Goal: Task Accomplishment & Management: Use online tool/utility

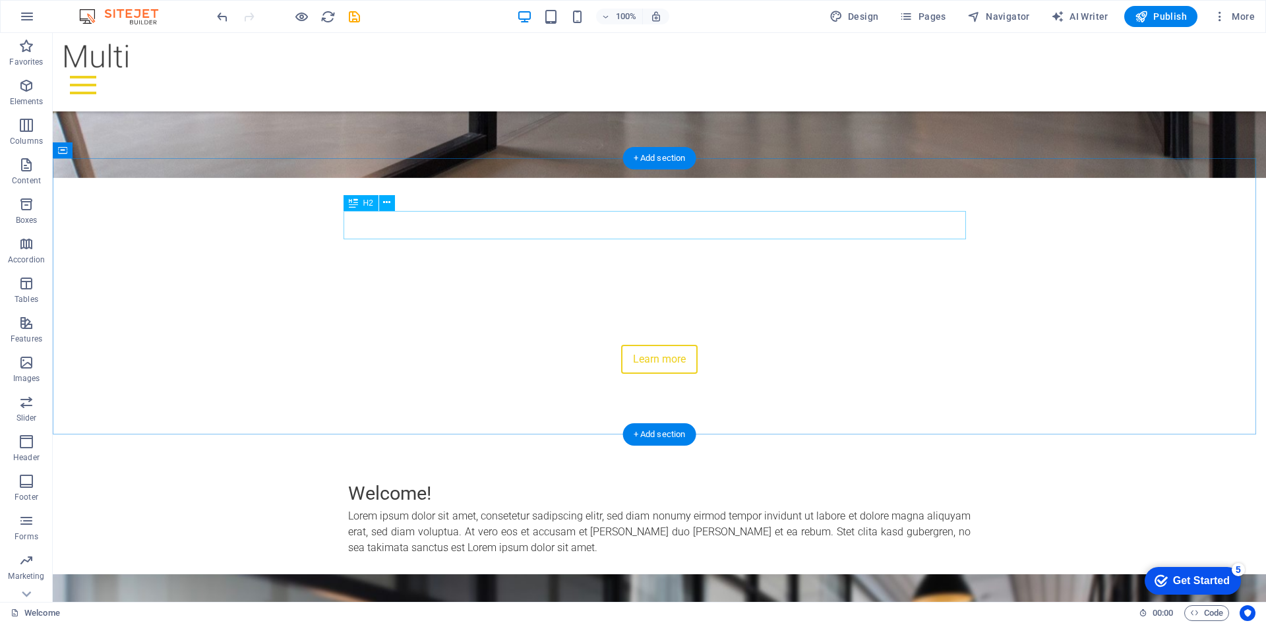
scroll to position [387, 0]
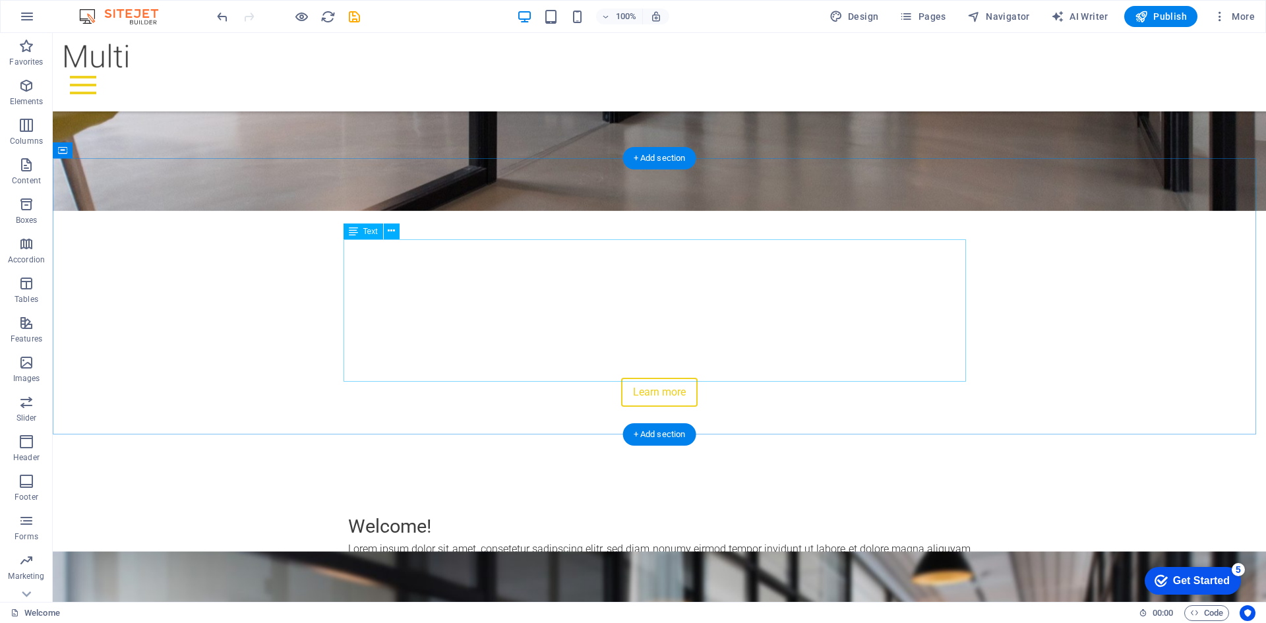
click at [679, 541] on div "Lorem ipsum dolor sit amet, consetetur sadipscing elitr, sed diam nonumy eirmod…" at bounding box center [659, 620] width 622 height 158
click at [684, 541] on div "Lorem ipsum dolor sit amet, consetetur sadipscing elitr, sed diam nonumy eirmod…" at bounding box center [659, 620] width 622 height 158
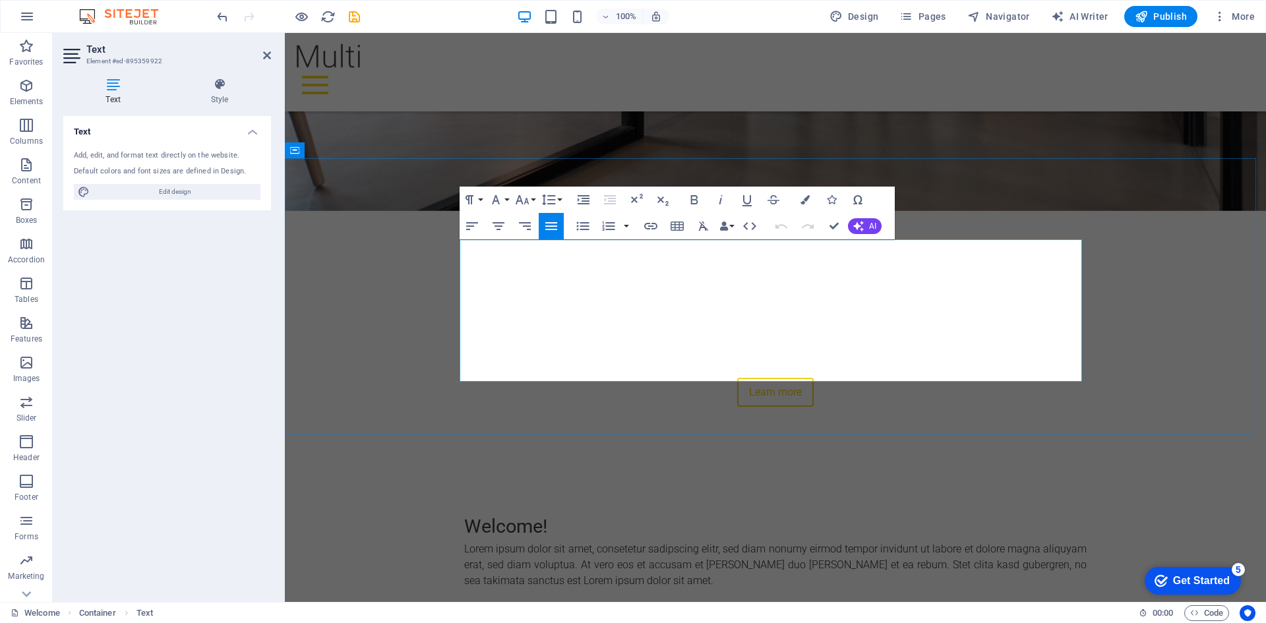
drag, startPoint x: 936, startPoint y: 373, endPoint x: 945, endPoint y: 375, distance: 9.4
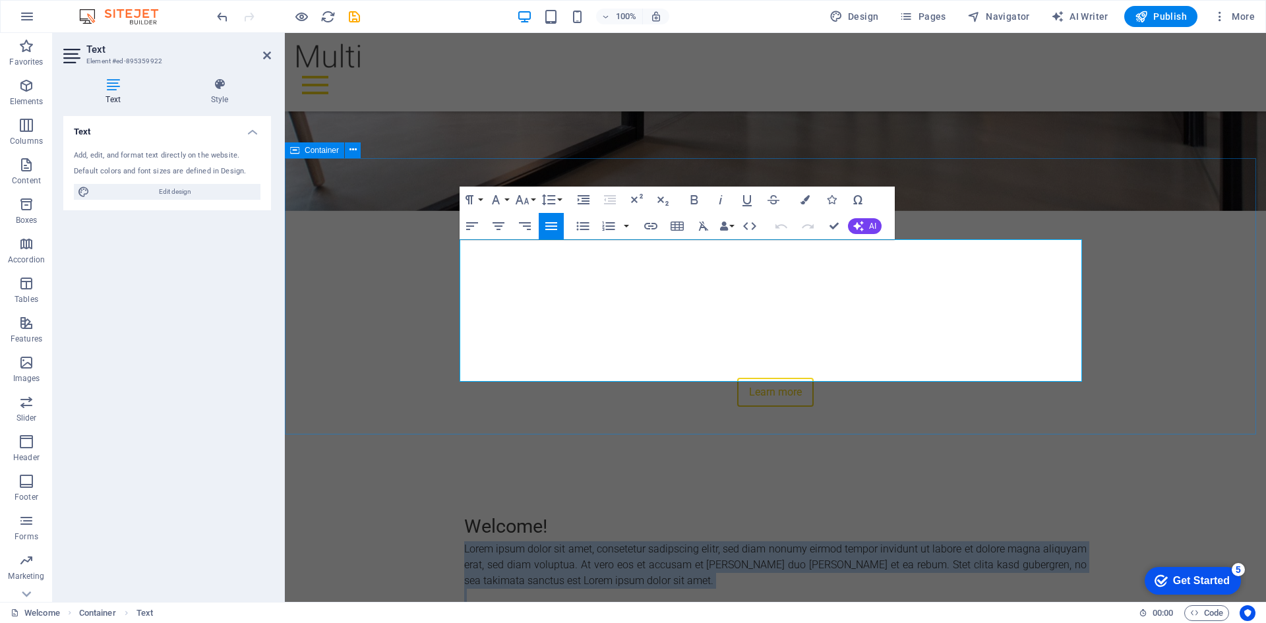
drag, startPoint x: 954, startPoint y: 375, endPoint x: 456, endPoint y: 237, distance: 516.6
click at [456, 460] on div "Welcome! Lorem ipsum dolor sit amet, consetetur sadipscing elitr, sed diam nonu…" at bounding box center [775, 606] width 981 height 292
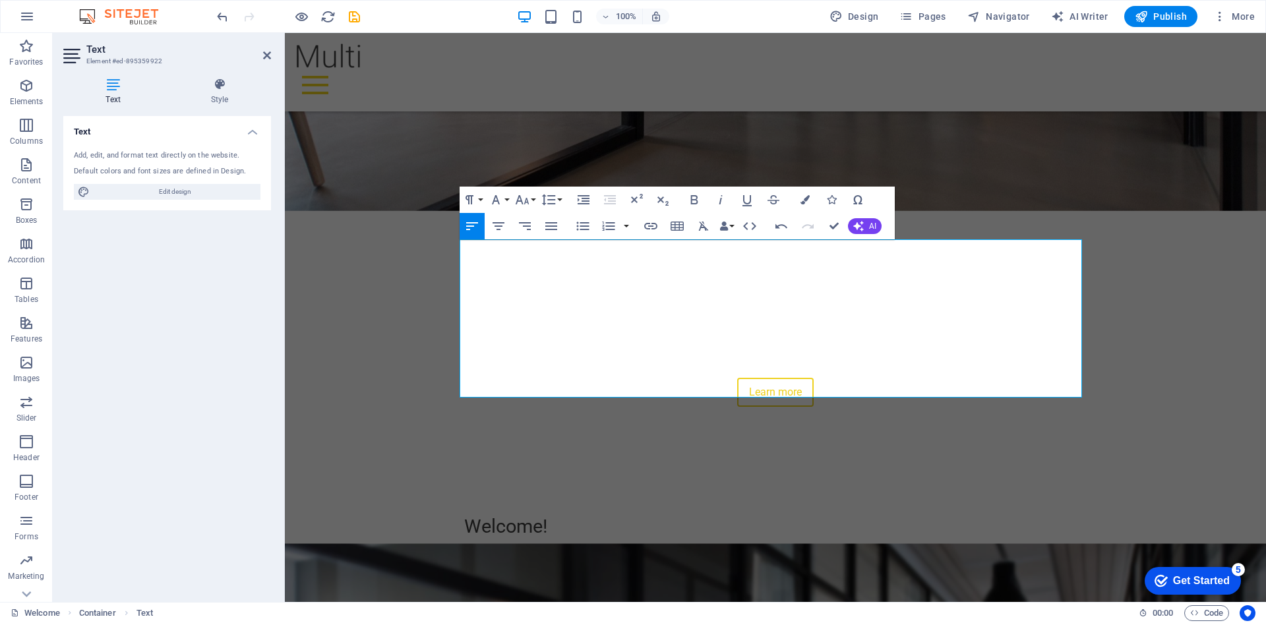
scroll to position [2902, 1]
click at [598, 541] on p "At [GEOGRAPHIC_DATA] , we specialize in guiding businesses through every form o…" at bounding box center [775, 572] width 622 height 63
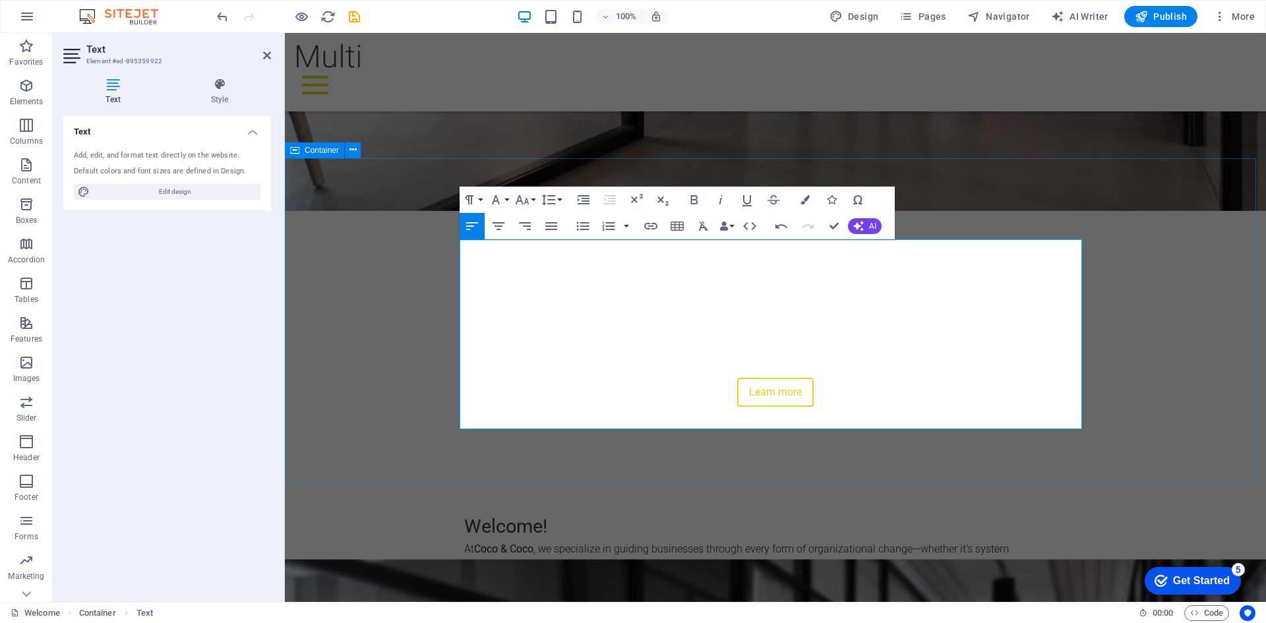
click at [1170, 460] on div "Welcome! At [GEOGRAPHIC_DATA] , we specialize in guiding businesses through eve…" at bounding box center [775, 622] width 981 height 324
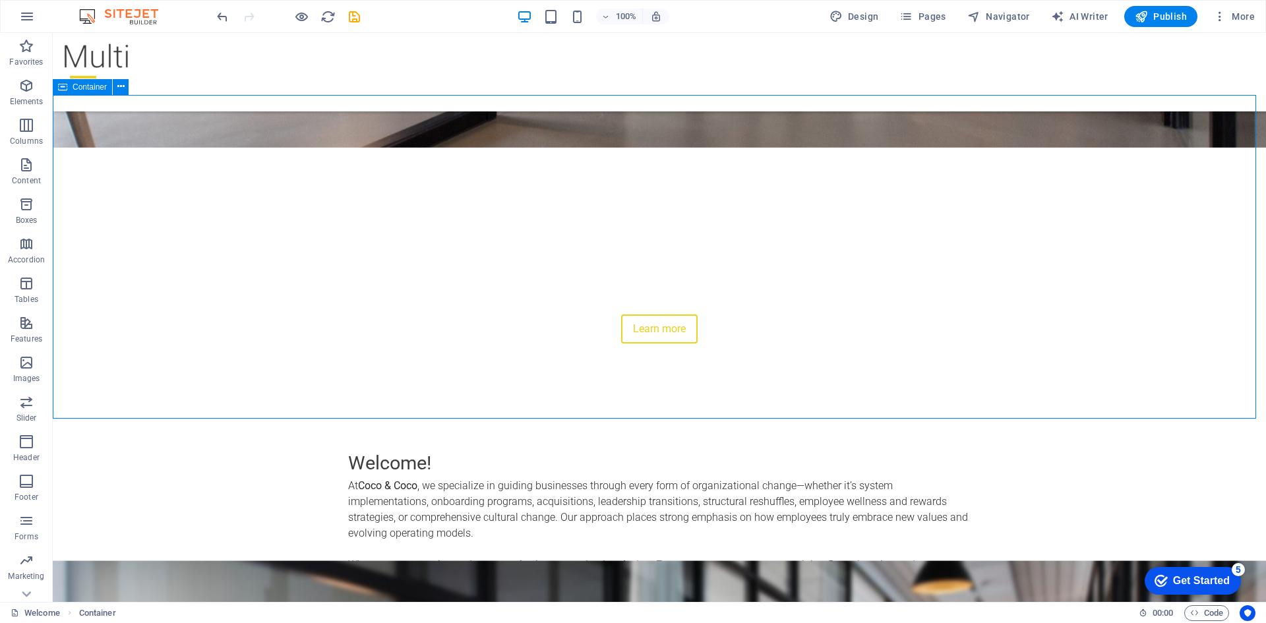
scroll to position [519, 0]
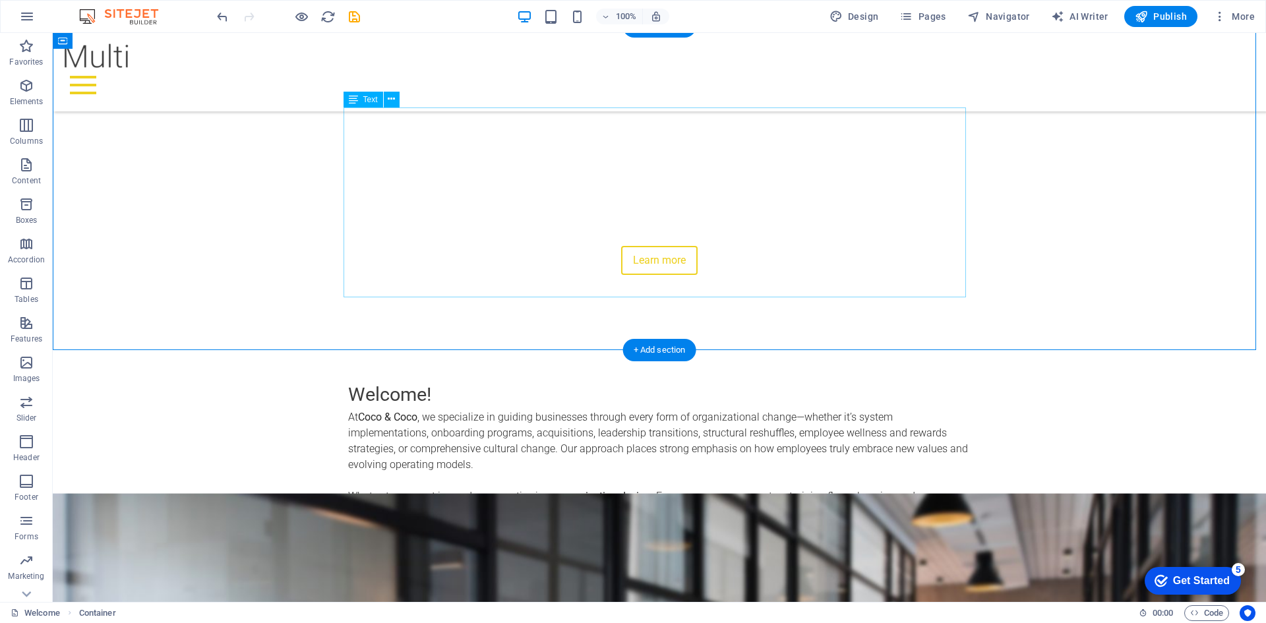
click at [803, 409] on div "At [GEOGRAPHIC_DATA] , we specialize in guiding businesses through every form o…" at bounding box center [659, 504] width 622 height 190
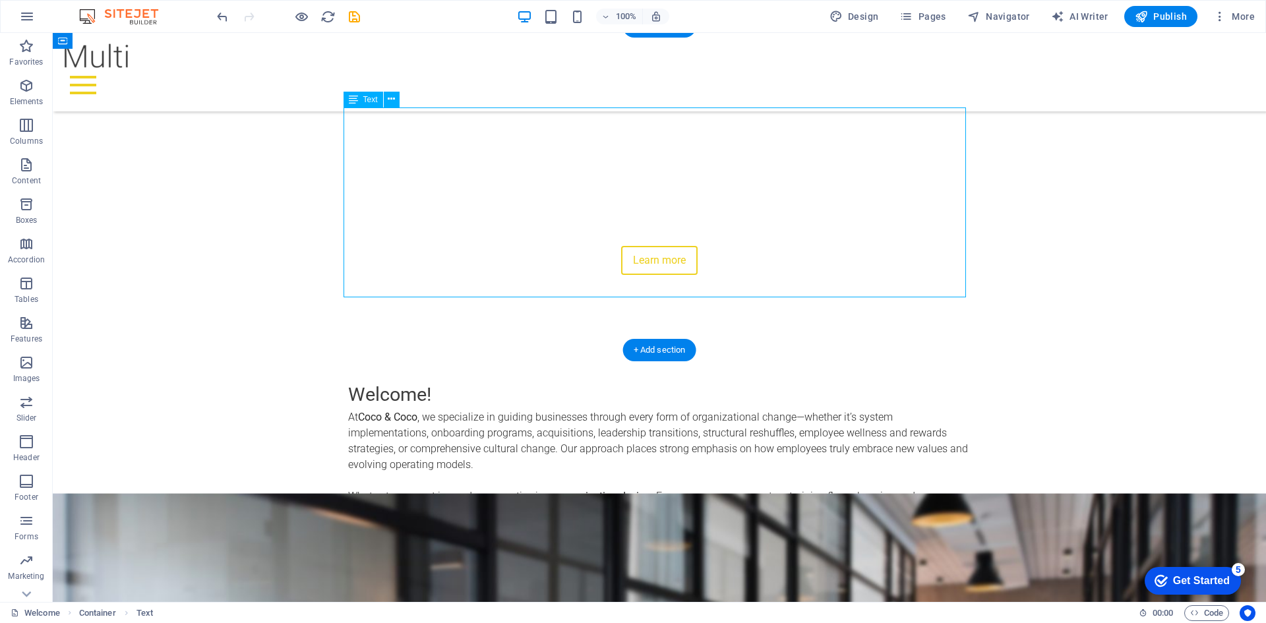
click at [798, 409] on div "At [GEOGRAPHIC_DATA] , we specialize in guiding businesses through every form o…" at bounding box center [659, 504] width 622 height 190
click at [759, 409] on div "At [GEOGRAPHIC_DATA] , we specialize in guiding businesses through every form o…" at bounding box center [659, 504] width 622 height 190
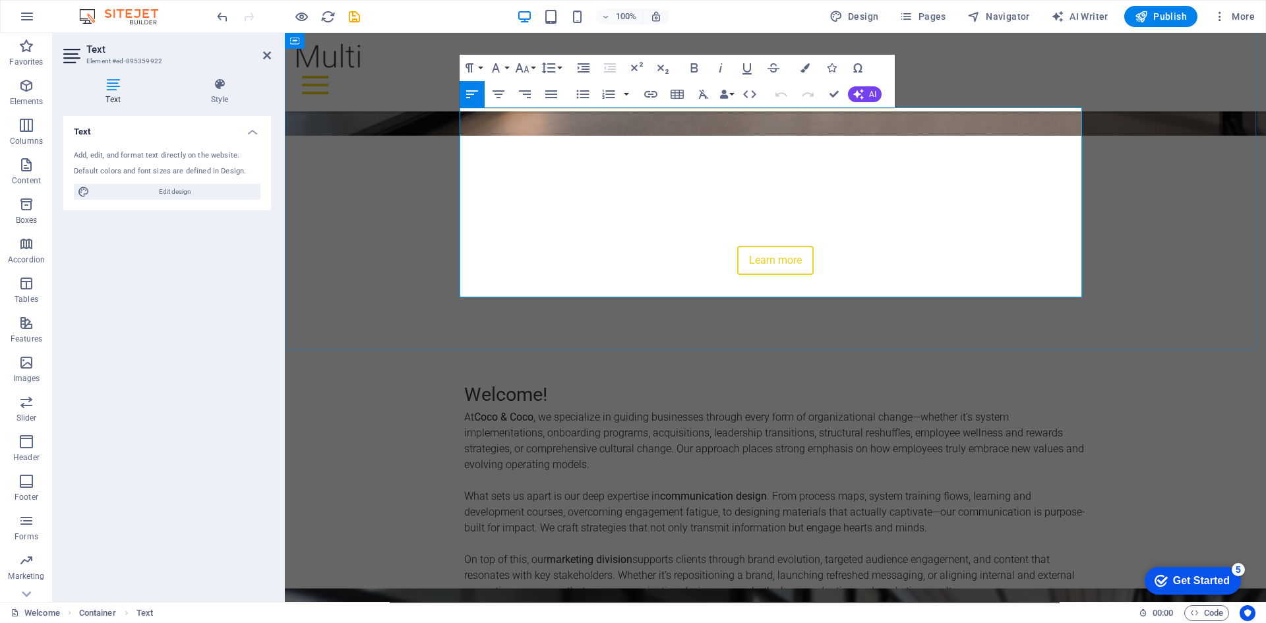
click at [870, 473] on p at bounding box center [775, 481] width 622 height 16
drag, startPoint x: 915, startPoint y: 115, endPoint x: 946, endPoint y: 115, distance: 31.7
click at [915, 409] on p "At [GEOGRAPHIC_DATA] , we specialize in guiding businesses through every form o…" at bounding box center [775, 440] width 622 height 63
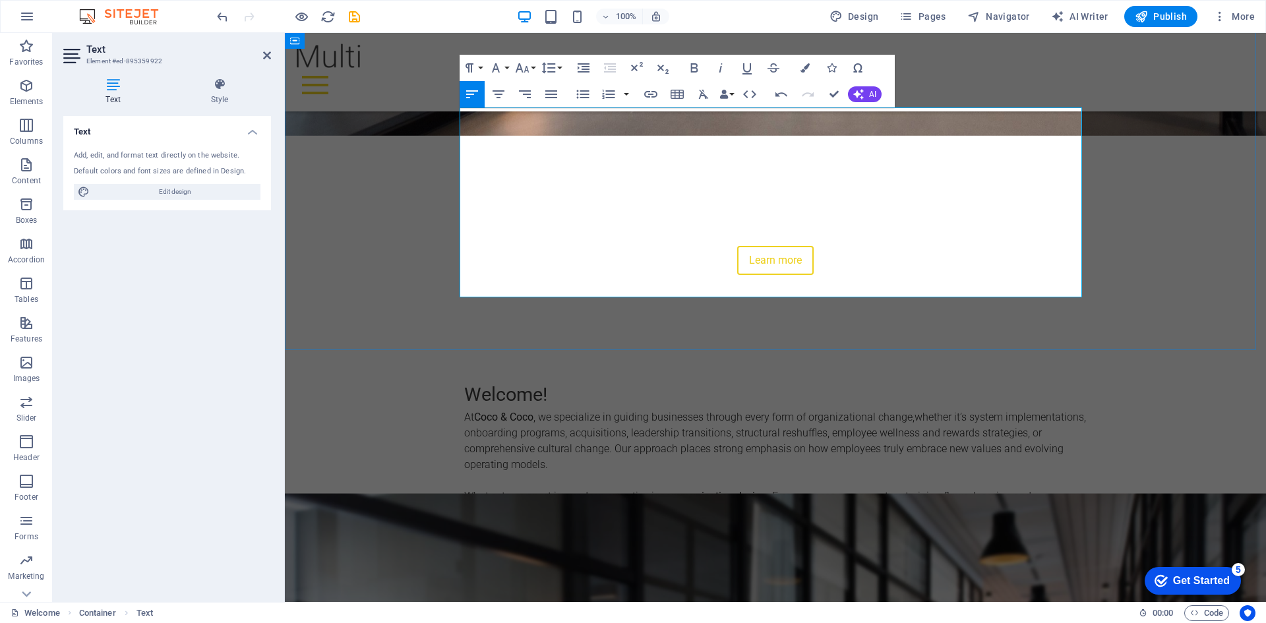
click at [717, 489] on p "What sets us apart is our deep expertise in communication design . From process…" at bounding box center [775, 512] width 622 height 47
click at [932, 489] on p "What sets us apart is our deep expertise in communication design . From process…" at bounding box center [775, 512] width 622 height 47
click at [636, 489] on p "What sets us apart is our deep expertise in communication design . From process…" at bounding box center [775, 512] width 622 height 47
click at [729, 489] on p "What sets us apart is our deep expertise in communication design . From process…" at bounding box center [775, 512] width 622 height 47
click at [634, 328] on div "Welcome! At [GEOGRAPHIC_DATA] , we specialize in guiding businesses through eve…" at bounding box center [775, 490] width 981 height 324
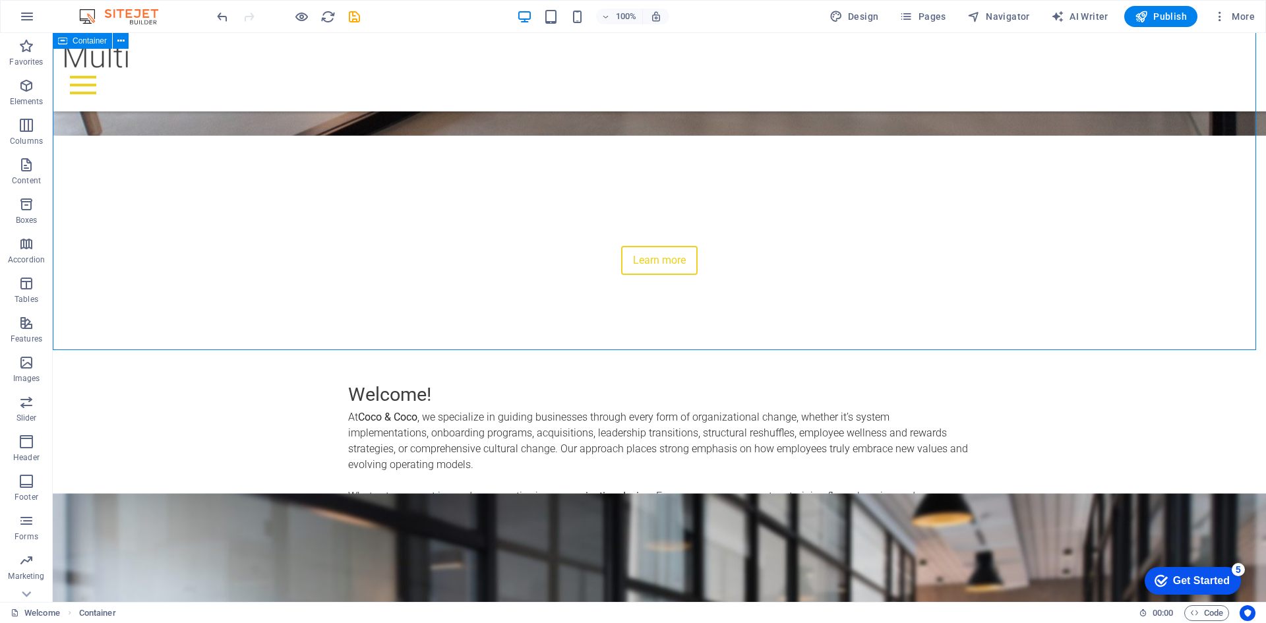
click at [1149, 348] on div "Welcome! At [GEOGRAPHIC_DATA] , we specialize in guiding businesses through eve…" at bounding box center [659, 490] width 1213 height 324
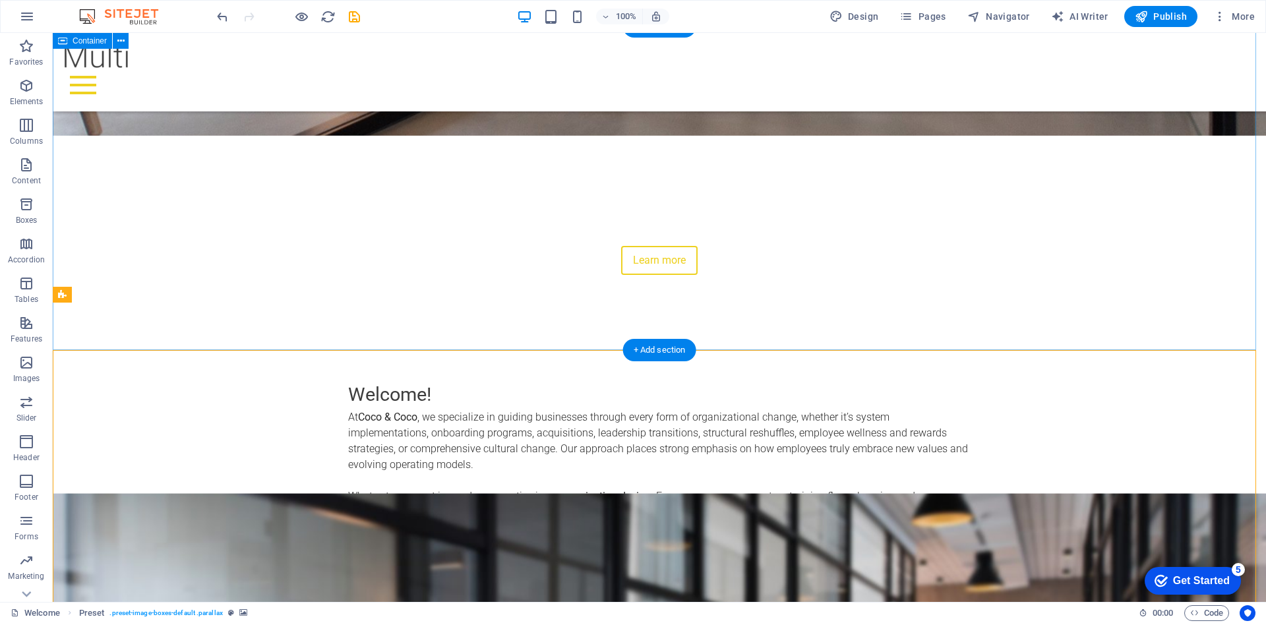
click at [1167, 328] on div "Welcome! At [GEOGRAPHIC_DATA] , we specialize in guiding businesses through eve…" at bounding box center [659, 490] width 1213 height 324
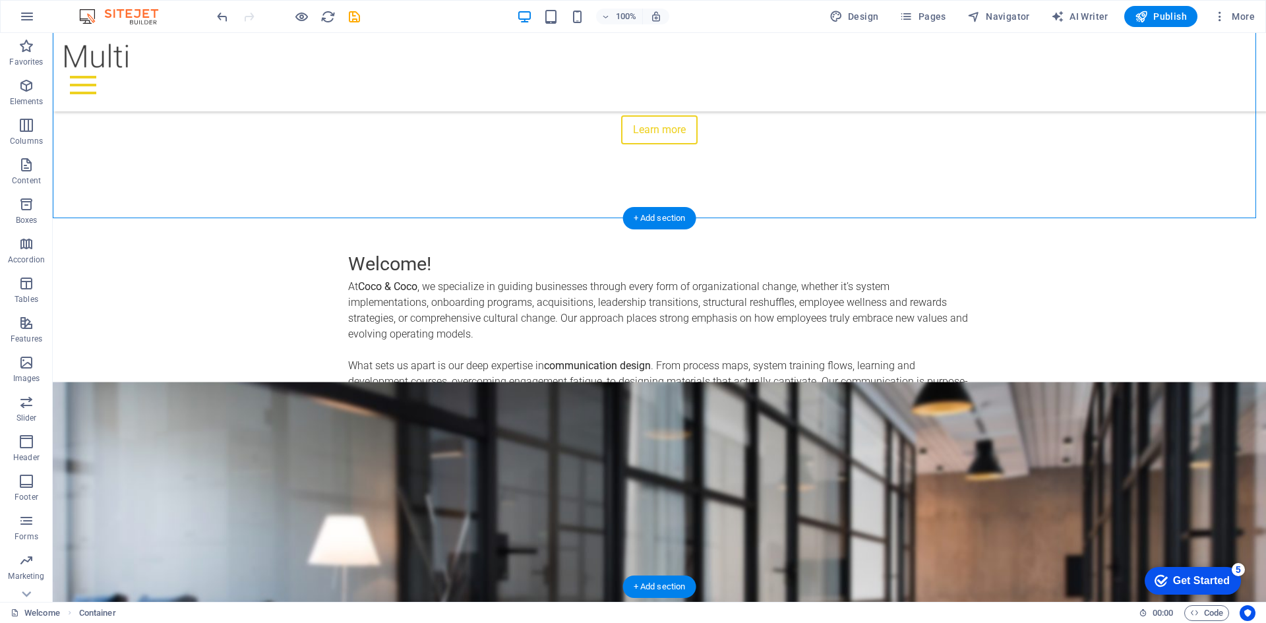
scroll to position [651, 0]
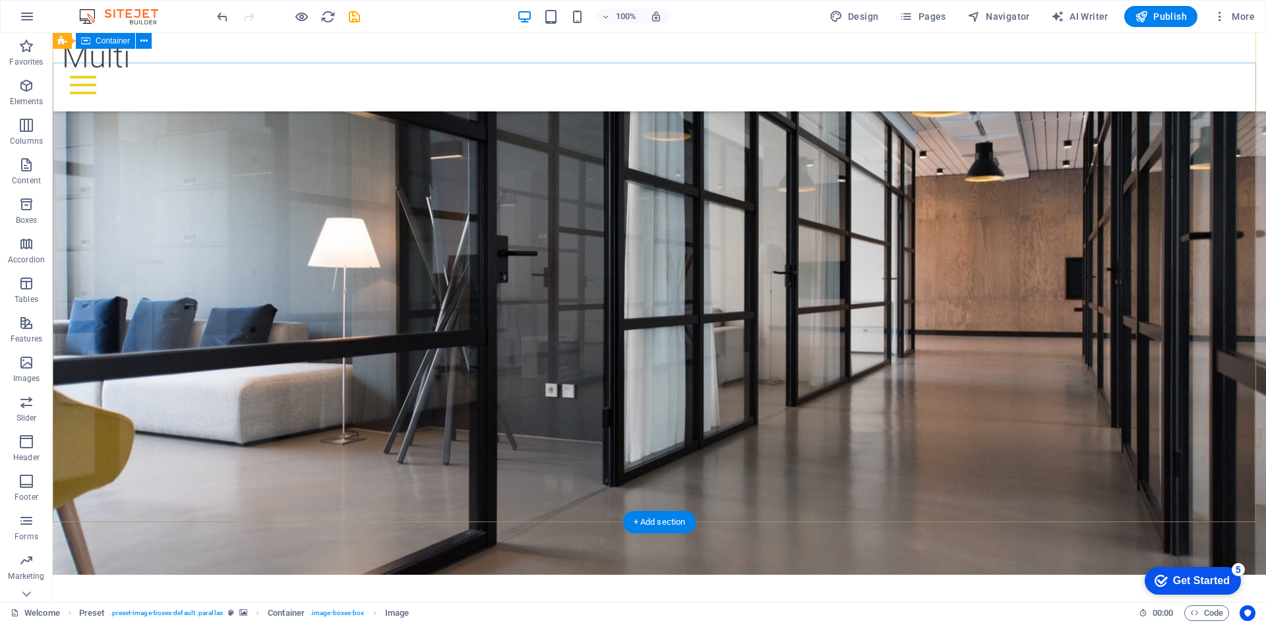
scroll to position [0, 0]
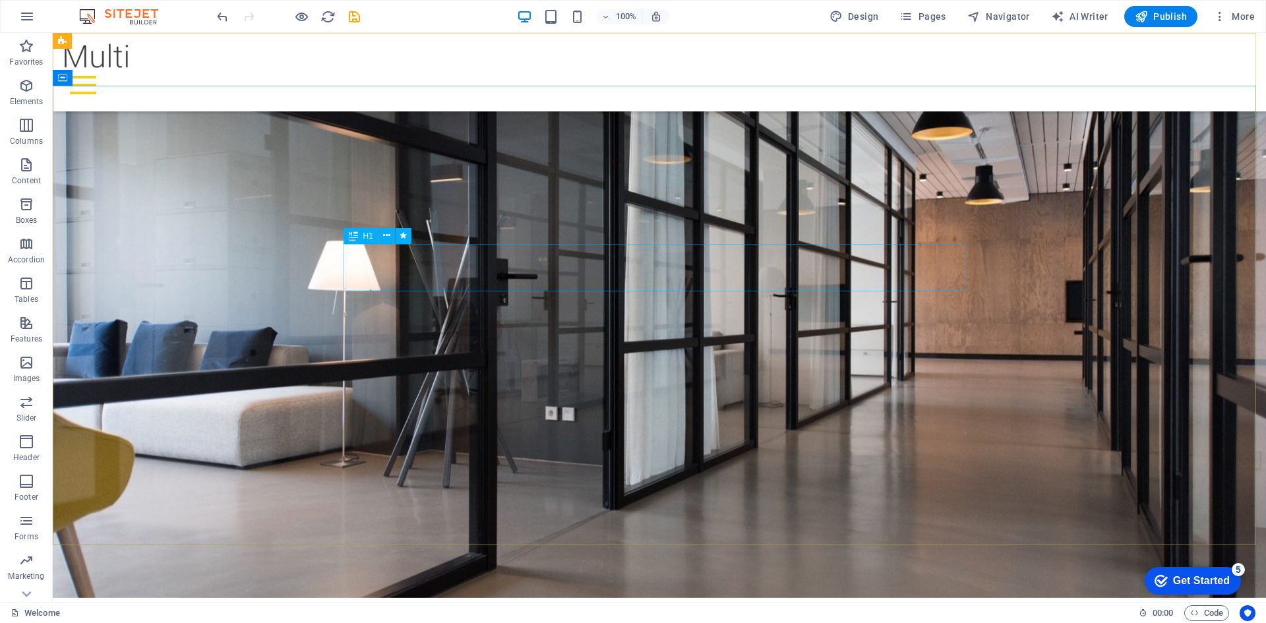
click at [351, 237] on icon at bounding box center [353, 236] width 9 height 16
click at [86, 54] on div at bounding box center [659, 57] width 1192 height 26
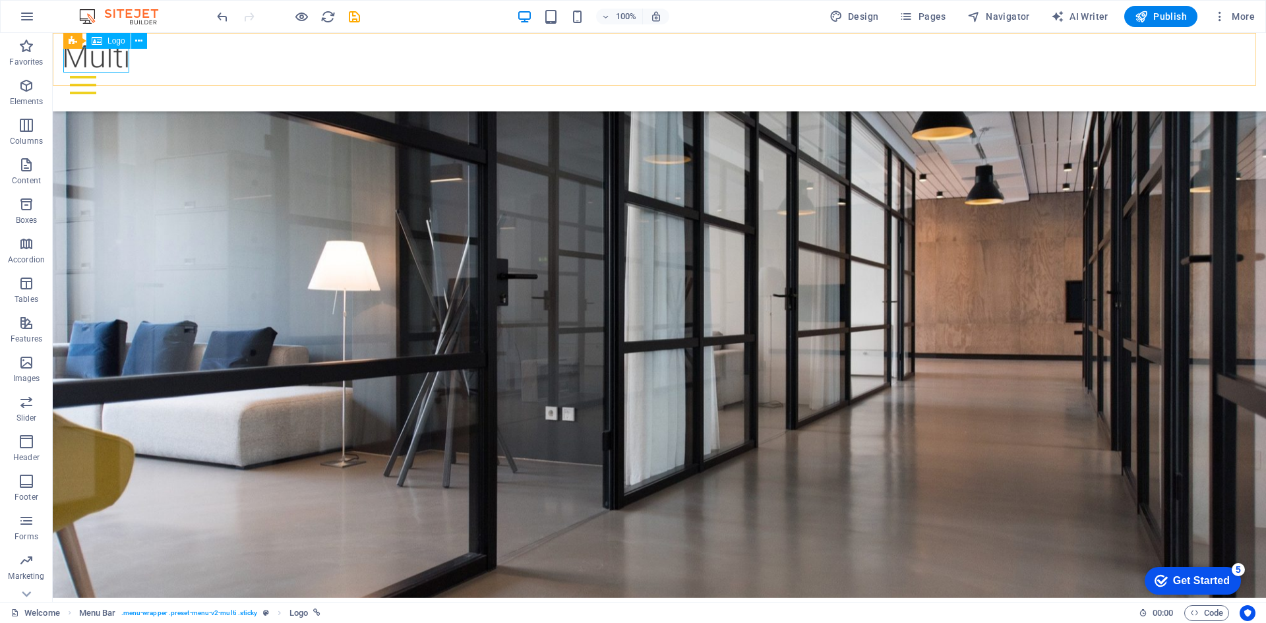
click at [106, 42] on div "Logo" at bounding box center [108, 41] width 44 height 16
click at [76, 41] on span "Menu Bar" at bounding box center [89, 41] width 34 height 8
click at [91, 67] on div at bounding box center [659, 57] width 1192 height 26
click at [139, 43] on icon at bounding box center [138, 41] width 7 height 14
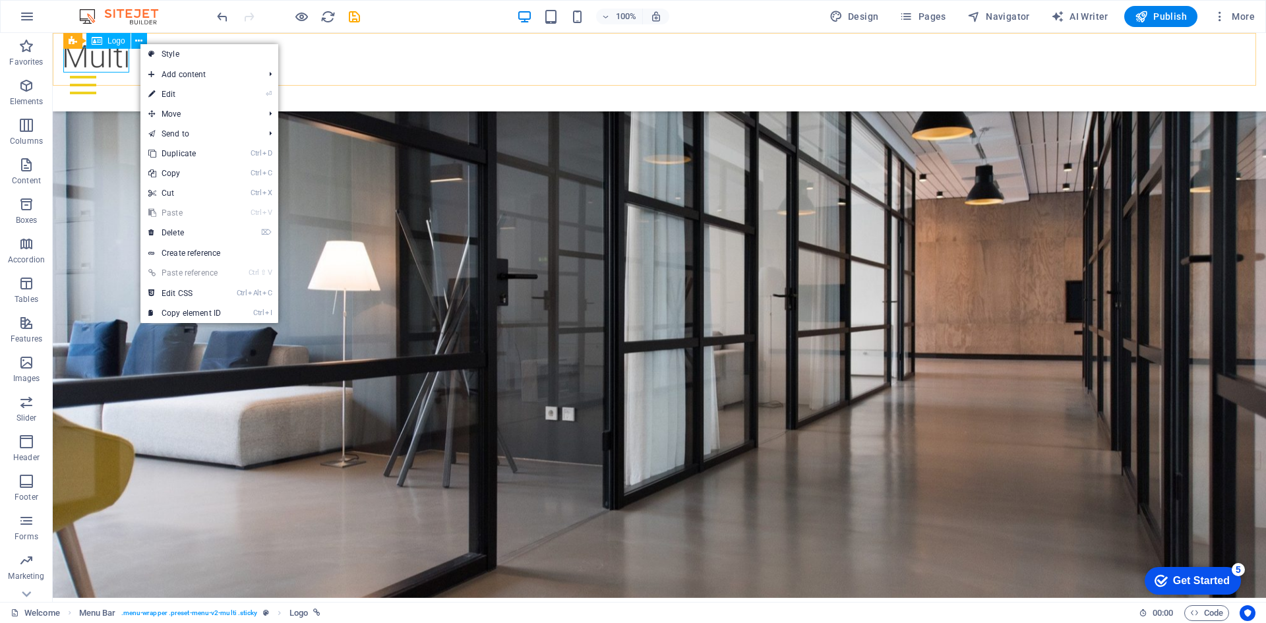
click at [102, 44] on div "Logo" at bounding box center [108, 41] width 44 height 16
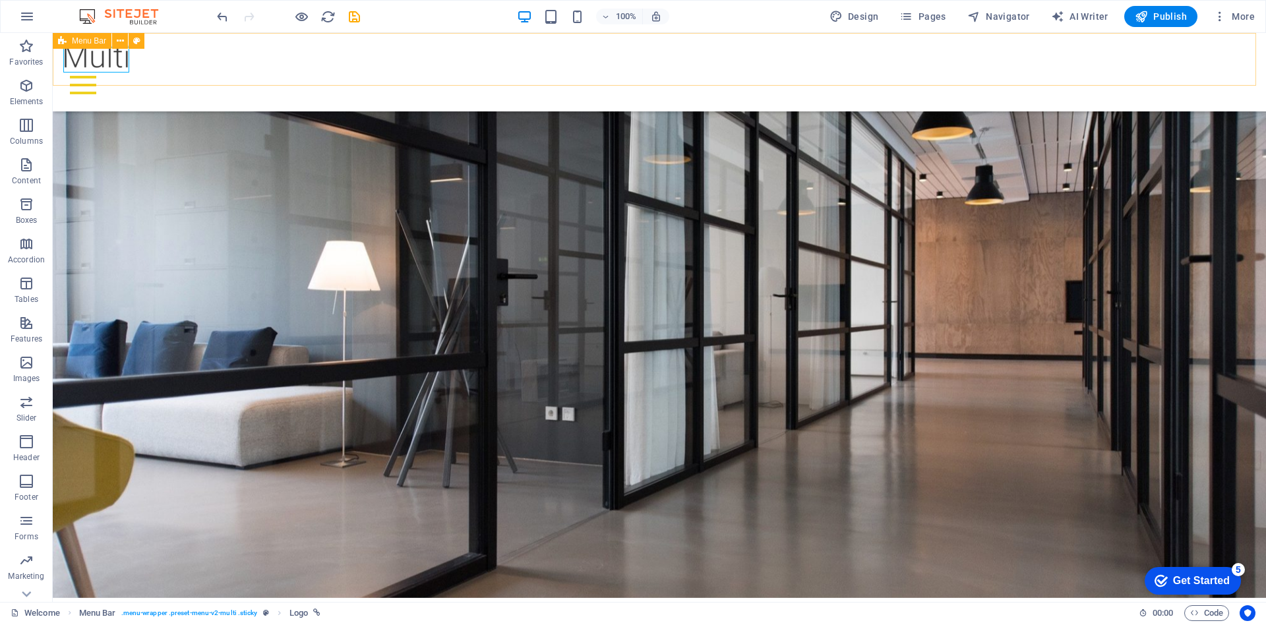
click at [73, 42] on span "Menu Bar" at bounding box center [89, 41] width 34 height 8
click at [87, 69] on div at bounding box center [659, 57] width 1192 height 26
click at [90, 66] on div at bounding box center [659, 57] width 1192 height 26
select select "px"
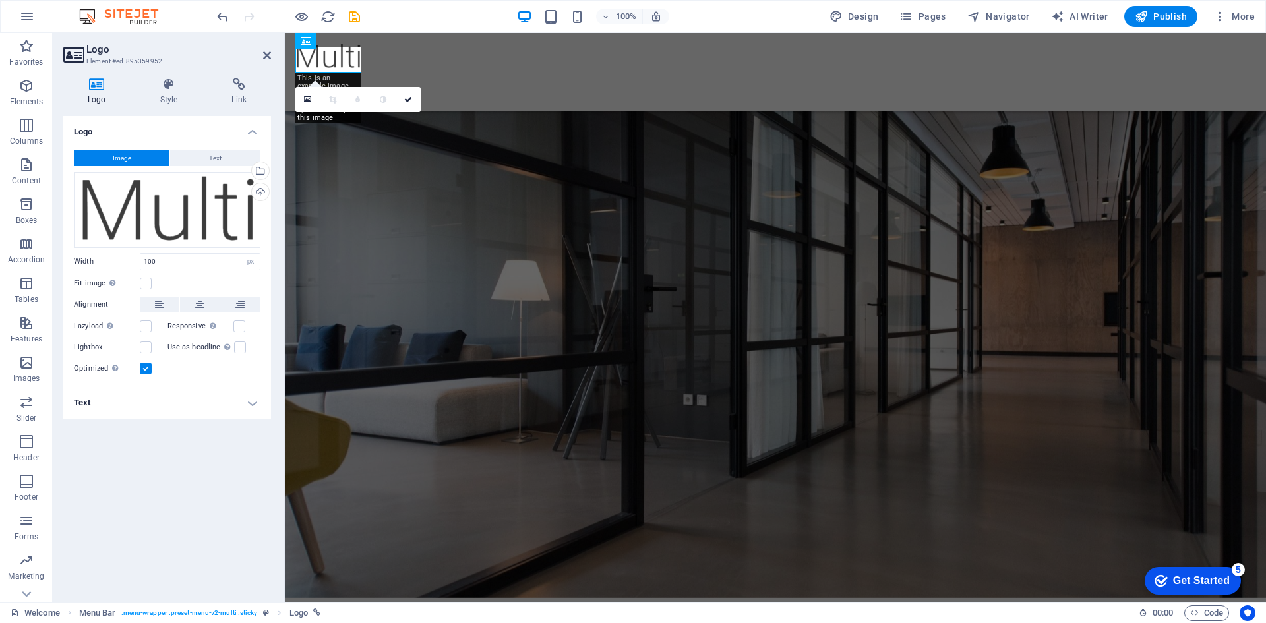
click at [135, 156] on button "Image" at bounding box center [122, 158] width 96 height 16
click at [260, 196] on div "Upload" at bounding box center [259, 193] width 20 height 20
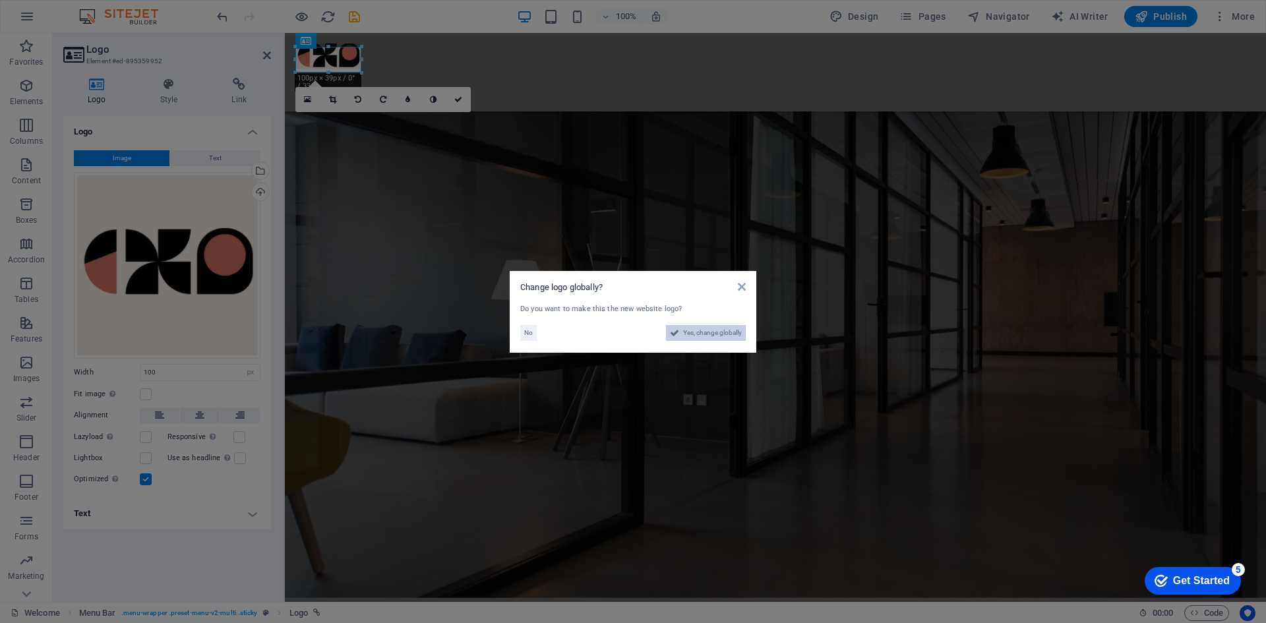
click at [704, 334] on span "Yes, change globally" at bounding box center [712, 333] width 59 height 16
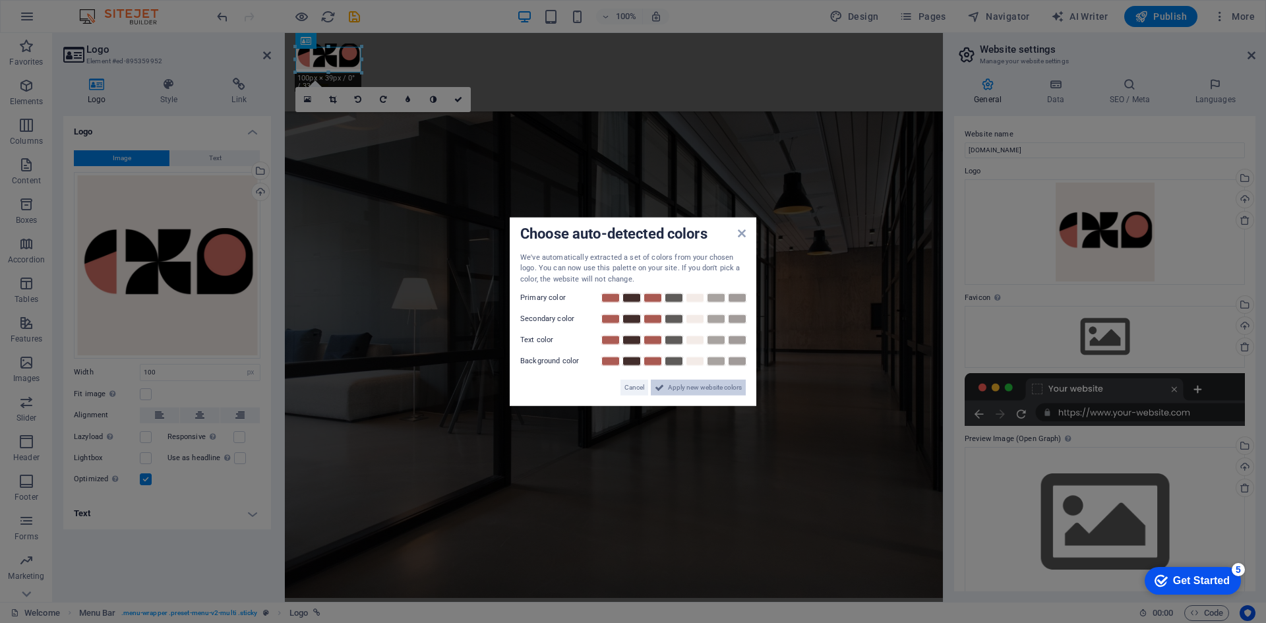
click at [710, 382] on span "Apply new website colors" at bounding box center [705, 388] width 74 height 16
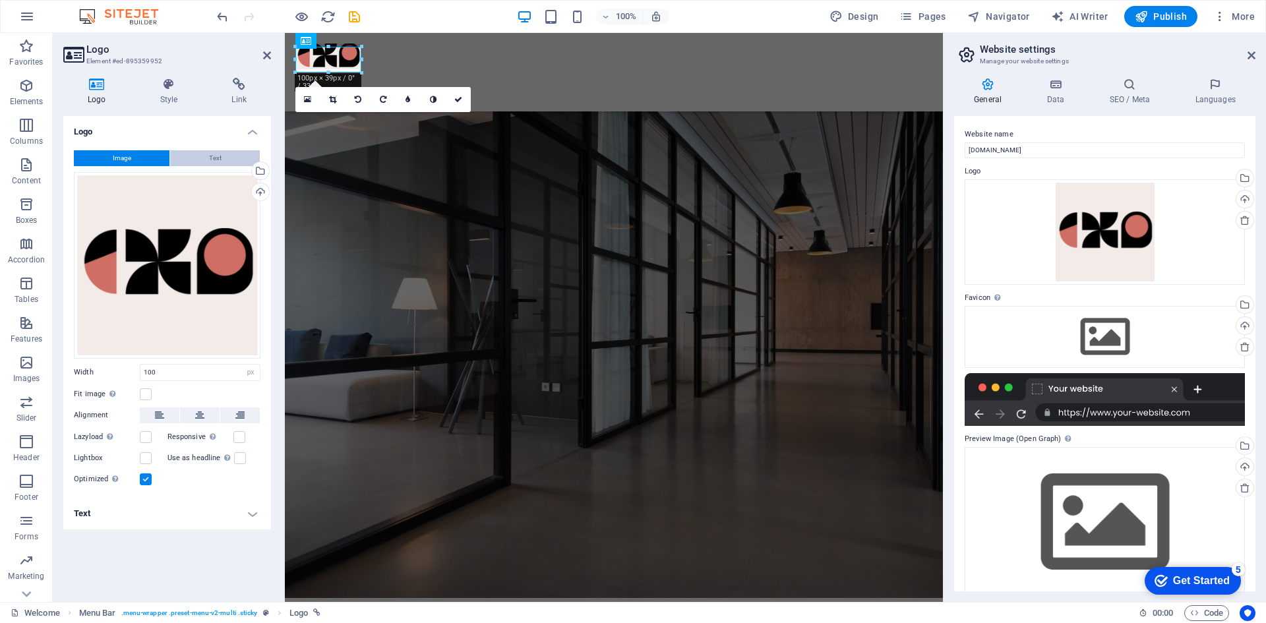
click at [217, 154] on span "Text" at bounding box center [215, 158] width 13 height 16
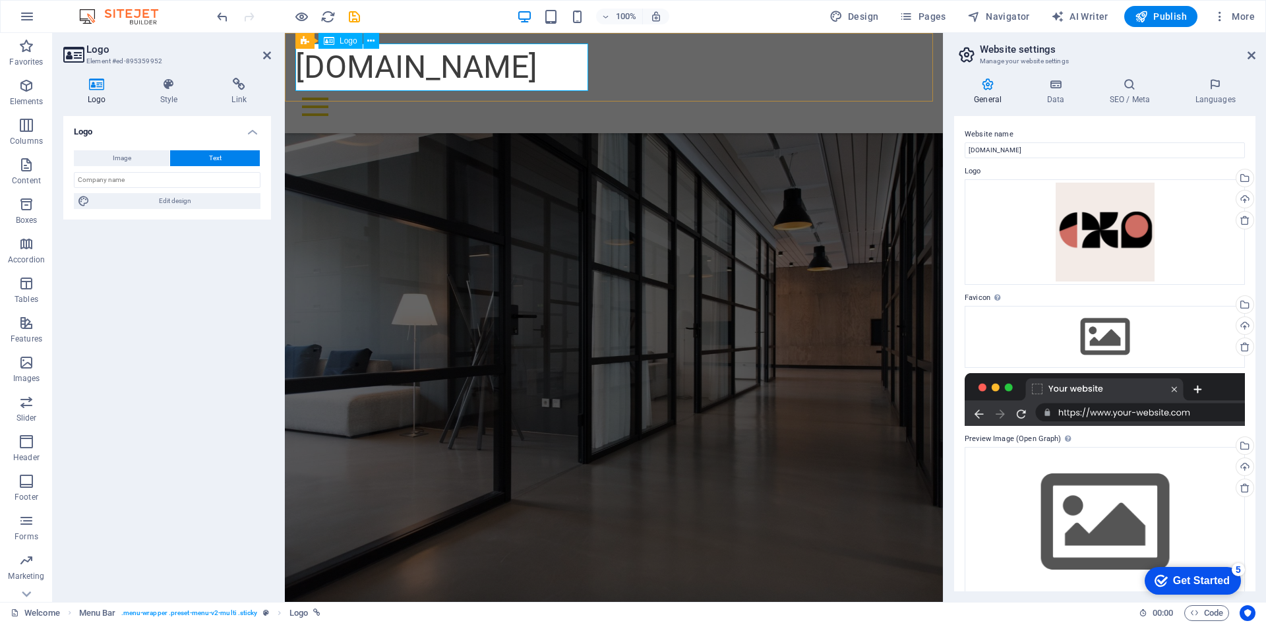
click at [482, 65] on div "[DOMAIN_NAME]" at bounding box center [613, 67] width 637 height 47
click at [574, 64] on div "[DOMAIN_NAME]" at bounding box center [613, 67] width 637 height 47
click at [163, 177] on input "text" at bounding box center [167, 180] width 187 height 16
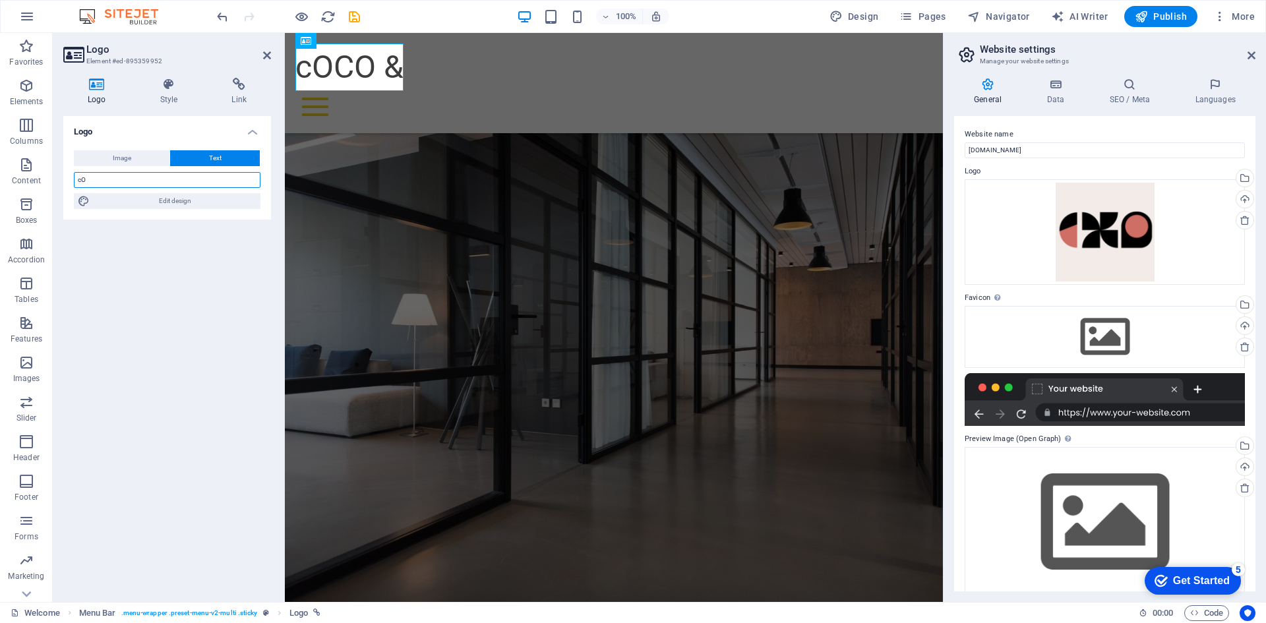
type input "c"
type input "Coco & Coco"
click at [267, 55] on icon at bounding box center [267, 55] width 8 height 11
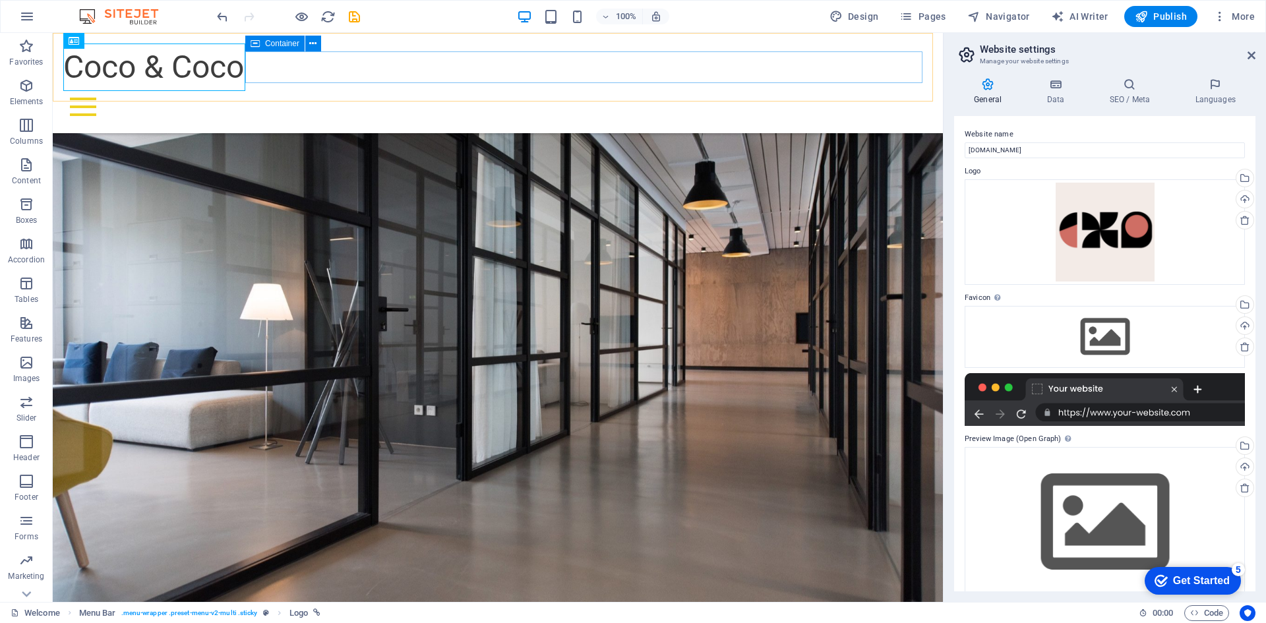
click at [367, 91] on div at bounding box center [497, 107] width 869 height 32
click at [105, 42] on div "Logo" at bounding box center [108, 41] width 44 height 16
click at [190, 54] on div "Coco & Coco" at bounding box center [497, 67] width 869 height 47
select select "px"
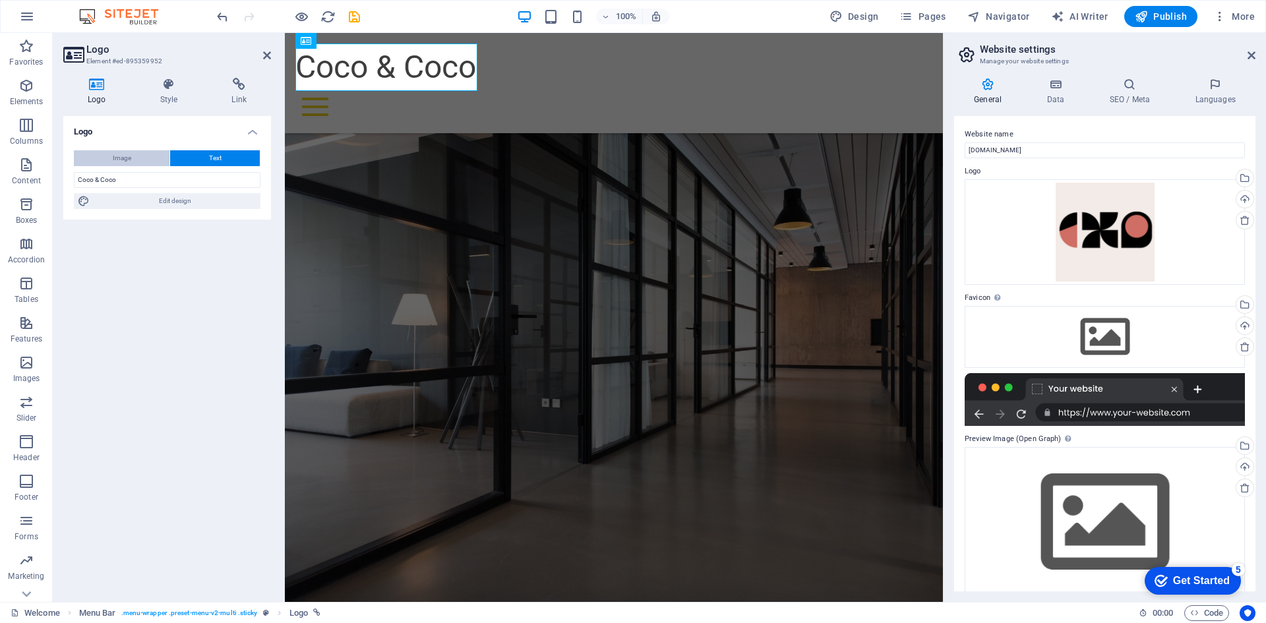
click at [102, 156] on button "Image" at bounding box center [122, 158] width 96 height 16
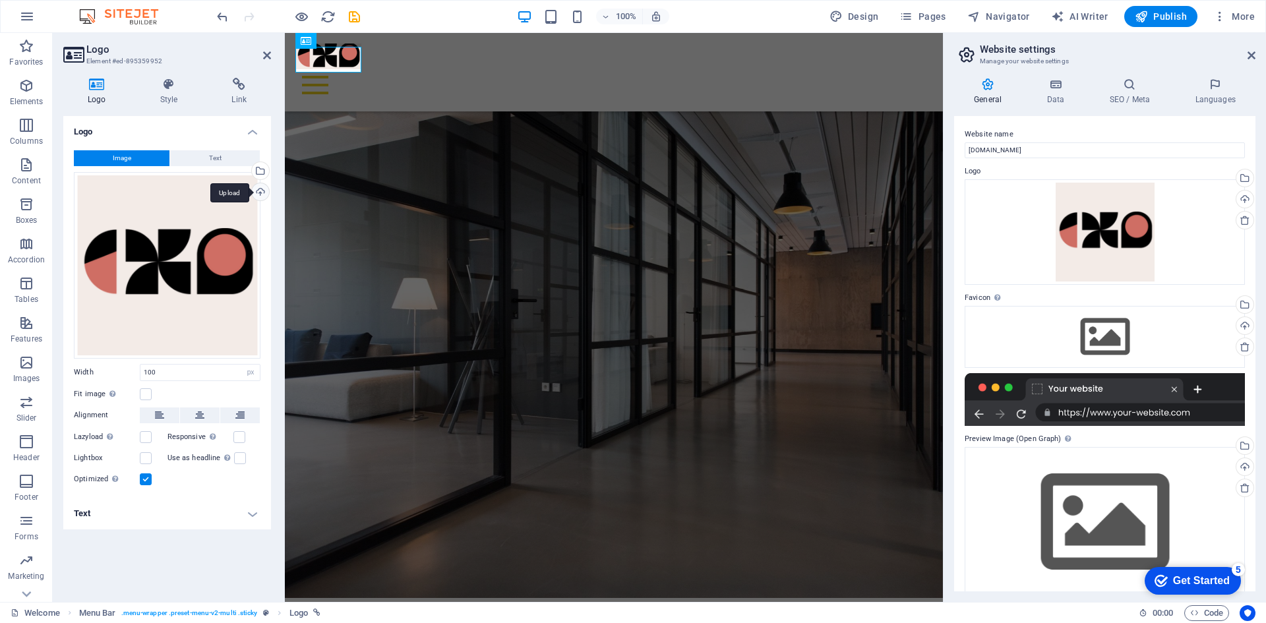
click at [263, 189] on div "Upload" at bounding box center [259, 193] width 20 height 20
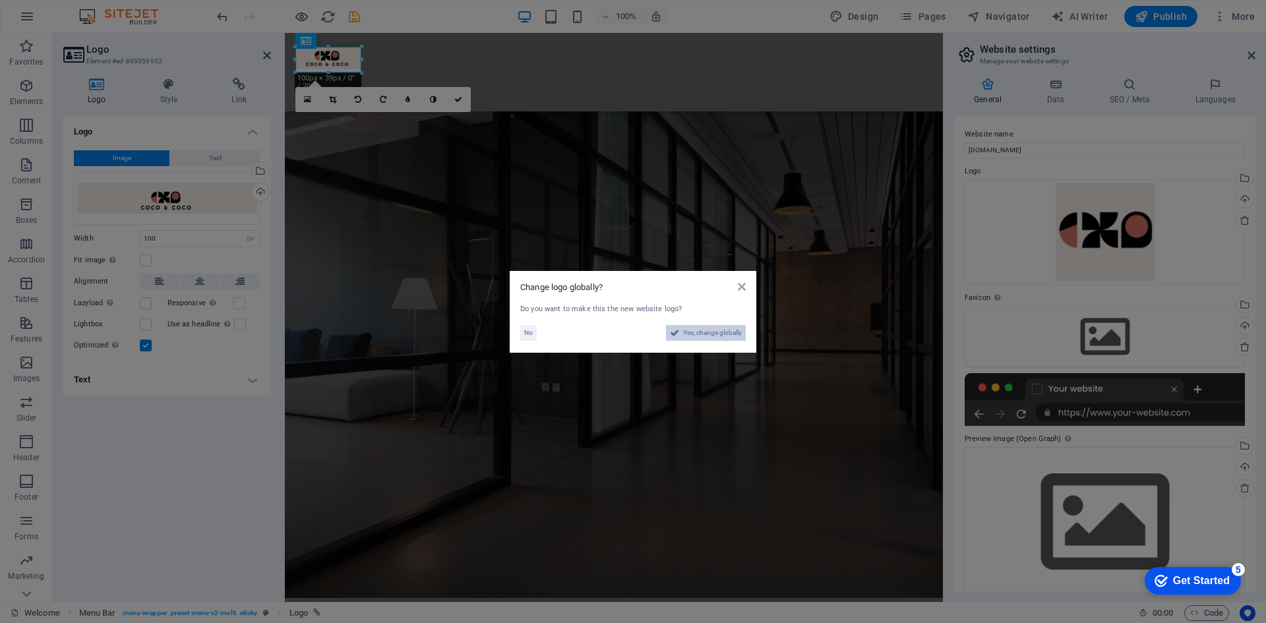
click at [701, 333] on span "Yes, change globally" at bounding box center [712, 333] width 59 height 16
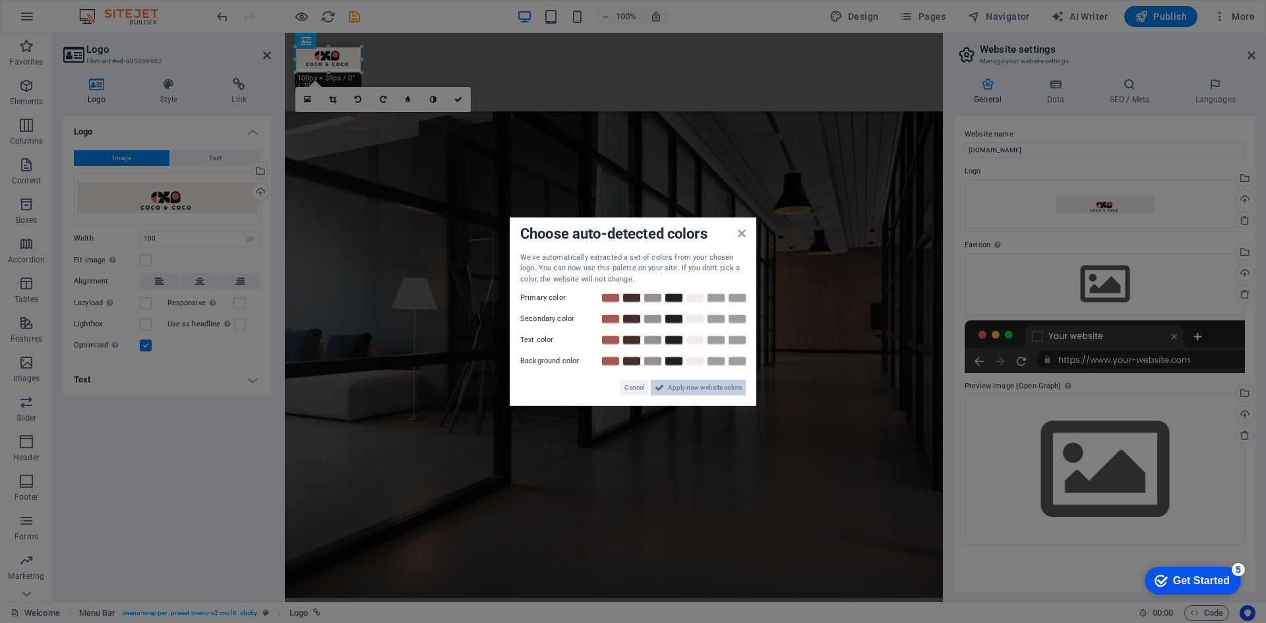
click at [710, 386] on span "Apply new website colors" at bounding box center [705, 388] width 74 height 16
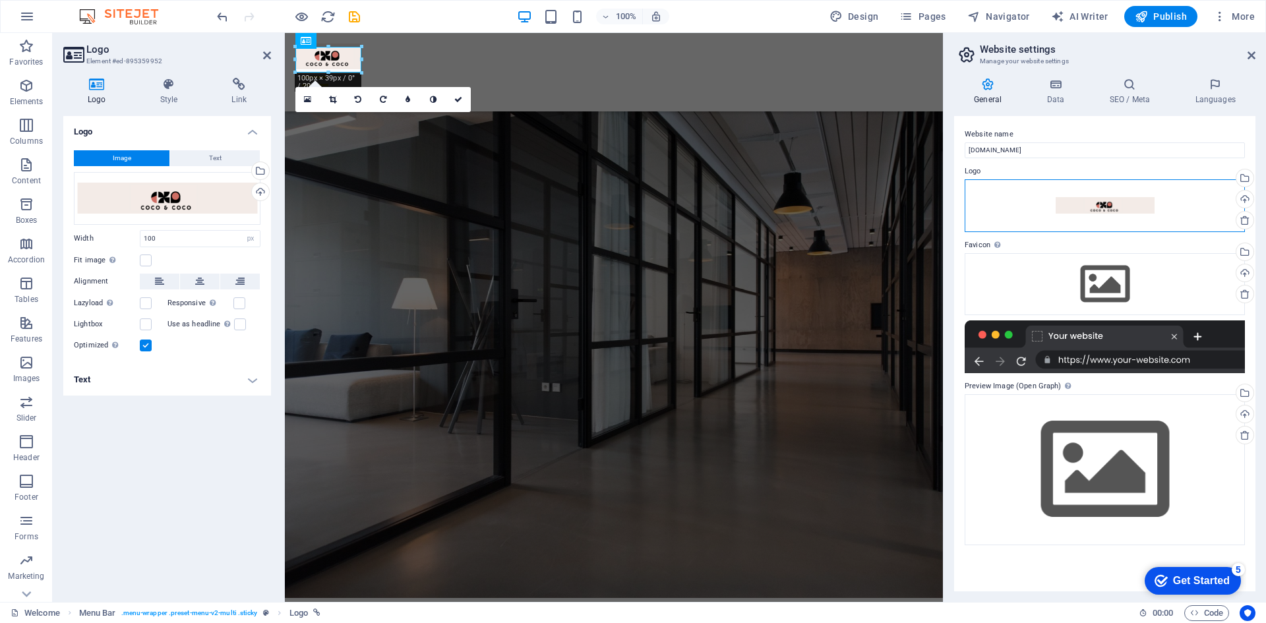
click at [1036, 203] on div "Drag files here, click to choose files or select files from Files or our free s…" at bounding box center [1105, 205] width 280 height 53
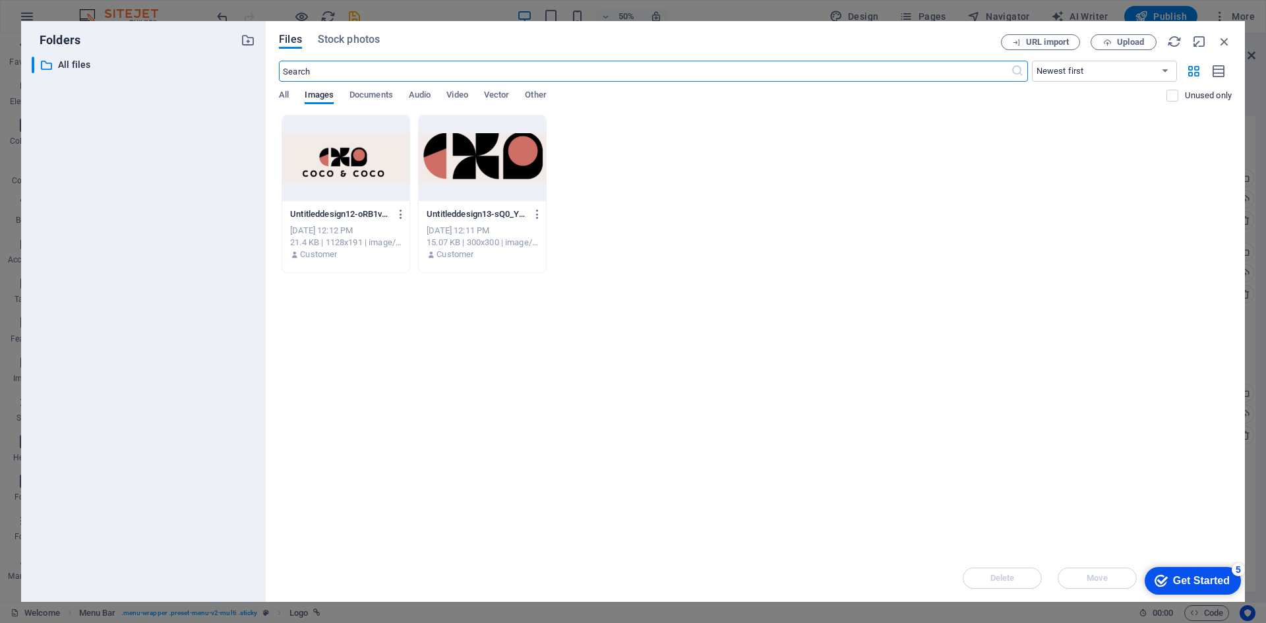
click at [478, 150] on div at bounding box center [482, 158] width 127 height 86
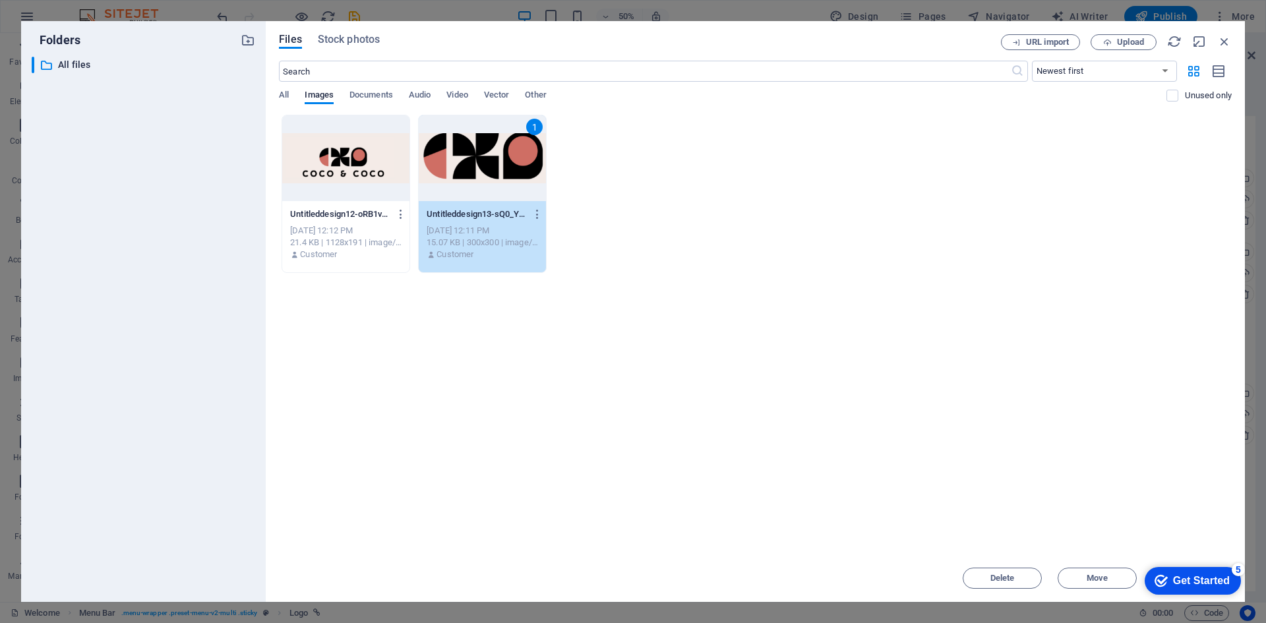
click at [1182, 584] on div "Get Started" at bounding box center [1201, 581] width 57 height 12
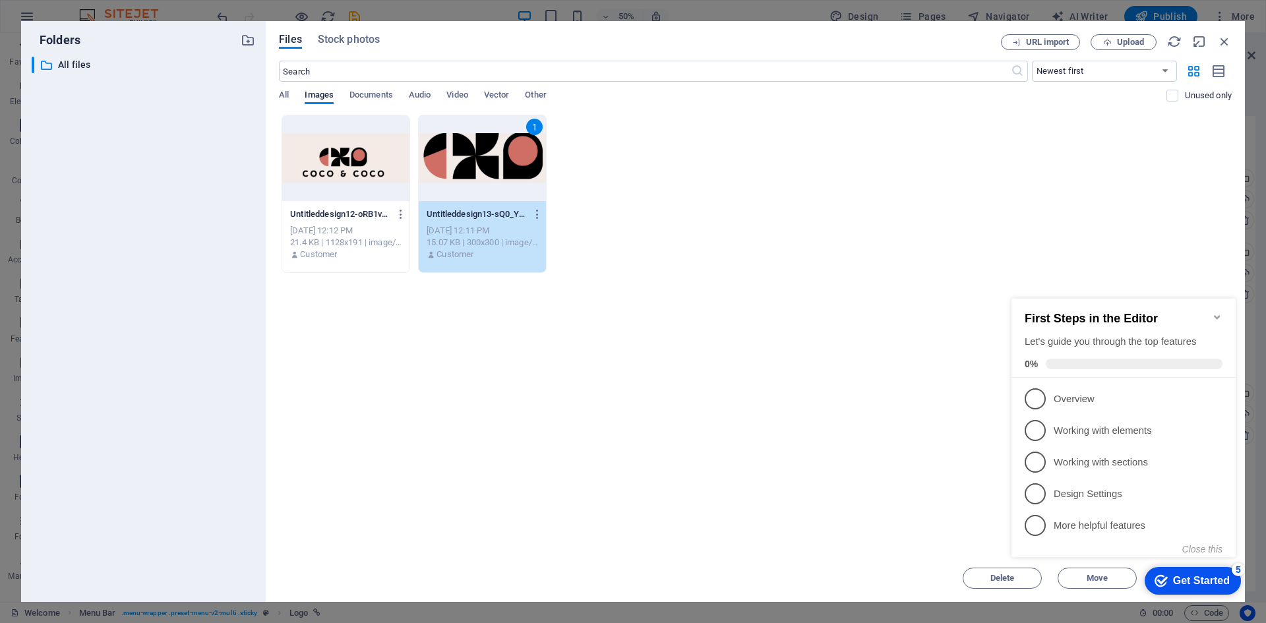
click at [878, 274] on div "Drop files here to upload them instantly Untitleddesign12-oRB1vuMoJkB6BqxZnXshR…" at bounding box center [755, 335] width 953 height 440
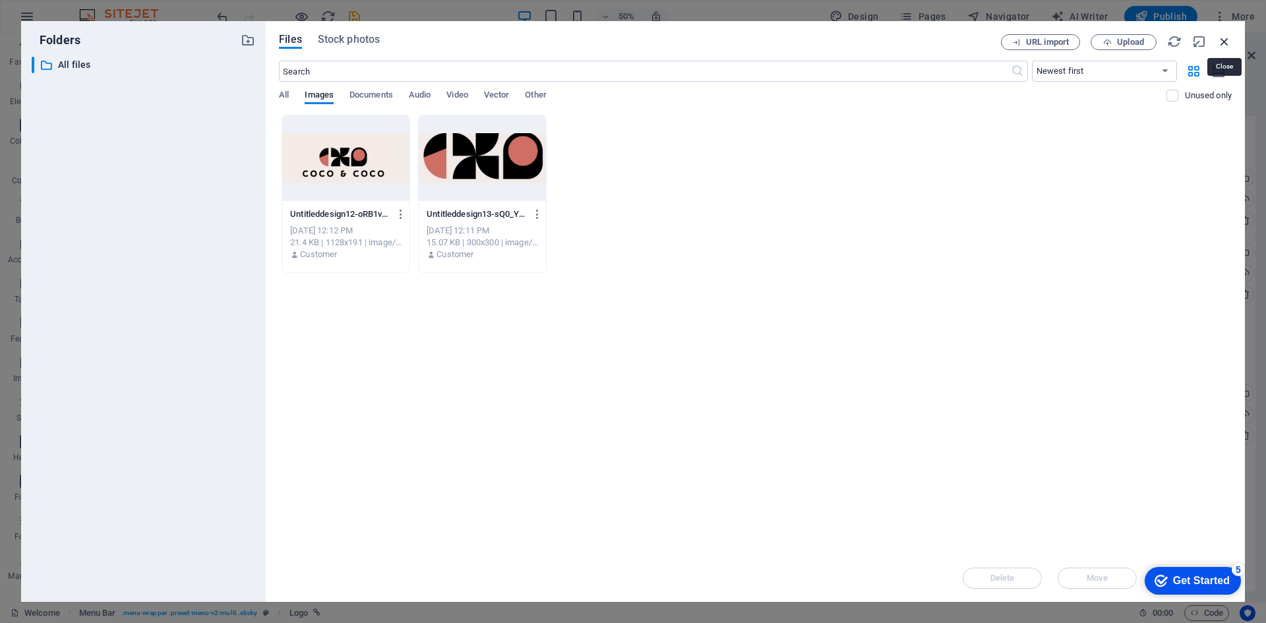
click at [1222, 40] on icon "button" at bounding box center [1224, 41] width 15 height 15
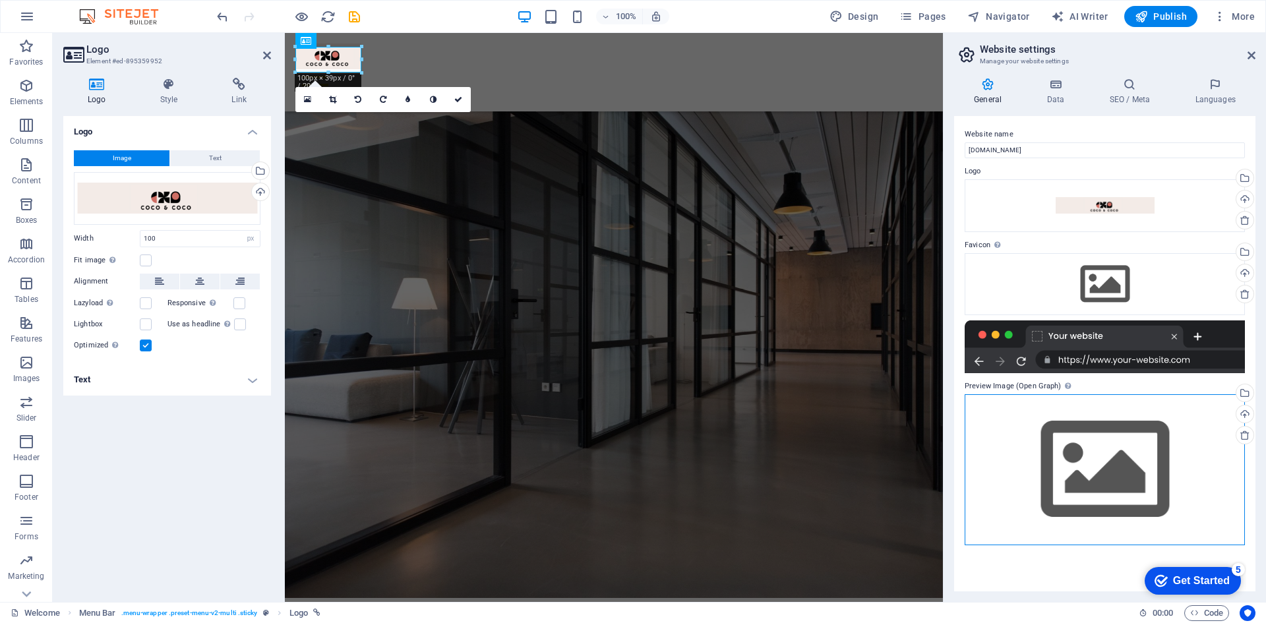
click at [1100, 475] on div "Drag files here, click to choose files or select files from Files or our free s…" at bounding box center [1105, 469] width 280 height 151
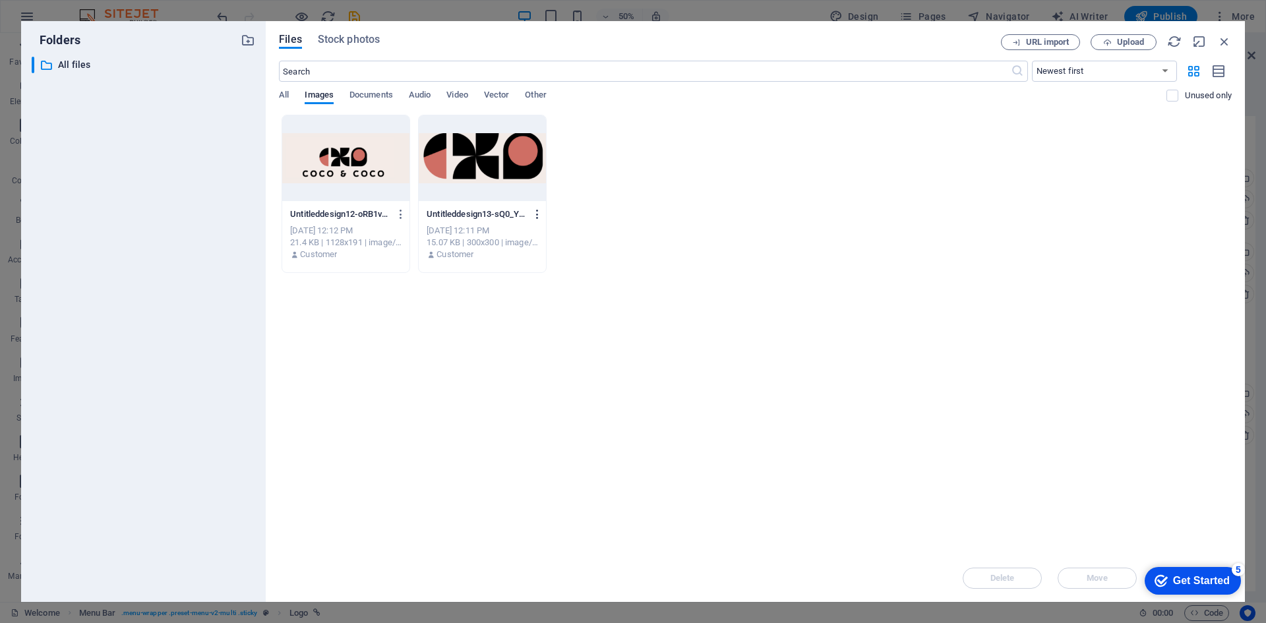
click at [536, 214] on icon "button" at bounding box center [537, 214] width 13 height 12
click at [539, 249] on h6 "Preview" at bounding box center [545, 249] width 56 height 16
click at [463, 134] on div at bounding box center [482, 158] width 127 height 86
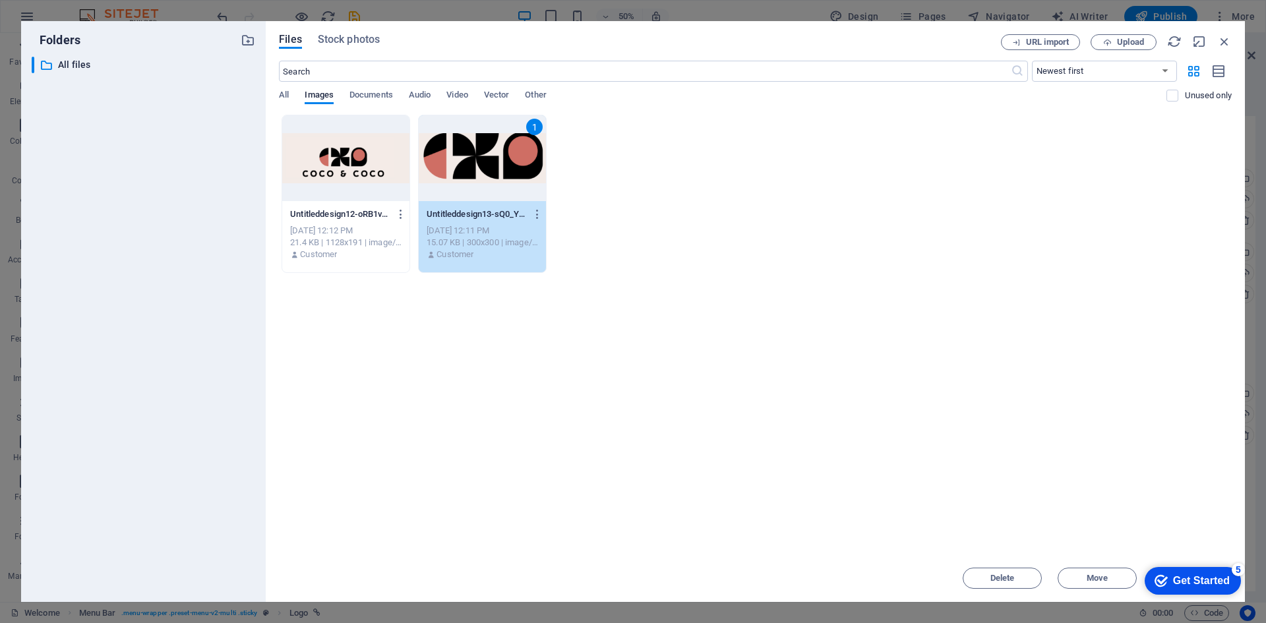
click at [1176, 576] on div "Get Started" at bounding box center [1201, 581] width 57 height 12
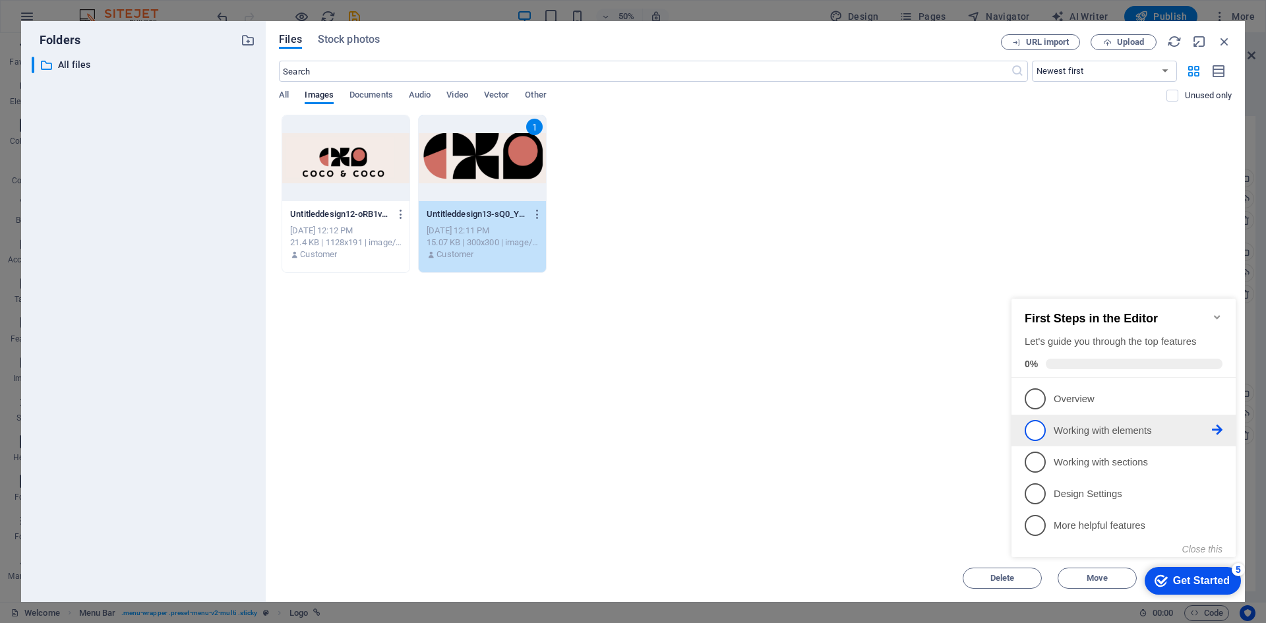
click at [1034, 420] on span "2" at bounding box center [1035, 430] width 21 height 21
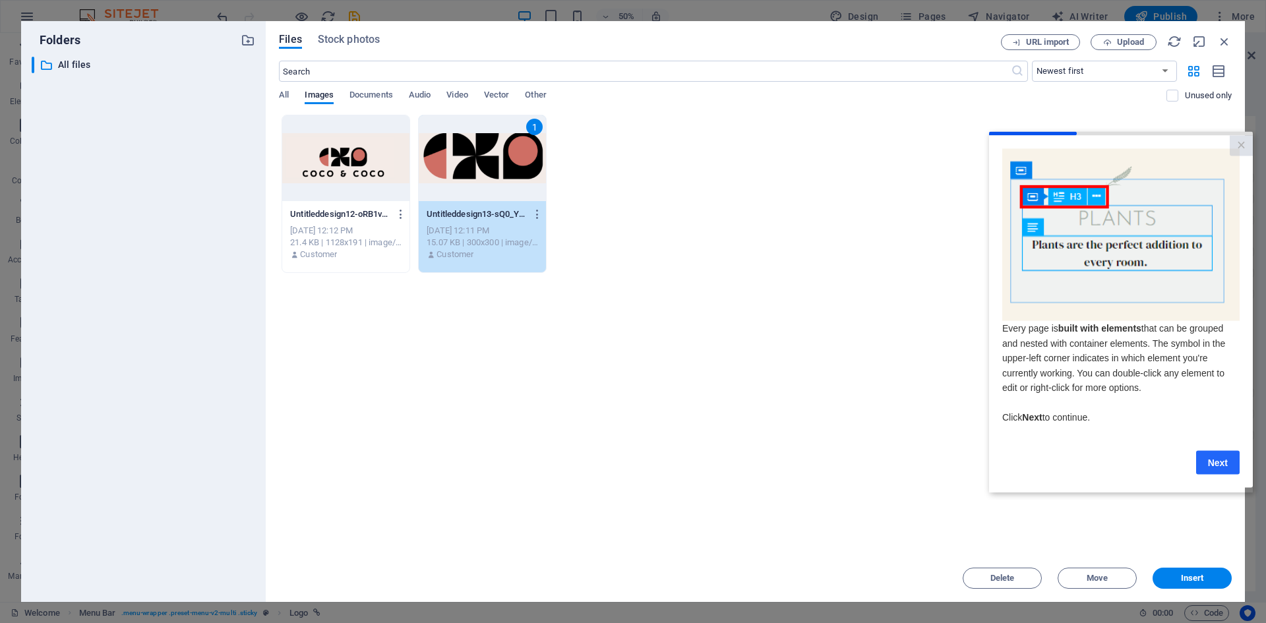
click at [1231, 461] on link "Next" at bounding box center [1218, 462] width 44 height 24
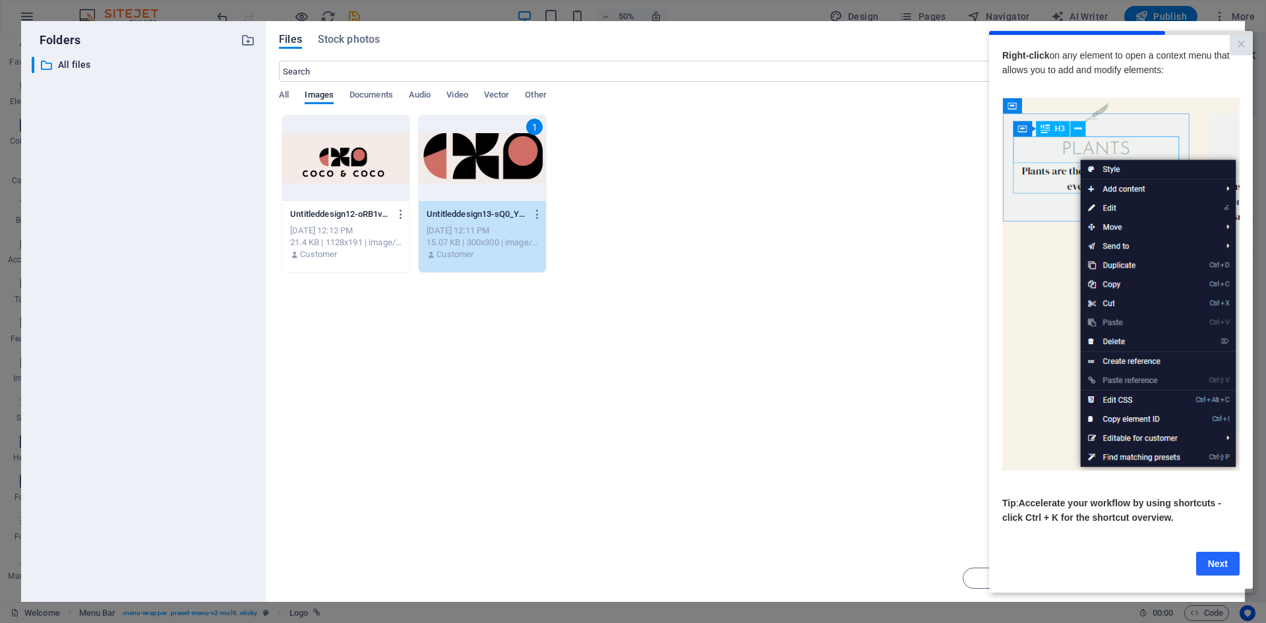
click at [1209, 564] on link "Next" at bounding box center [1218, 563] width 44 height 24
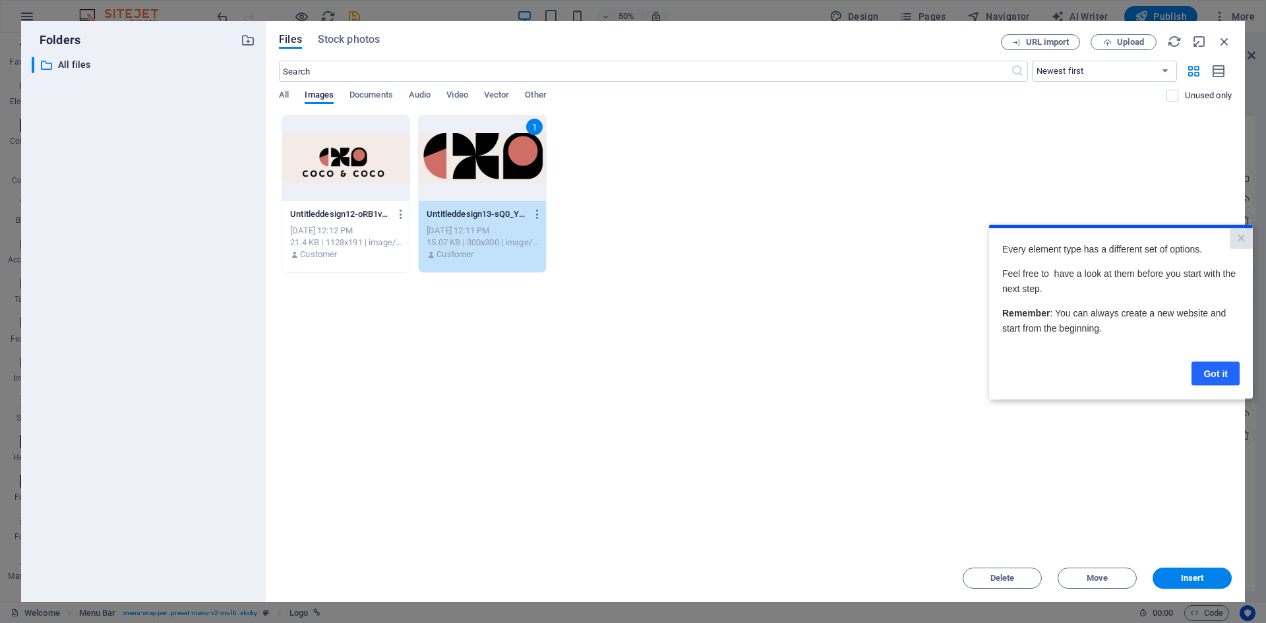
click at [1206, 373] on link "Got it" at bounding box center [1216, 373] width 48 height 24
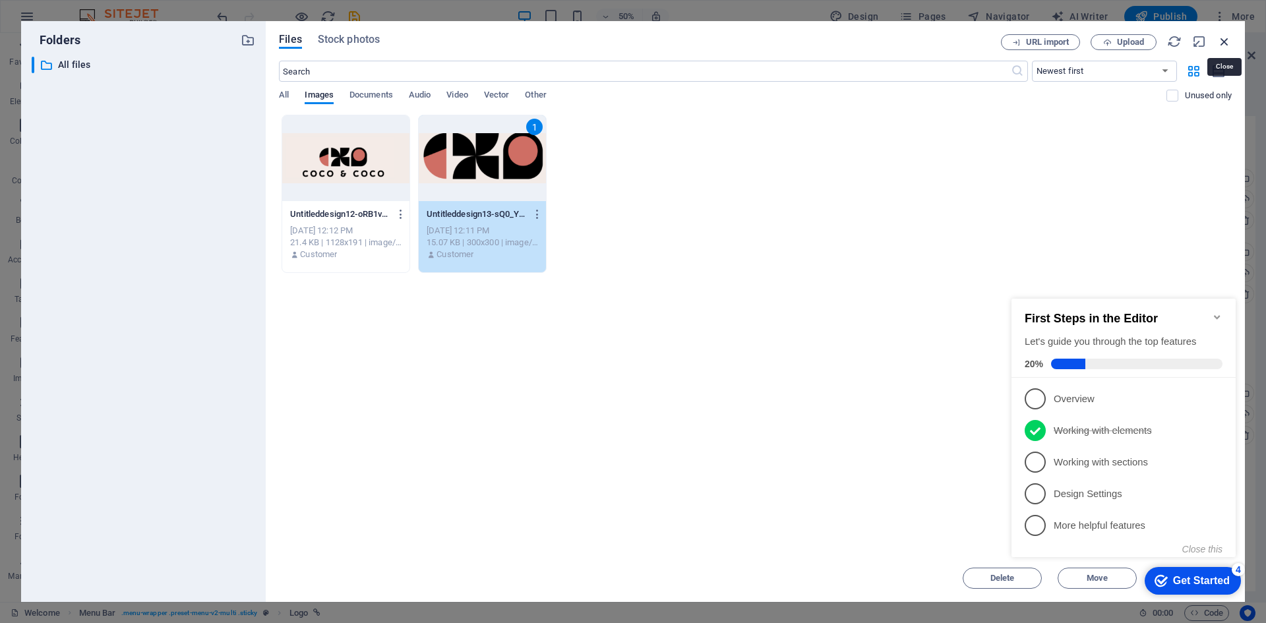
click at [1226, 40] on icon "button" at bounding box center [1224, 41] width 15 height 15
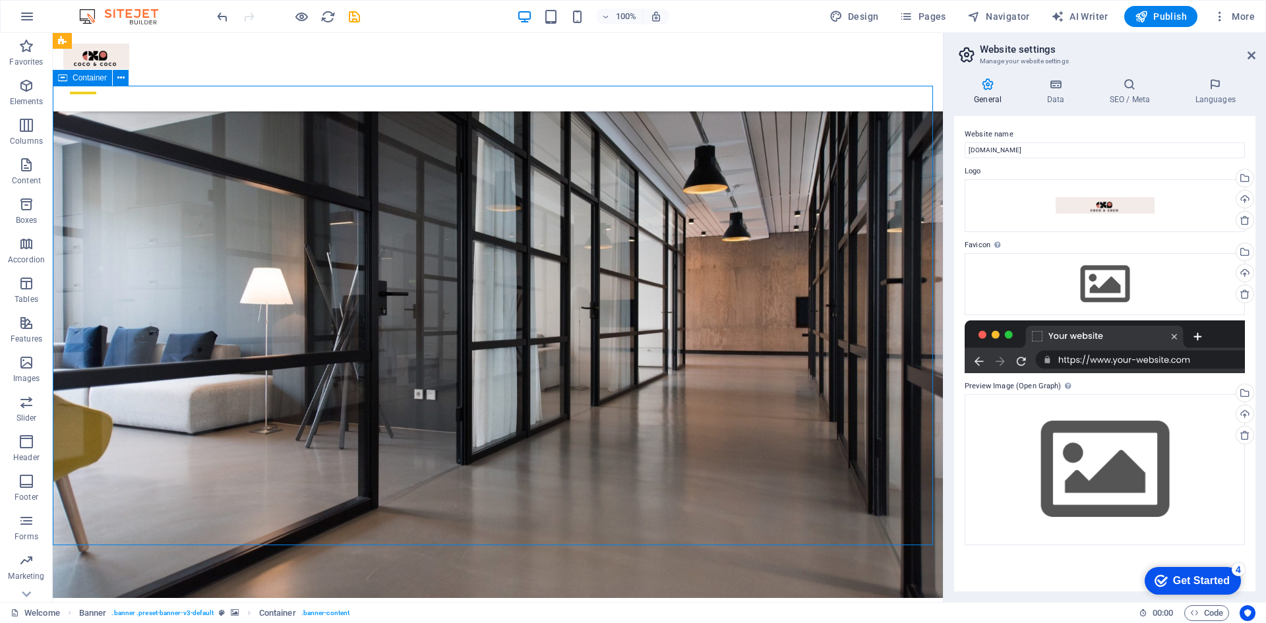
click at [195, 234] on icon at bounding box center [191, 236] width 9 height 16
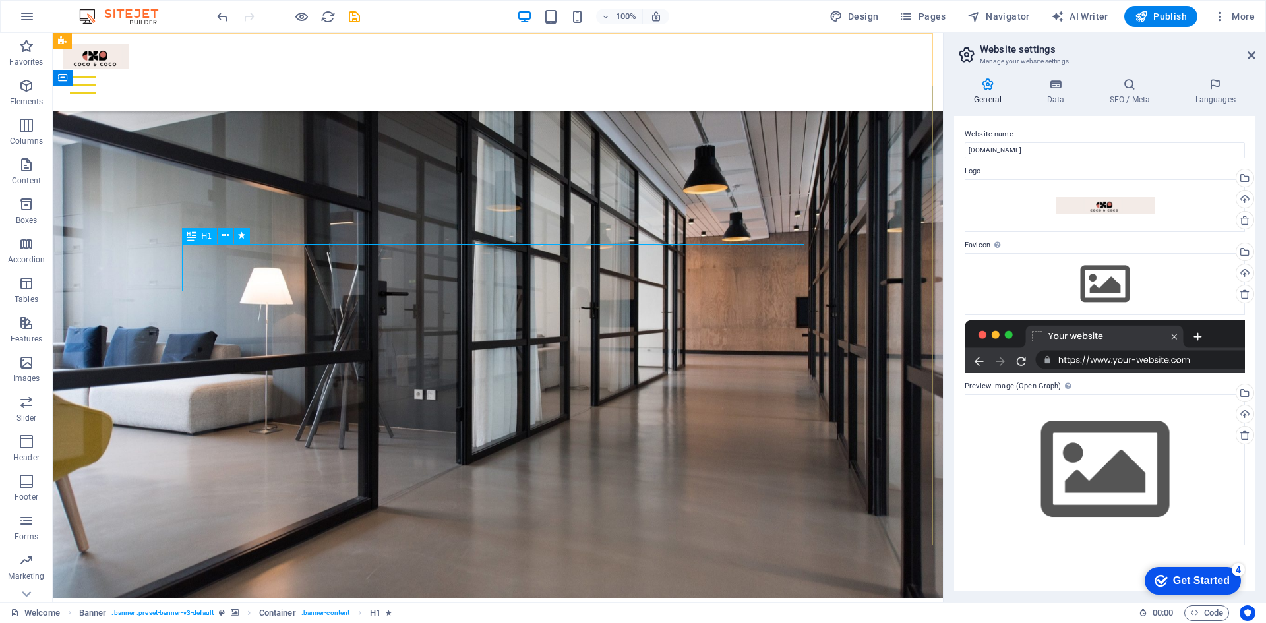
click at [197, 240] on div "H1" at bounding box center [199, 236] width 35 height 16
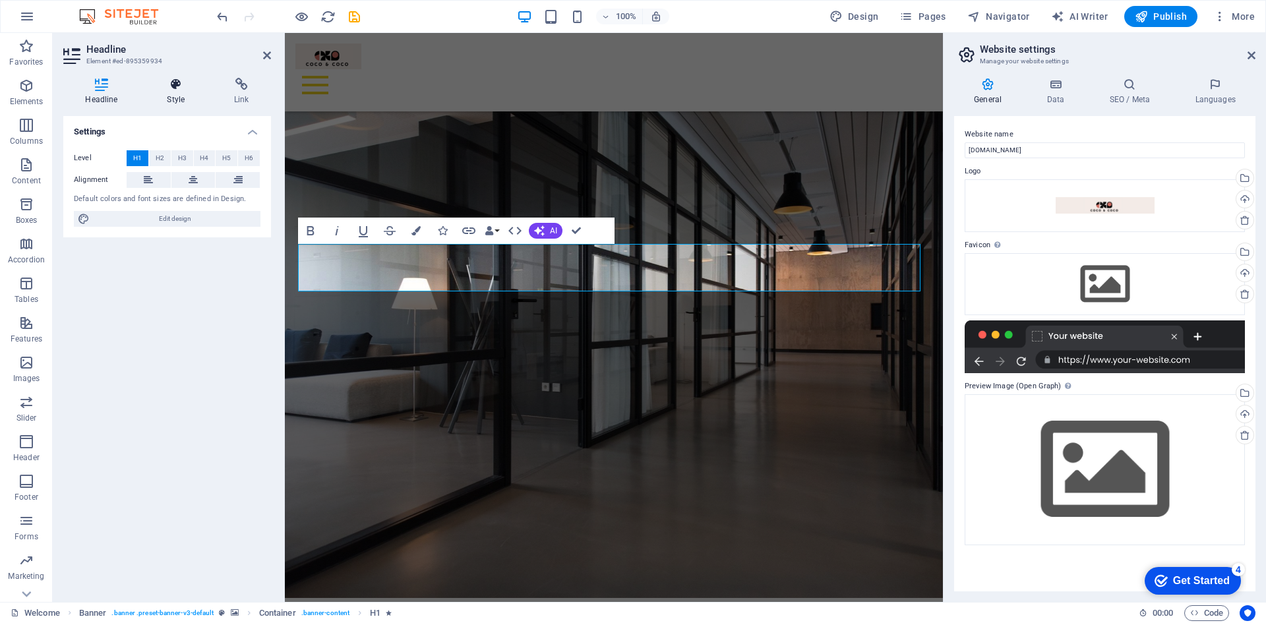
click at [181, 86] on icon at bounding box center [176, 84] width 62 height 13
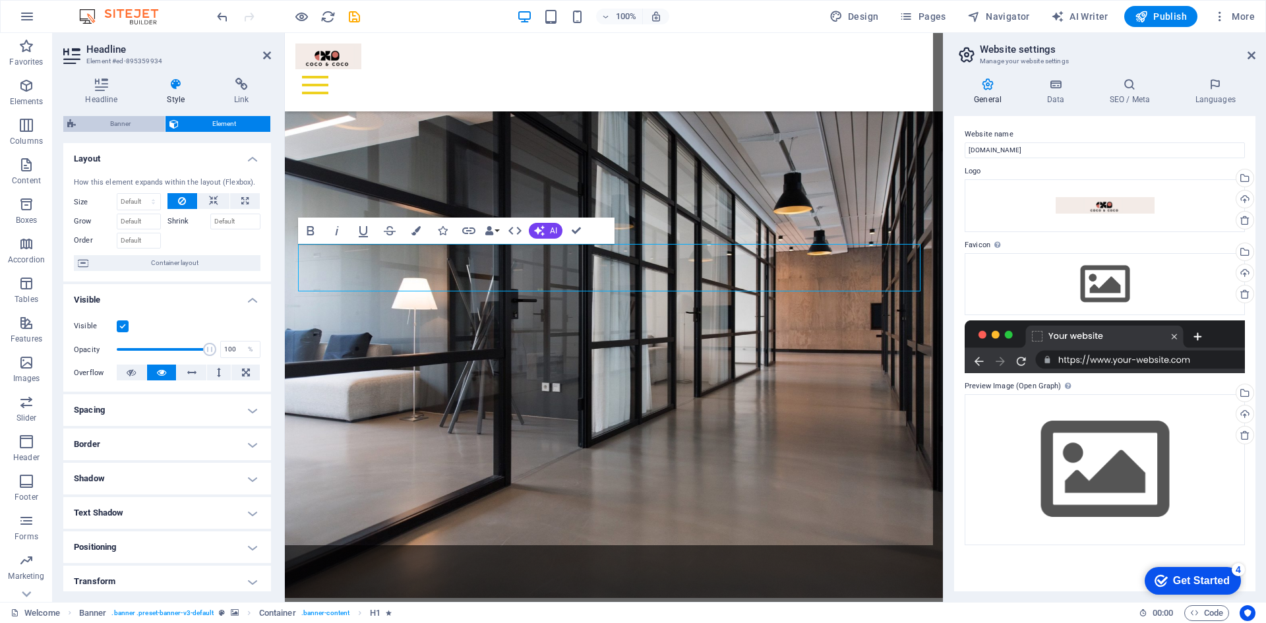
click at [107, 125] on span "Banner" at bounding box center [120, 124] width 81 height 16
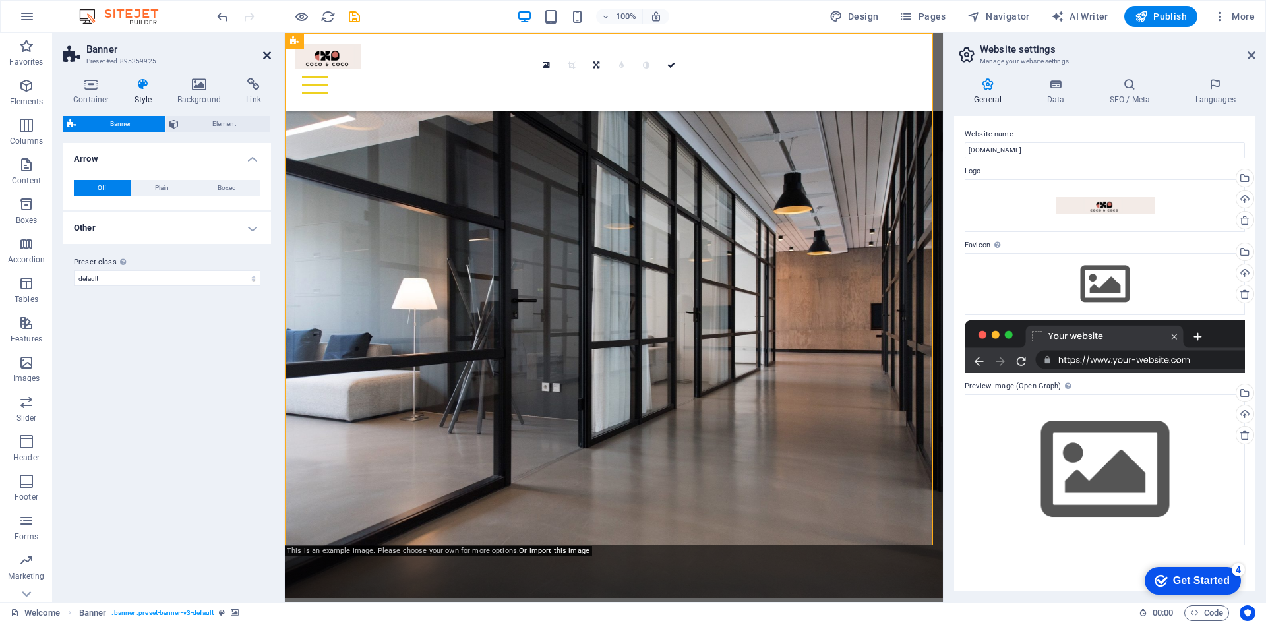
click at [264, 52] on icon at bounding box center [267, 55] width 8 height 11
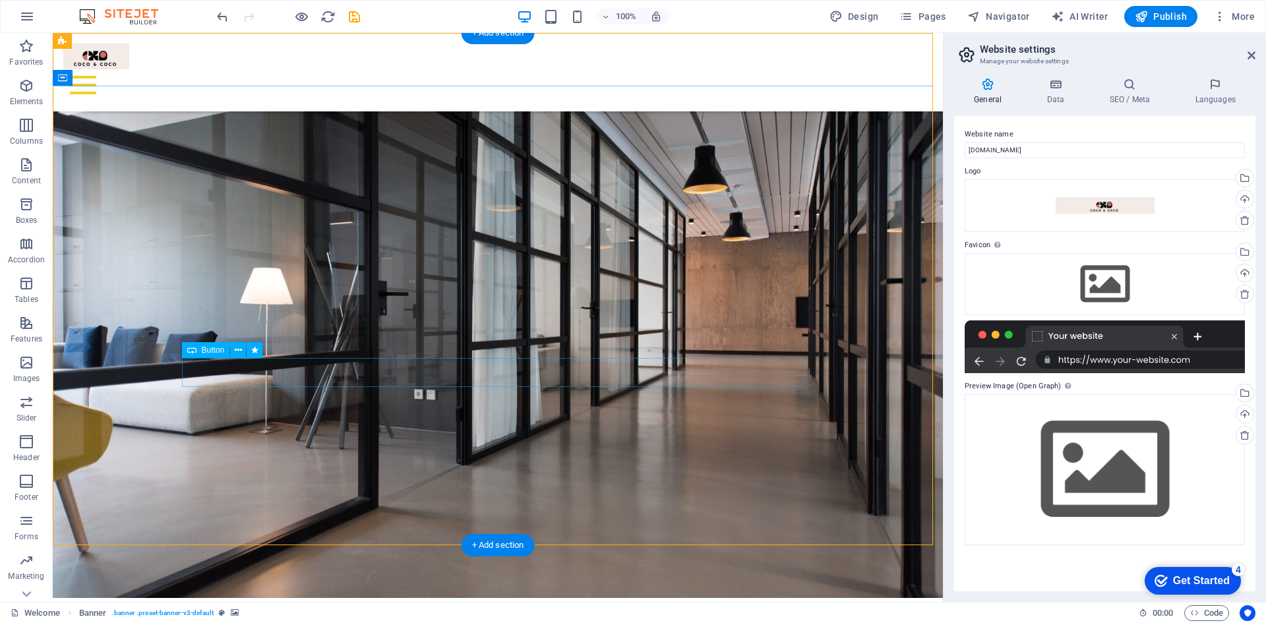
click at [239, 353] on icon at bounding box center [238, 351] width 7 height 14
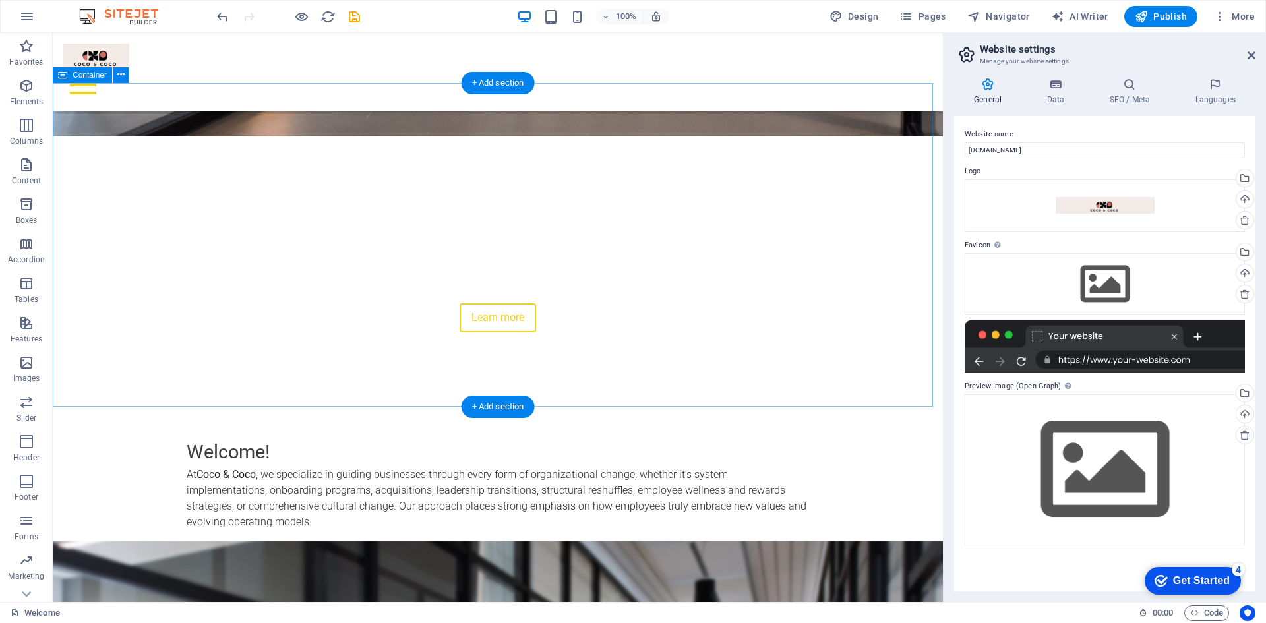
scroll to position [593, 0]
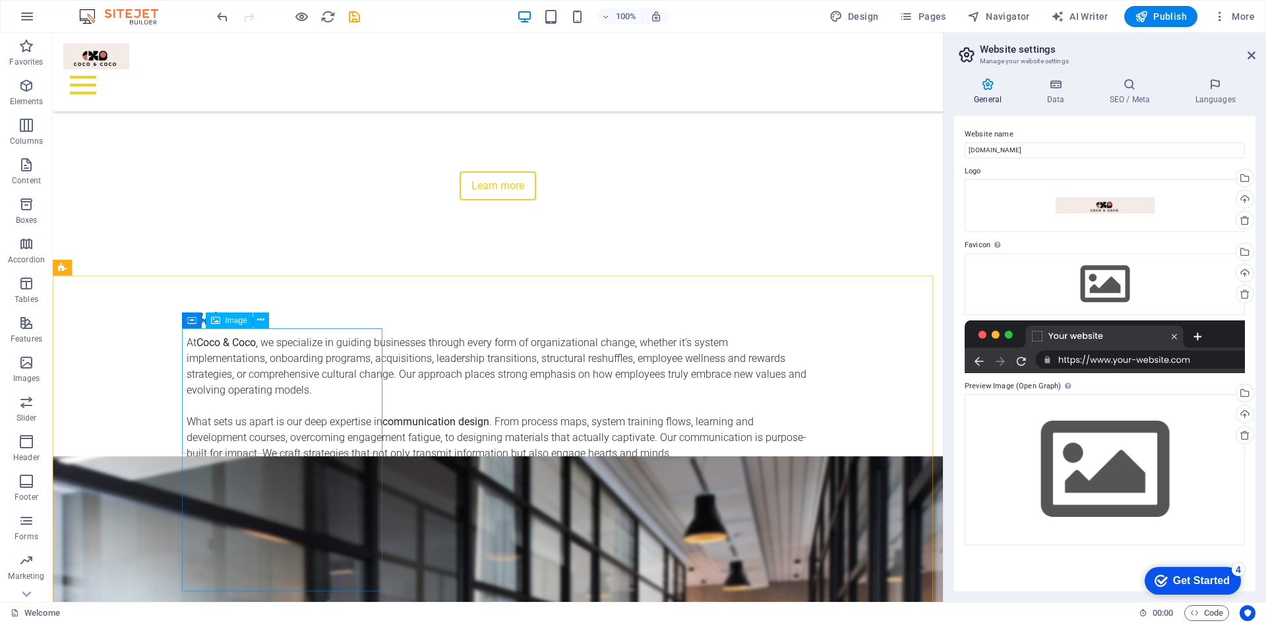
click at [229, 317] on span "Image" at bounding box center [237, 321] width 22 height 8
click at [233, 323] on span "Image" at bounding box center [237, 321] width 22 height 8
click at [262, 323] on icon at bounding box center [260, 320] width 7 height 14
click at [189, 320] on icon at bounding box center [191, 321] width 9 height 16
click at [197, 321] on div "Container" at bounding box center [211, 321] width 59 height 16
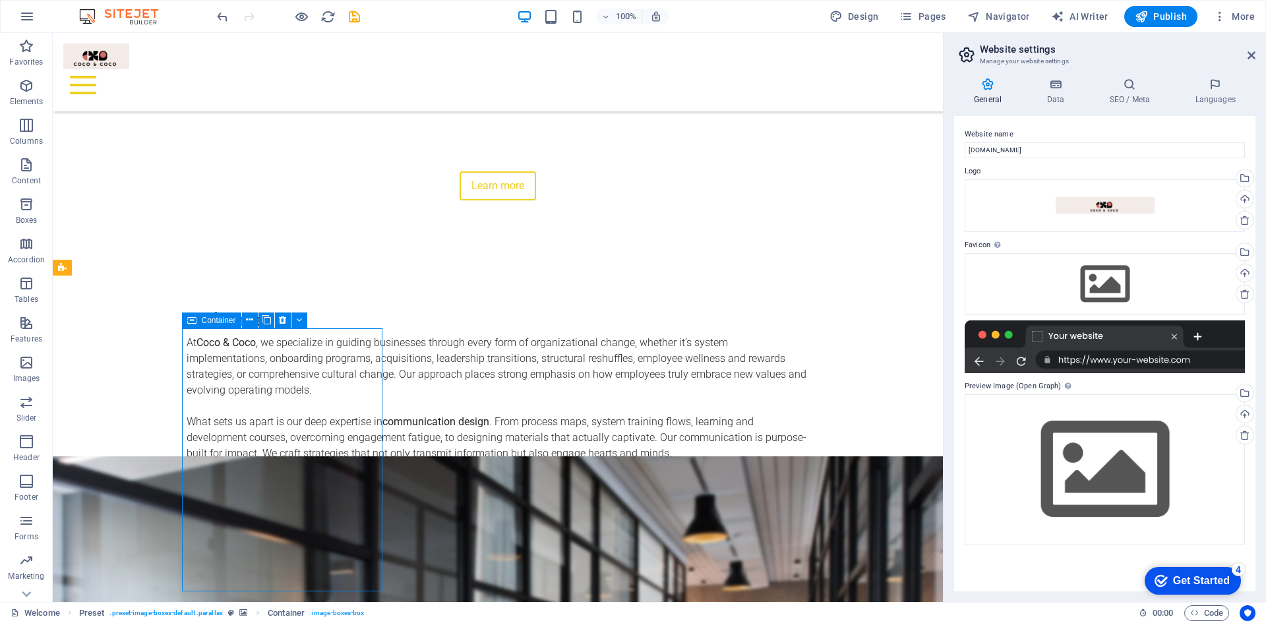
click at [197, 321] on div "Container" at bounding box center [211, 321] width 59 height 16
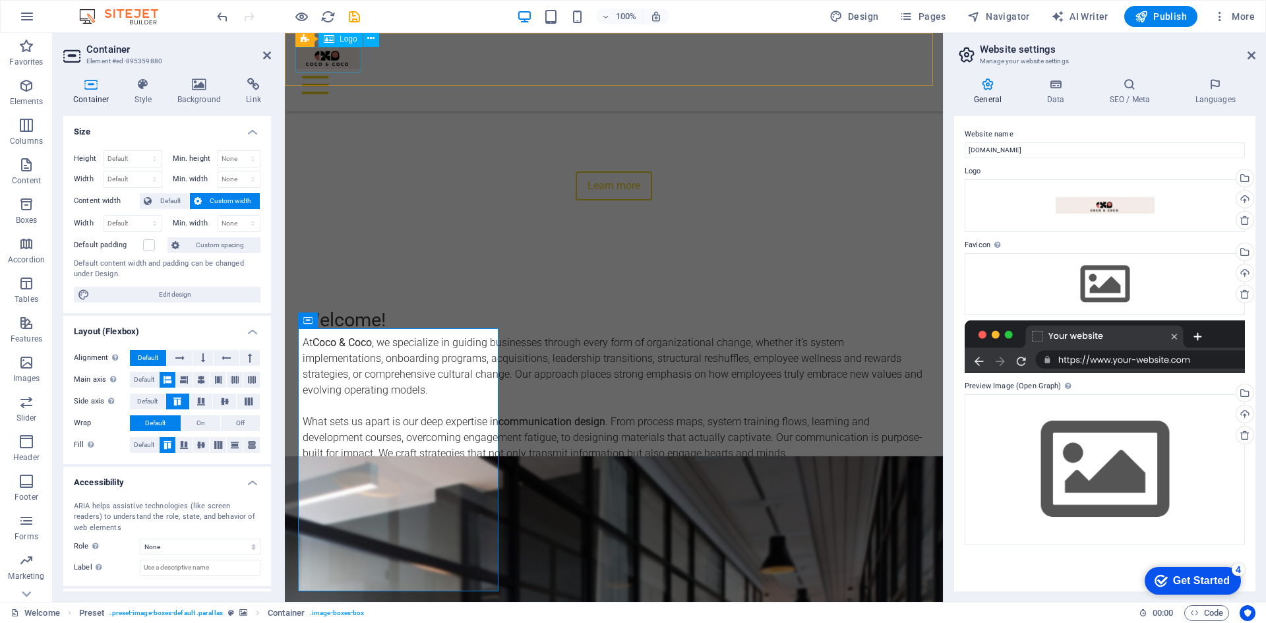
click at [335, 53] on div at bounding box center [613, 57] width 637 height 26
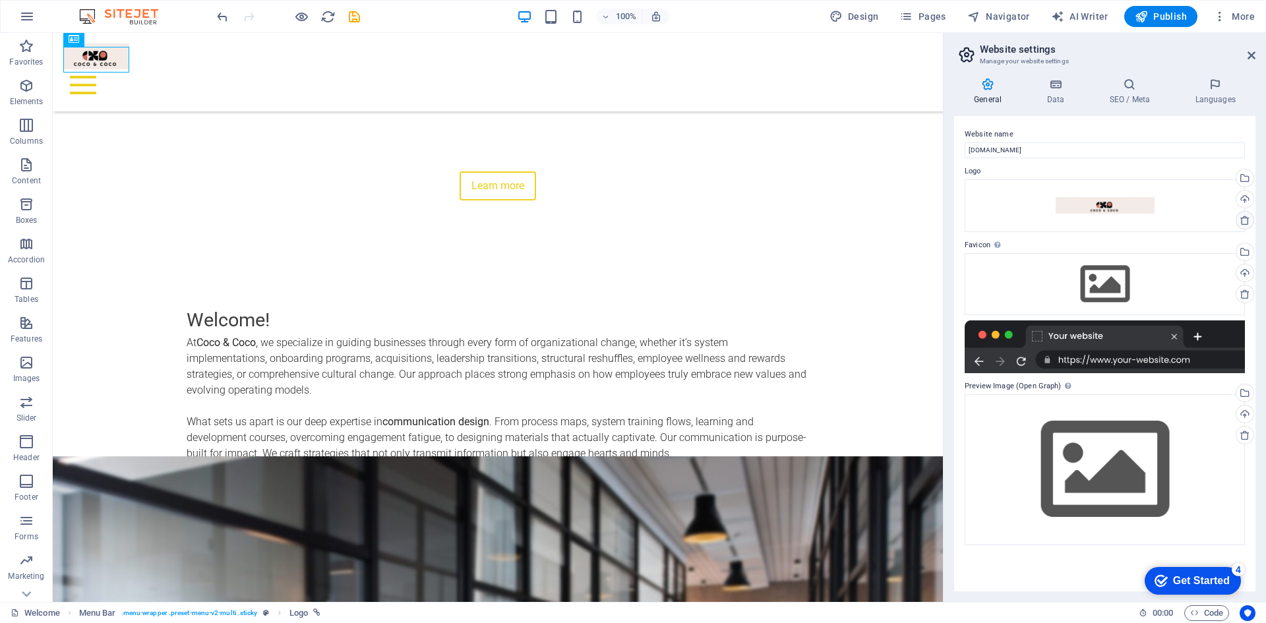
click at [1244, 219] on icon at bounding box center [1245, 220] width 11 height 11
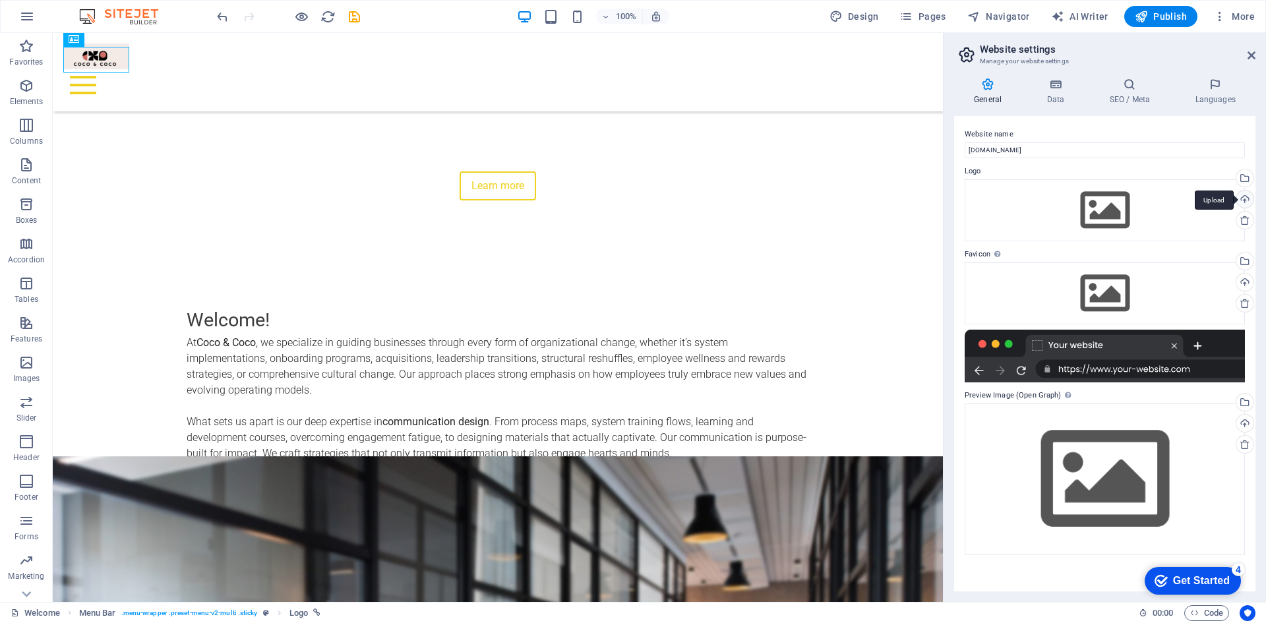
click at [1244, 197] on div "Upload" at bounding box center [1244, 201] width 20 height 20
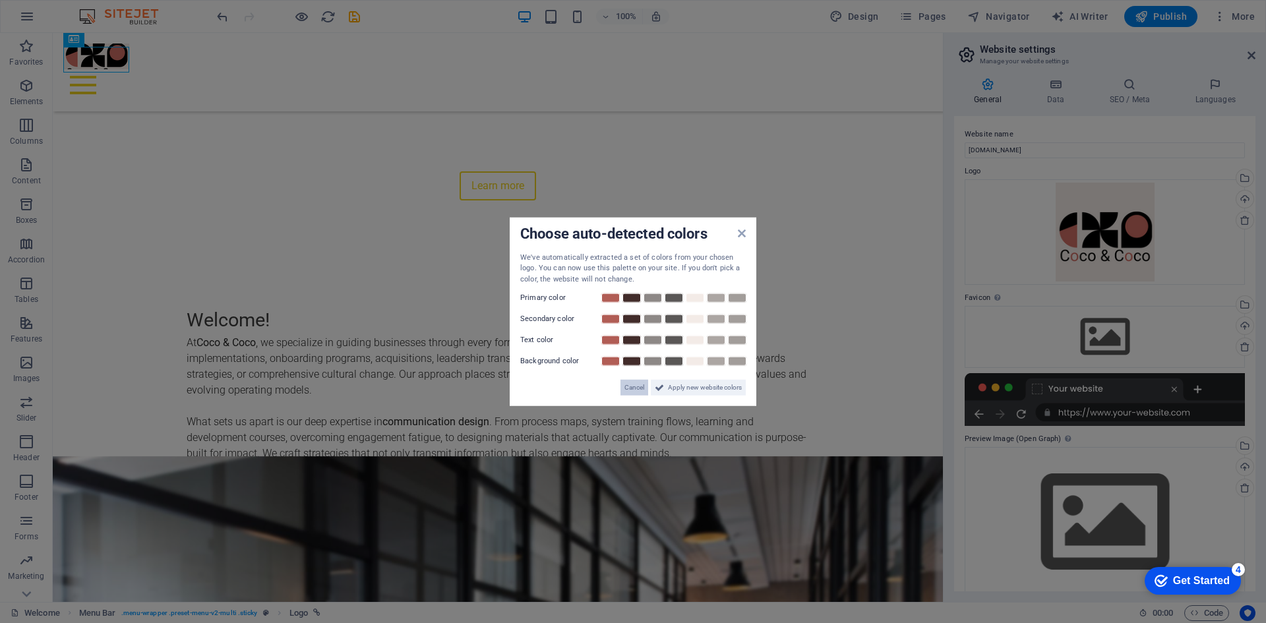
click at [638, 388] on span "Cancel" at bounding box center [634, 388] width 20 height 16
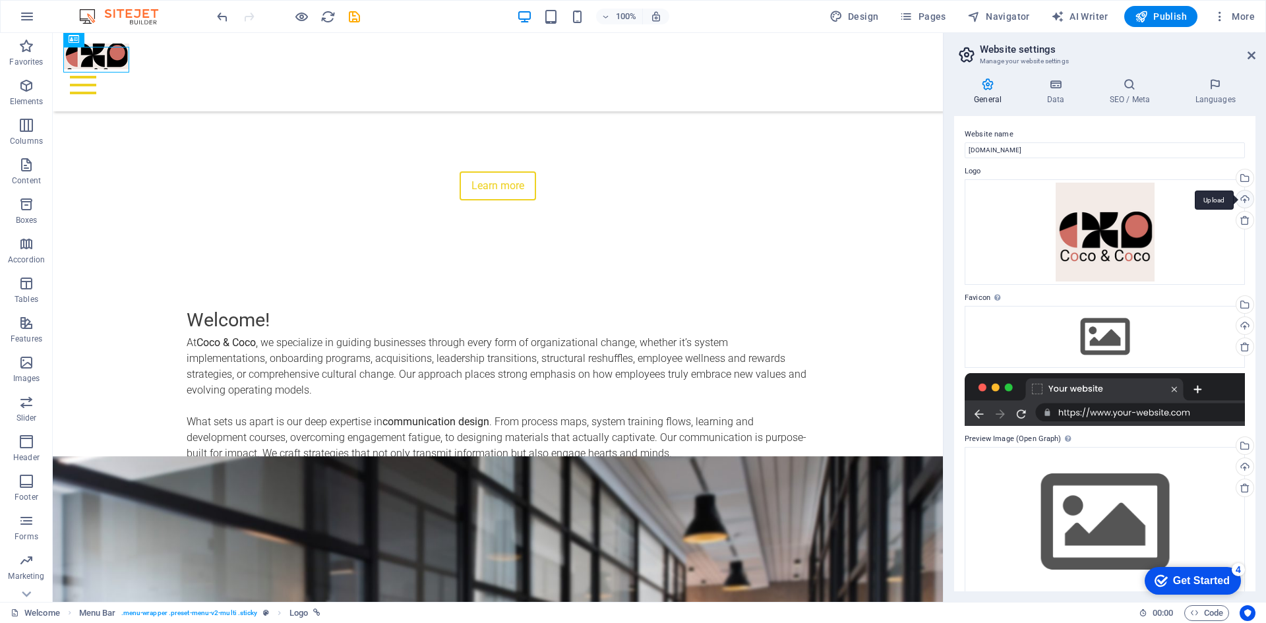
click at [1242, 200] on div "Upload" at bounding box center [1244, 201] width 20 height 20
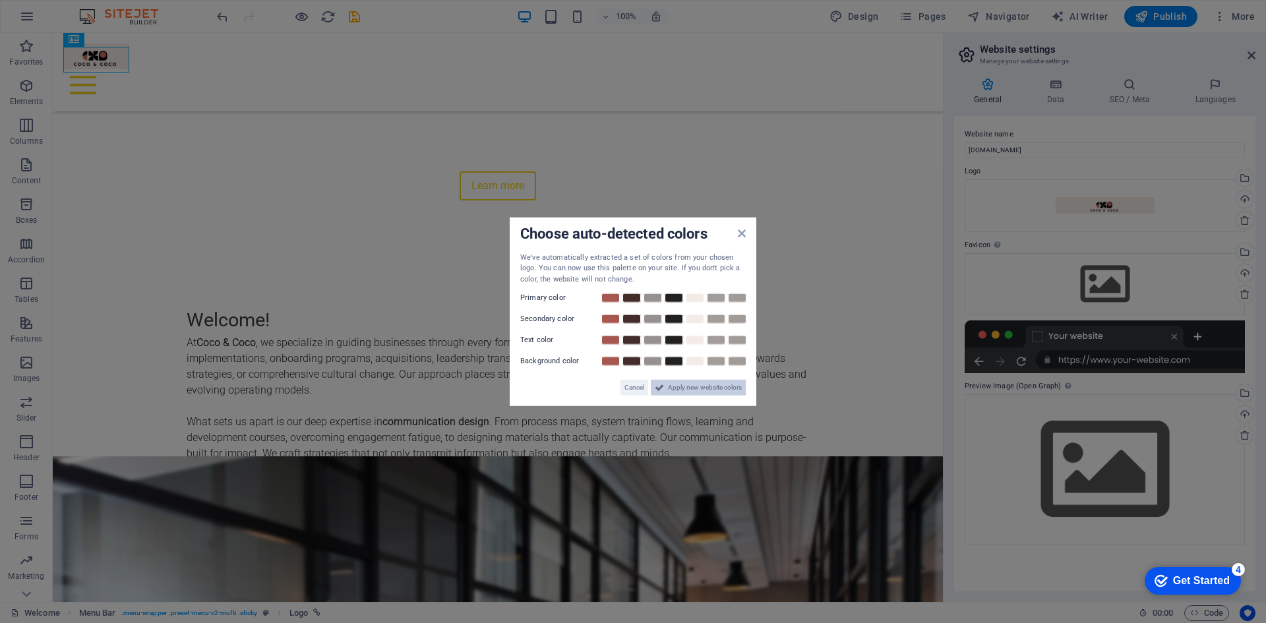
click at [705, 385] on span "Apply new website colors" at bounding box center [705, 388] width 74 height 16
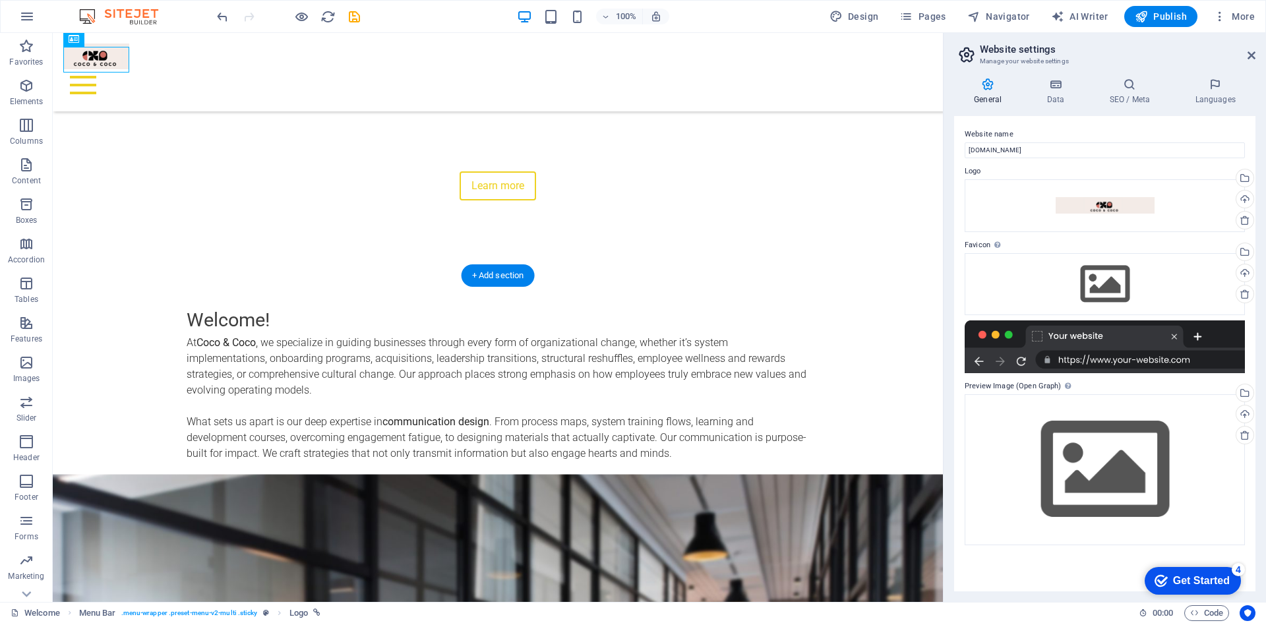
scroll to position [725, 0]
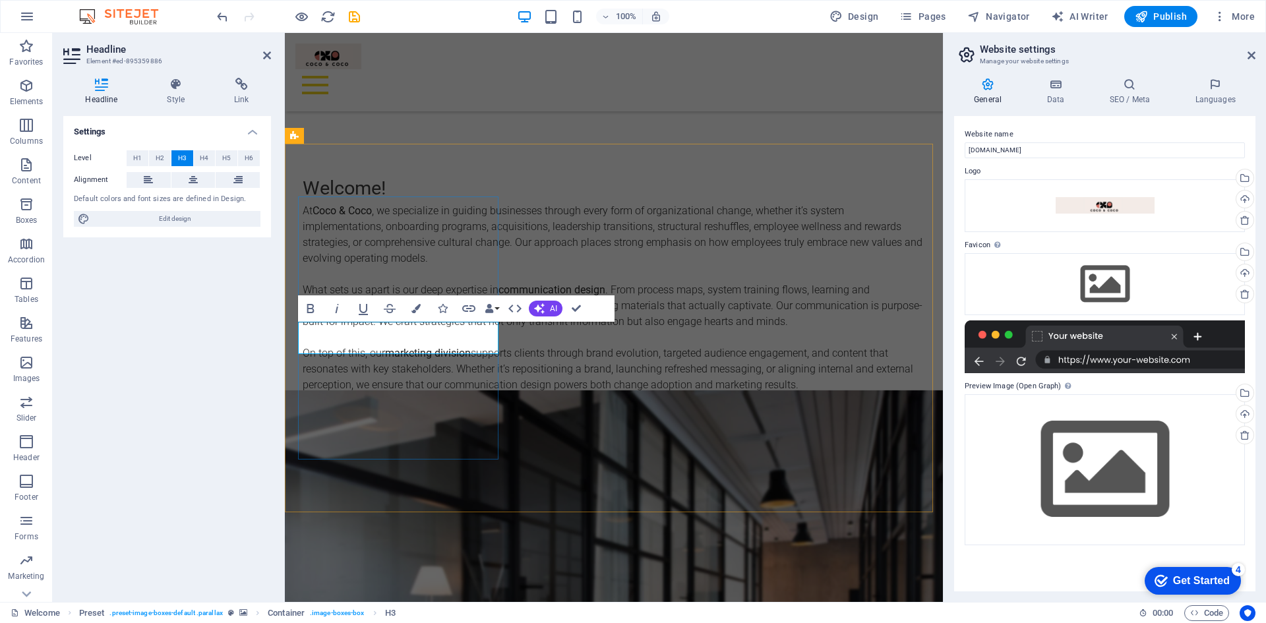
drag, startPoint x: 390, startPoint y: 344, endPoint x: 307, endPoint y: 340, distance: 83.2
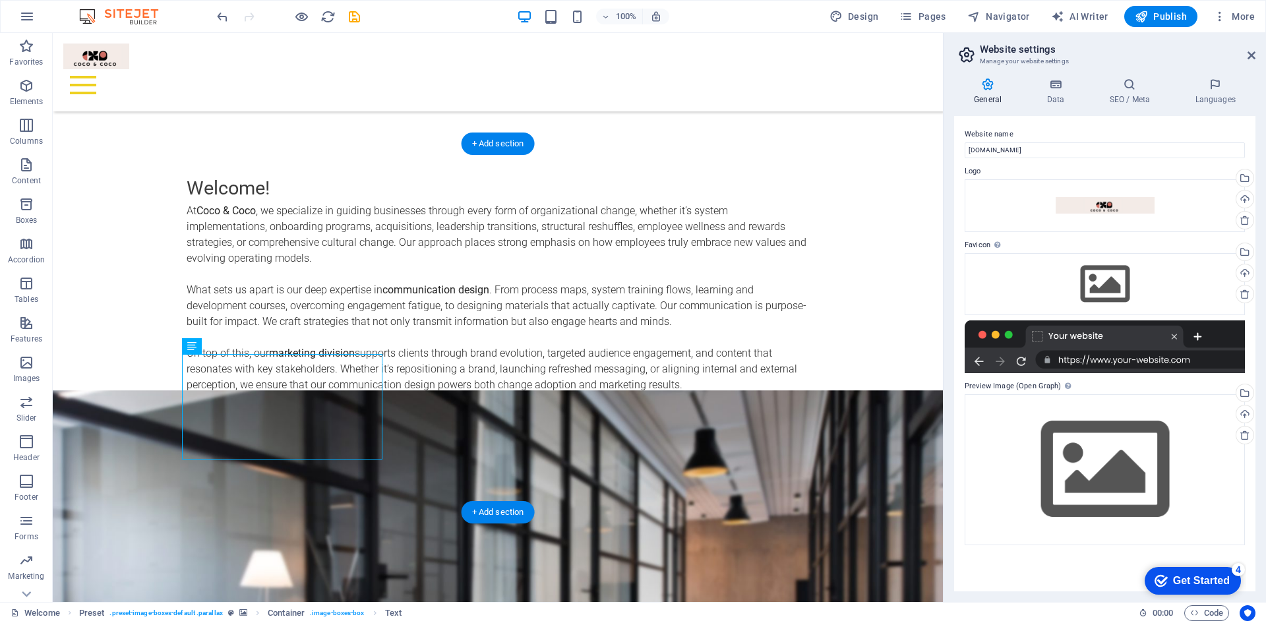
click at [117, 390] on figure at bounding box center [498, 624] width 890 height 469
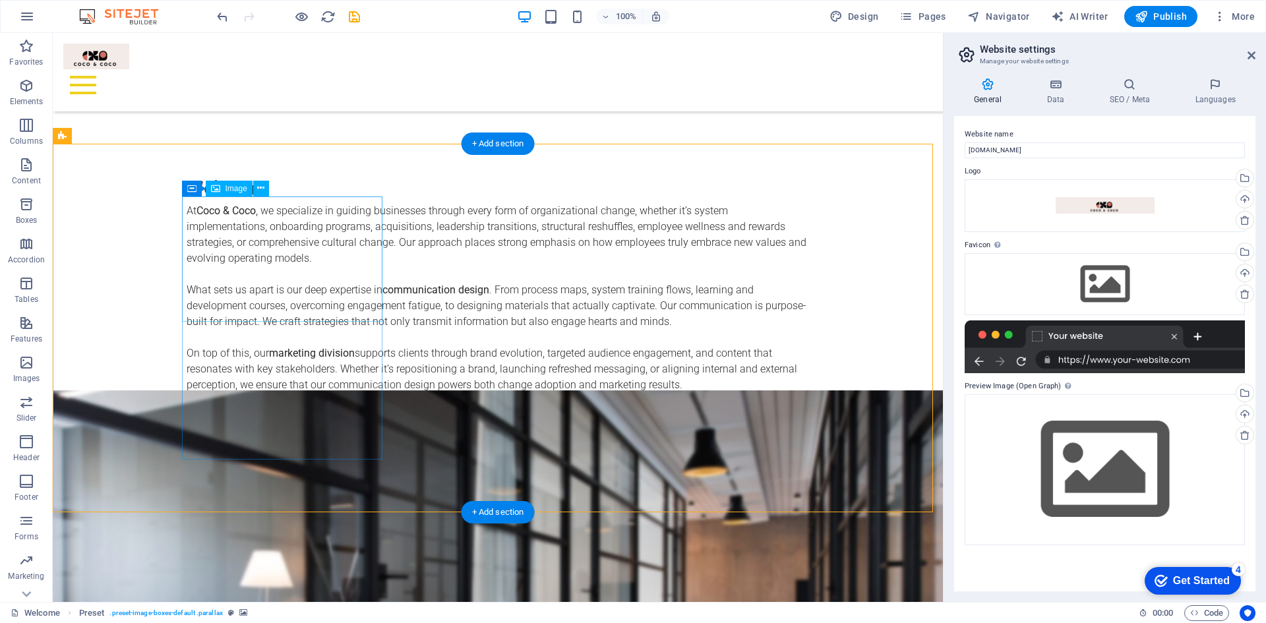
click at [224, 192] on div "Image" at bounding box center [229, 189] width 47 height 16
click at [227, 187] on span "Image" at bounding box center [237, 189] width 22 height 8
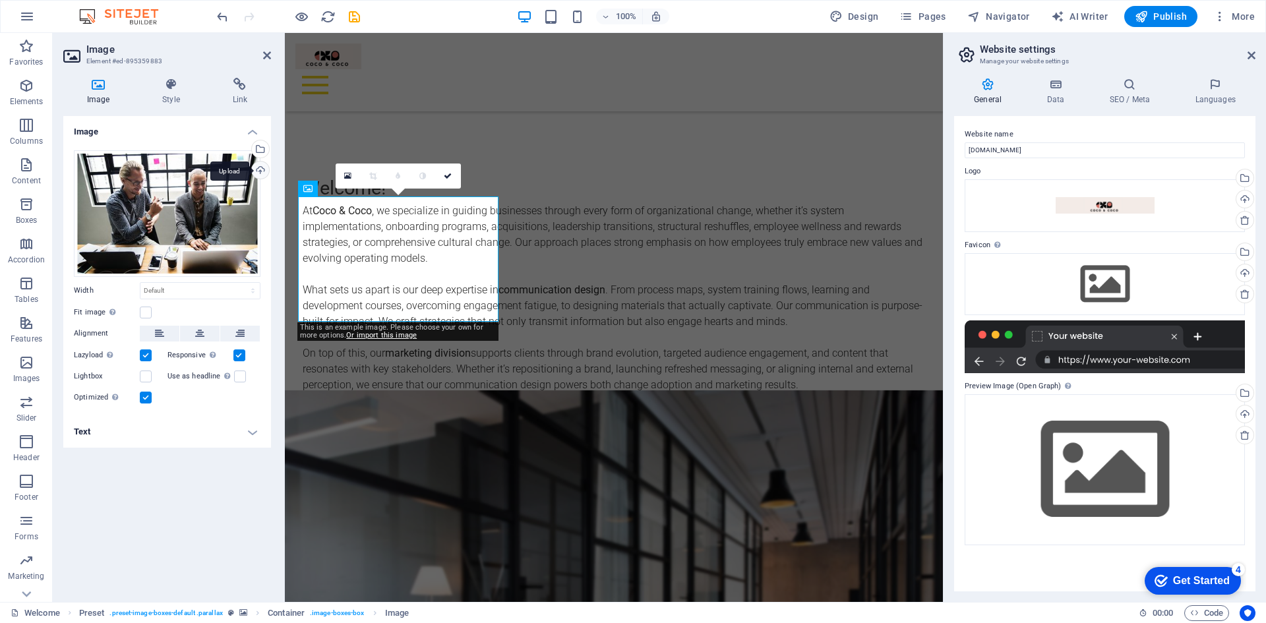
click at [259, 166] on div "Upload" at bounding box center [259, 172] width 20 height 20
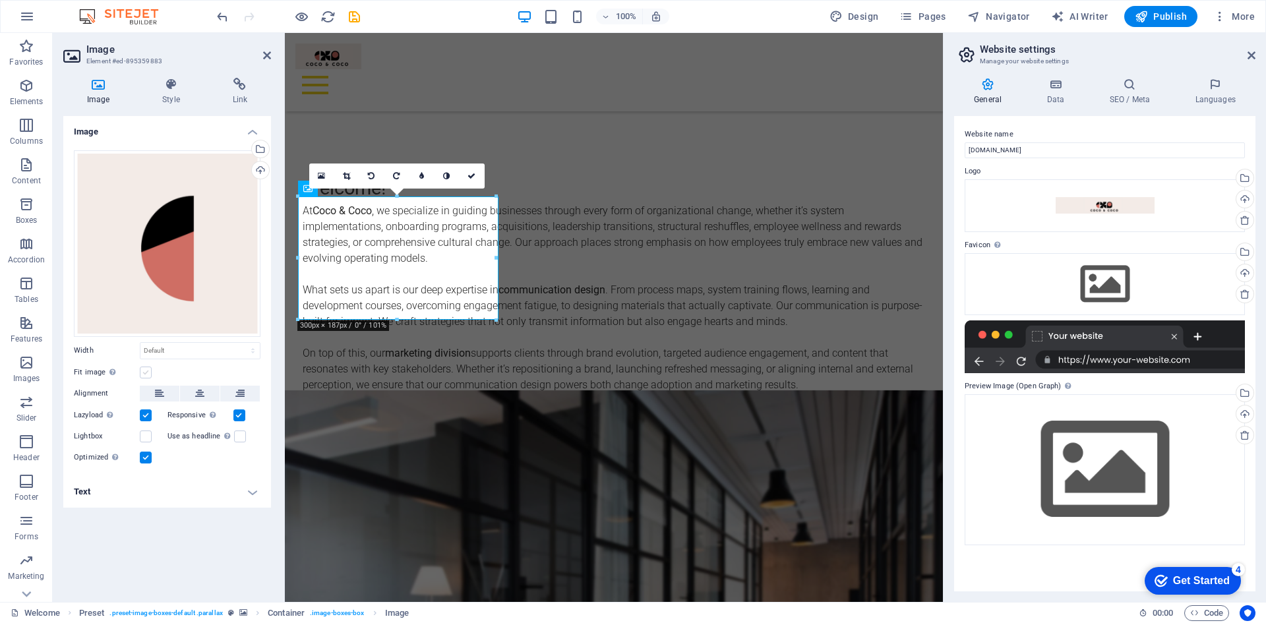
click at [148, 368] on label at bounding box center [146, 373] width 12 height 12
click at [0, 0] on input "Fit image Automatically fit image to a fixed width and height" at bounding box center [0, 0] width 0 height 0
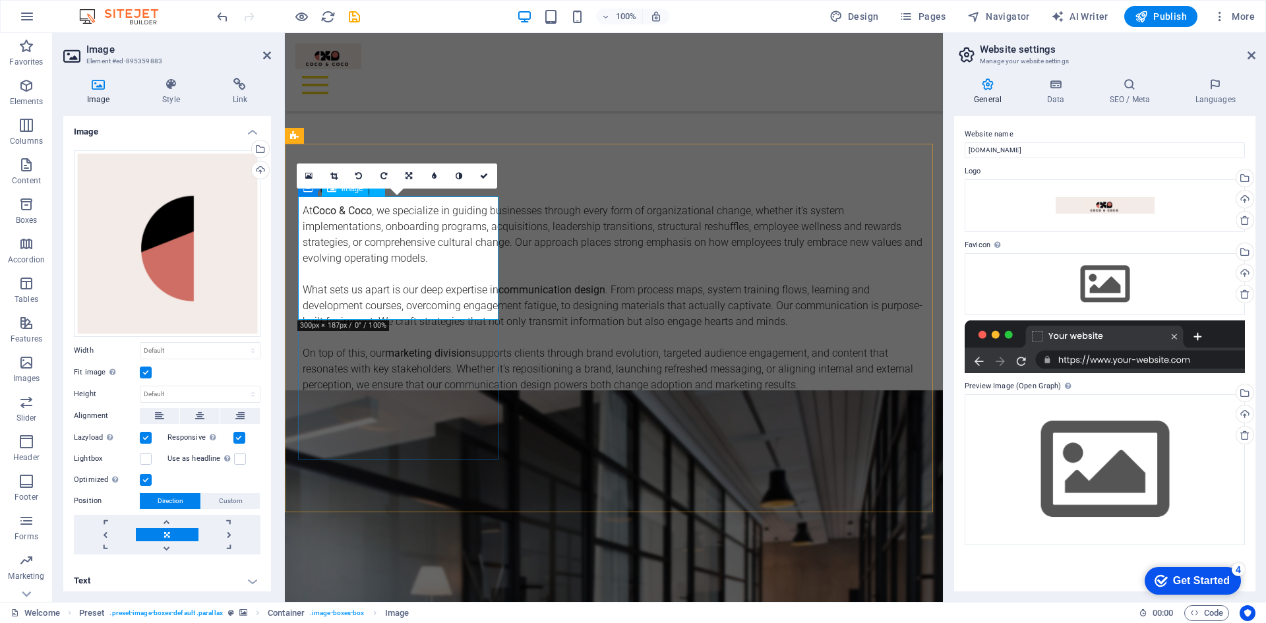
click at [142, 369] on label at bounding box center [146, 373] width 12 height 12
click at [0, 0] on input "Fit image Automatically fit image to a fixed width and height" at bounding box center [0, 0] width 0 height 0
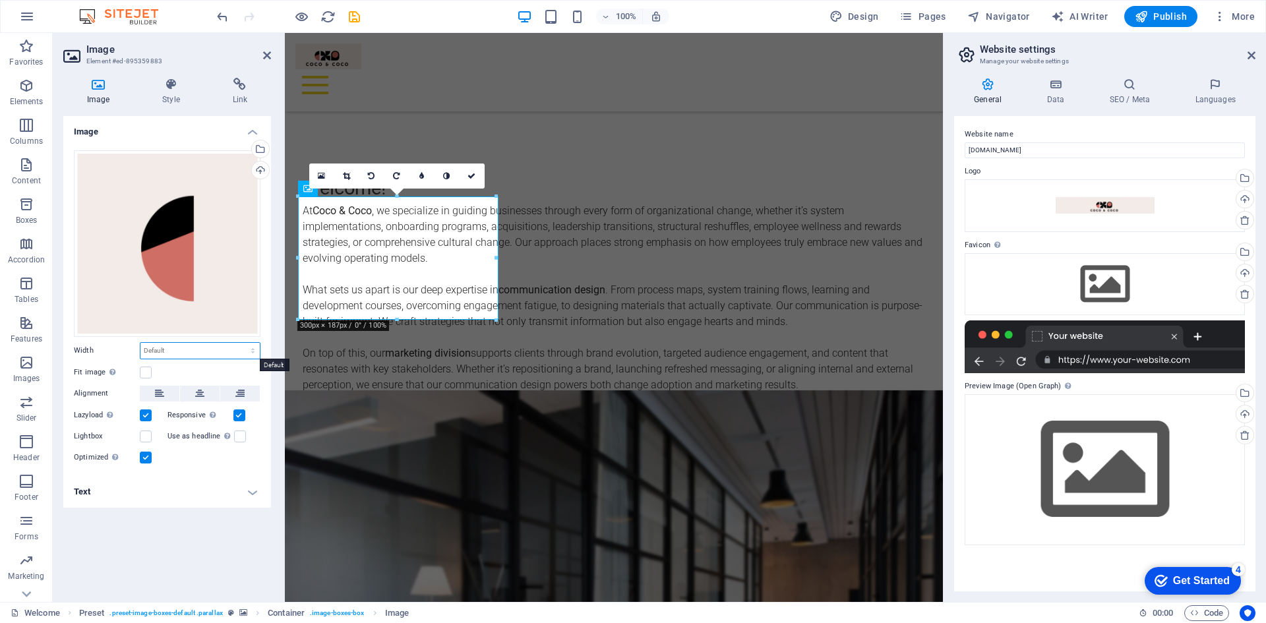
click at [253, 352] on select "Default auto px rem % em vh vw" at bounding box center [199, 351] width 119 height 16
click at [140, 343] on select "Default auto px rem % em vh vw" at bounding box center [199, 351] width 119 height 16
click at [255, 351] on select "Default auto px rem % em vh vw" at bounding box center [199, 351] width 119 height 16
click at [140, 343] on select "Default auto px rem % em vh vw" at bounding box center [199, 351] width 119 height 16
select select "DISABLED_OPTION_VALUE"
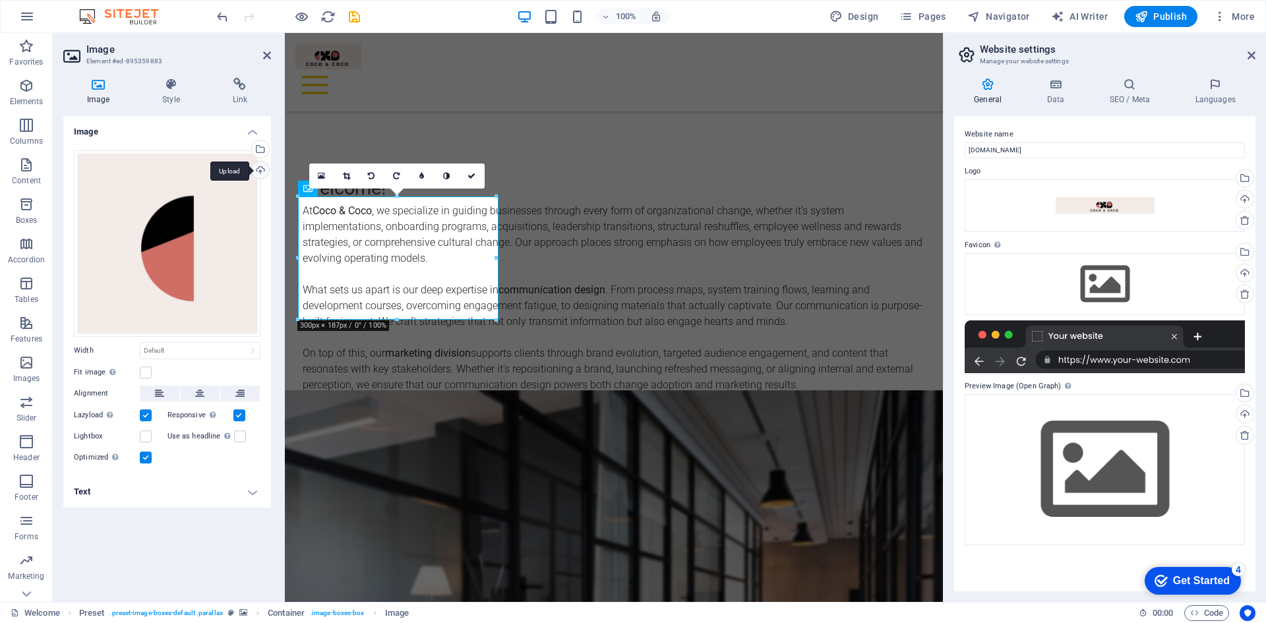
click at [262, 167] on div "Upload" at bounding box center [259, 172] width 20 height 20
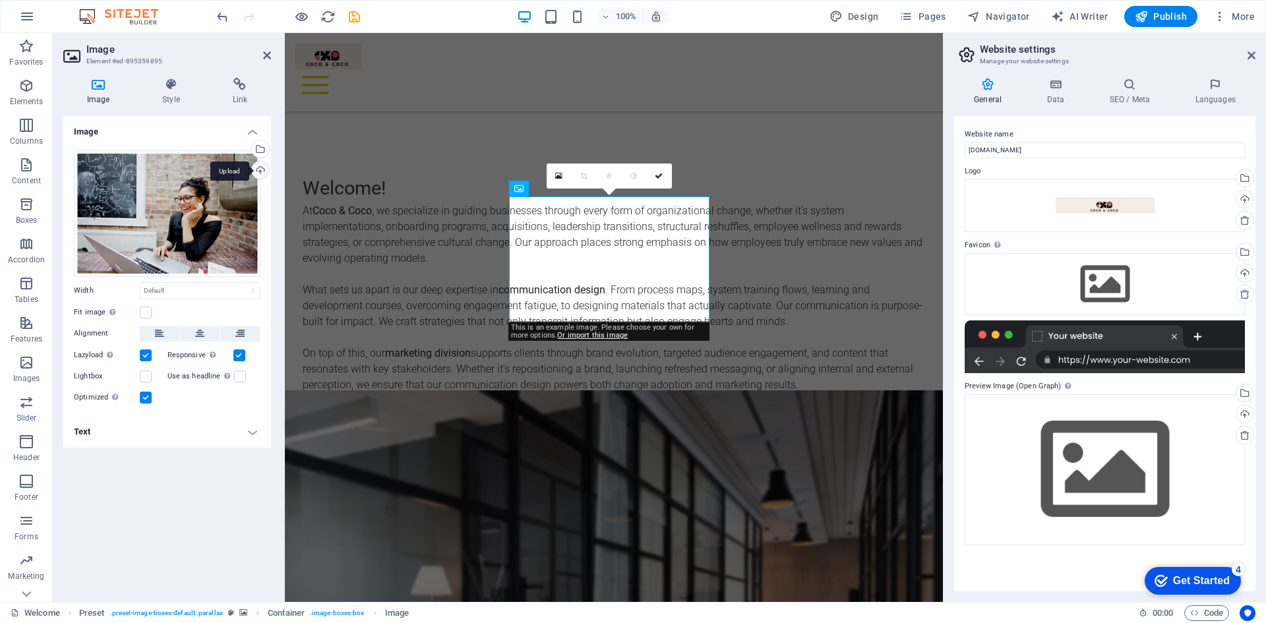
click at [257, 169] on div "Upload" at bounding box center [259, 172] width 20 height 20
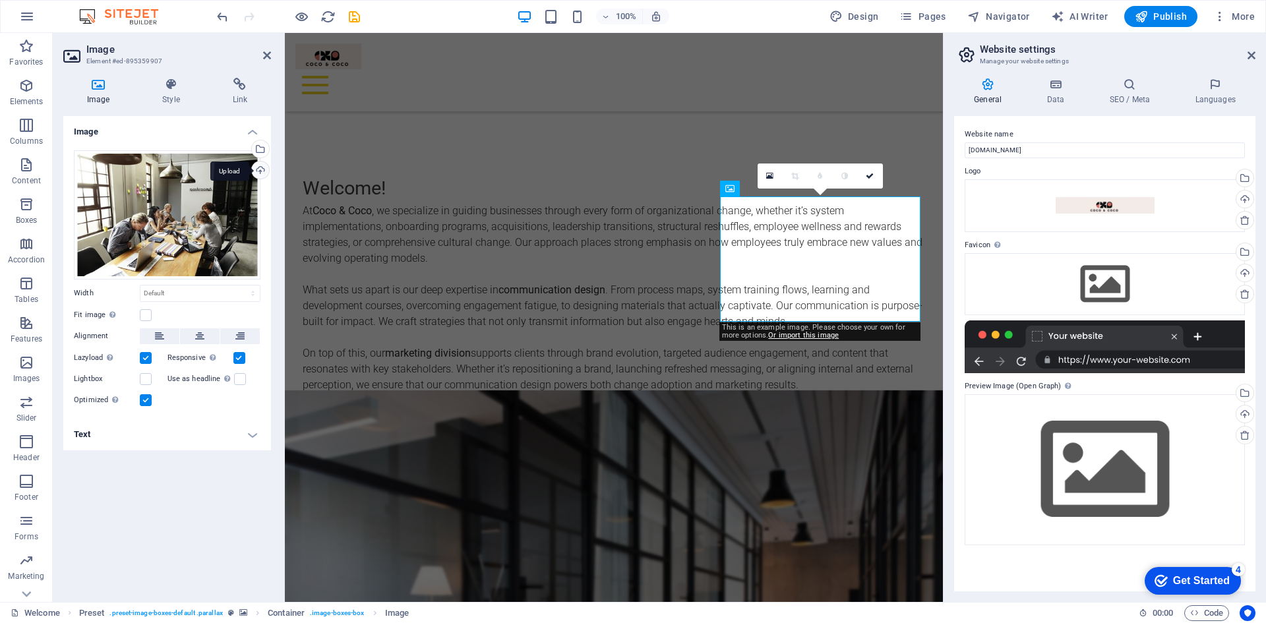
click at [264, 166] on div "Upload" at bounding box center [259, 172] width 20 height 20
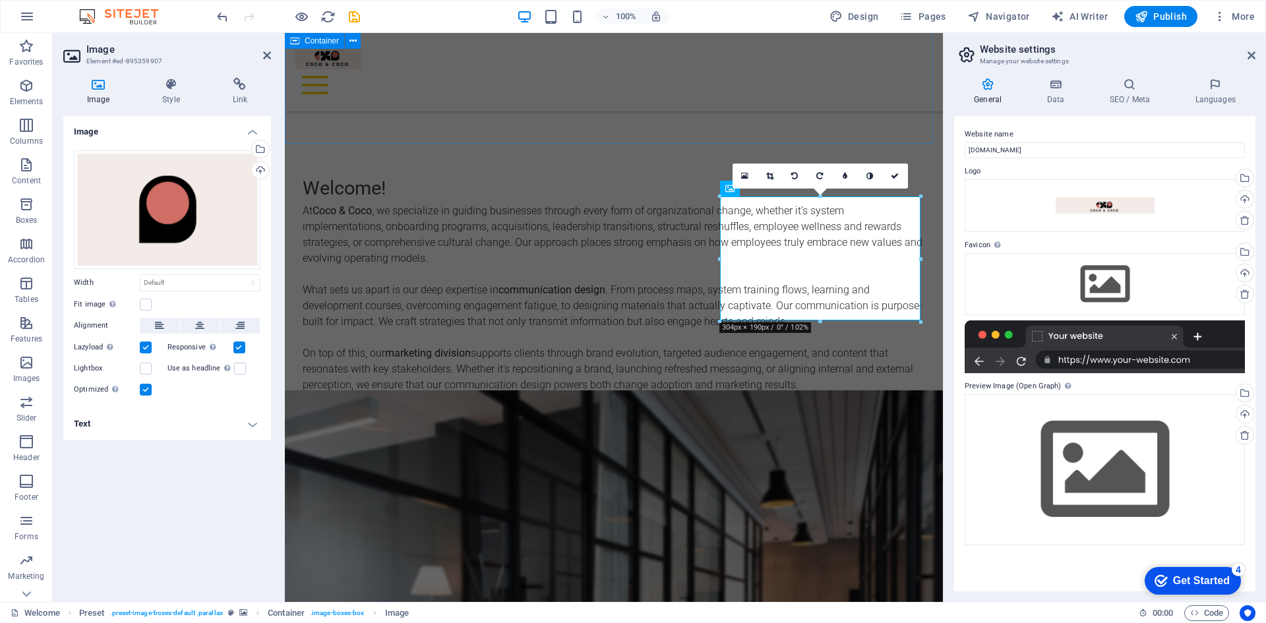
click at [613, 121] on div "Welcome! At [GEOGRAPHIC_DATA] , we specialize in guiding businesses through eve…" at bounding box center [614, 283] width 658 height 324
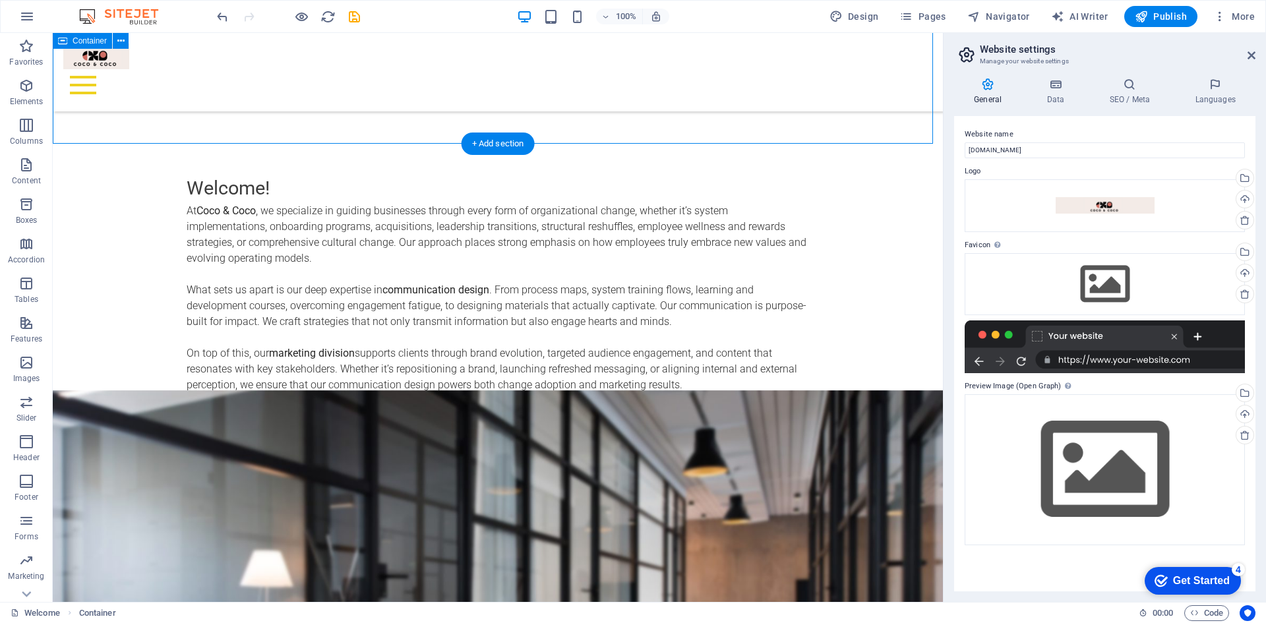
click at [380, 121] on div "Welcome! At [GEOGRAPHIC_DATA] , we specialize in guiding businesses through eve…" at bounding box center [498, 283] width 890 height 324
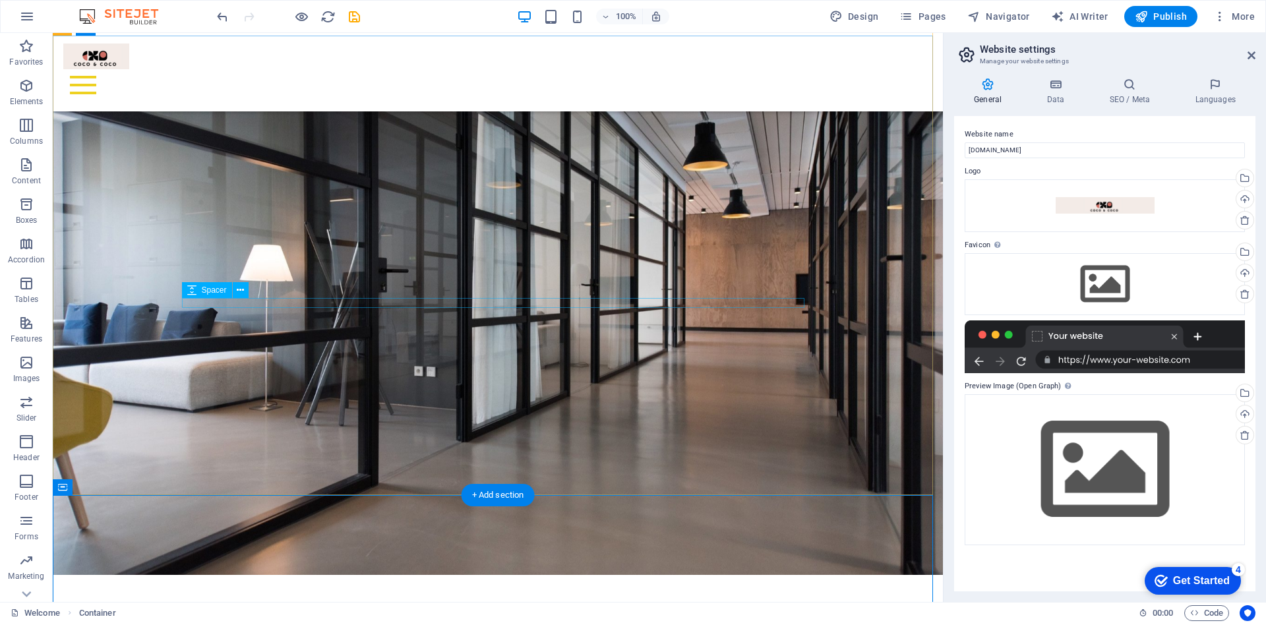
scroll to position [0, 0]
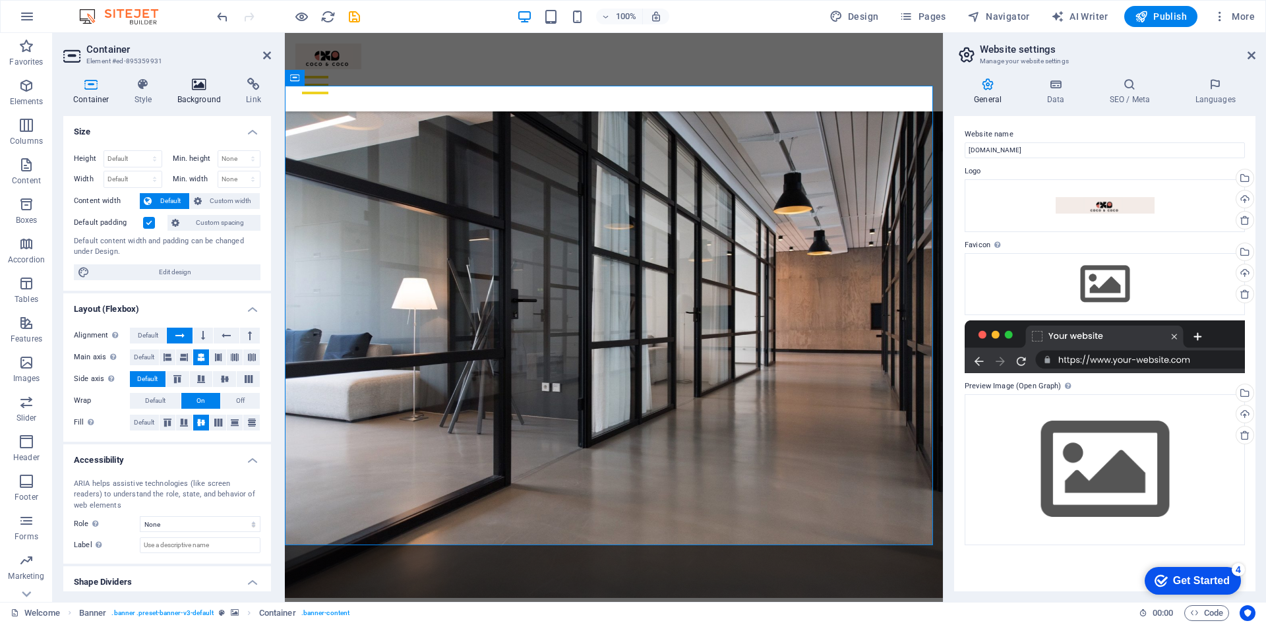
click at [200, 82] on icon at bounding box center [199, 84] width 64 height 13
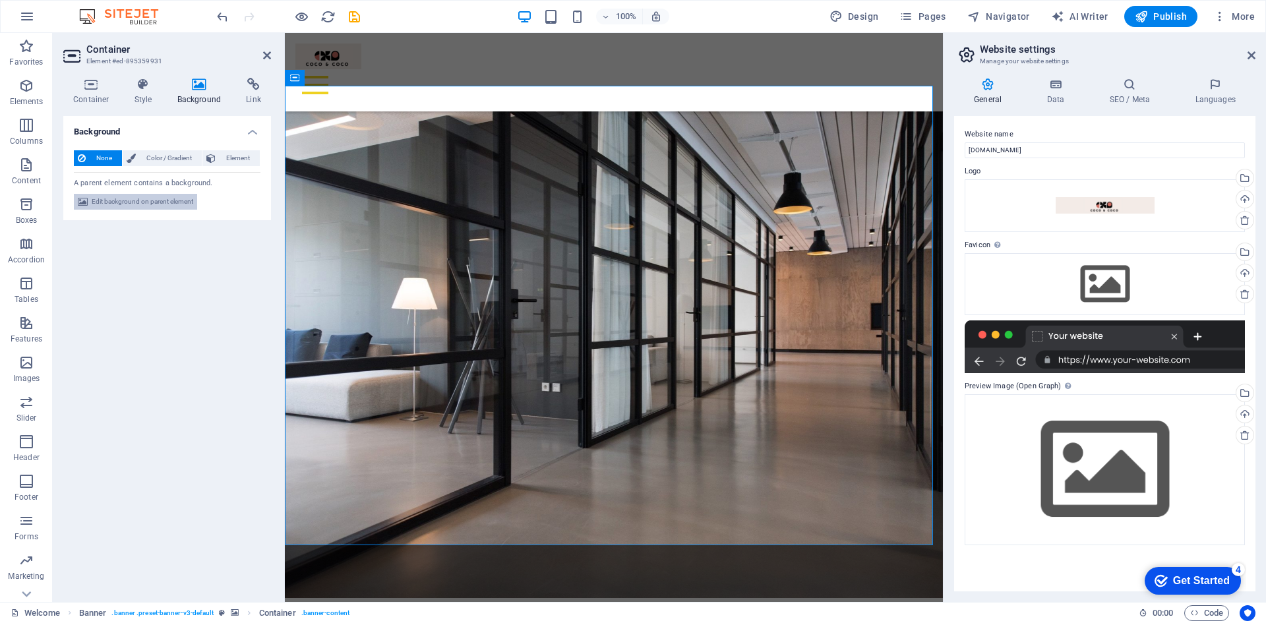
click at [146, 198] on span "Edit background on parent element" at bounding box center [143, 202] width 102 height 16
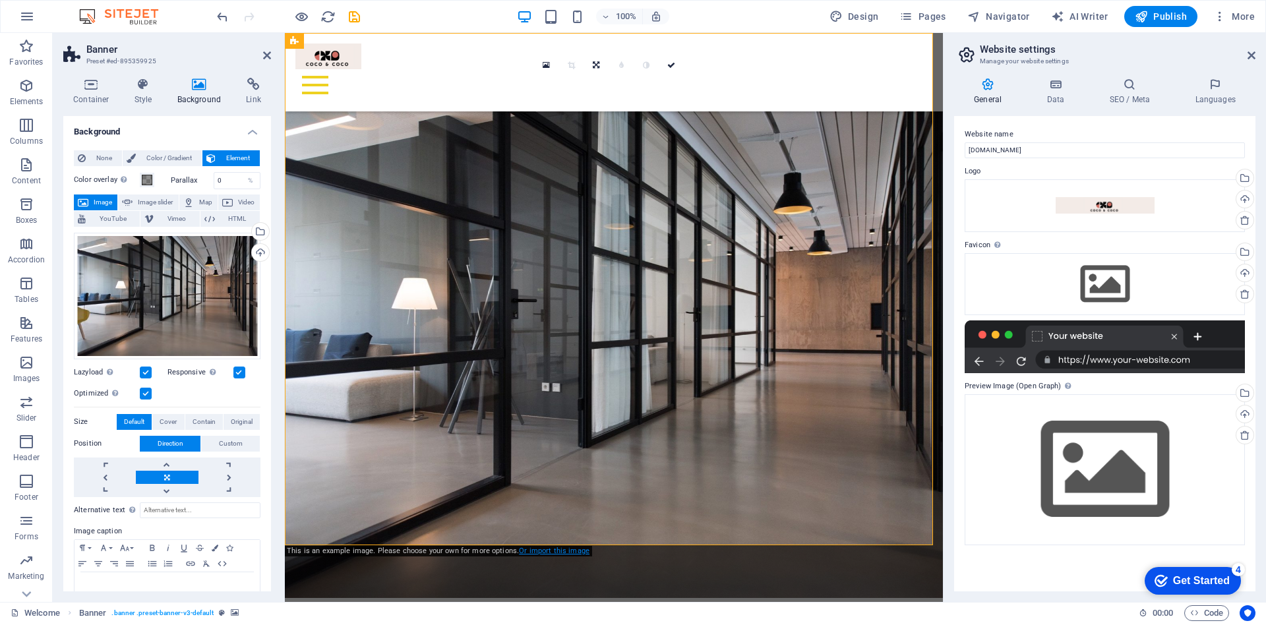
click at [550, 550] on link "Or import this image" at bounding box center [554, 551] width 71 height 9
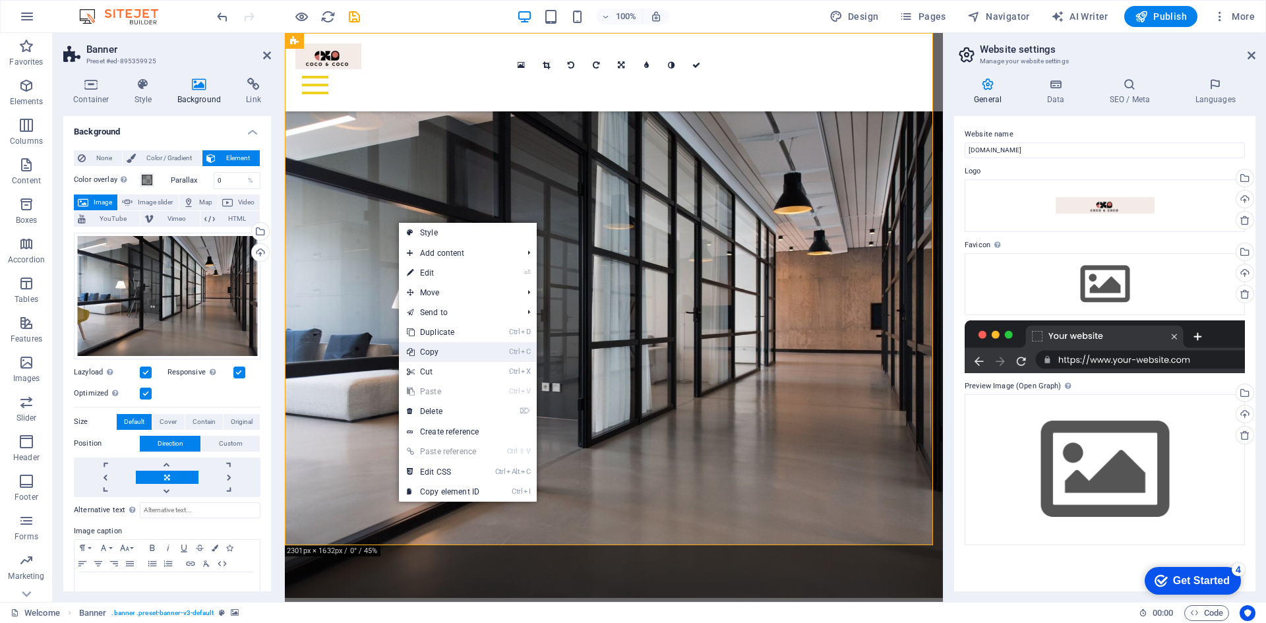
click at [431, 348] on link "Ctrl C Copy" at bounding box center [443, 352] width 88 height 20
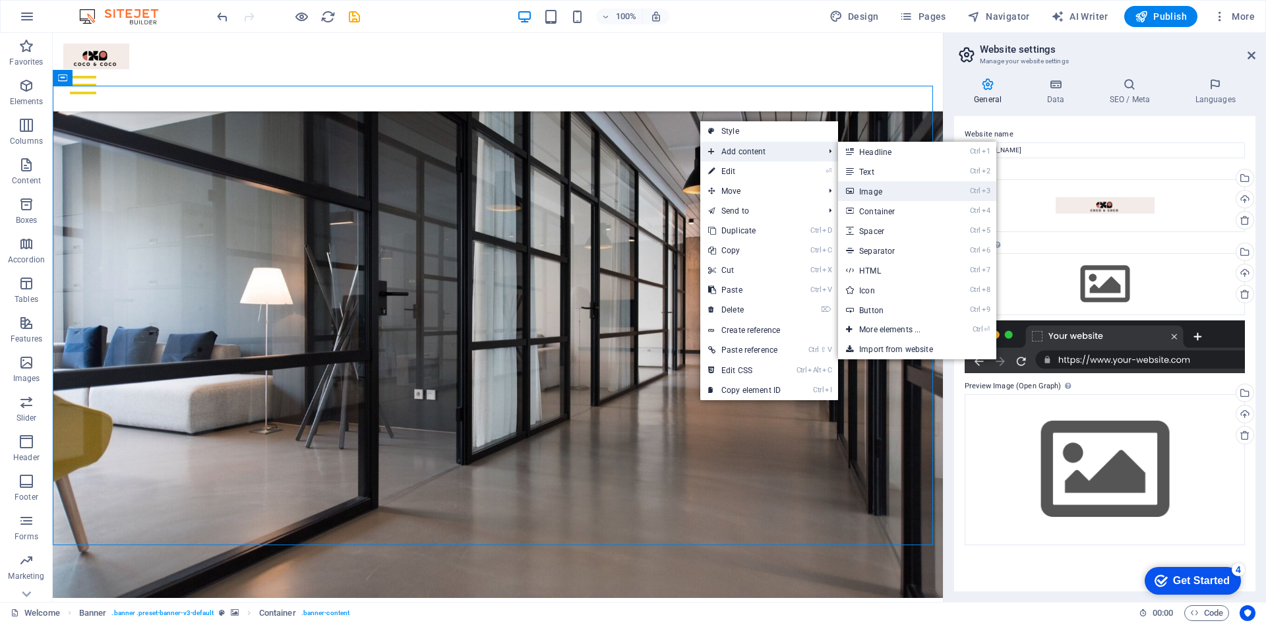
click at [877, 192] on link "Ctrl 3 Image" at bounding box center [892, 191] width 109 height 20
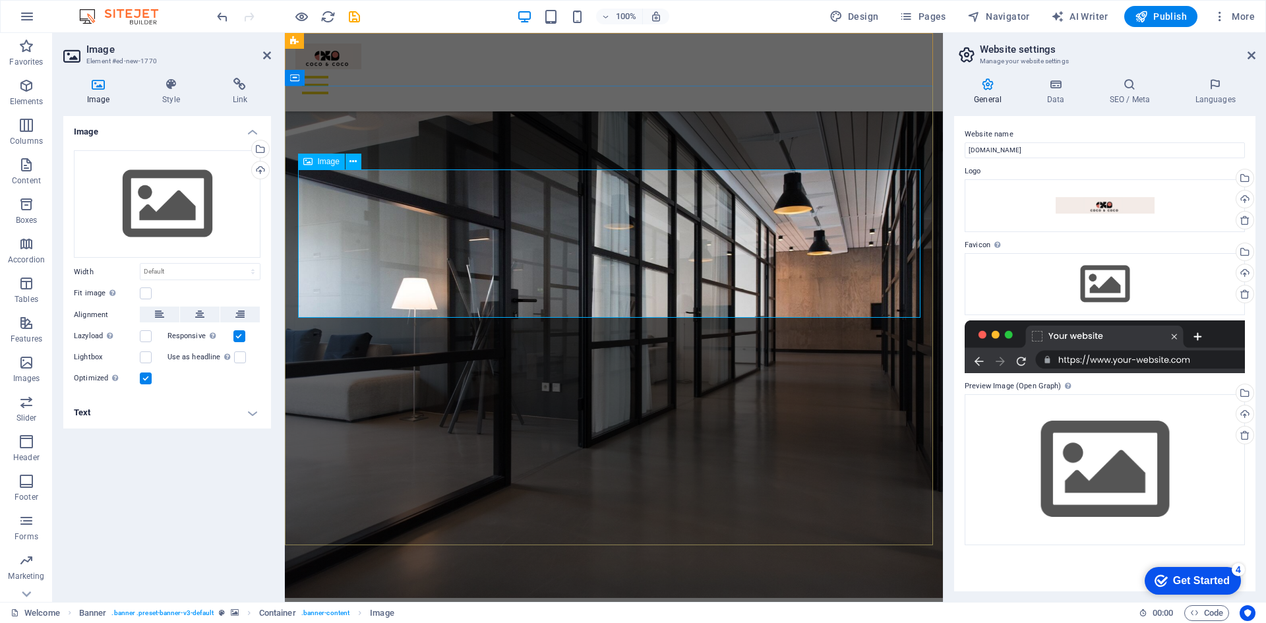
click at [355, 158] on icon at bounding box center [352, 162] width 7 height 14
click at [192, 270] on select "Default auto px rem % em vh vw" at bounding box center [199, 272] width 119 height 16
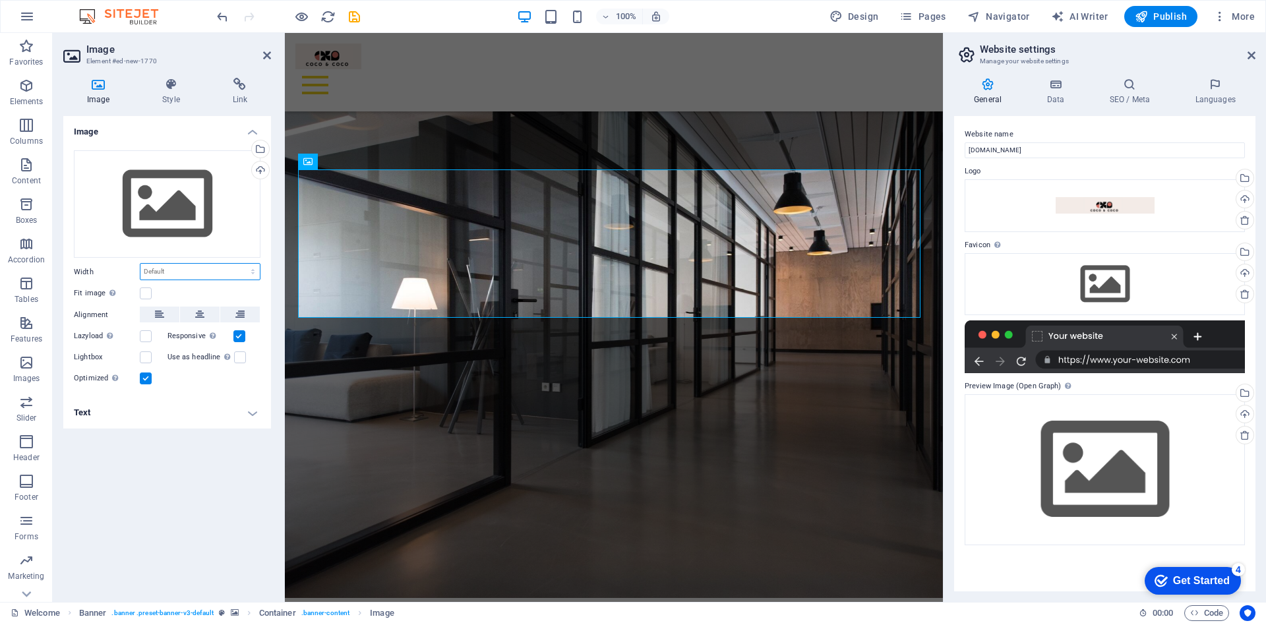
select select "px"
click at [241, 264] on select "Default auto px rem % em vh vw" at bounding box center [199, 272] width 119 height 16
type input "100"
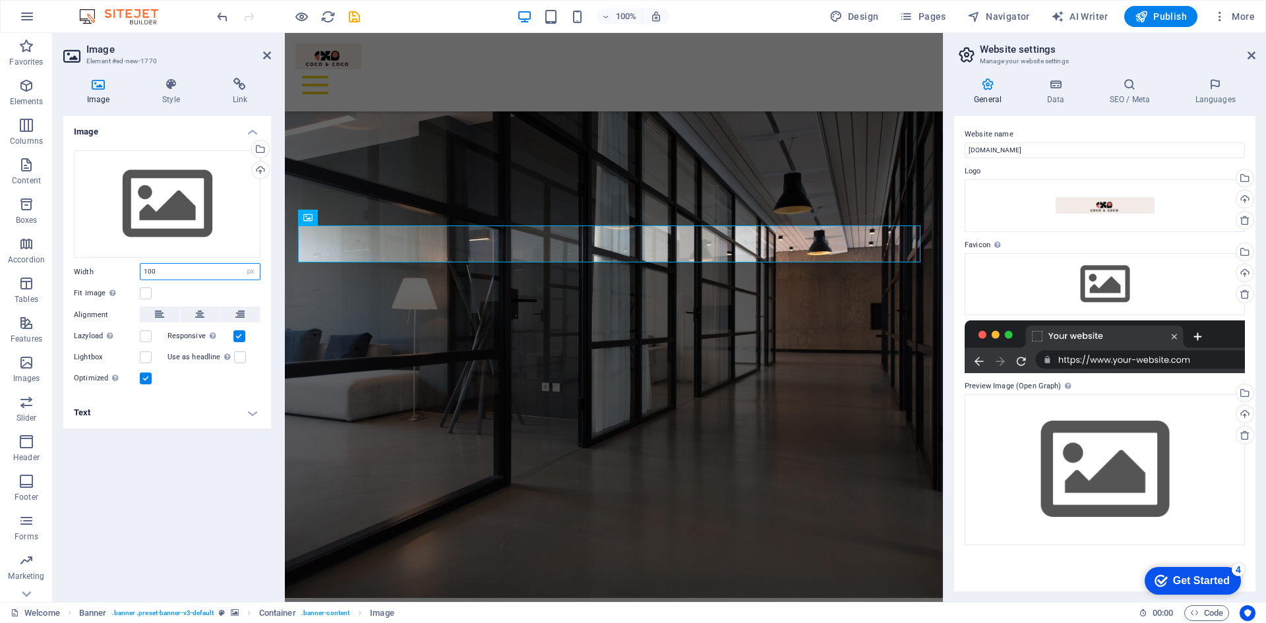
drag, startPoint x: 166, startPoint y: 271, endPoint x: 140, endPoint y: 266, distance: 26.3
click at [140, 266] on input "100" at bounding box center [199, 272] width 119 height 16
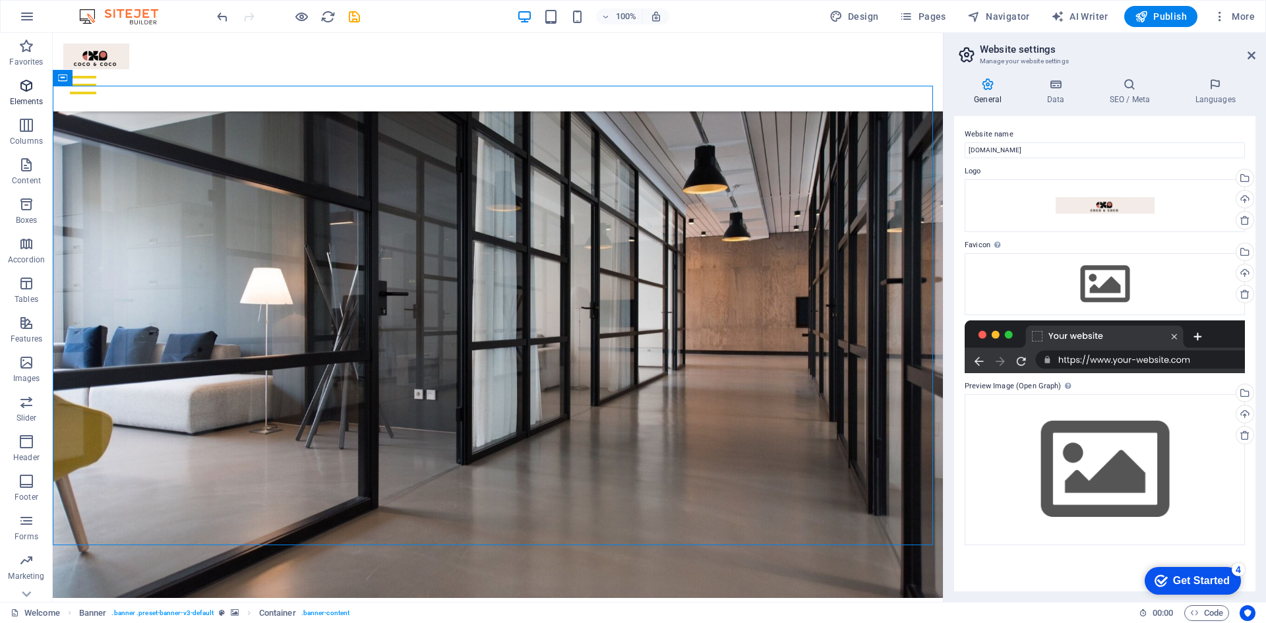
click at [29, 88] on icon "button" at bounding box center [26, 86] width 16 height 16
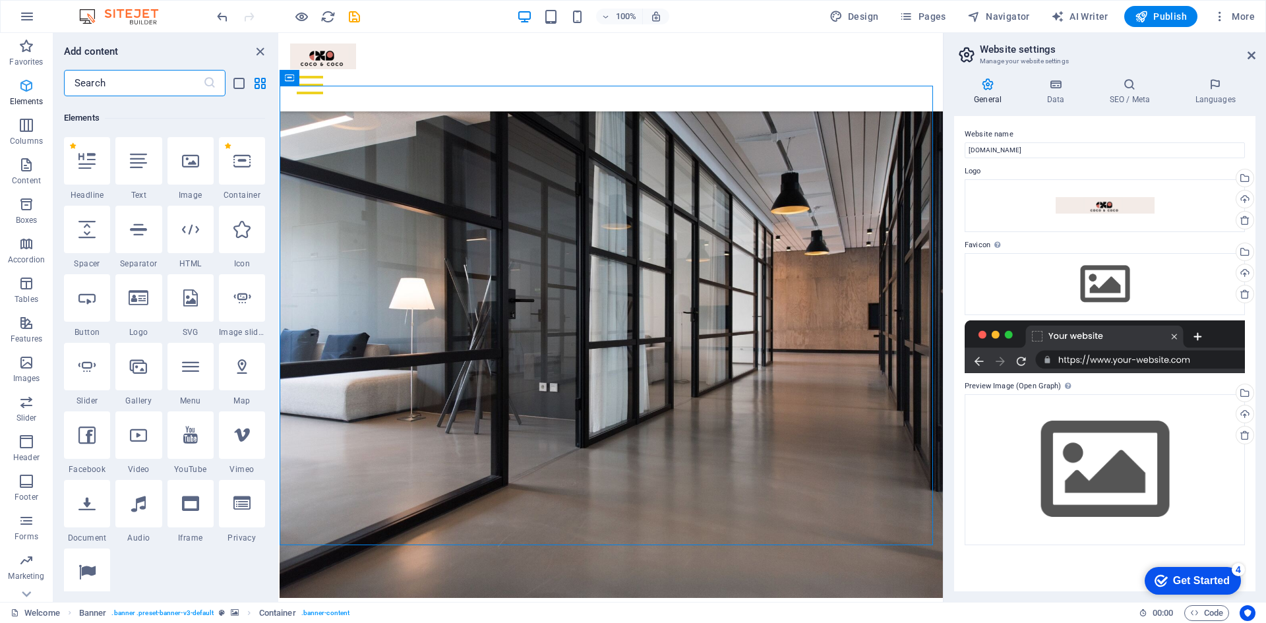
scroll to position [140, 0]
click at [200, 169] on div at bounding box center [190, 157] width 46 height 47
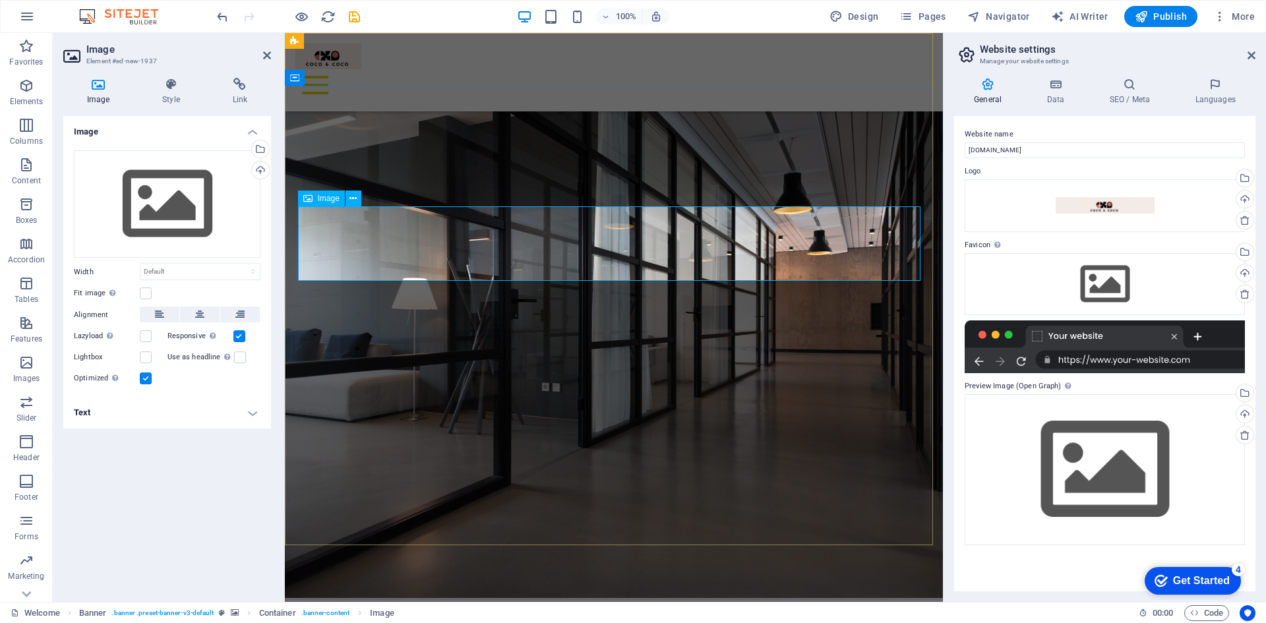
click at [209, 269] on select "Default auto px rem % em vh vw" at bounding box center [199, 272] width 119 height 16
click at [170, 92] on h4 "Style" at bounding box center [173, 92] width 70 height 28
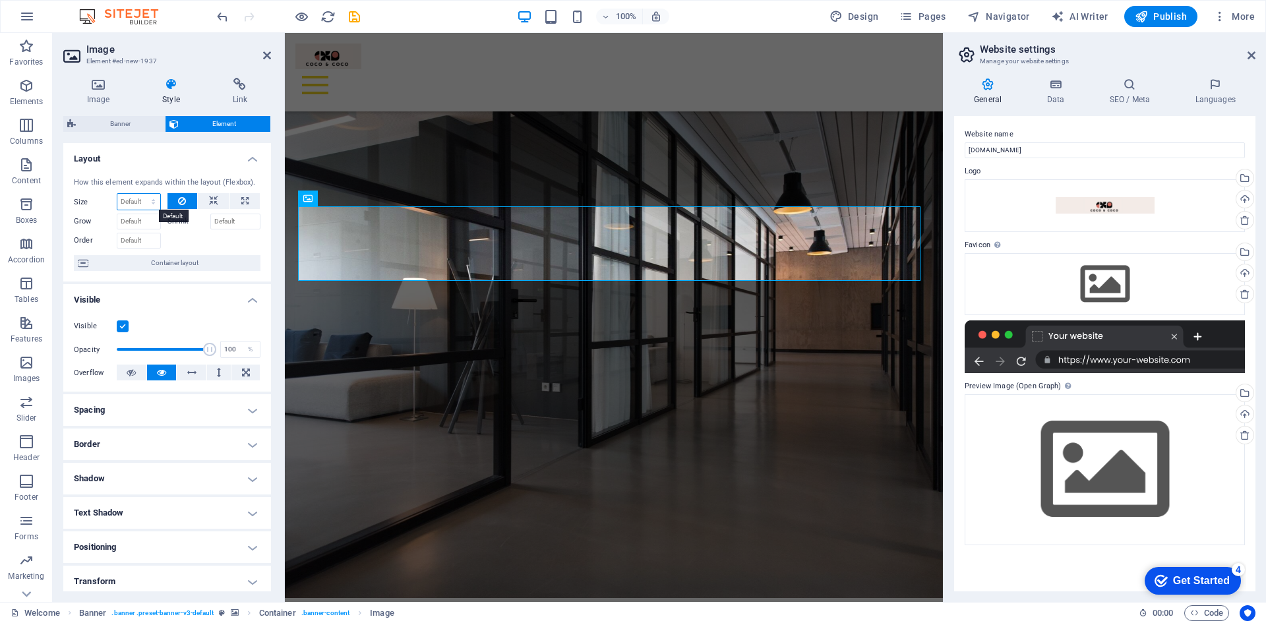
click at [151, 204] on select "Default auto px % 1/1 1/2 1/3 1/4 1/5 1/6 1/7 1/8 1/9 1/10" at bounding box center [138, 202] width 43 height 16
select select "1/4"
click at [140, 194] on select "Default auto px % 1/1 1/2 1/3 1/4 1/5 1/6 1/7 1/8 1/9 1/10" at bounding box center [138, 202] width 43 height 16
type input "25"
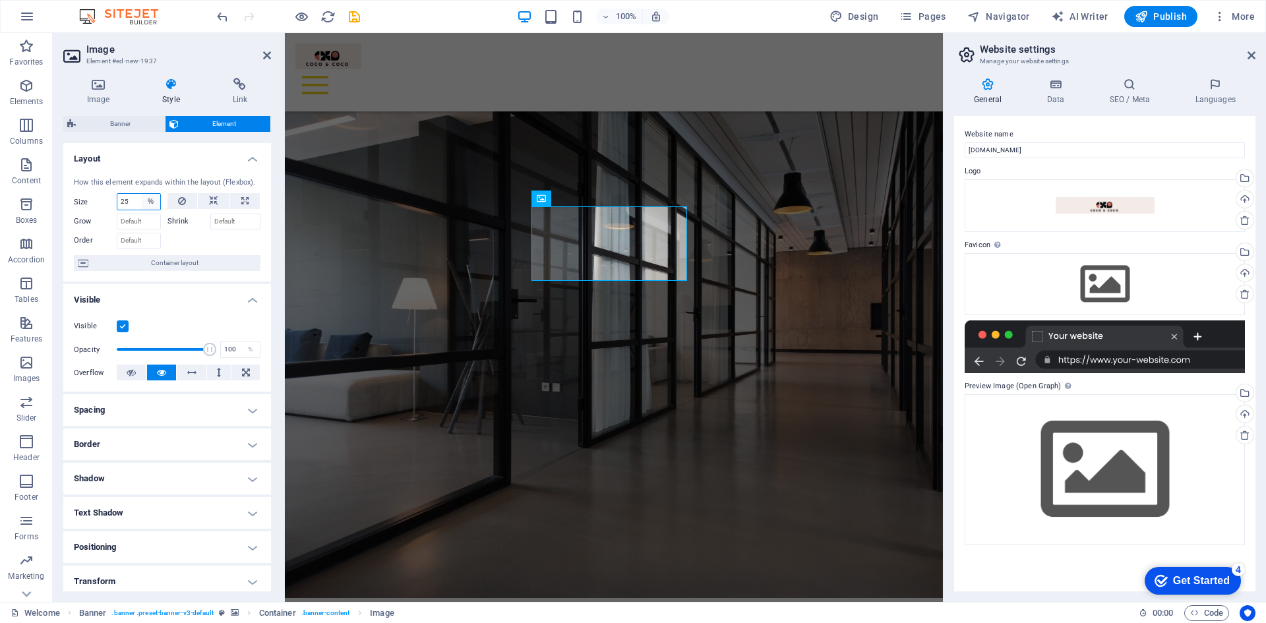
click at [150, 200] on select "Default auto px % 1/1 1/2 1/3 1/4 1/5 1/6 1/7 1/8 1/9 1/10" at bounding box center [151, 202] width 18 height 16
select select "1/7"
click at [142, 194] on select "Default auto px % 1/1 1/2 1/3 1/4 1/5 1/6 1/7 1/8 1/9 1/10" at bounding box center [151, 202] width 18 height 16
type input "14.28"
select select "%"
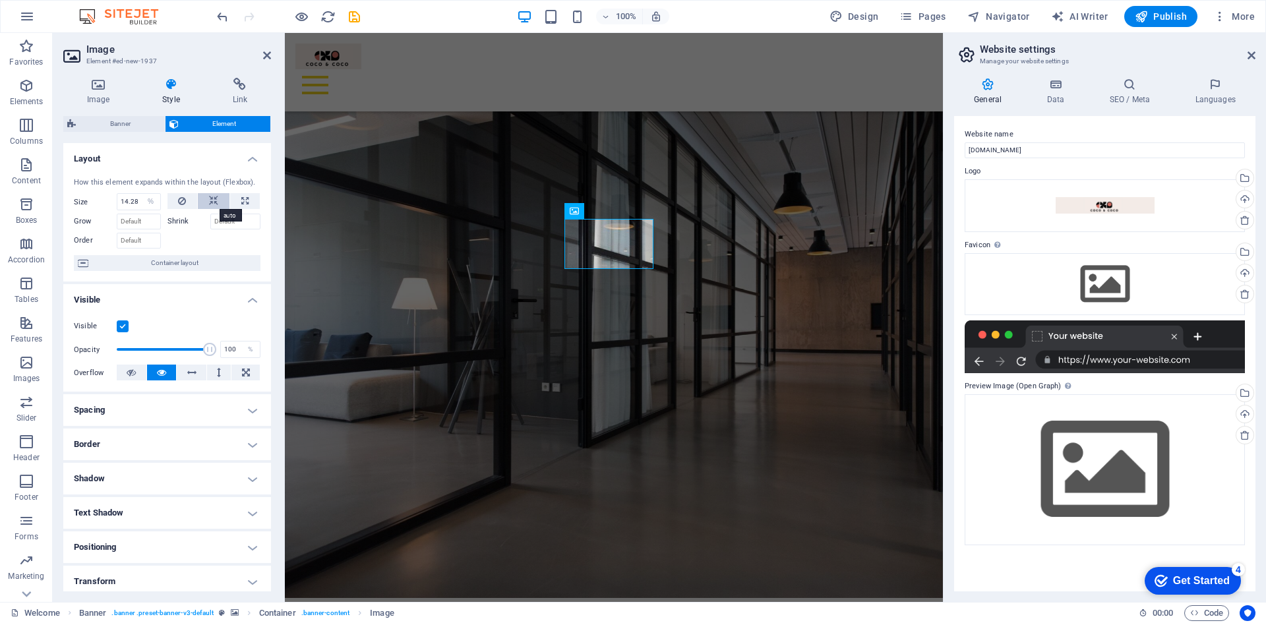
click at [218, 203] on button at bounding box center [214, 201] width 32 height 16
select select "DISABLED_OPTION_VALUE"
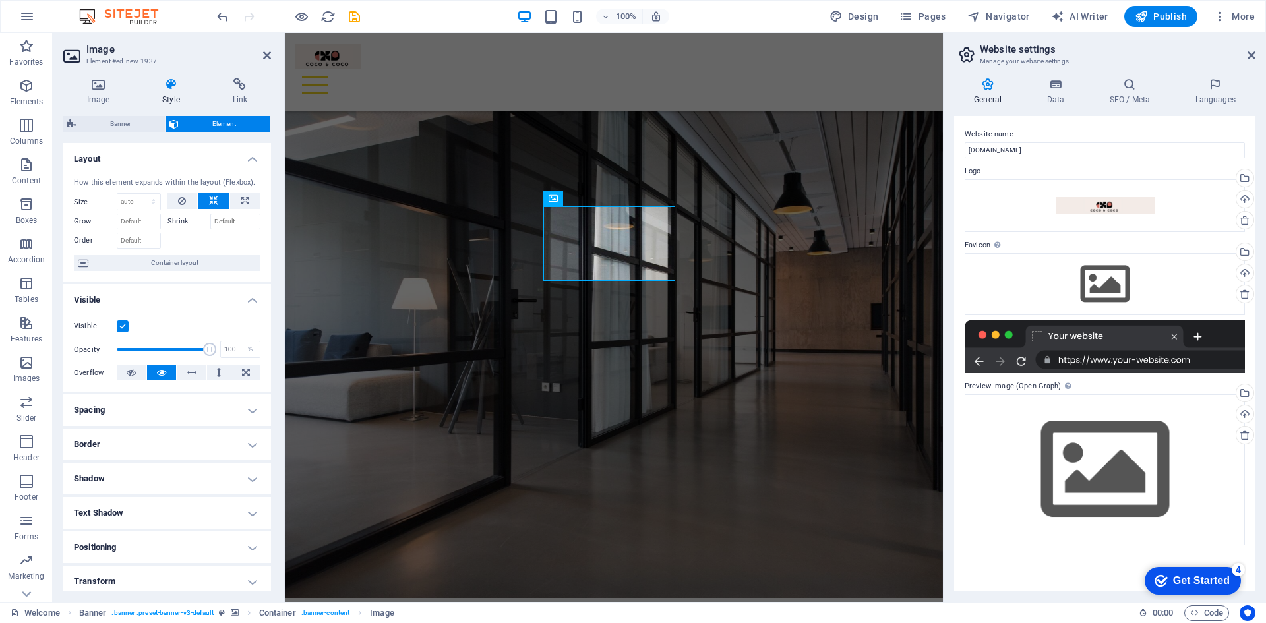
click at [218, 203] on button at bounding box center [214, 201] width 32 height 16
click at [214, 201] on icon at bounding box center [213, 201] width 9 height 16
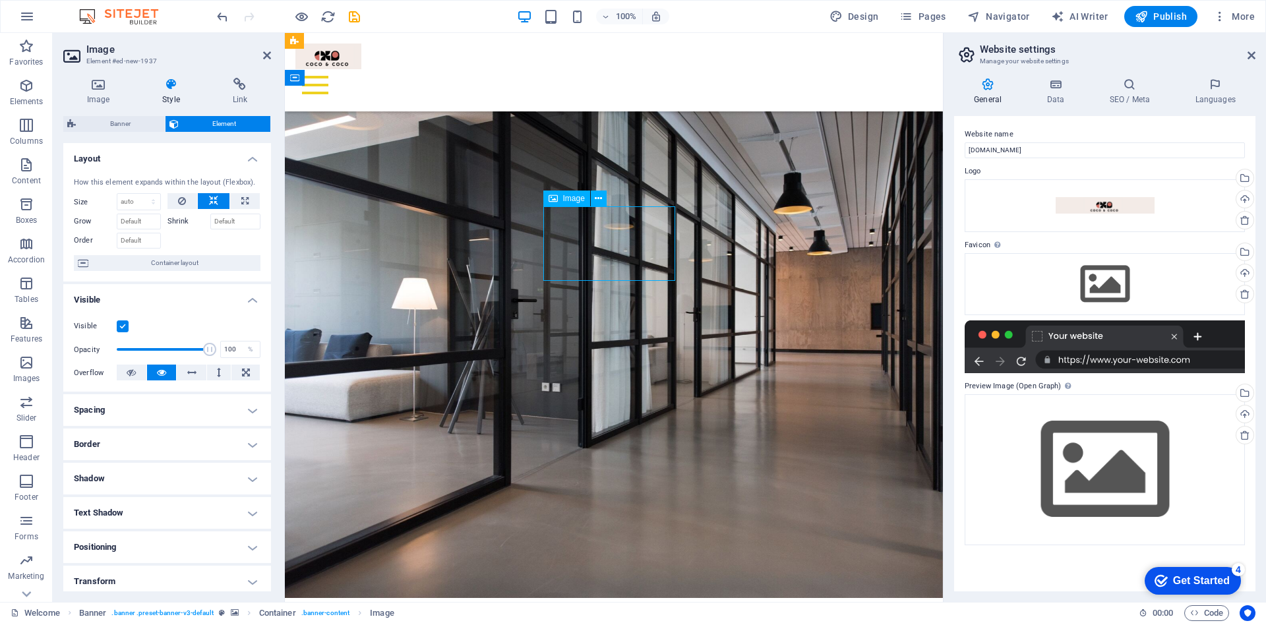
drag, startPoint x: 599, startPoint y: 226, endPoint x: 564, endPoint y: 237, distance: 36.7
click at [249, 552] on h4 "Positioning" at bounding box center [167, 547] width 208 height 32
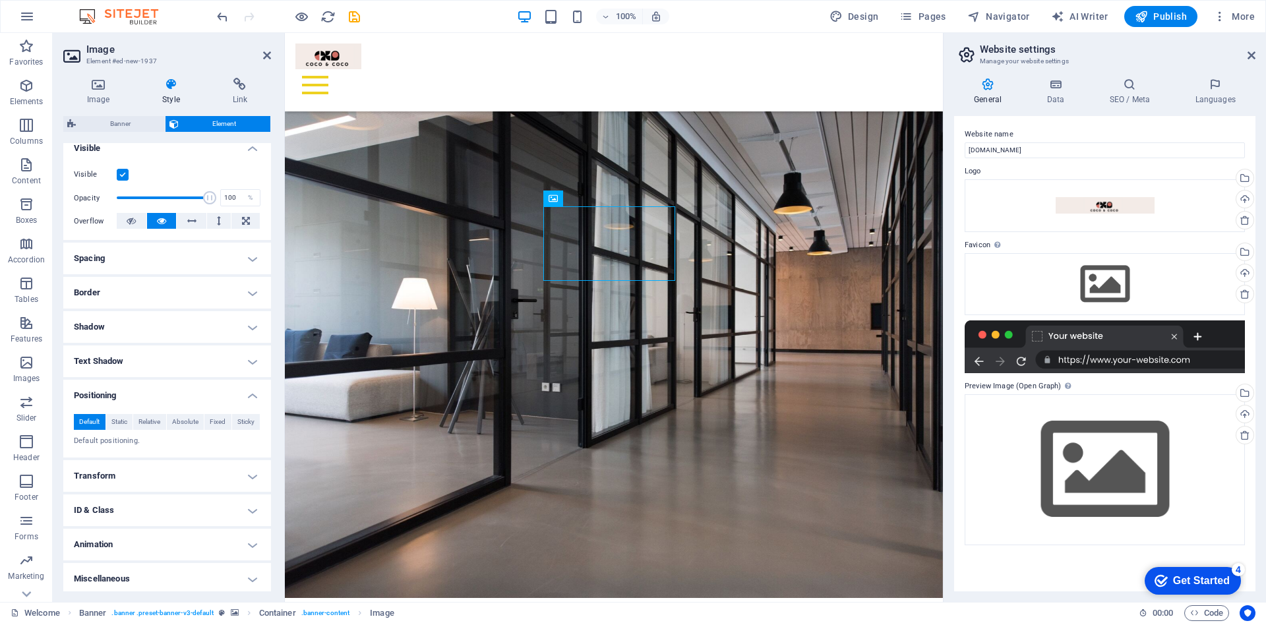
scroll to position [155, 0]
click at [250, 475] on h4 "Transform" at bounding box center [167, 473] width 208 height 32
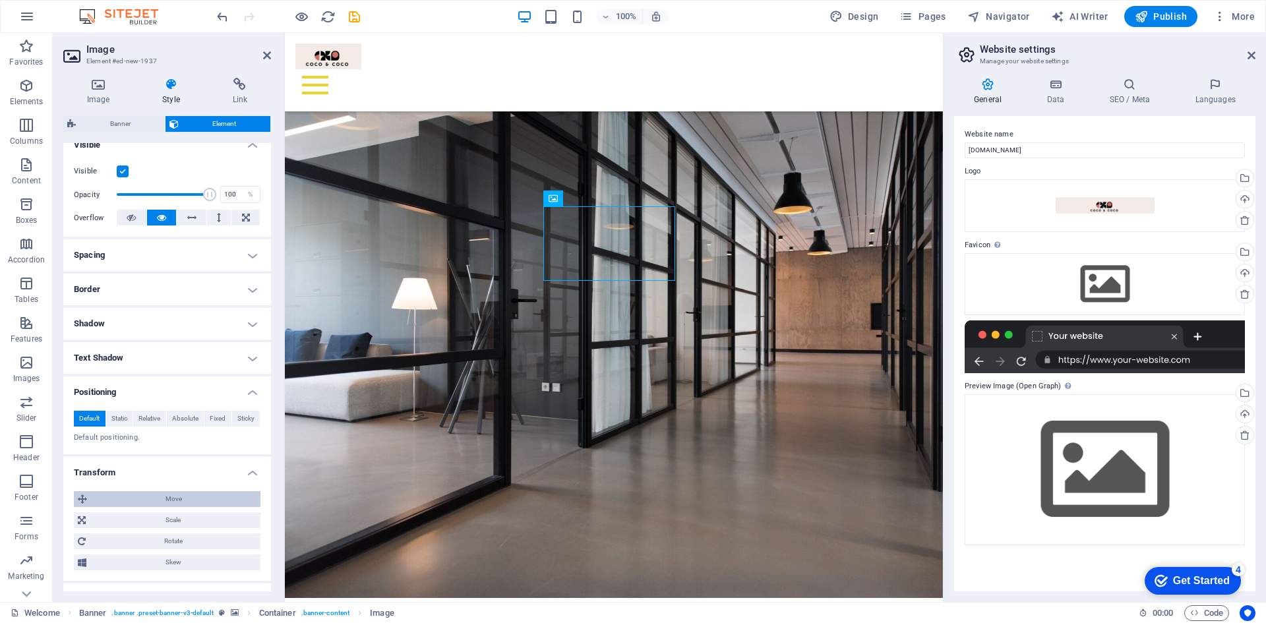
click at [82, 499] on icon at bounding box center [82, 499] width 9 height 16
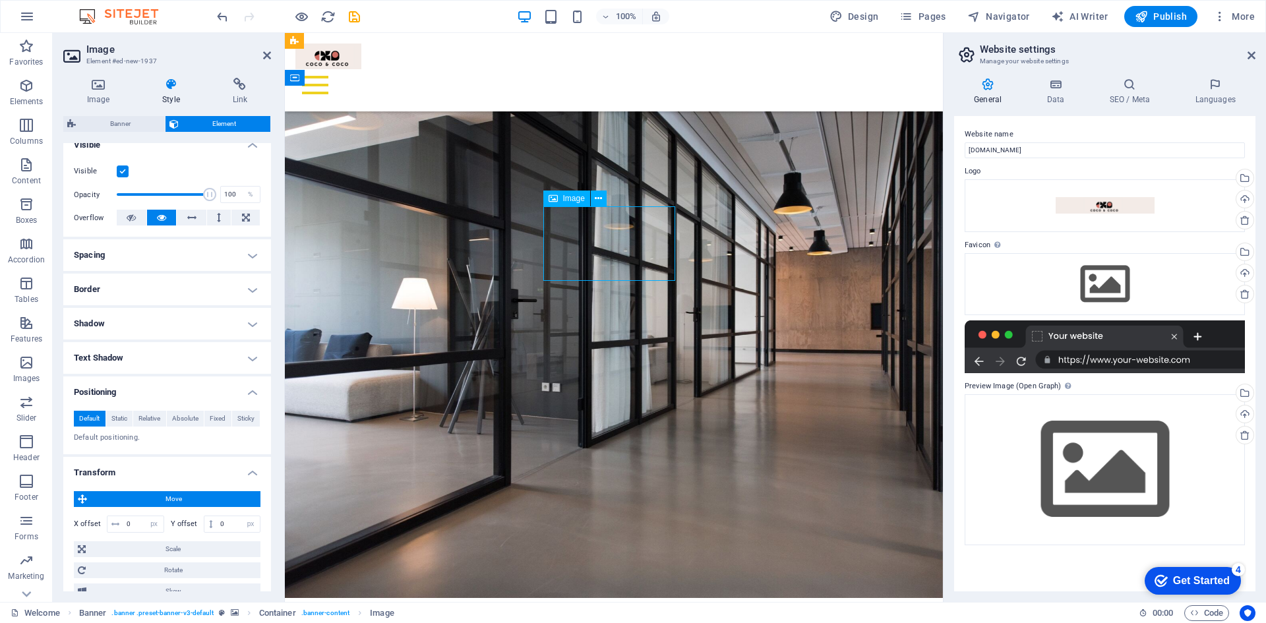
drag, startPoint x: 599, startPoint y: 228, endPoint x: 559, endPoint y: 234, distance: 40.7
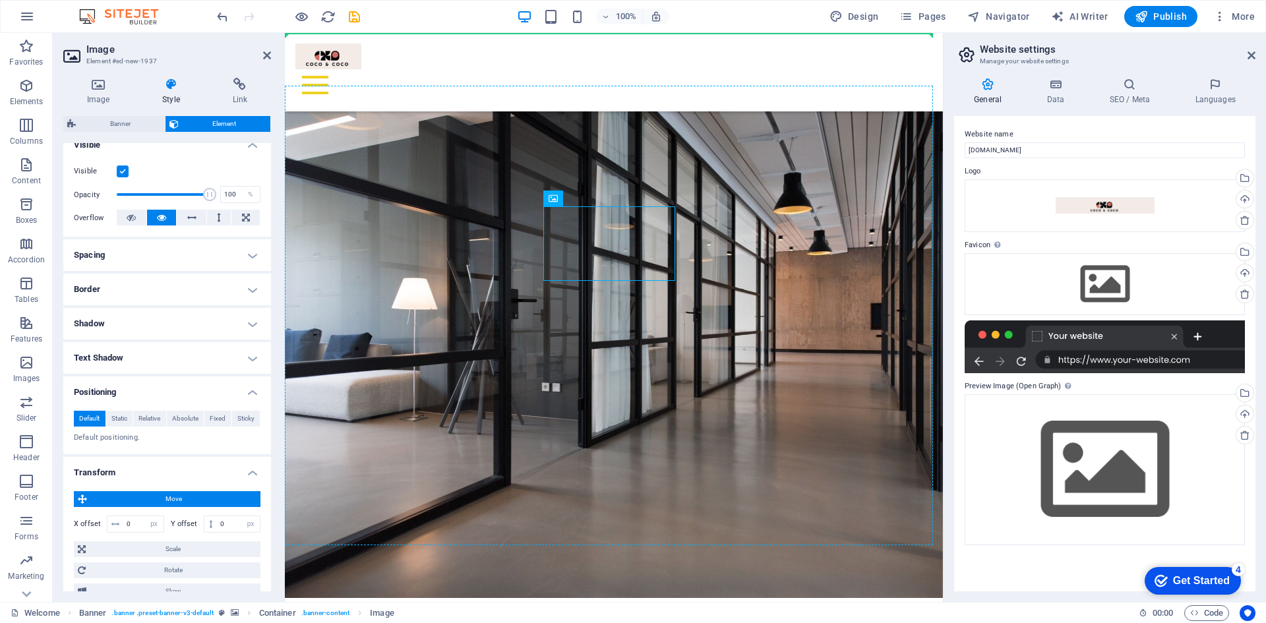
drag, startPoint x: 837, startPoint y: 229, endPoint x: 449, endPoint y: 232, distance: 387.7
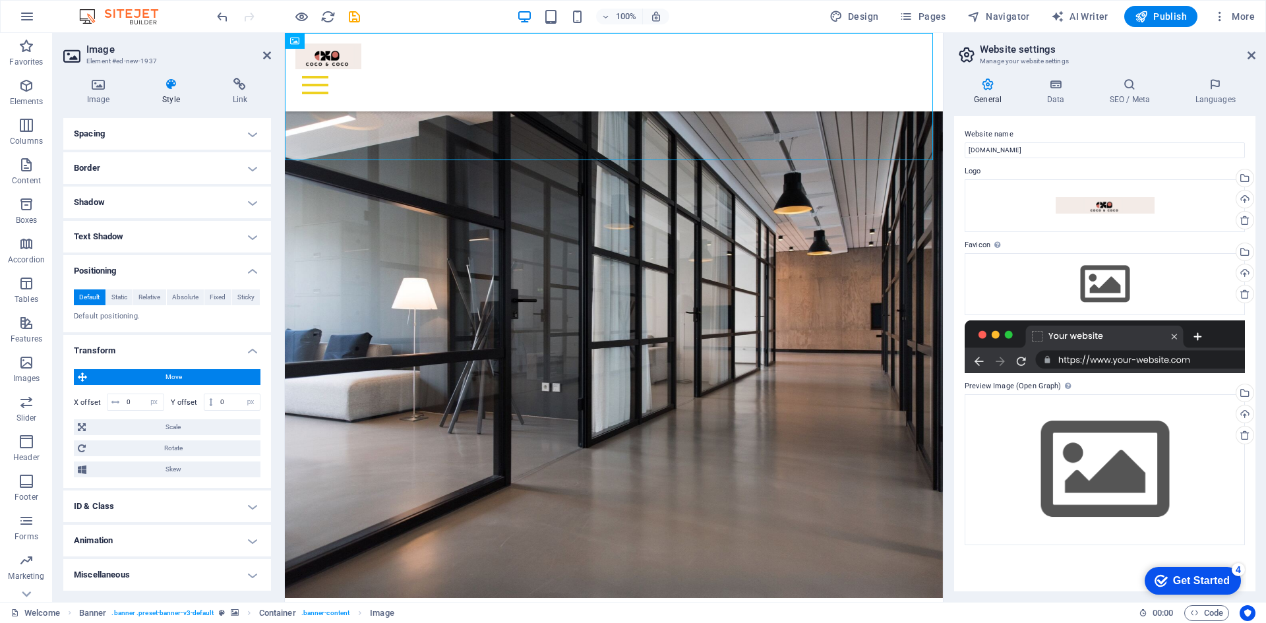
scroll to position [108, 0]
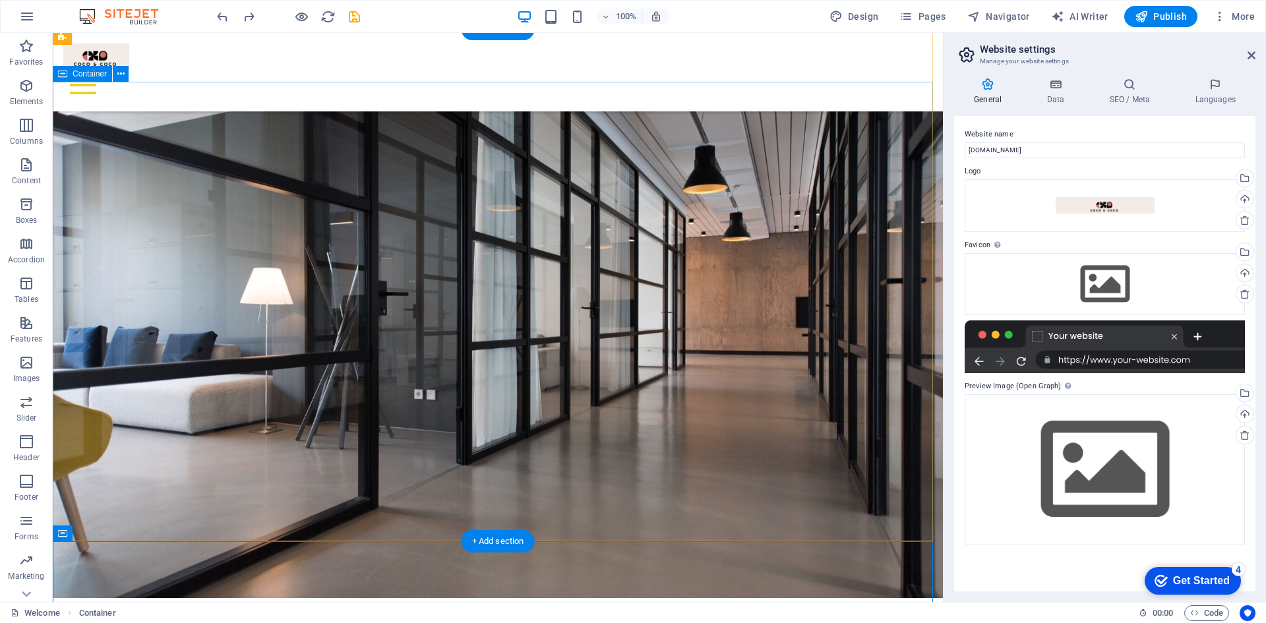
scroll to position [132, 0]
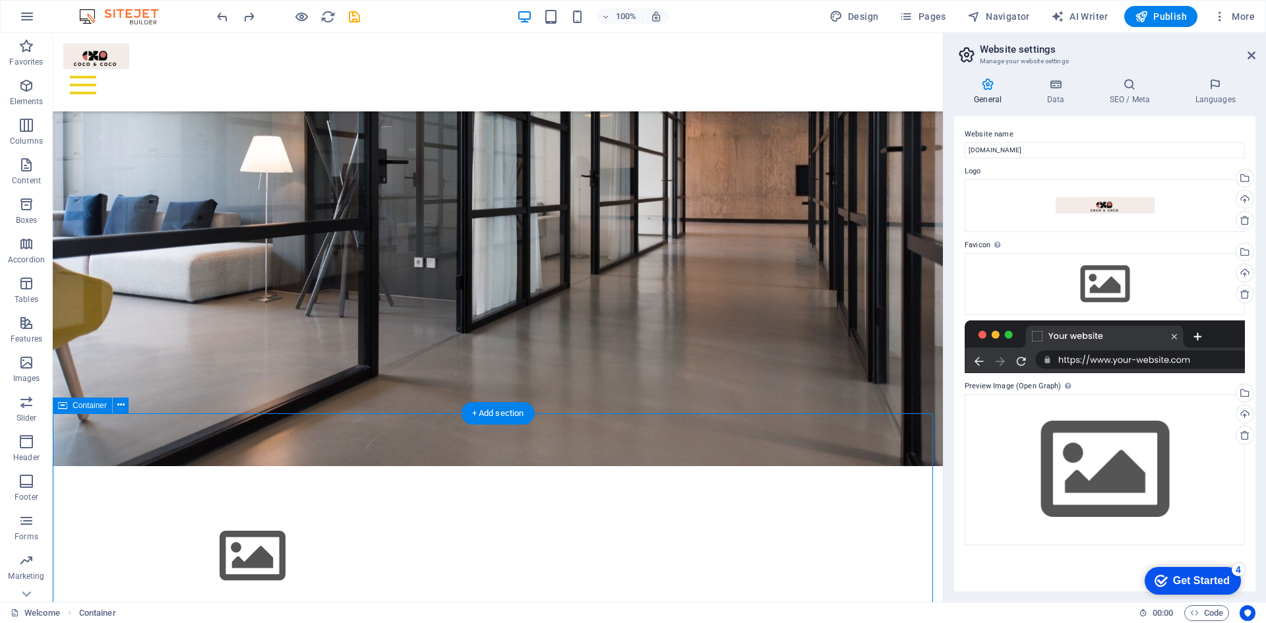
click at [921, 466] on div "Turning Transitions into Opportunities We guide businesses through change, stre…" at bounding box center [498, 627] width 890 height 323
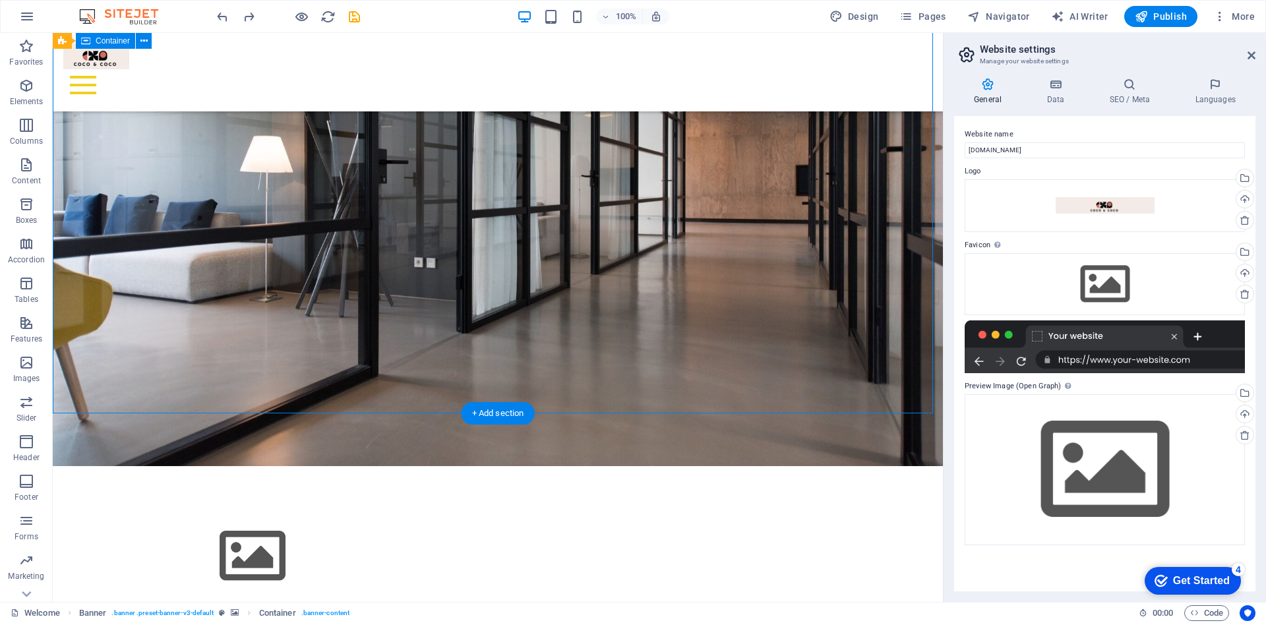
click at [920, 466] on div "Turning Transitions into Opportunities We guide businesses through change, stre…" at bounding box center [498, 627] width 890 height 323
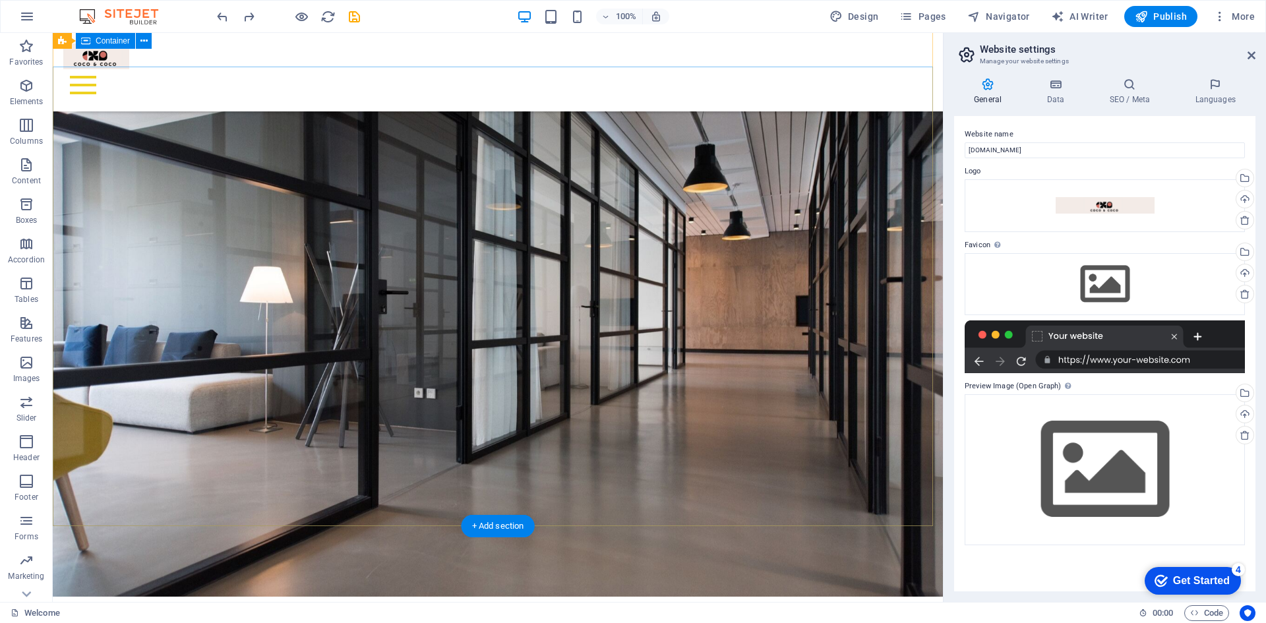
scroll to position [0, 0]
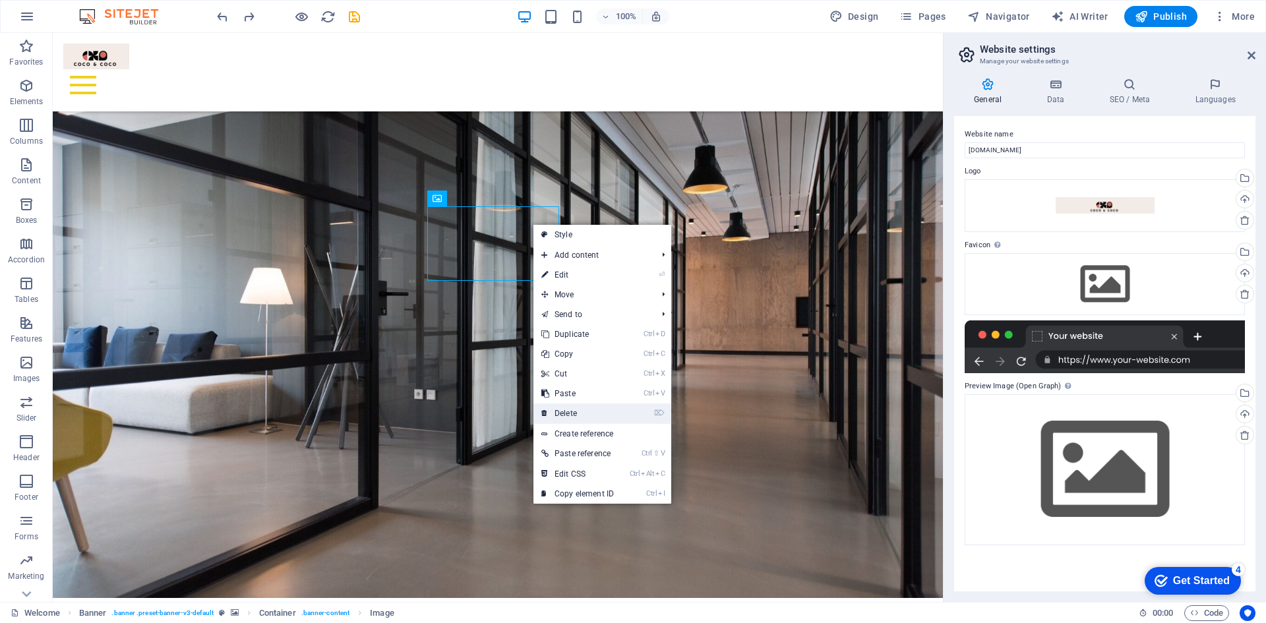
click at [568, 408] on link "⌦ Delete" at bounding box center [577, 414] width 88 height 20
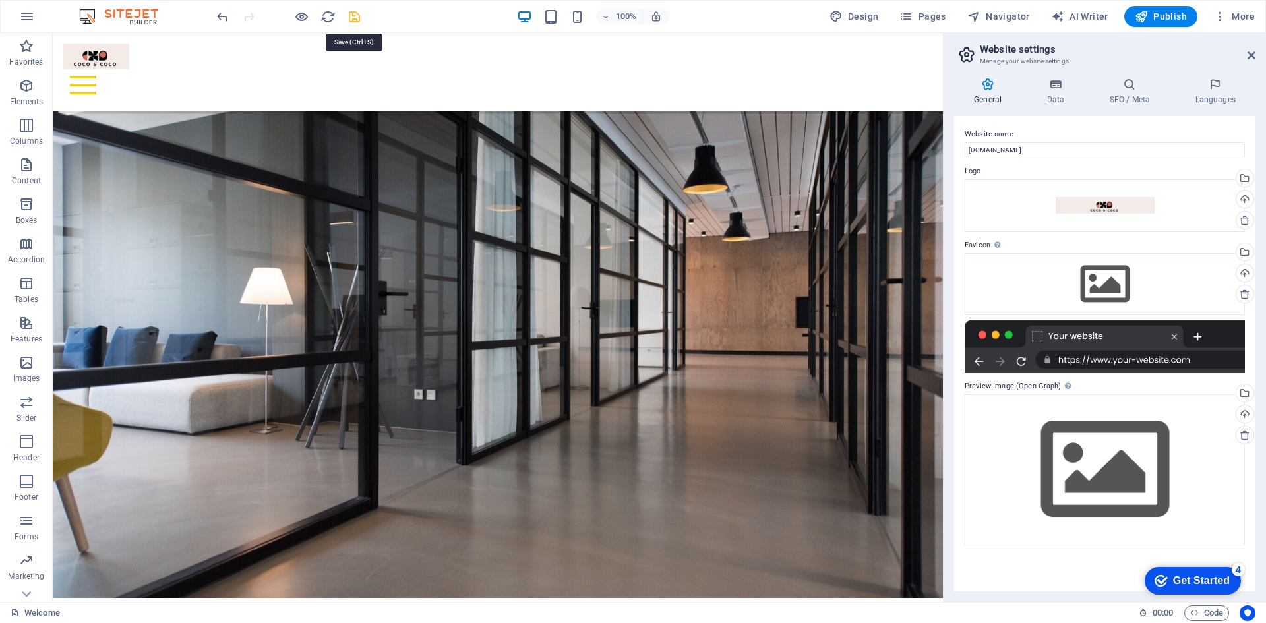
click at [352, 15] on icon "save" at bounding box center [354, 16] width 15 height 15
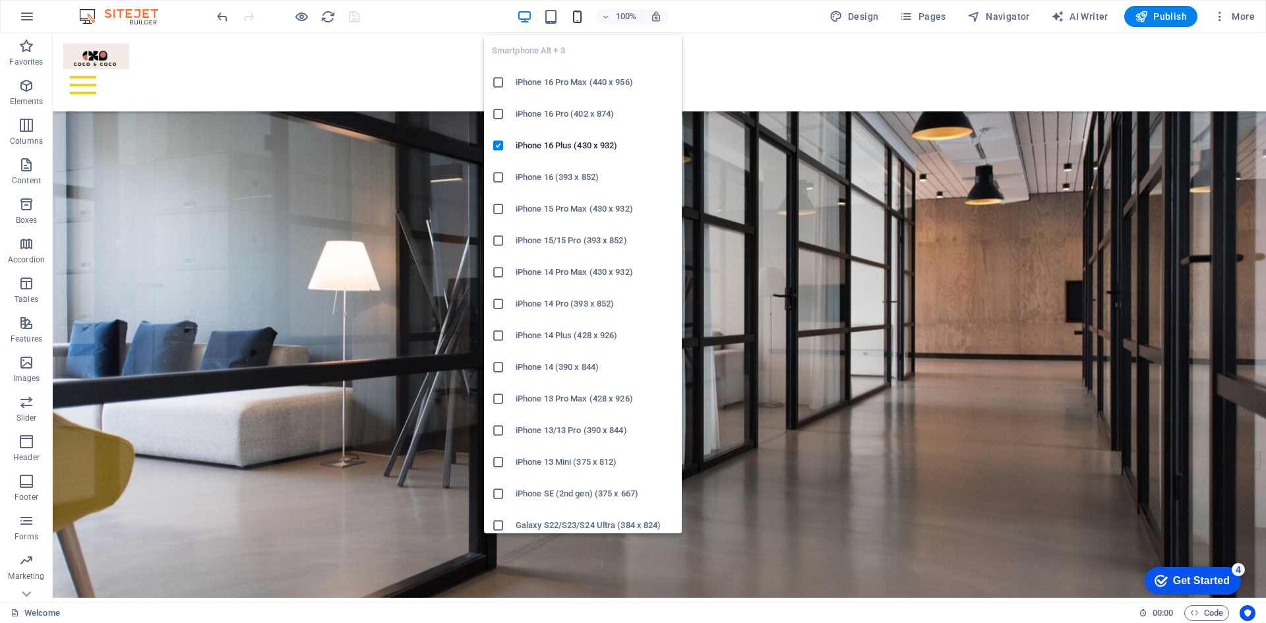
click at [578, 20] on icon "button" at bounding box center [577, 16] width 15 height 15
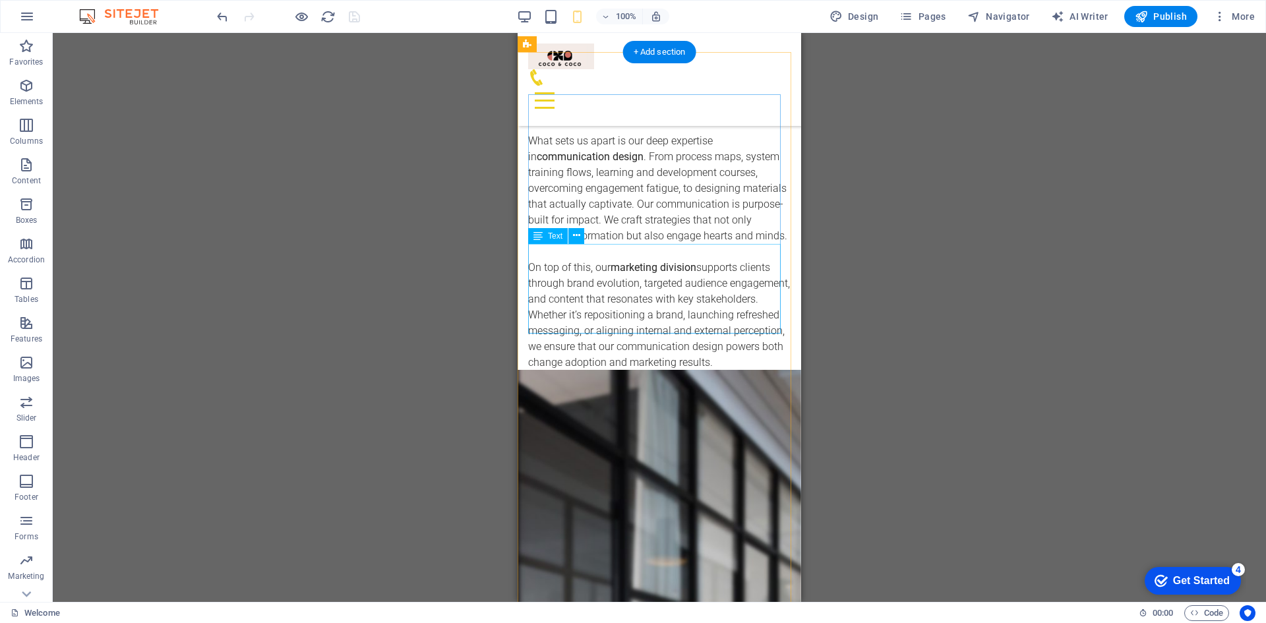
scroll to position [923, 0]
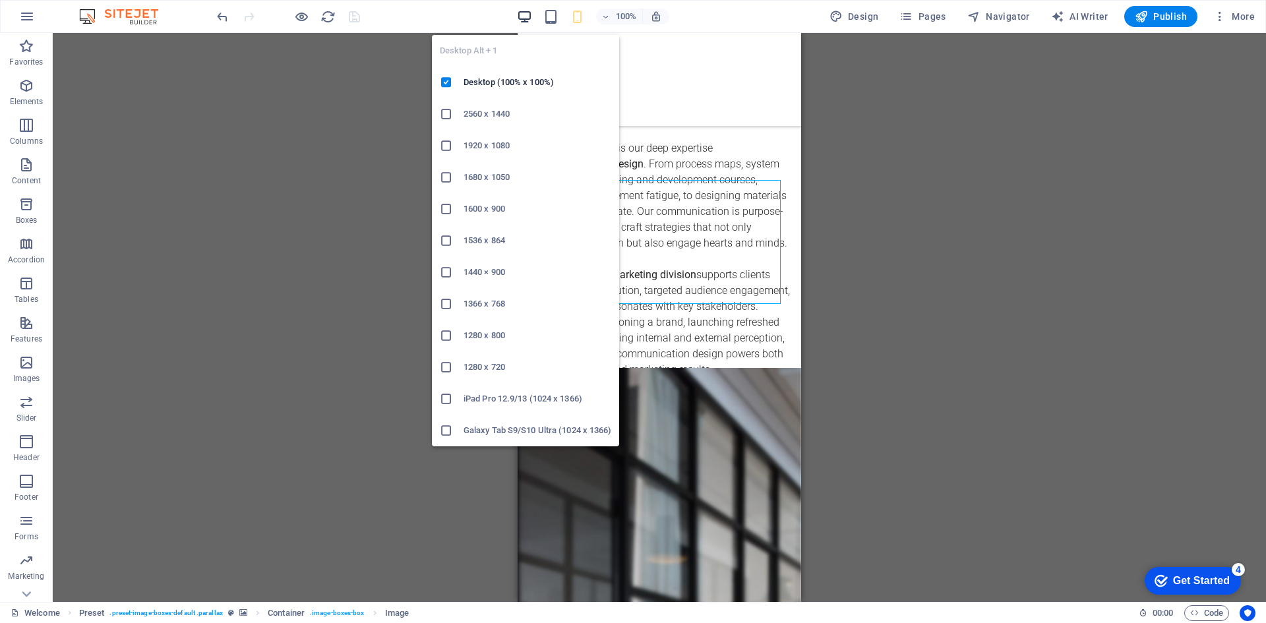
click at [525, 19] on icon "button" at bounding box center [524, 16] width 15 height 15
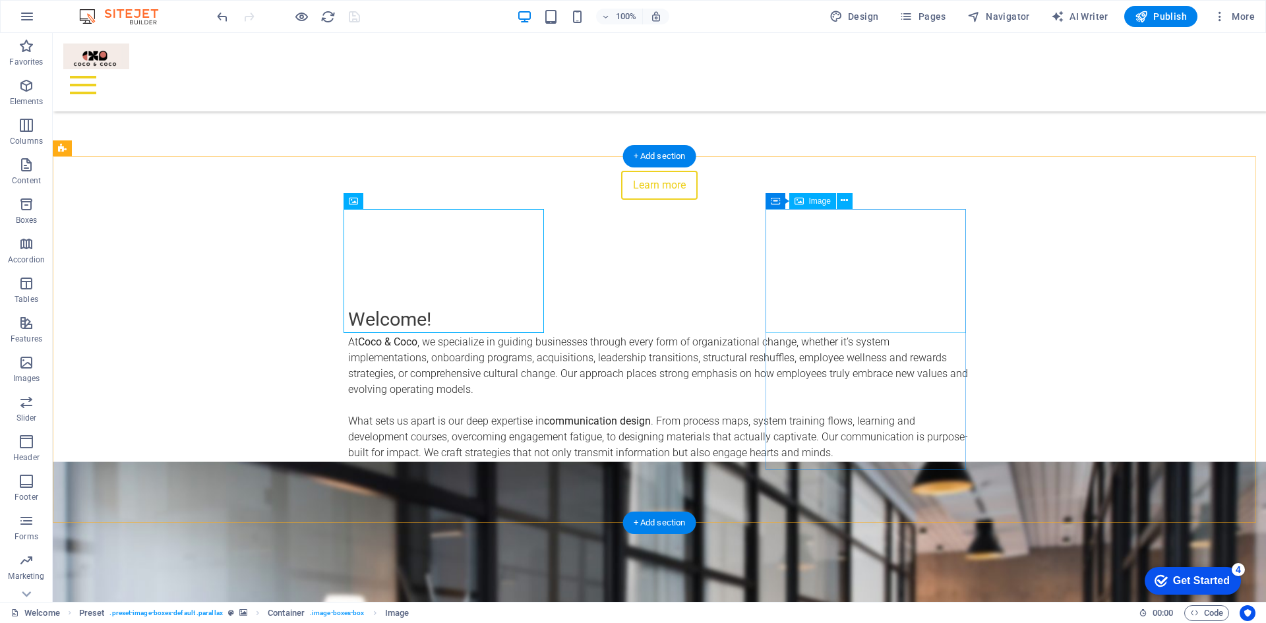
scroll to position [593, 0]
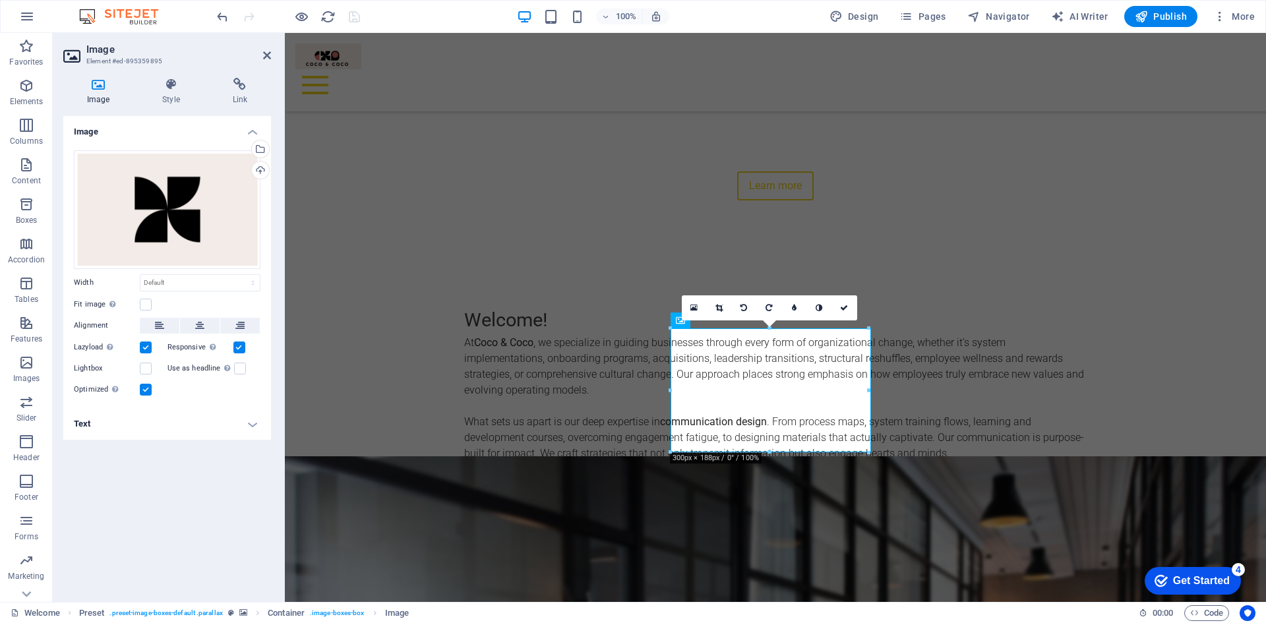
drag, startPoint x: 1155, startPoint y: 401, endPoint x: 872, endPoint y: 368, distance: 284.8
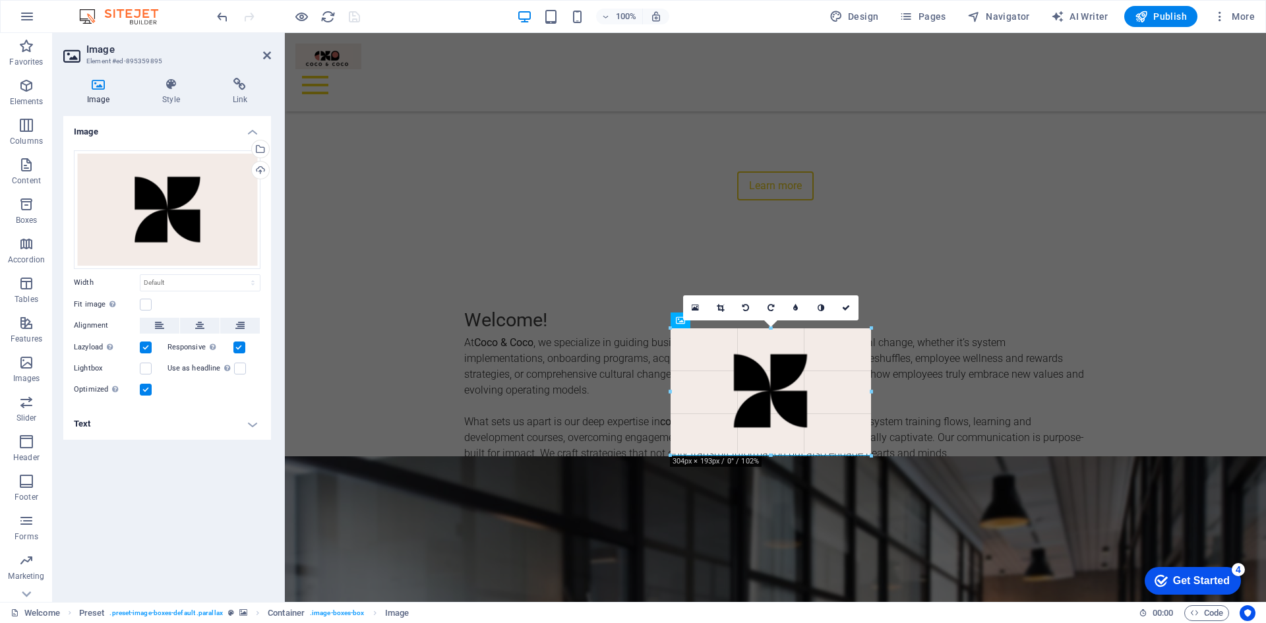
drag, startPoint x: 869, startPoint y: 392, endPoint x: 876, endPoint y: 391, distance: 6.6
type input "304"
select select "px"
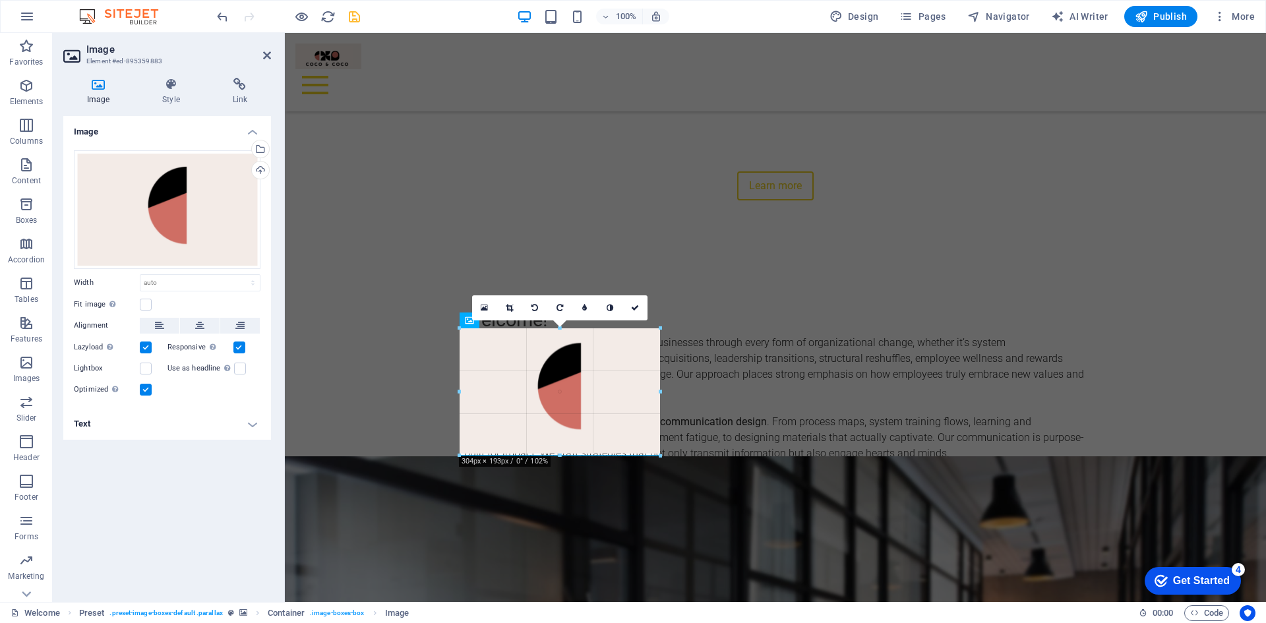
drag, startPoint x: 657, startPoint y: 390, endPoint x: 379, endPoint y: 357, distance: 280.2
type input "304"
select select "px"
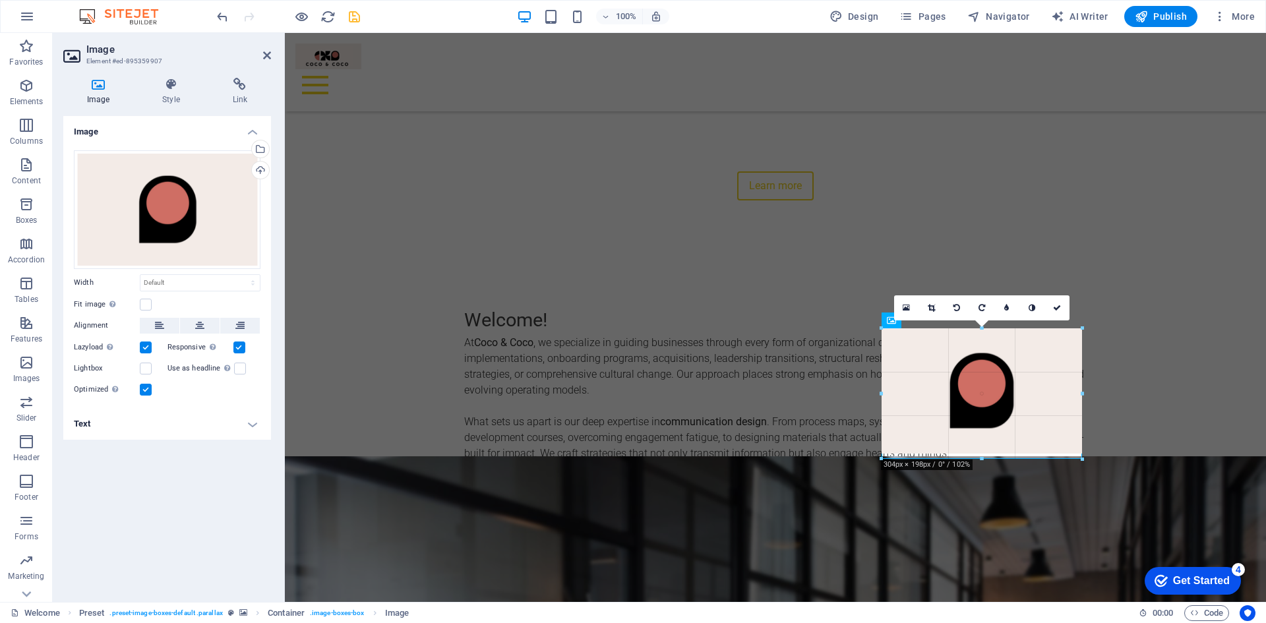
drag, startPoint x: 1080, startPoint y: 390, endPoint x: 861, endPoint y: 365, distance: 221.0
type input "304"
select select "px"
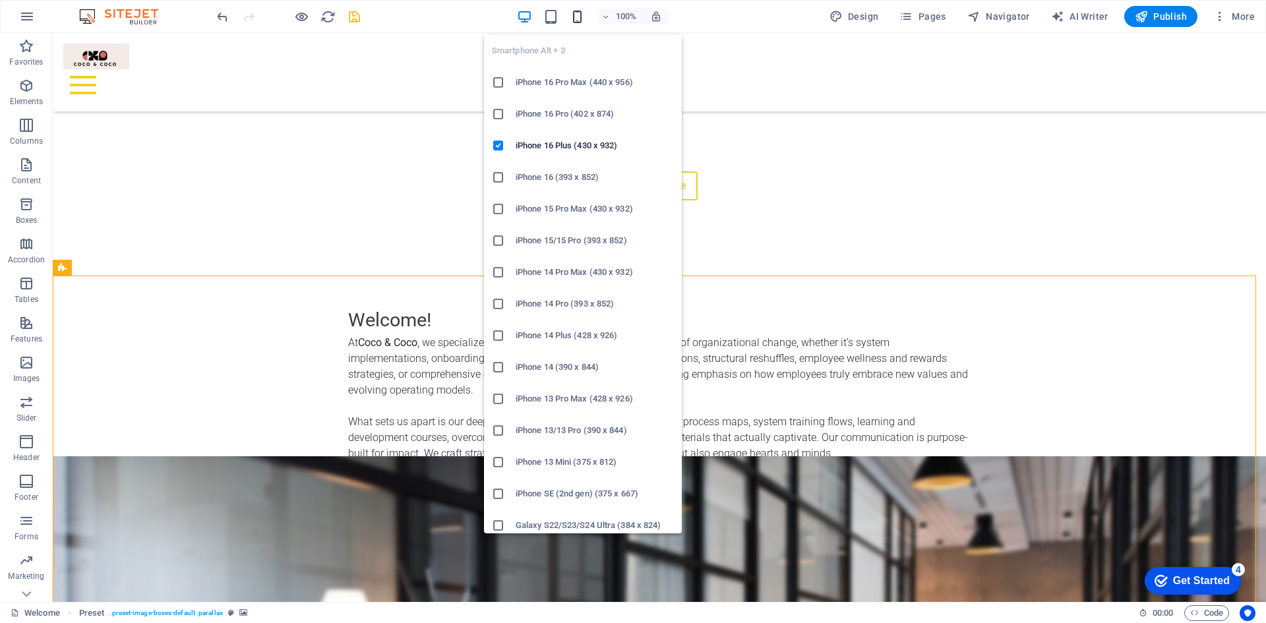
click at [577, 15] on icon "button" at bounding box center [577, 16] width 15 height 15
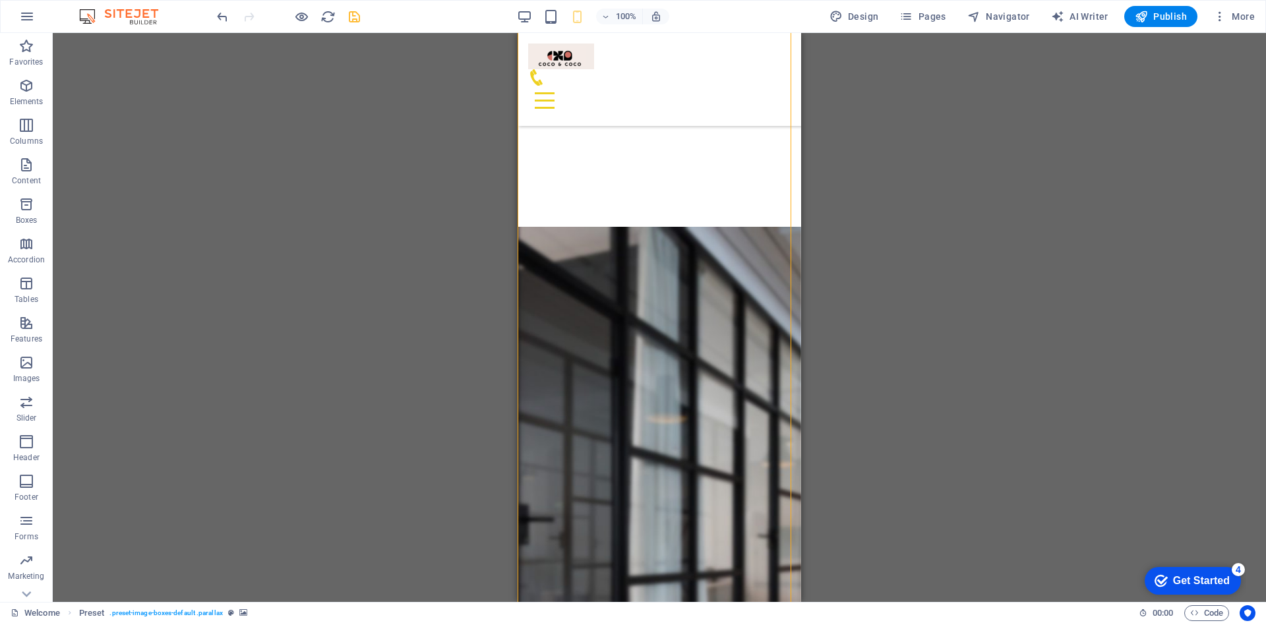
scroll to position [1253, 0]
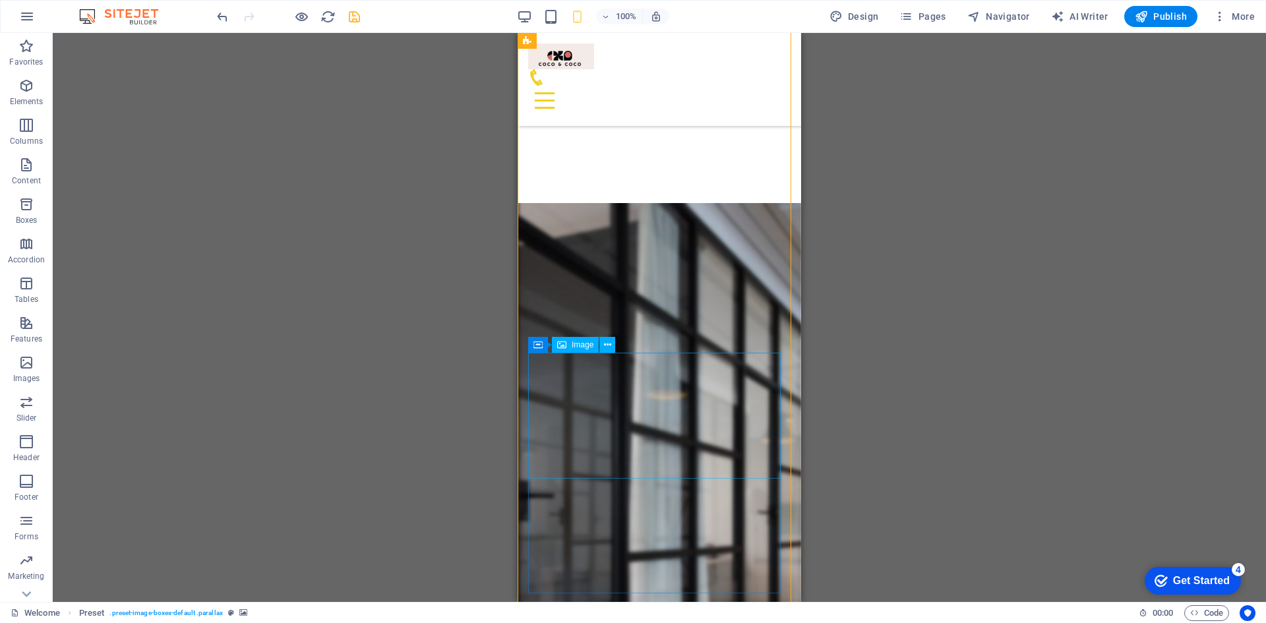
click at [572, 348] on span "Image" at bounding box center [583, 345] width 22 height 8
click at [609, 343] on icon at bounding box center [607, 345] width 7 height 14
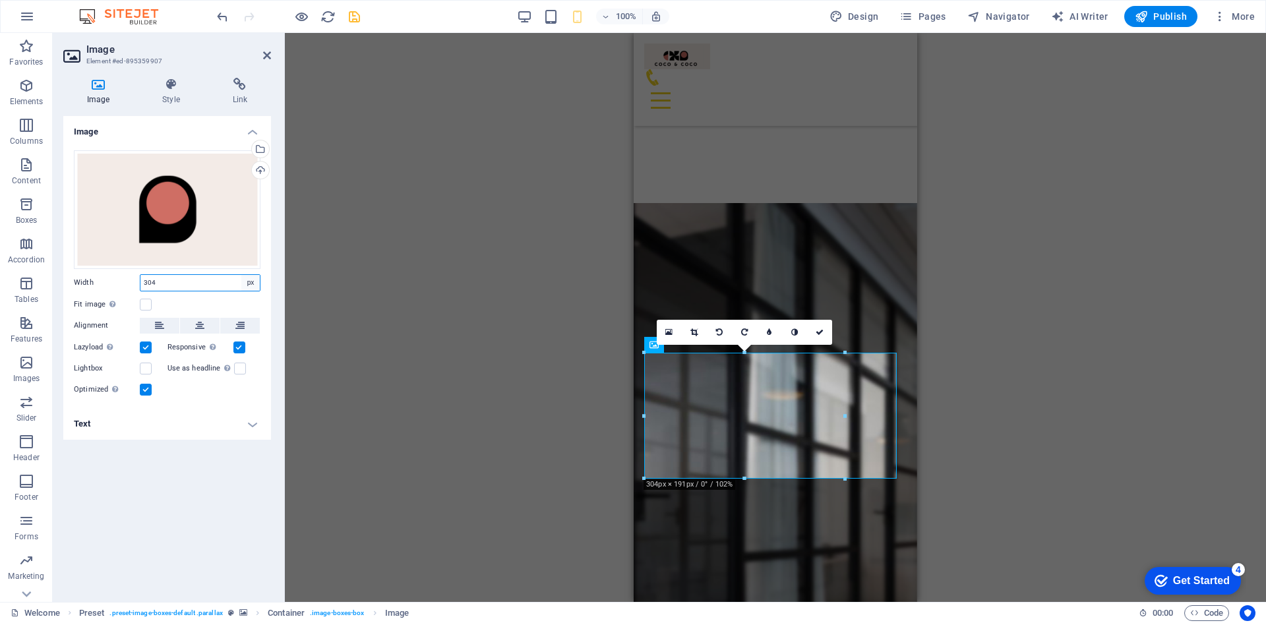
click at [252, 284] on select "Default auto px rem % em vh vw" at bounding box center [250, 283] width 18 height 16
select select "default"
click at [241, 275] on select "Default auto px rem % em vh vw" at bounding box center [250, 283] width 18 height 16
type input "304"
select select "px"
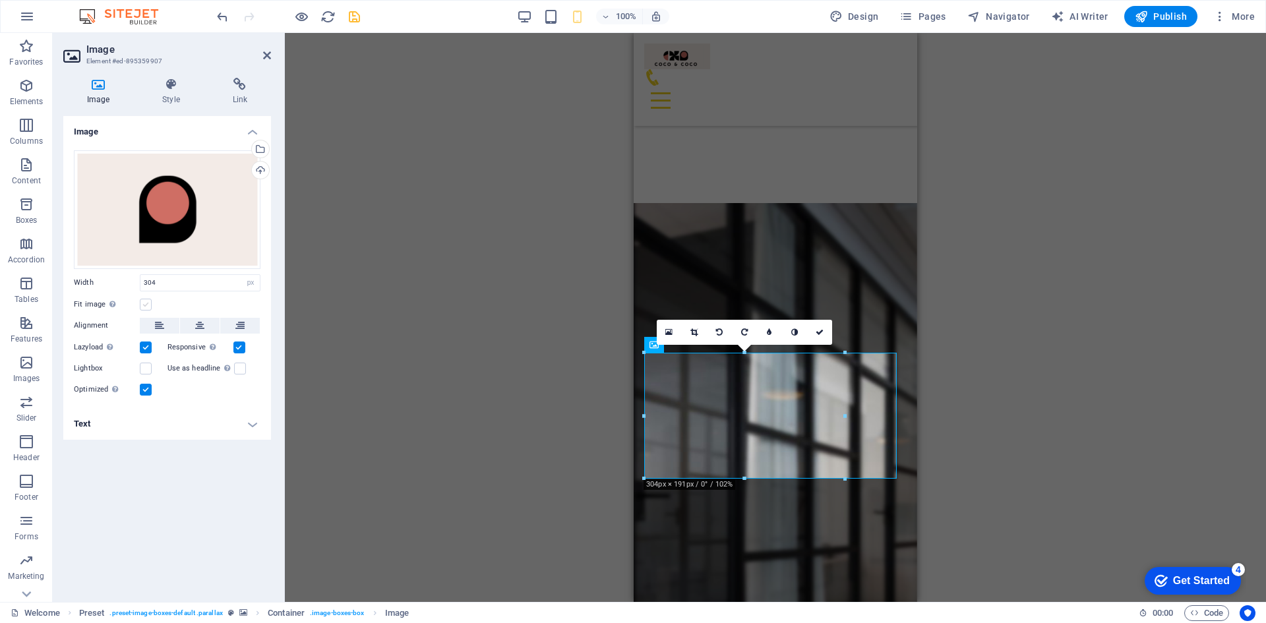
click at [144, 301] on label at bounding box center [146, 305] width 12 height 12
click at [0, 0] on input "Fit image Automatically fit image to a fixed width and height" at bounding box center [0, 0] width 0 height 0
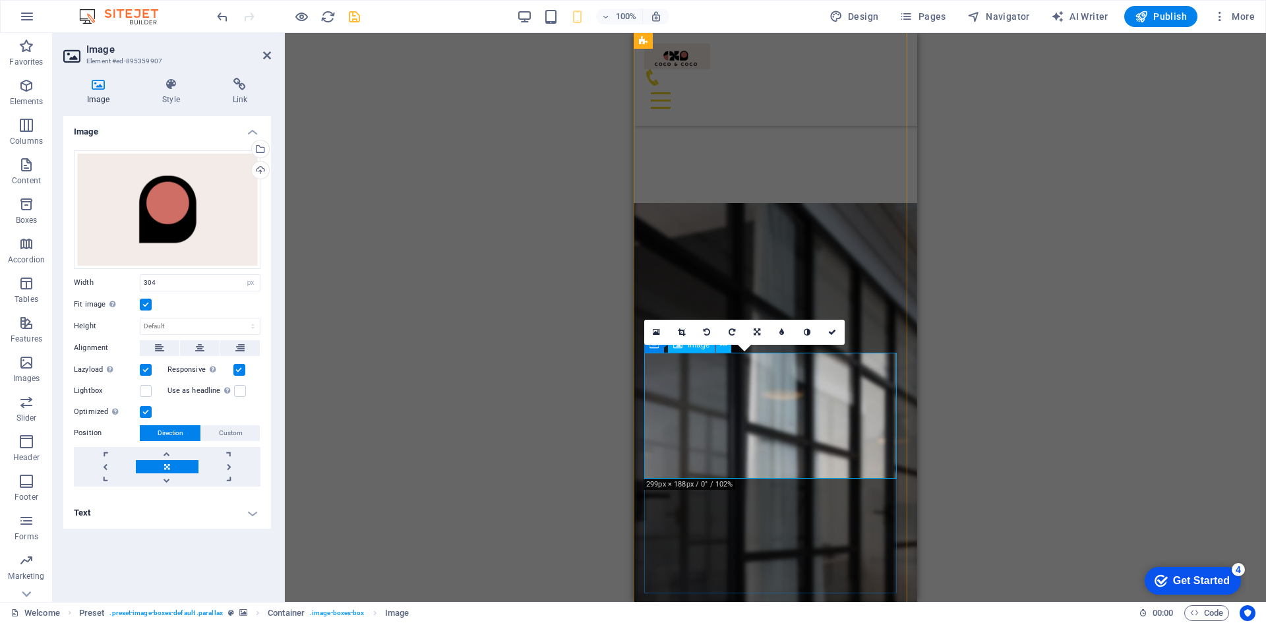
click at [655, 334] on icon at bounding box center [656, 332] width 7 height 9
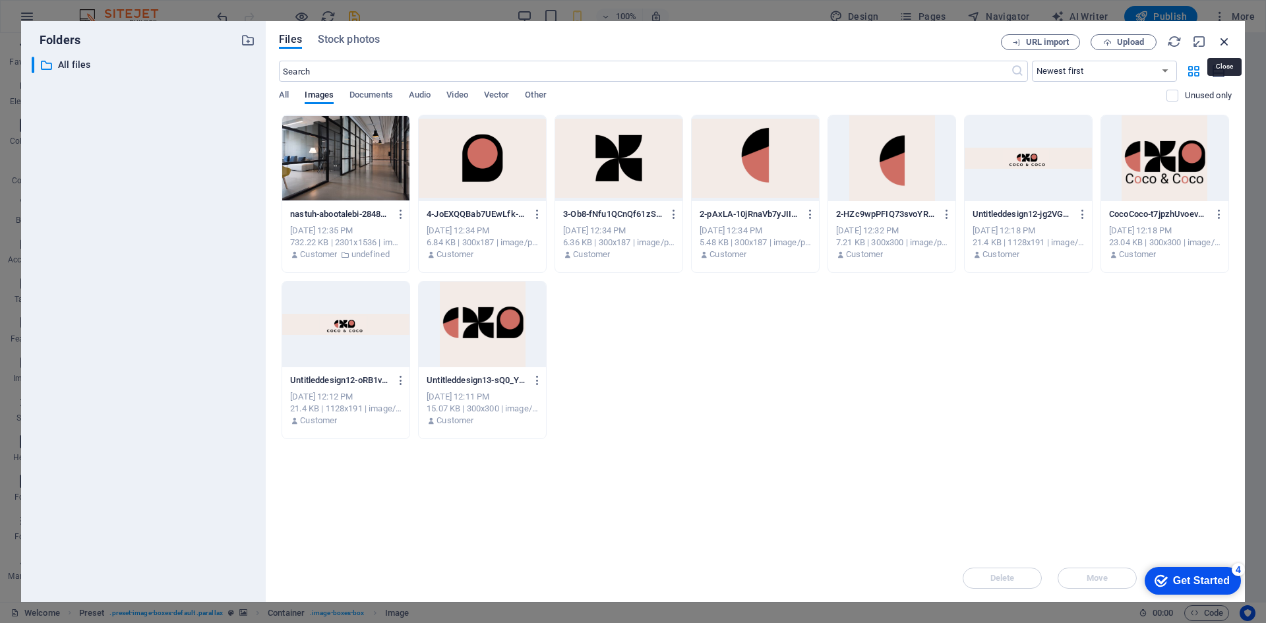
click at [1225, 40] on icon "button" at bounding box center [1224, 41] width 15 height 15
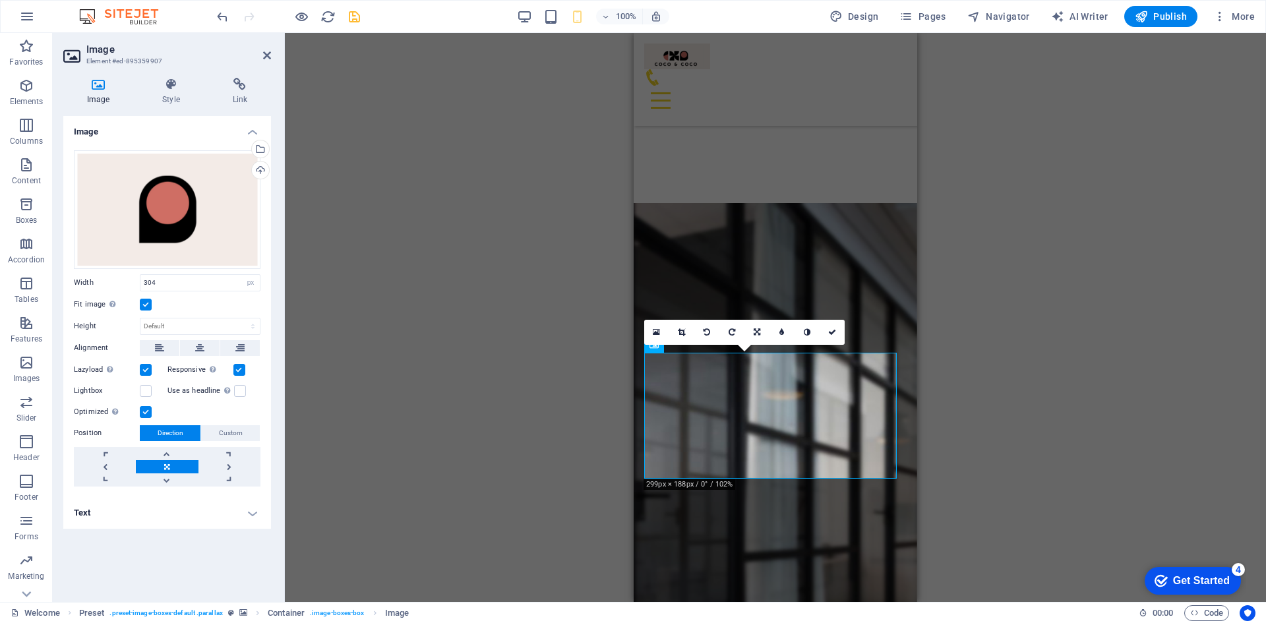
click at [161, 77] on div "Image Style Link Image Drag files here, click to choose files or select files f…" at bounding box center [167, 334] width 229 height 535
click at [171, 90] on icon at bounding box center [170, 84] width 65 height 13
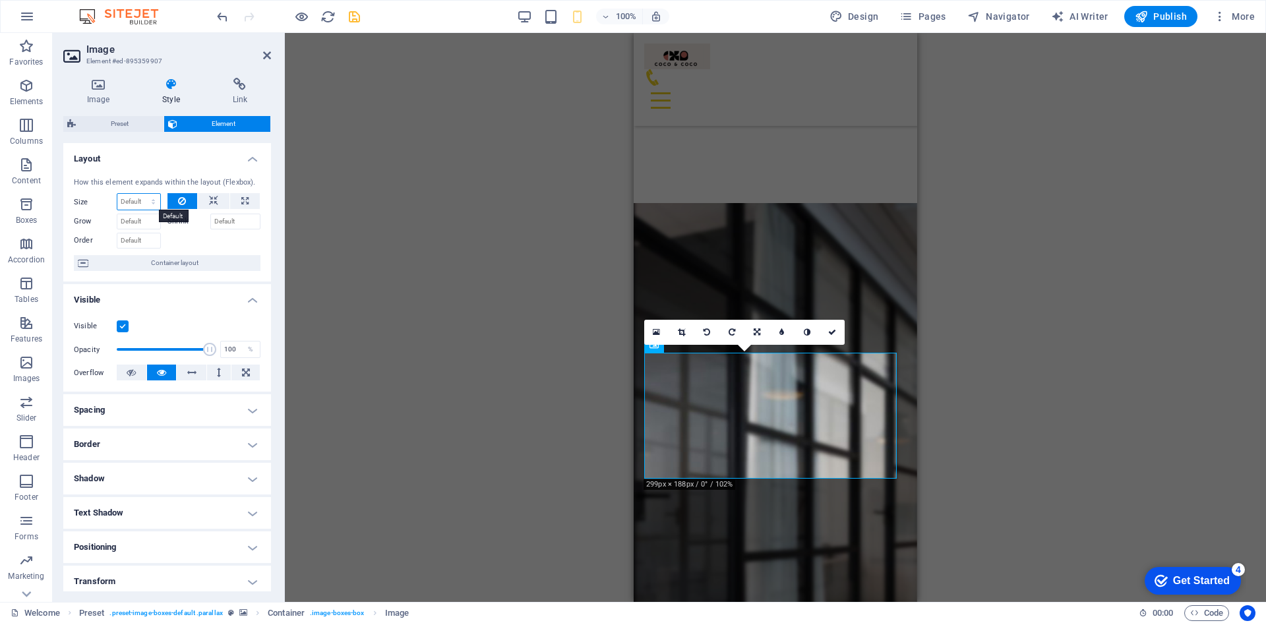
click at [153, 203] on select "Default auto px % 1/1 1/2 1/3 1/4 1/5 1/6 1/7 1/8 1/9 1/10" at bounding box center [138, 202] width 43 height 16
click at [117, 194] on select "Default auto px % 1/1 1/2 1/3 1/4 1/5 1/6 1/7 1/8 1/9 1/10" at bounding box center [138, 202] width 43 height 16
select select "DISABLED_OPTION_VALUE"
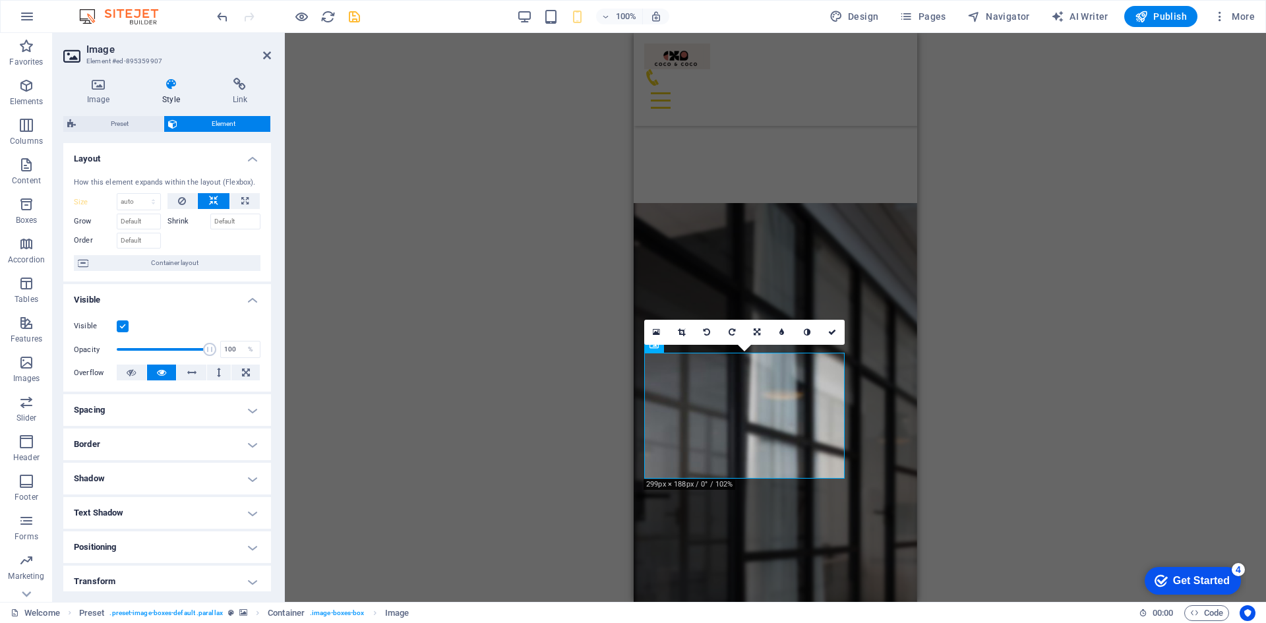
click at [545, 283] on div "Drag here to replace the existing content. Press “Ctrl” if you want to create a…" at bounding box center [775, 317] width 981 height 569
click at [248, 198] on button at bounding box center [245, 201] width 30 height 16
type input "100"
select select "%"
click at [213, 193] on div "How this element expands within the layout (Flexbox). Size 100 Default auto px …" at bounding box center [167, 224] width 208 height 115
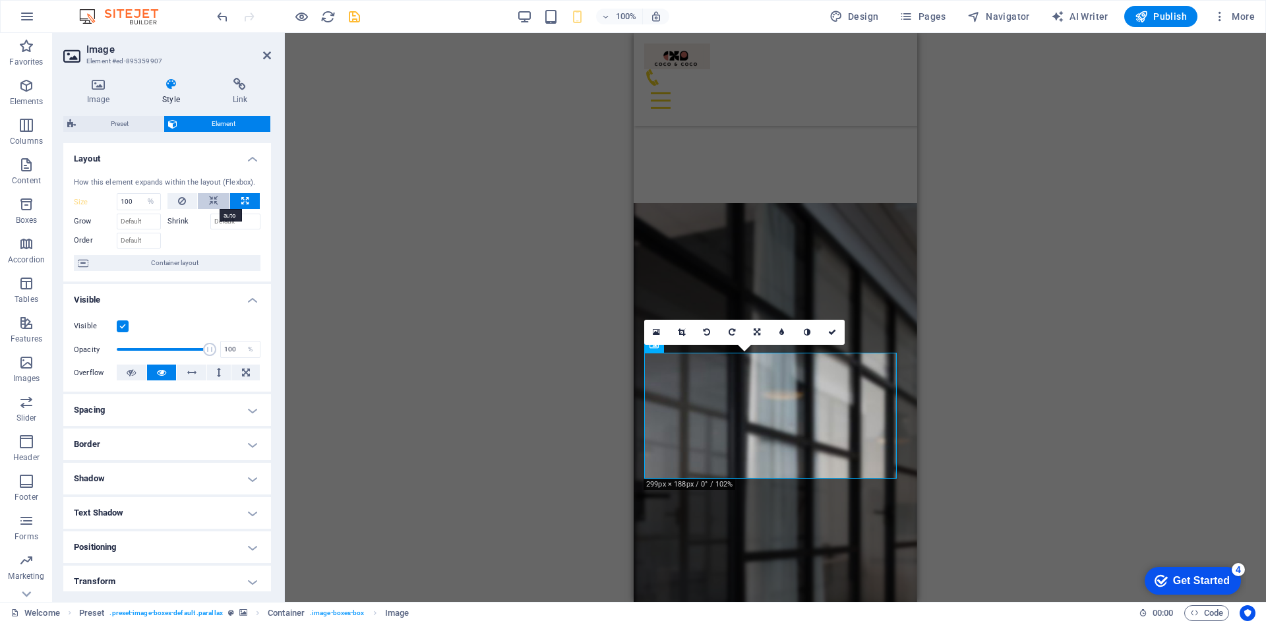
click at [211, 195] on icon at bounding box center [213, 201] width 9 height 16
select select "DISABLED_OPTION_VALUE"
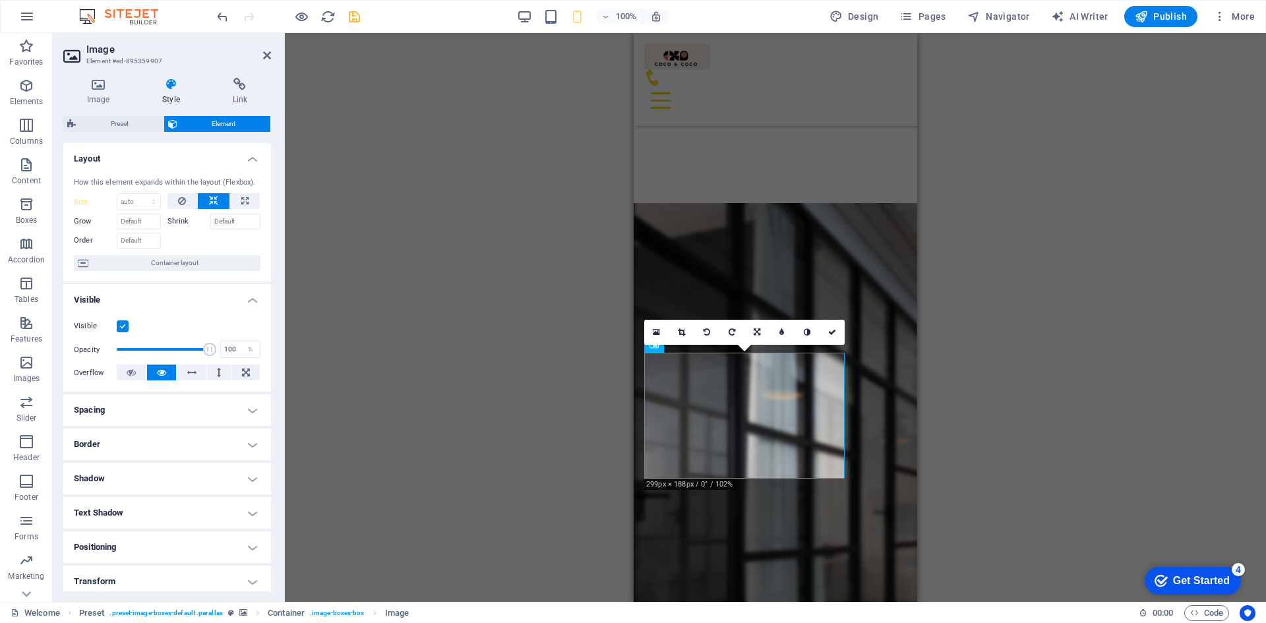
click at [1110, 292] on div "Drag here to replace the existing content. Press “Ctrl” if you want to create a…" at bounding box center [775, 317] width 981 height 569
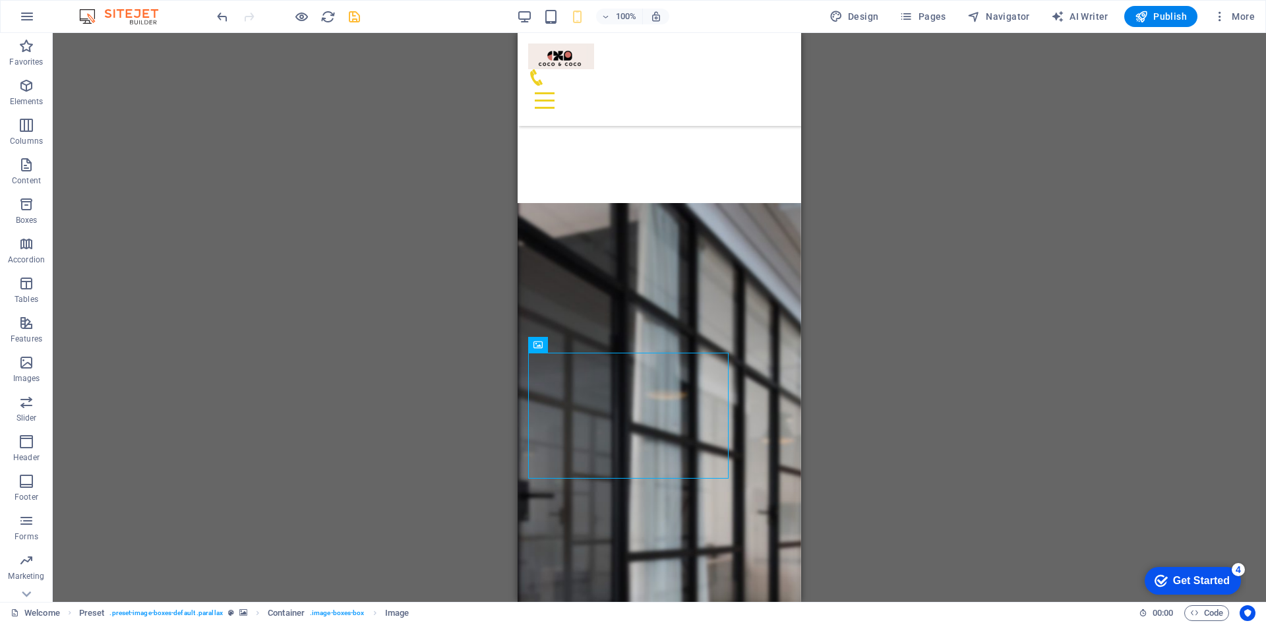
click at [1053, 319] on div "Drag here to replace the existing content. Press “Ctrl” if you want to create a…" at bounding box center [659, 317] width 1213 height 569
click at [884, 444] on div "Drag here to replace the existing content. Press “Ctrl” if you want to create a…" at bounding box center [659, 317] width 1213 height 569
click at [1070, 272] on div "Drag here to replace the existing content. Press “Ctrl” if you want to create a…" at bounding box center [659, 317] width 1213 height 569
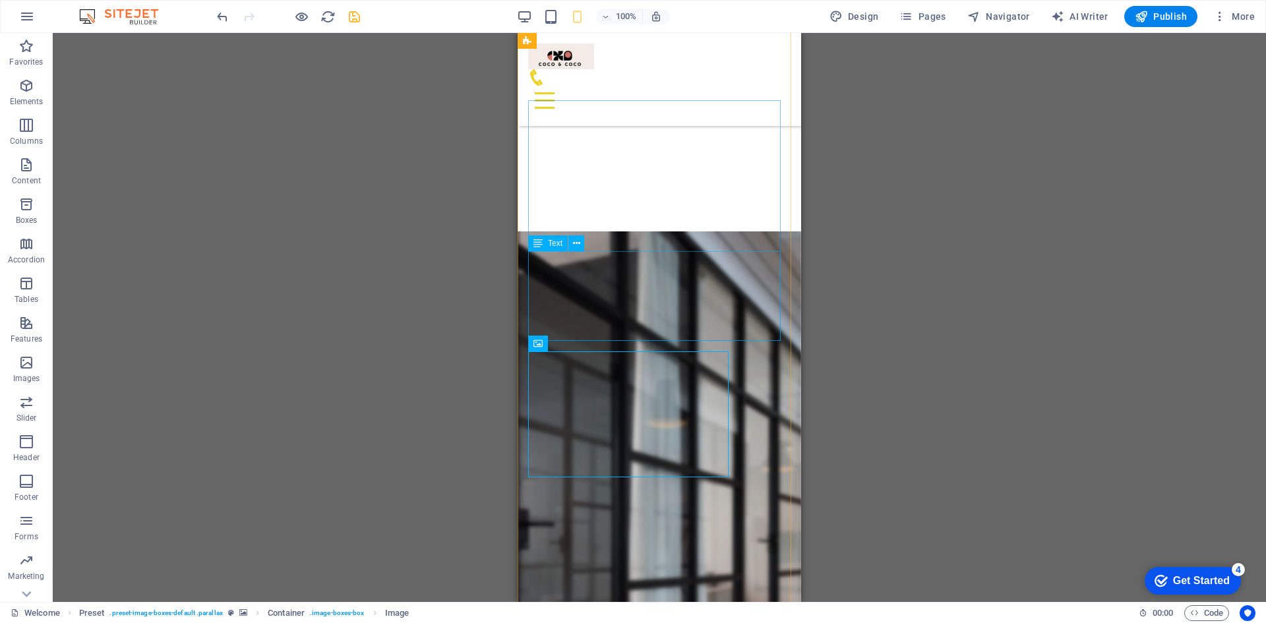
scroll to position [1451, 0]
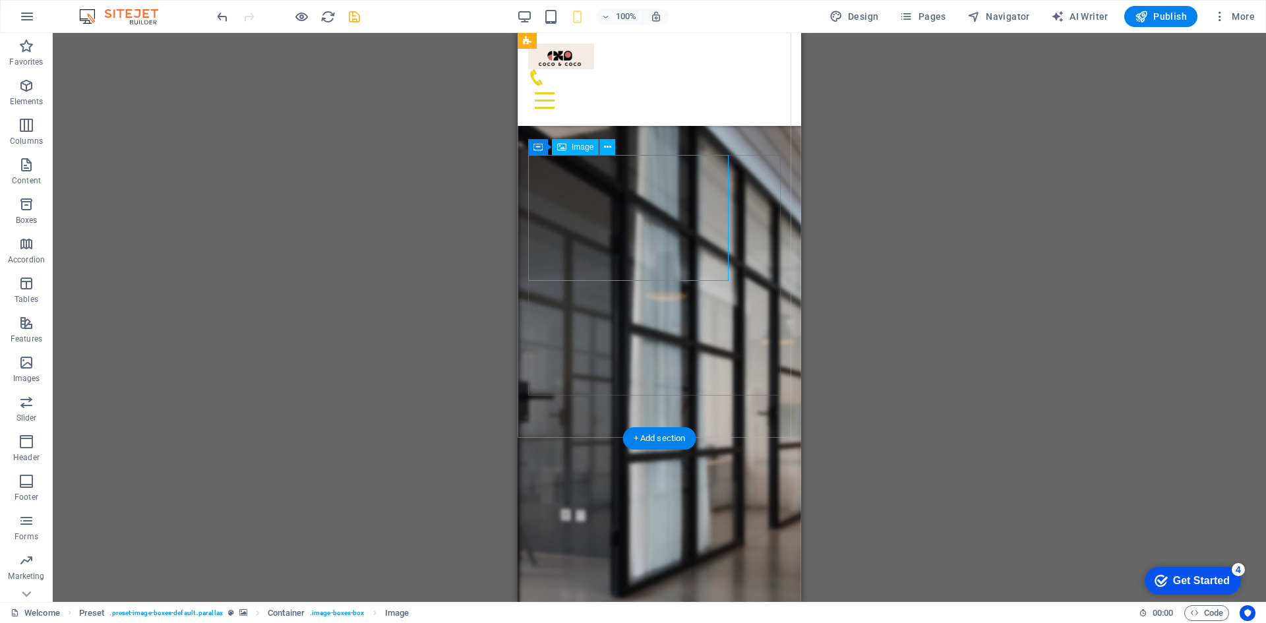
click at [537, 145] on icon at bounding box center [537, 147] width 9 height 16
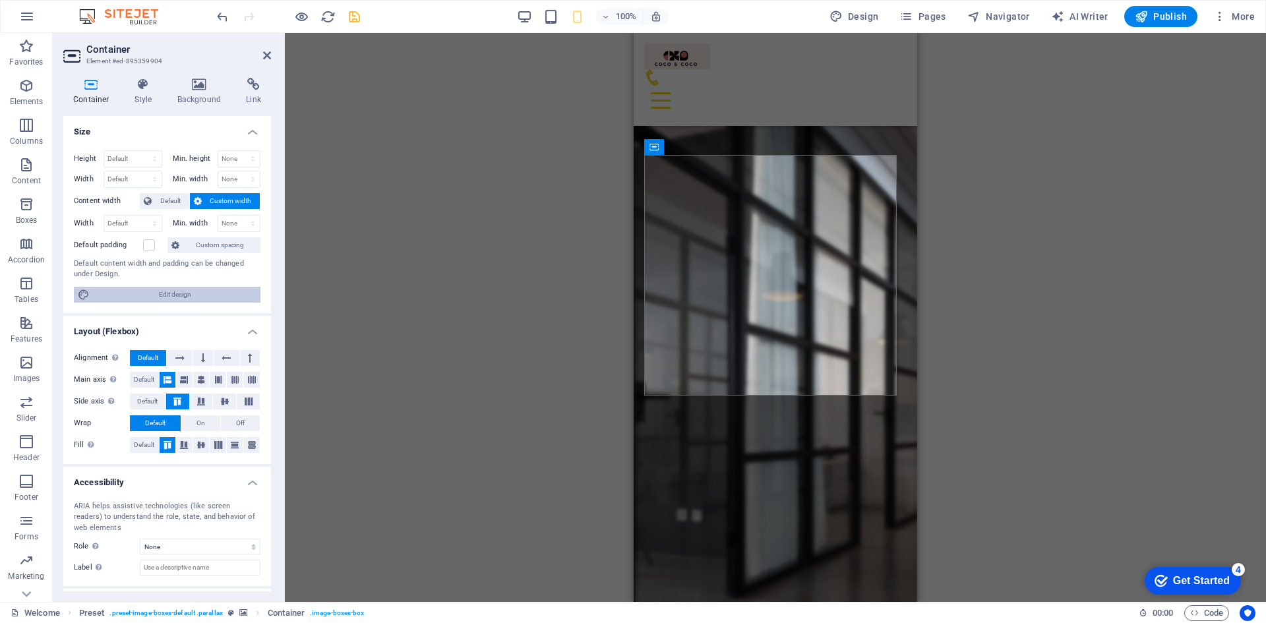
click at [178, 297] on span "Edit design" at bounding box center [175, 295] width 163 height 16
select select "rem"
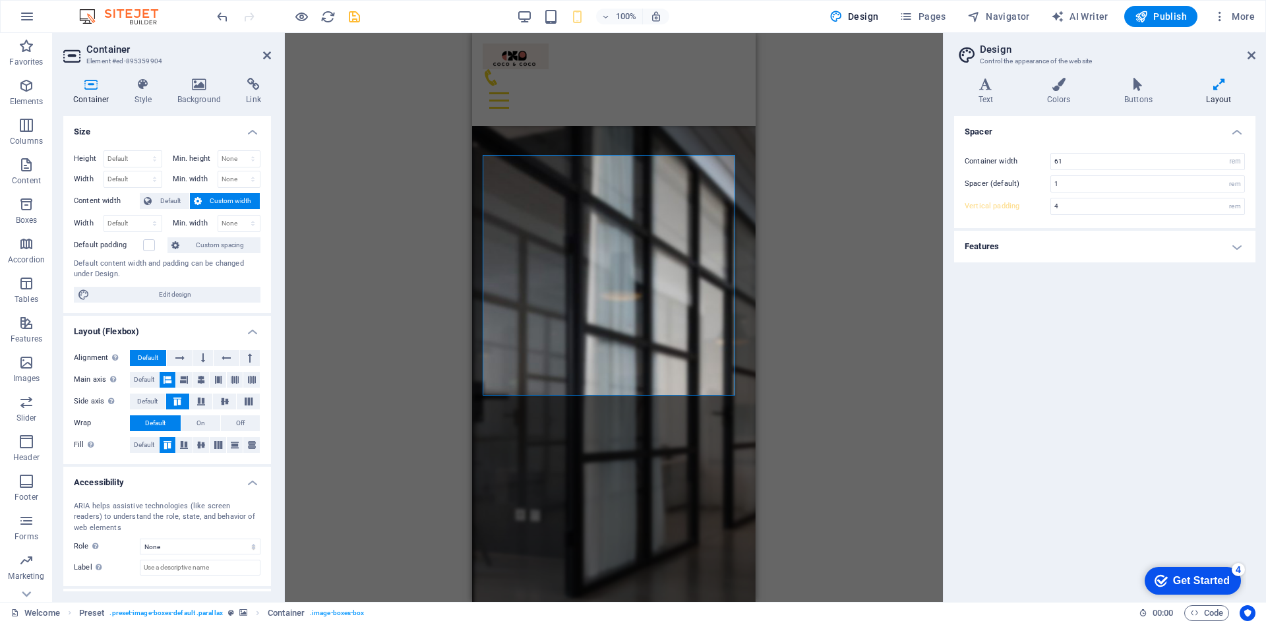
click at [1220, 84] on icon at bounding box center [1218, 84] width 73 height 13
click at [1236, 247] on h4 "Features" at bounding box center [1104, 247] width 301 height 32
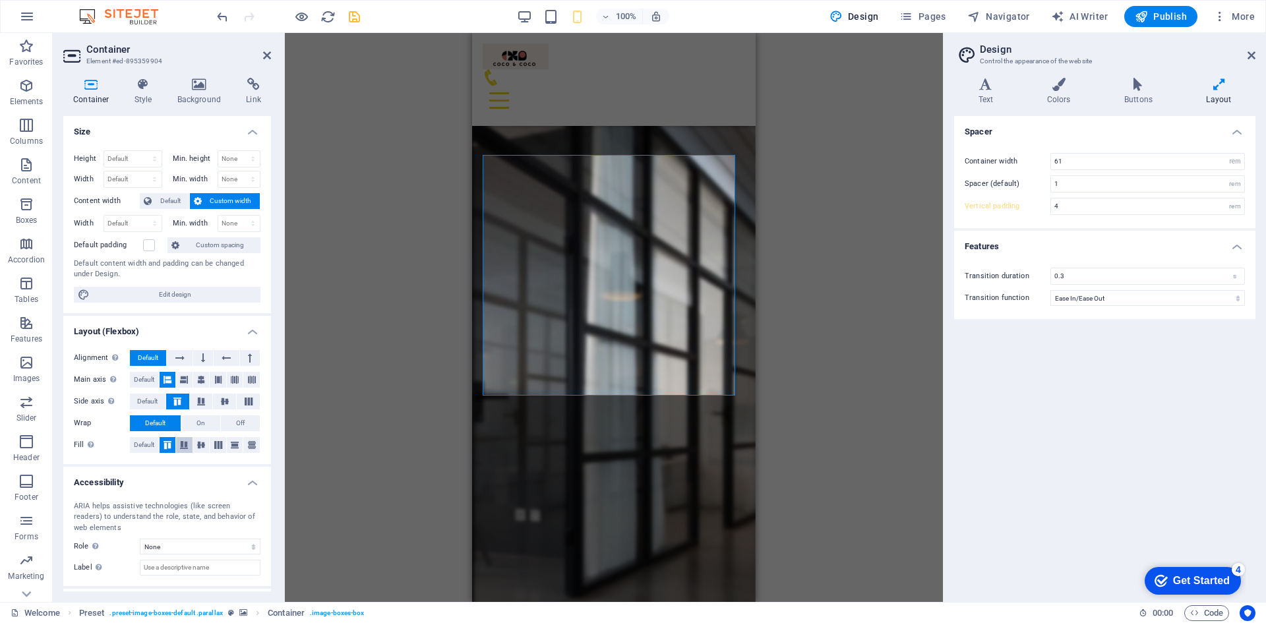
click at [183, 442] on icon at bounding box center [184, 445] width 16 height 8
click at [201, 444] on icon at bounding box center [201, 445] width 16 height 8
click at [220, 444] on icon at bounding box center [218, 445] width 16 height 8
click at [255, 444] on icon at bounding box center [252, 445] width 16 height 8
click at [164, 446] on icon at bounding box center [168, 445] width 16 height 8
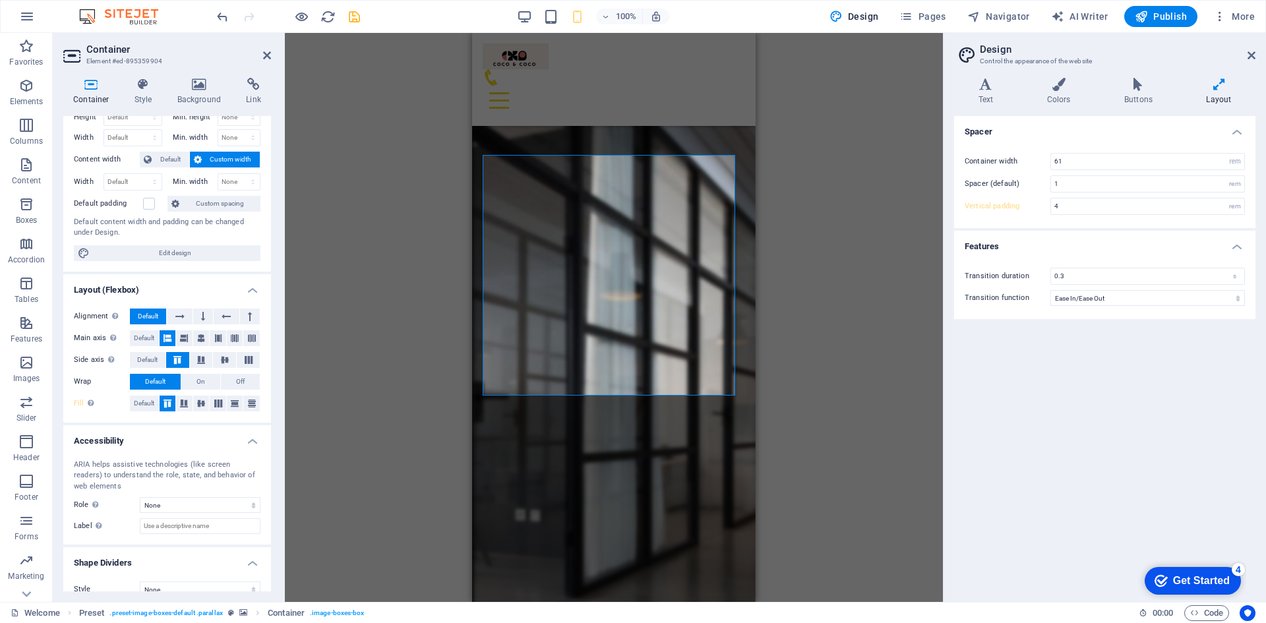
scroll to position [58, 0]
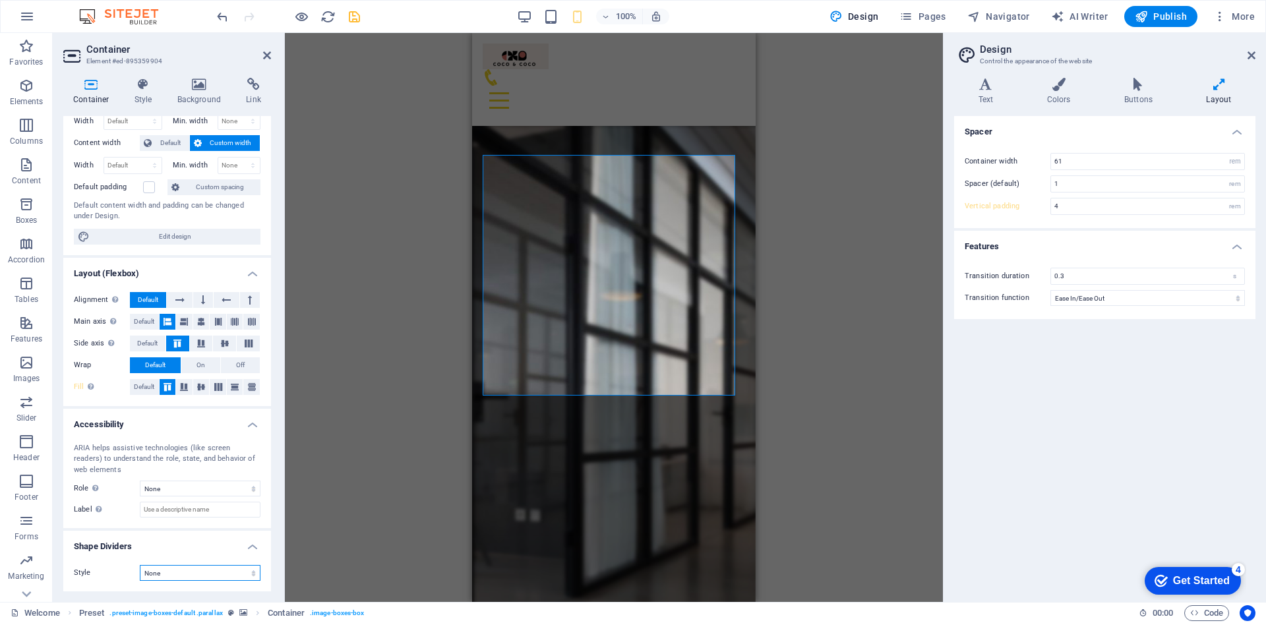
click at [216, 575] on select "None Triangle Square Diagonal Polygon 1 Polygon 2 Zigzag Multiple Zigzags Waves…" at bounding box center [200, 573] width 121 height 16
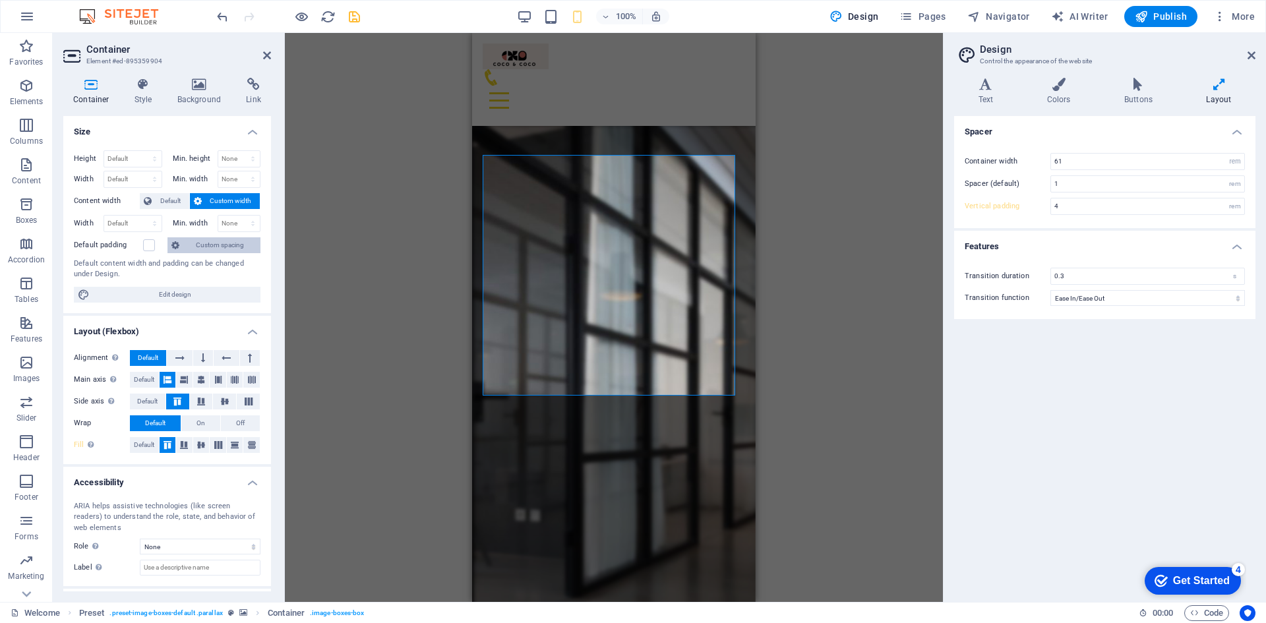
click at [218, 243] on span "Custom spacing" at bounding box center [219, 245] width 73 height 16
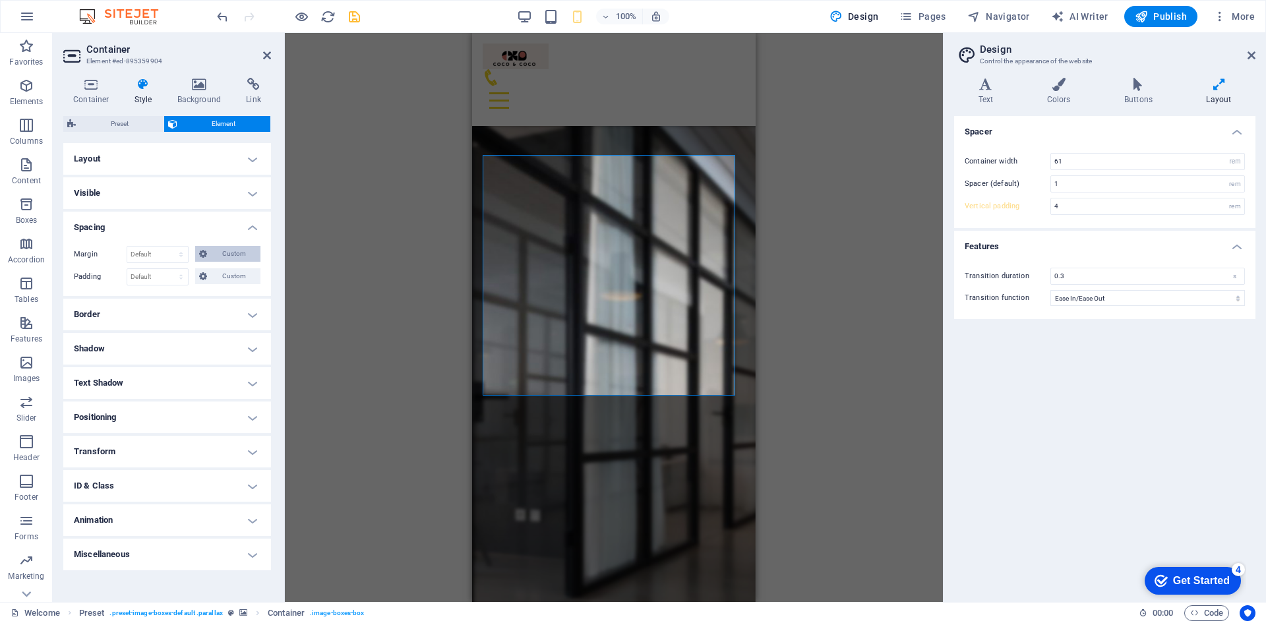
click at [222, 255] on span "Custom" at bounding box center [233, 254] width 45 height 16
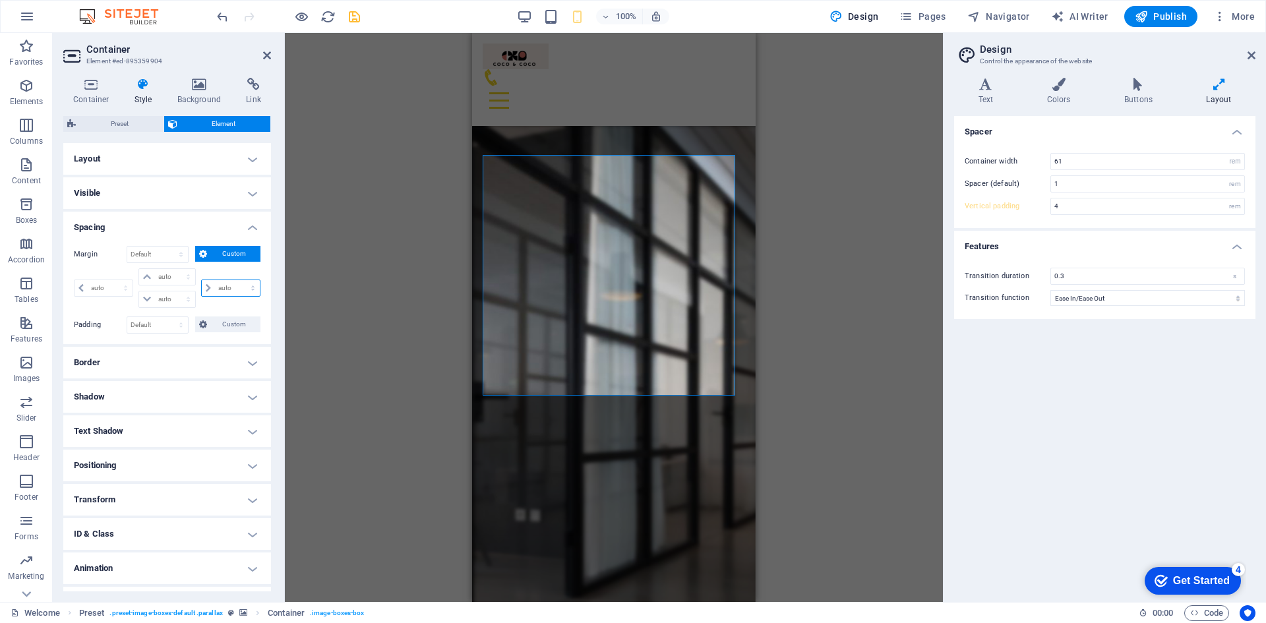
click at [206, 288] on select "auto px % rem vw vh" at bounding box center [231, 288] width 58 height 16
select select "px"
click at [239, 280] on select "auto px % rem vw vh" at bounding box center [231, 288] width 58 height 16
type input "0"
select select "px"
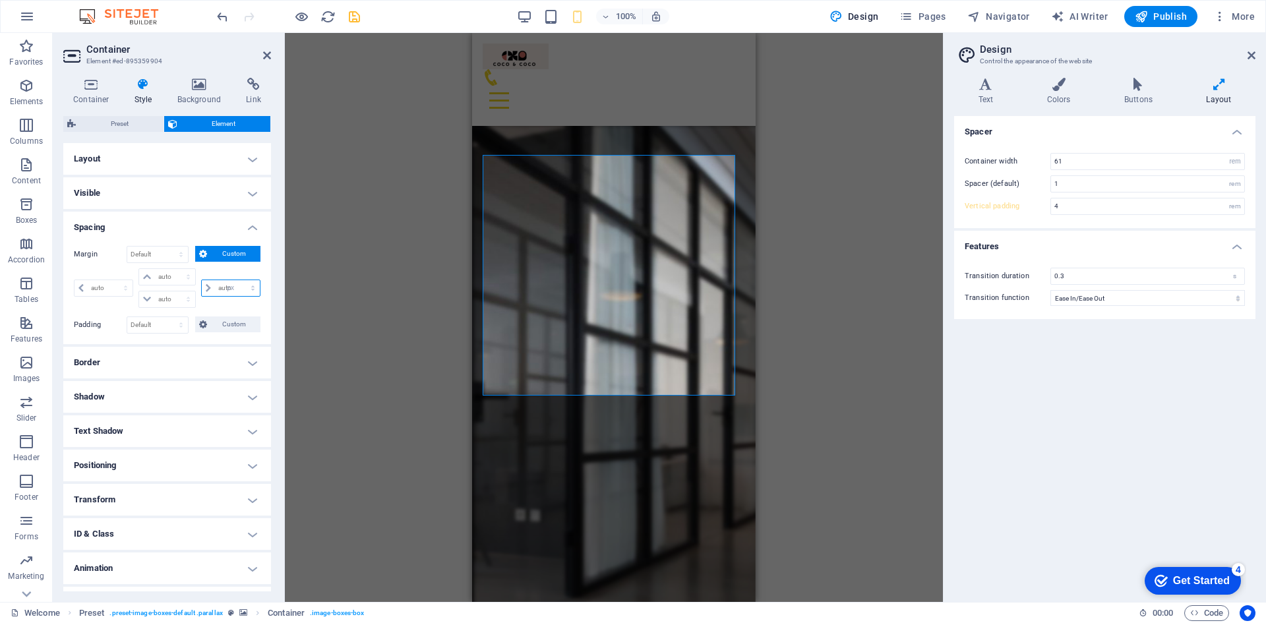
type input "0"
select select "px"
type input "0"
select select "px"
type input "0"
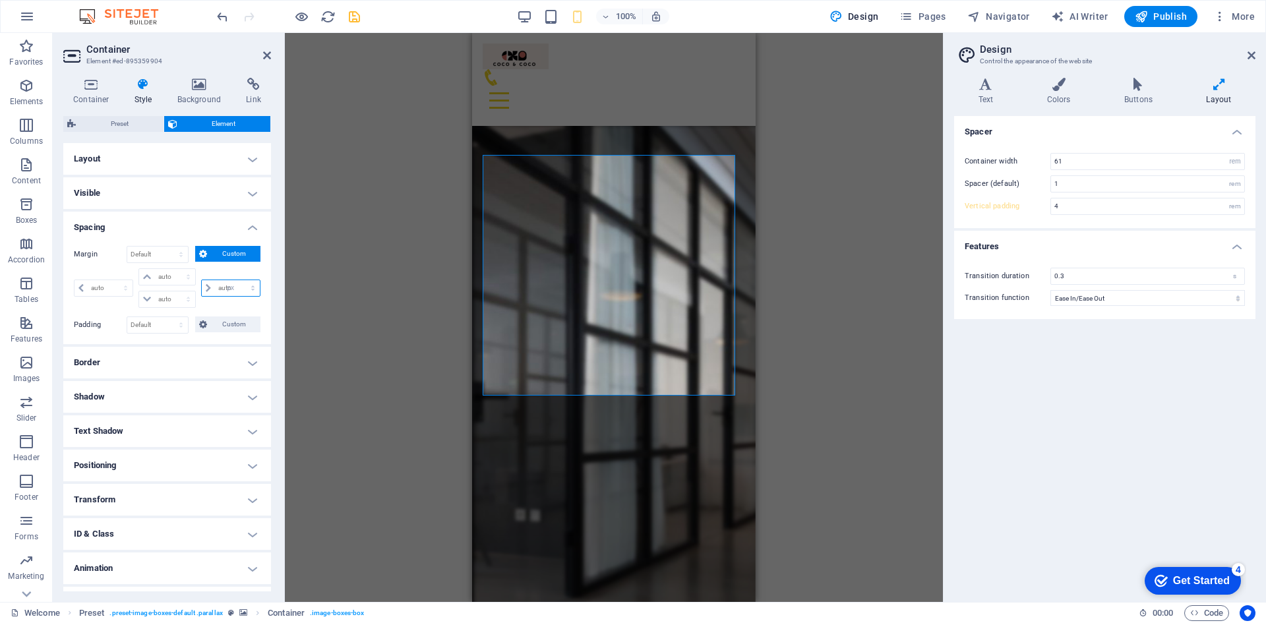
select select "px"
type input "0"
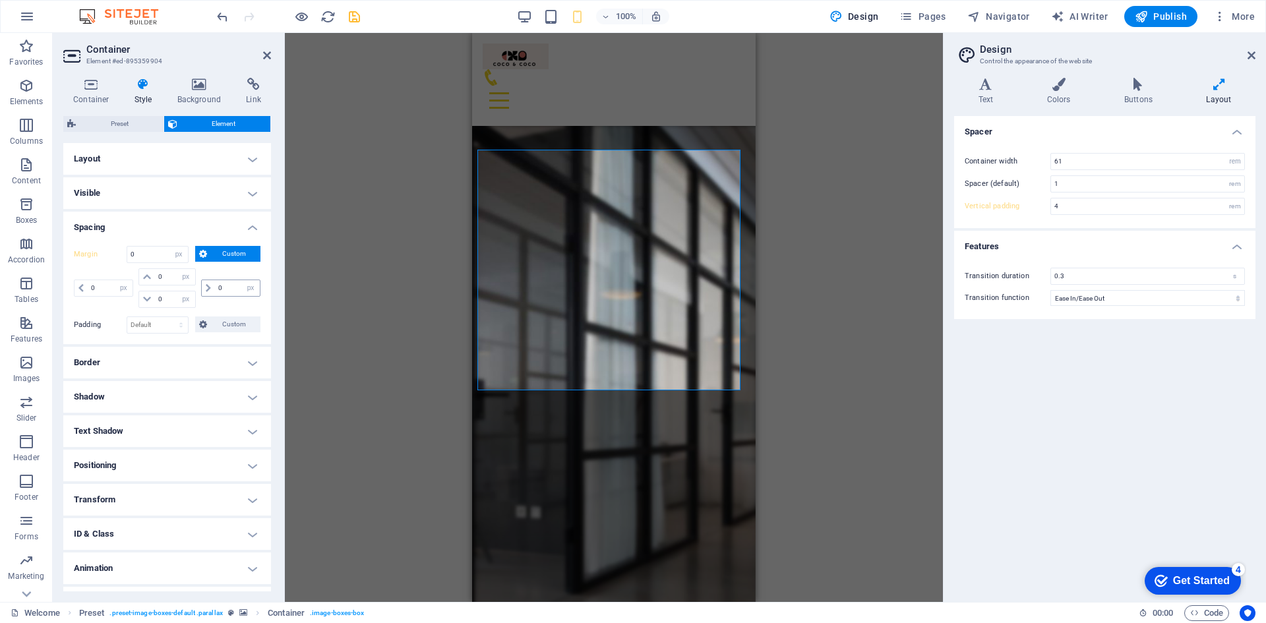
click at [206, 288] on icon at bounding box center [208, 288] width 5 height 8
click at [185, 326] on select "Default px rem % vh vw Custom" at bounding box center [157, 325] width 61 height 16
select select "px"
click at [168, 317] on select "Default px rem % vh vw Custom" at bounding box center [157, 325] width 61 height 16
type input "0"
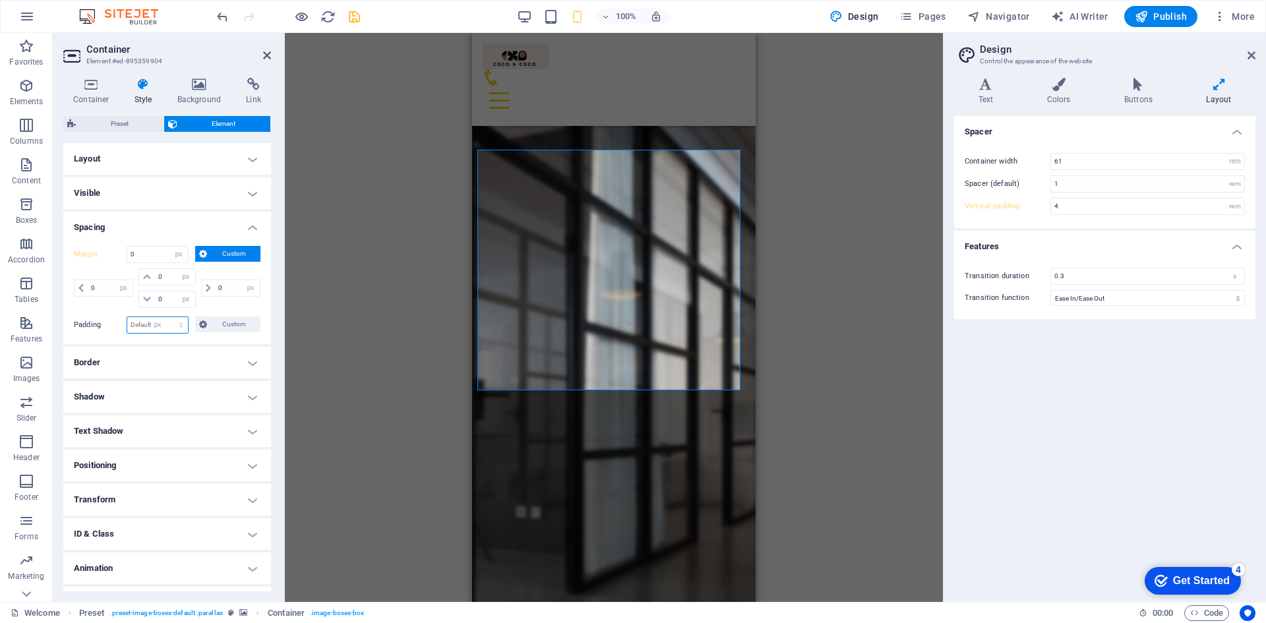
type input "0"
click at [212, 327] on span "Custom" at bounding box center [233, 325] width 45 height 16
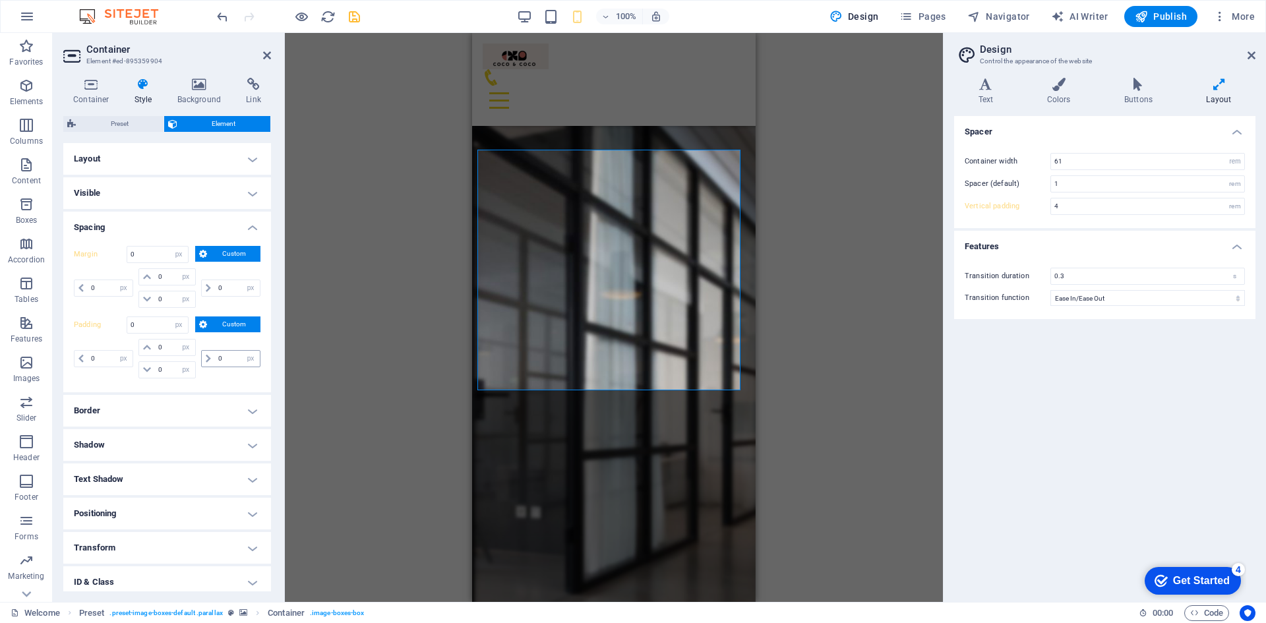
click at [206, 361] on icon at bounding box center [208, 359] width 5 height 8
click at [233, 357] on input "0" at bounding box center [237, 359] width 45 height 16
click at [202, 357] on span at bounding box center [208, 359] width 13 height 16
click at [209, 359] on span at bounding box center [208, 359] width 13 height 16
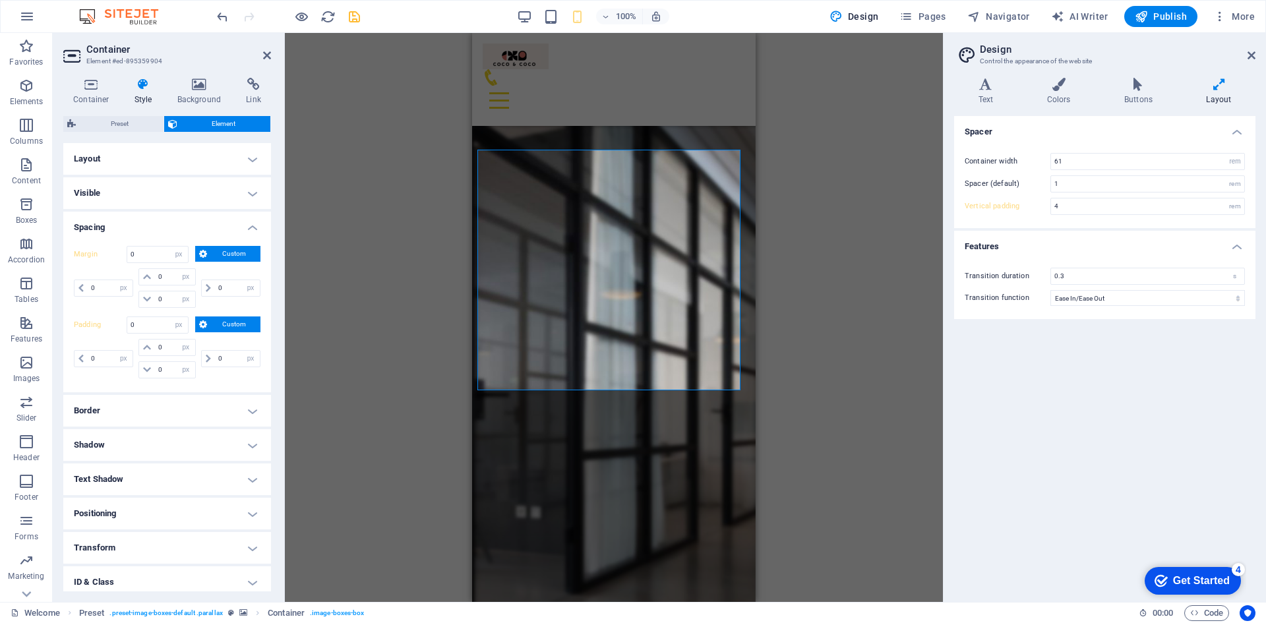
click at [406, 242] on div "Drag here to replace the existing content. Press “Ctrl” if you want to create a…" at bounding box center [614, 317] width 658 height 569
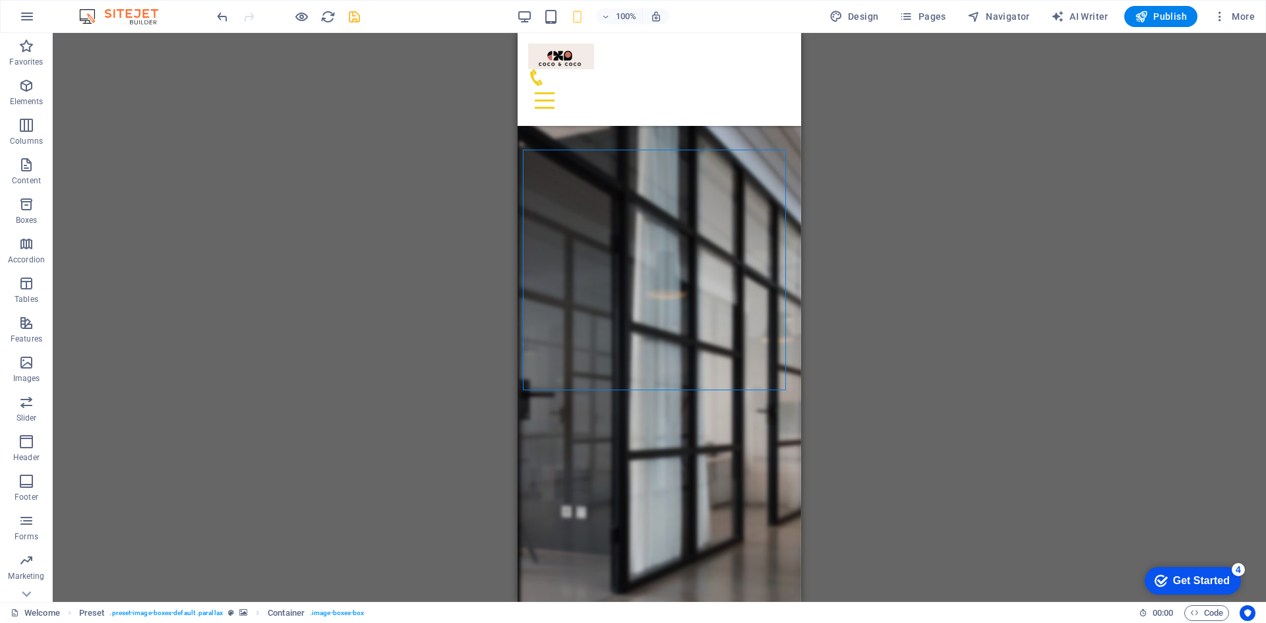
click at [991, 266] on div "Drag here to replace the existing content. Press “Ctrl” if you want to create a…" at bounding box center [659, 317] width 1213 height 569
click at [892, 476] on div "Drag here to replace the existing content. Press “Ctrl” if you want to create a…" at bounding box center [659, 317] width 1213 height 569
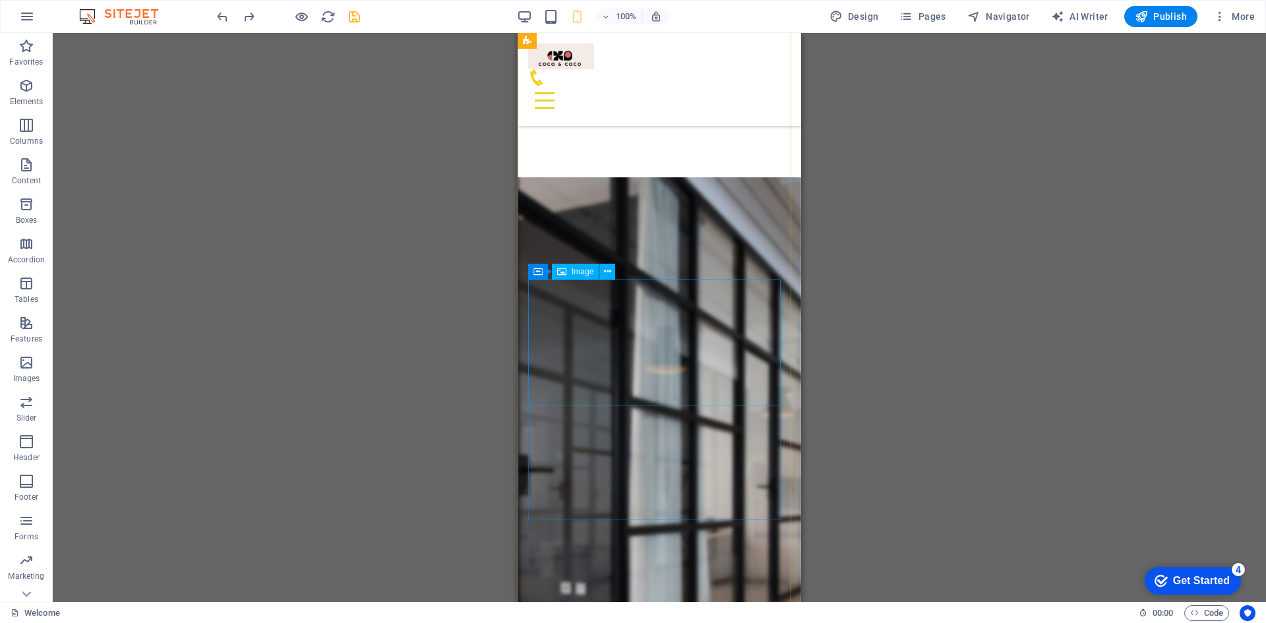
scroll to position [1253, 0]
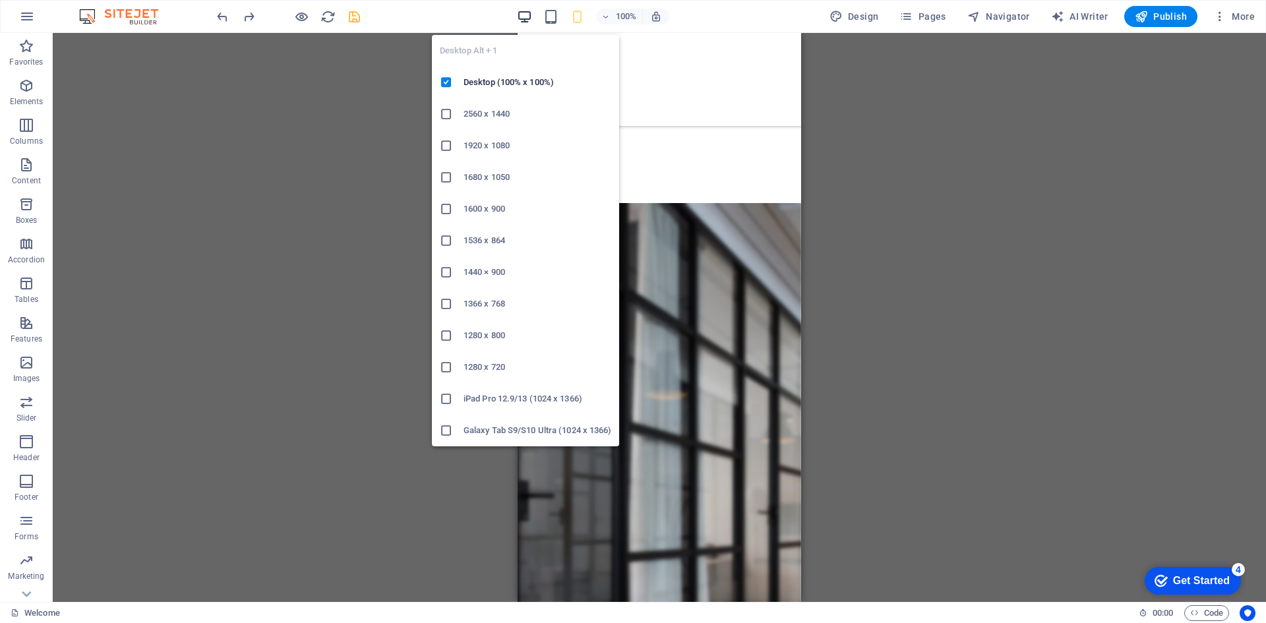
click at [530, 13] on icon "button" at bounding box center [524, 16] width 15 height 15
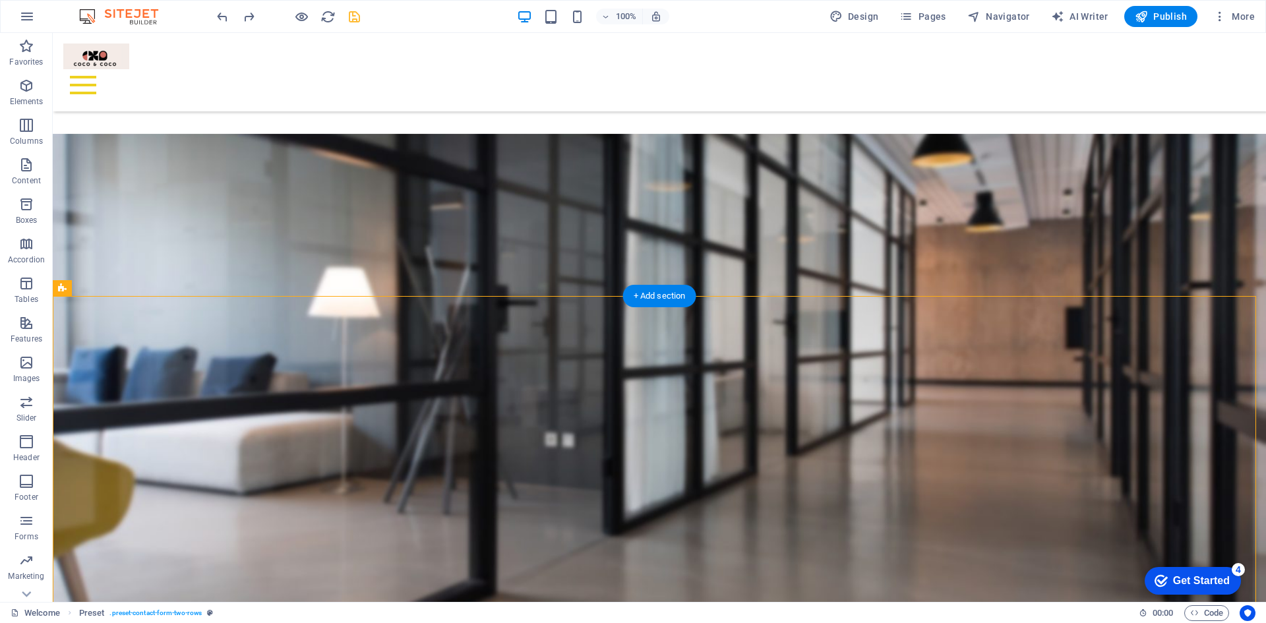
scroll to position [791, 0]
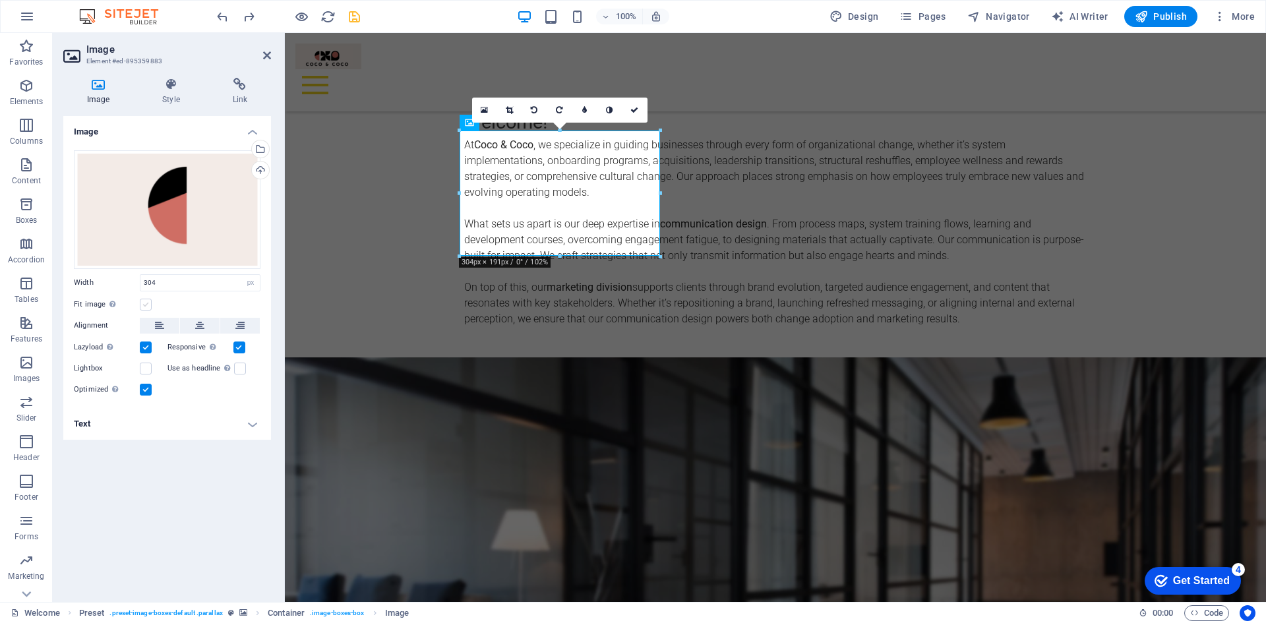
click at [144, 303] on label at bounding box center [146, 305] width 12 height 12
click at [0, 0] on input "Fit image Automatically fit image to a fixed width and height" at bounding box center [0, 0] width 0 height 0
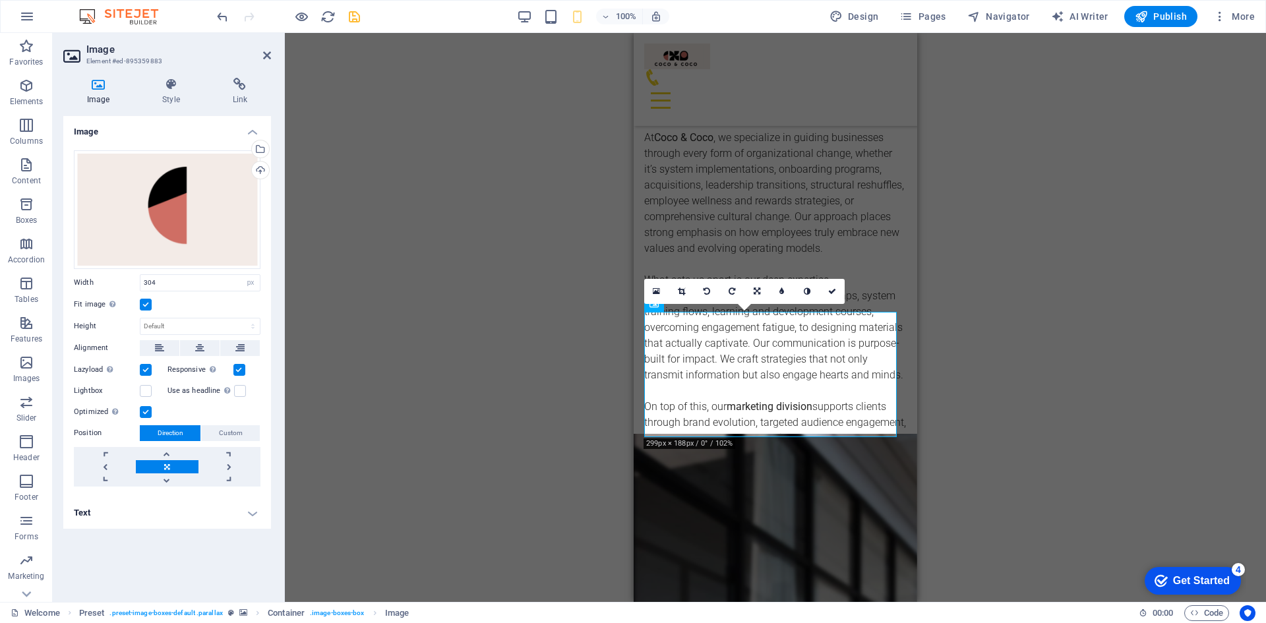
click at [1006, 371] on div "Drag here to replace the existing content. Press “Ctrl” if you want to create a…" at bounding box center [775, 317] width 981 height 569
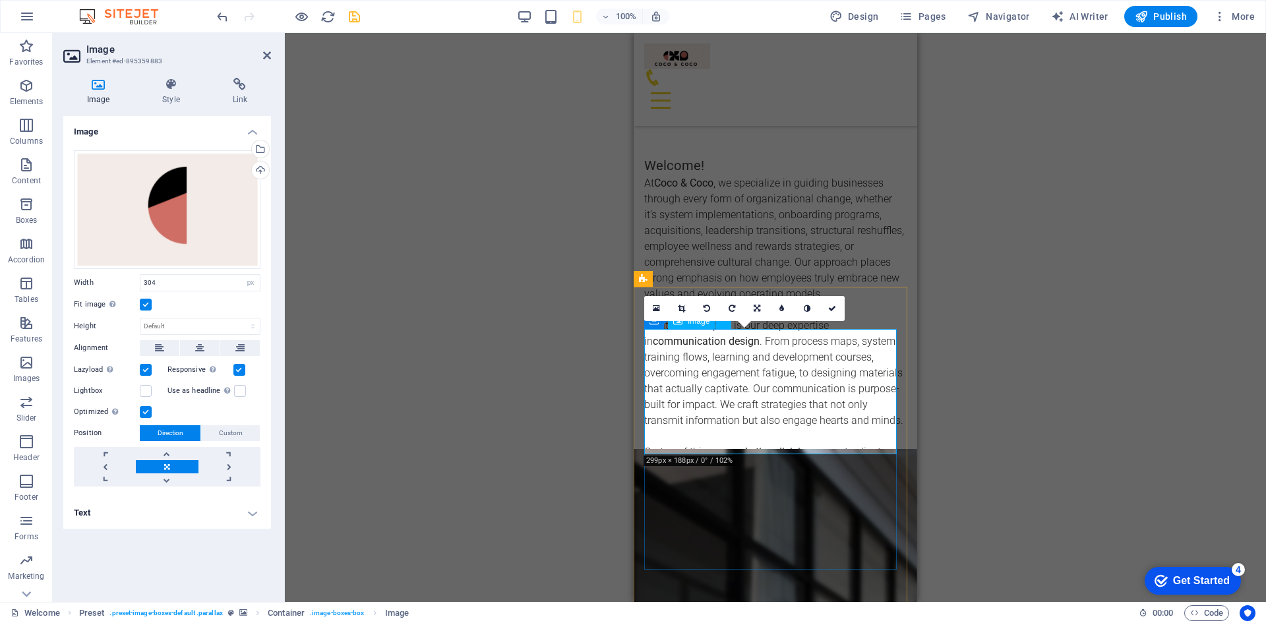
scroll to position [725, 0]
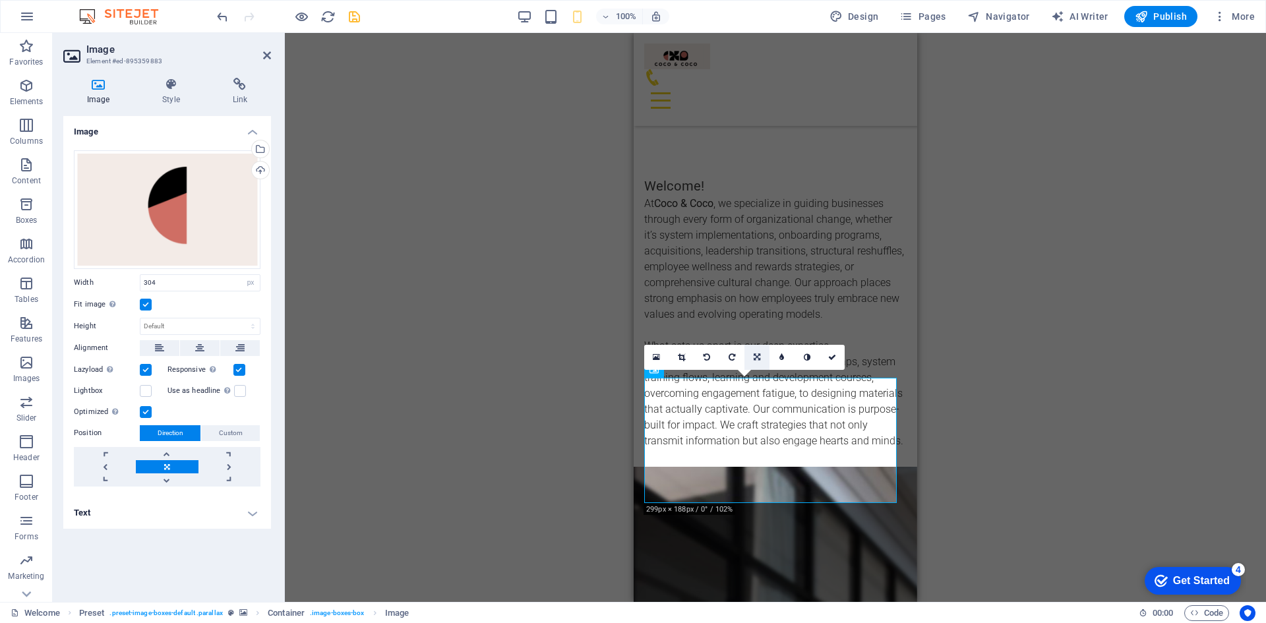
click at [754, 353] on icon at bounding box center [757, 357] width 7 height 8
click at [781, 353] on icon at bounding box center [782, 357] width 6 height 8
click at [760, 355] on icon at bounding box center [757, 357] width 6 height 8
click at [778, 357] on link at bounding box center [782, 357] width 25 height 25
click at [756, 355] on icon at bounding box center [757, 357] width 6 height 8
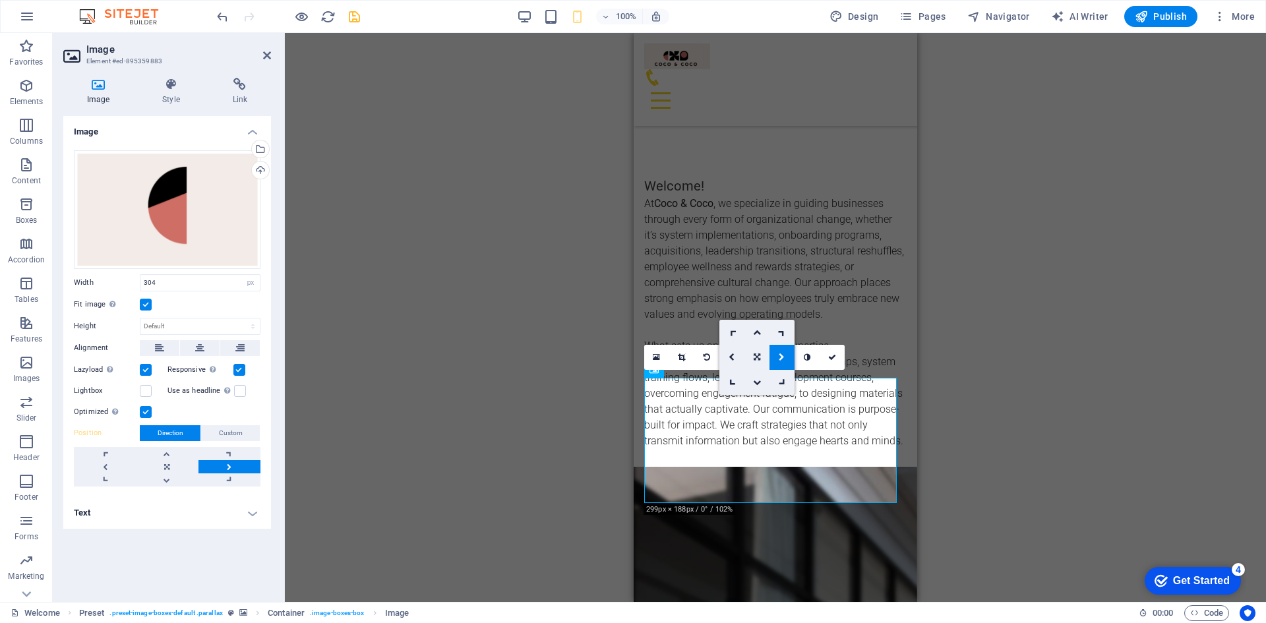
click at [756, 355] on icon at bounding box center [757, 357] width 7 height 8
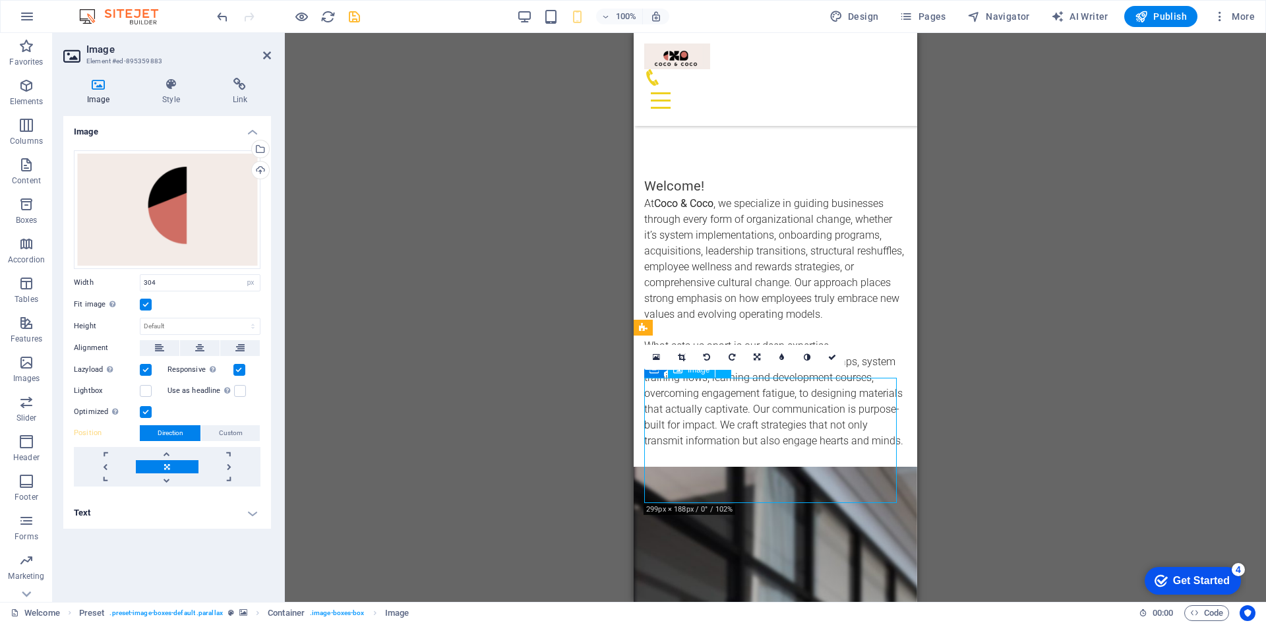
drag, startPoint x: 771, startPoint y: 437, endPoint x: 811, endPoint y: 435, distance: 40.3
click at [1023, 417] on div "Drag here to replace the existing content. Press “Ctrl” if you want to create a…" at bounding box center [775, 317] width 981 height 569
click at [1019, 246] on div "Drag here to replace the existing content. Press “Ctrl” if you want to create a…" at bounding box center [775, 317] width 981 height 569
click at [428, 320] on div "Drag here to replace the existing content. Press “Ctrl” if you want to create a…" at bounding box center [775, 317] width 981 height 569
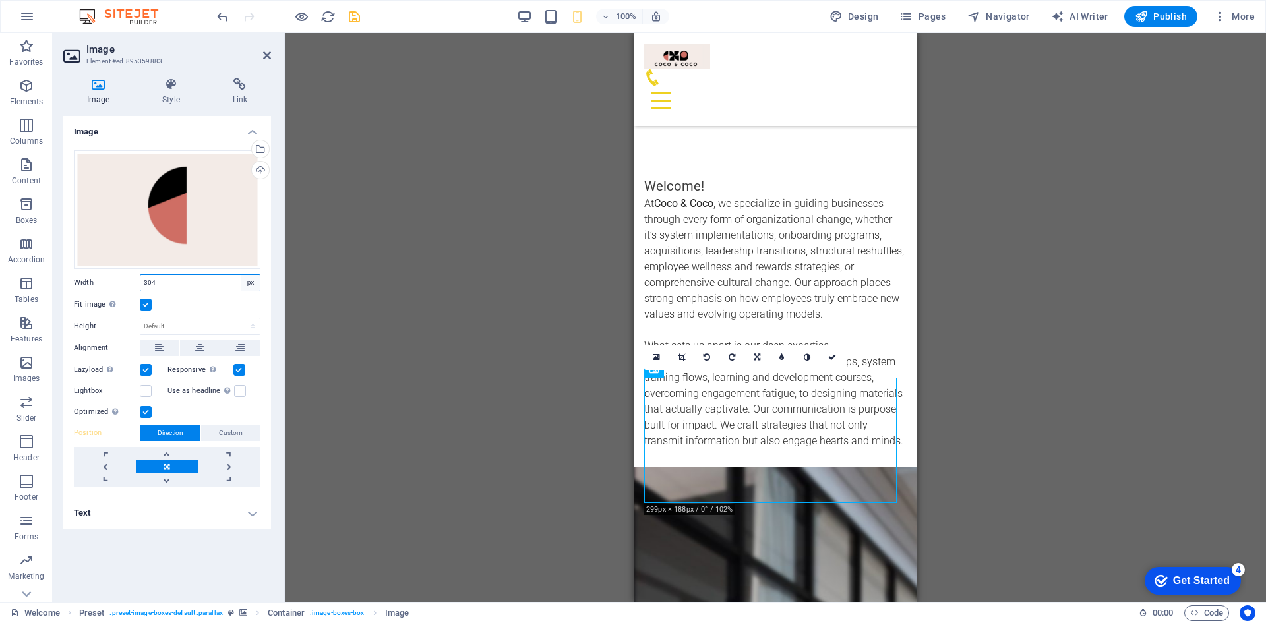
click at [249, 280] on select "Default auto px rem % em vh vw" at bounding box center [250, 283] width 18 height 16
select select "%"
click at [241, 275] on select "Default auto px rem % em vh vw" at bounding box center [250, 283] width 18 height 16
type input "79.4"
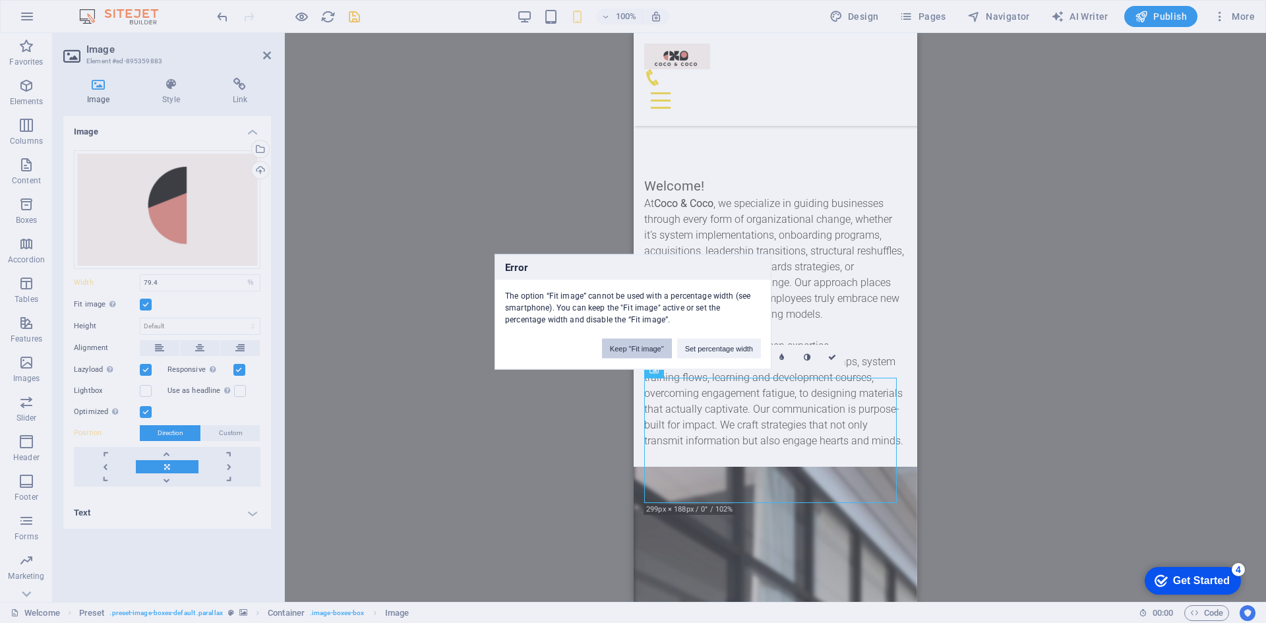
click at [632, 347] on button "Keep "Fit image"" at bounding box center [637, 348] width 70 height 20
select select "DISABLED_OPTION_VALUE"
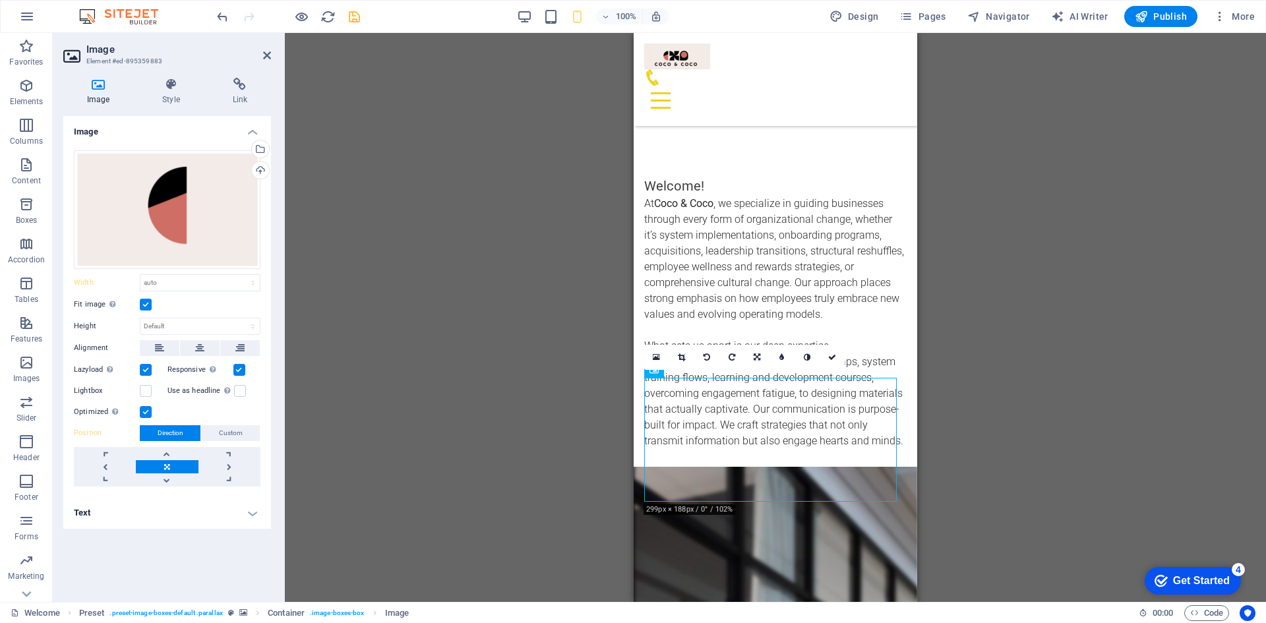
click at [479, 371] on div "Drag here to replace the existing content. Press “Ctrl” if you want to create a…" at bounding box center [775, 317] width 981 height 569
click at [259, 171] on div "Upload" at bounding box center [259, 172] width 20 height 20
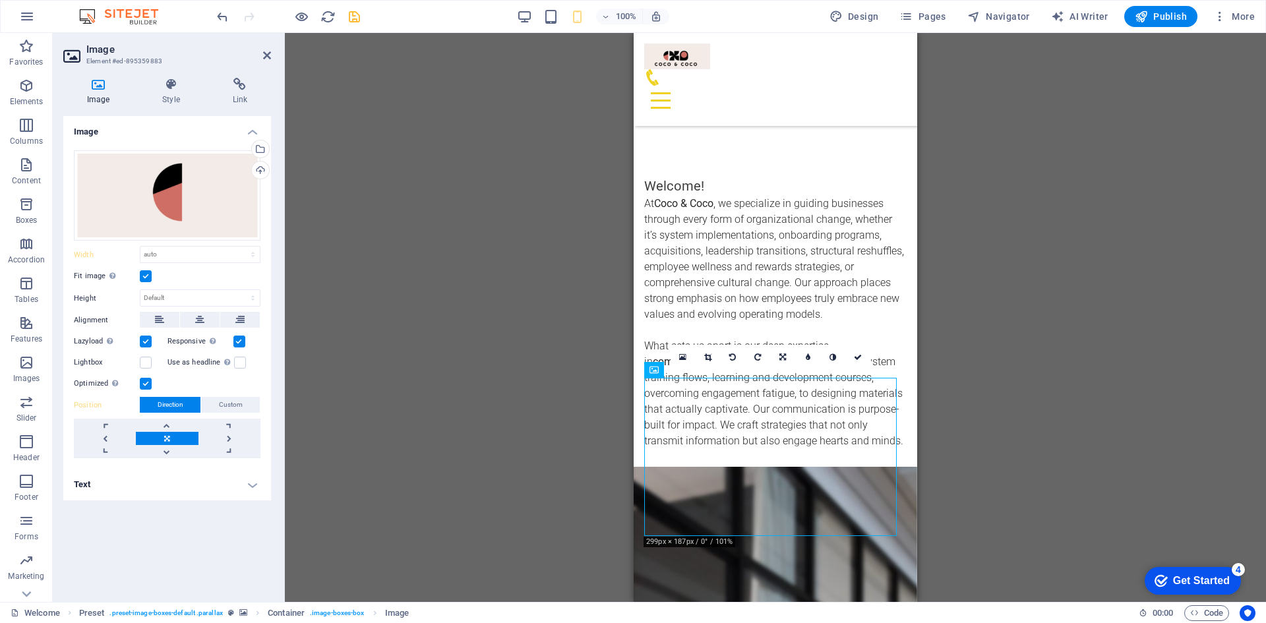
click at [1085, 330] on div "Drag here to replace the existing content. Press “Ctrl” if you want to create a…" at bounding box center [775, 317] width 981 height 569
click at [475, 369] on div "Drag here to replace the existing content. Press “Ctrl” if you want to create a…" at bounding box center [775, 317] width 981 height 569
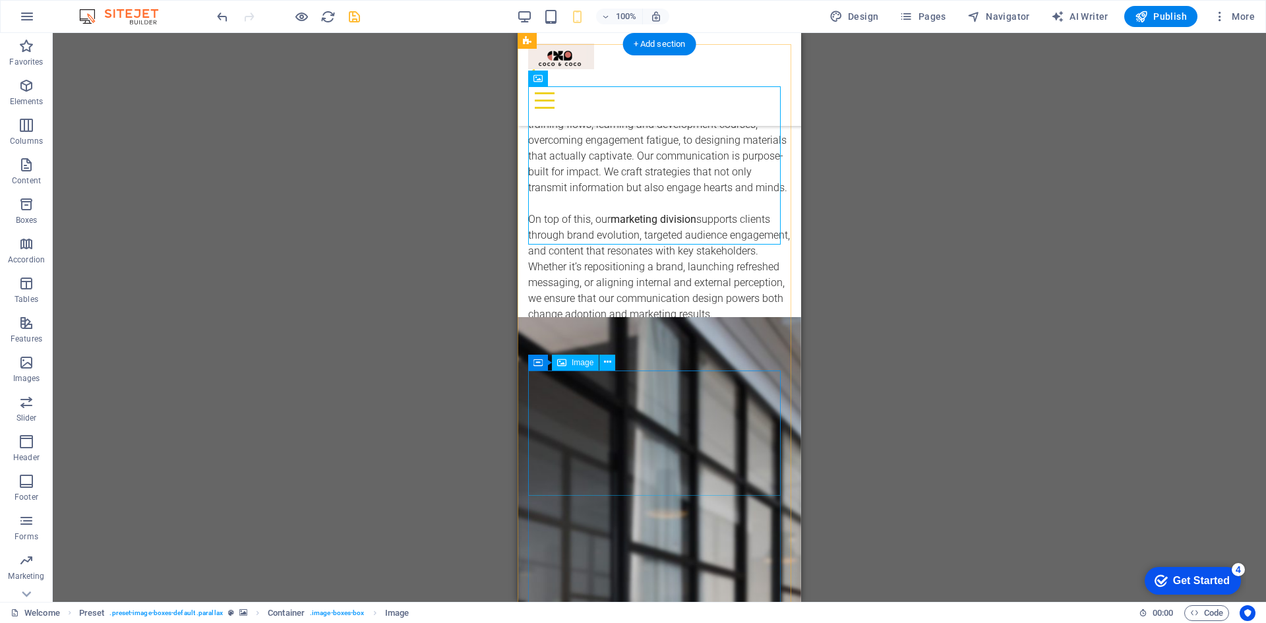
scroll to position [923, 0]
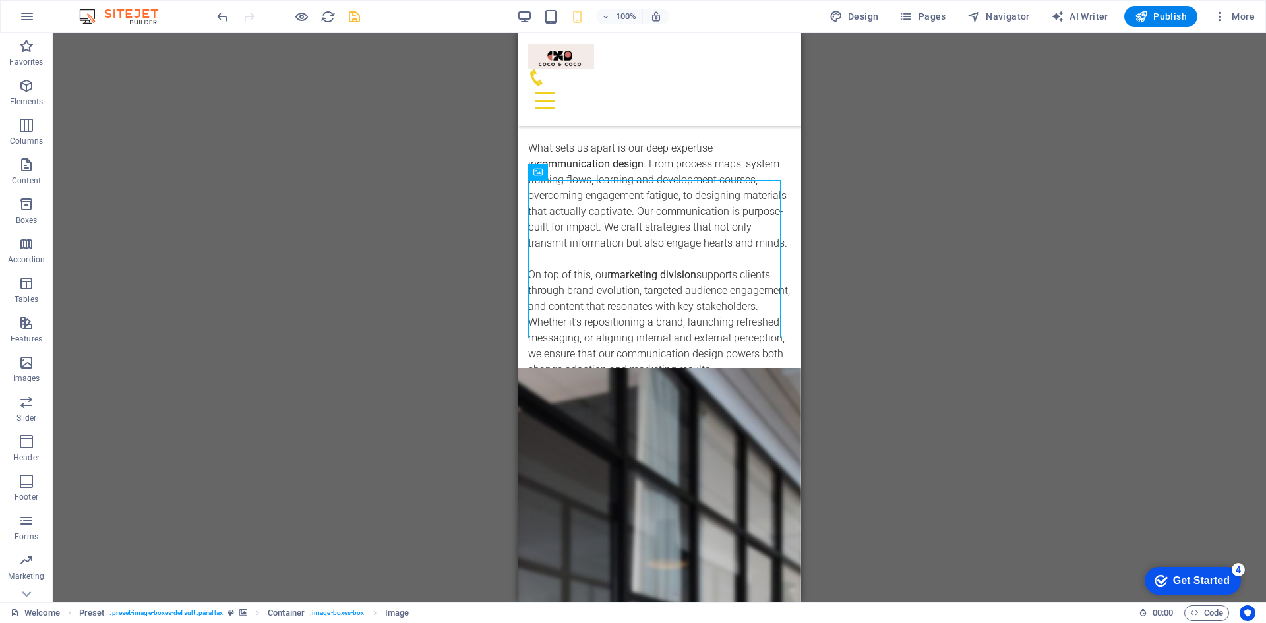
click at [1026, 468] on div "Drag here to replace the existing content. Press “Ctrl” if you want to create a…" at bounding box center [659, 317] width 1213 height 569
click at [947, 307] on div "Drag here to replace the existing content. Press “Ctrl” if you want to create a…" at bounding box center [659, 317] width 1213 height 569
click at [563, 173] on span "Container" at bounding box center [565, 172] width 34 height 8
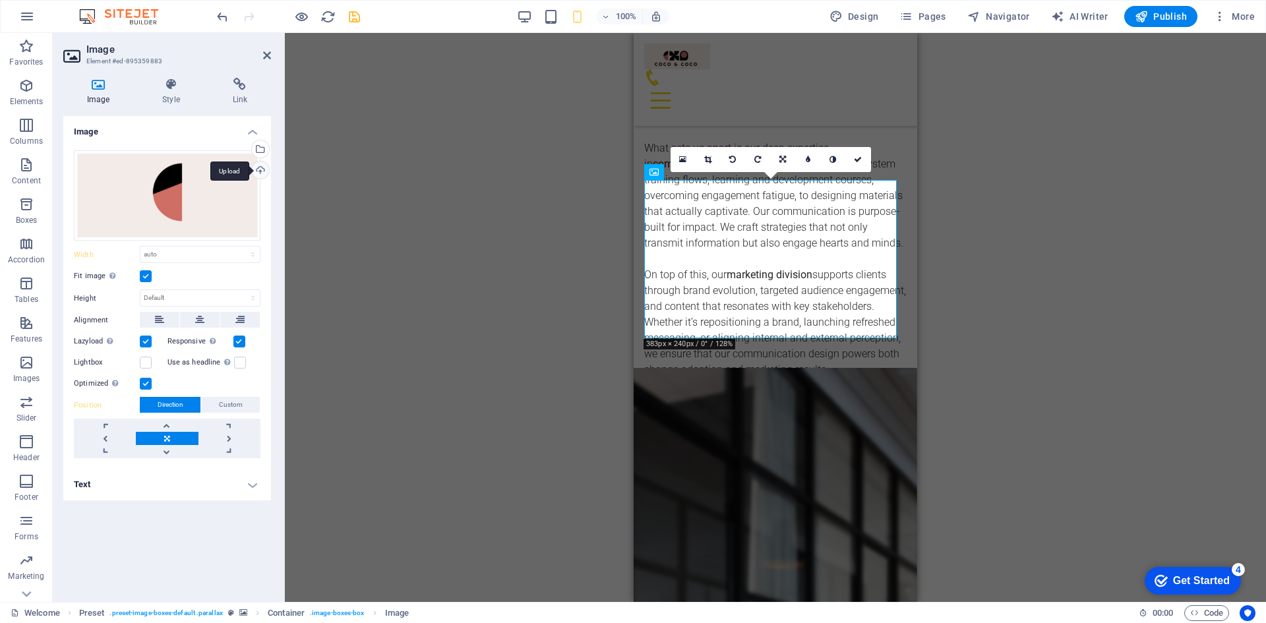
click at [259, 167] on div "Upload" at bounding box center [259, 172] width 20 height 20
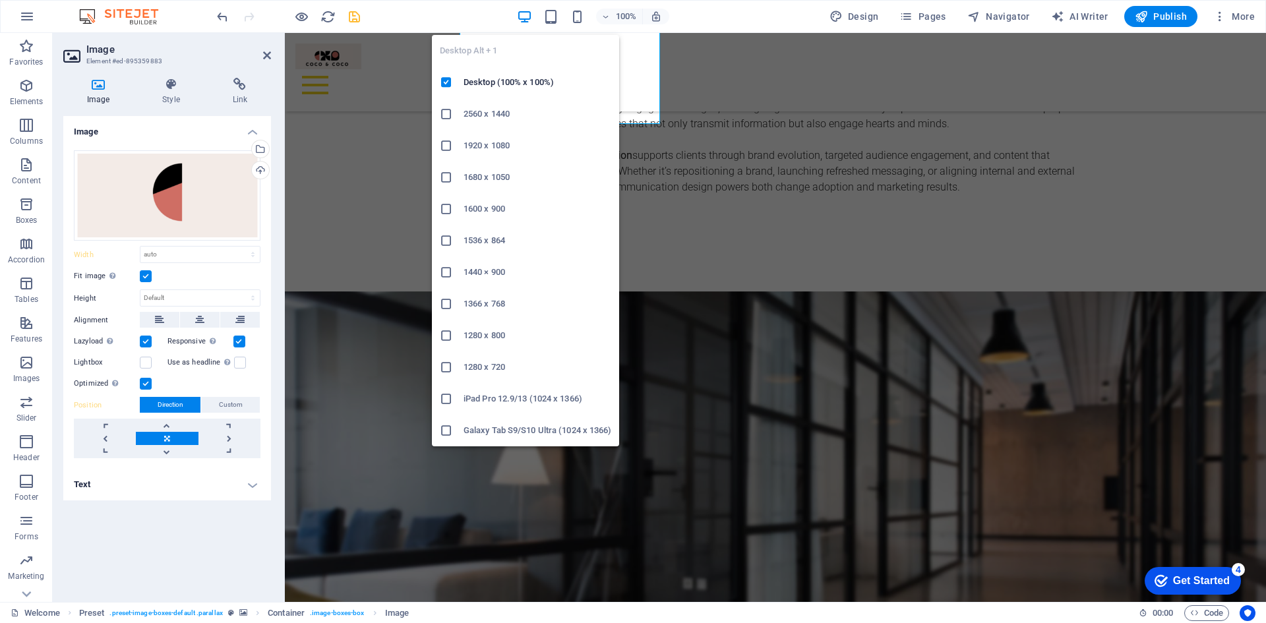
type input "304"
select select "px"
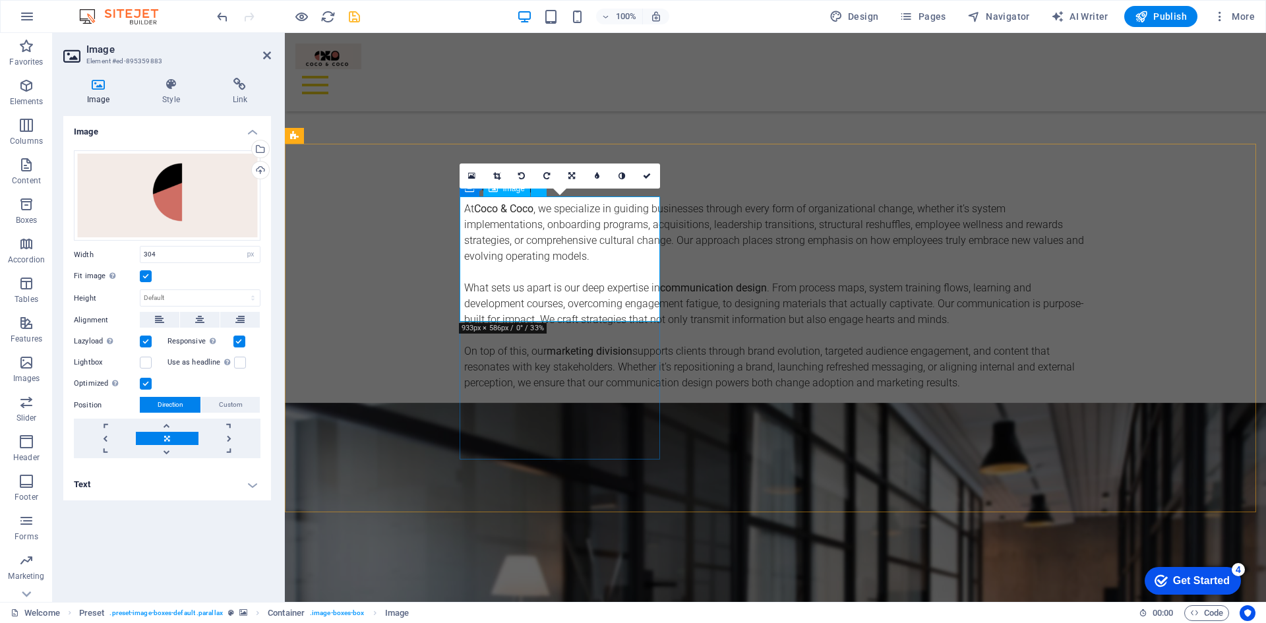
scroll to position [725, 0]
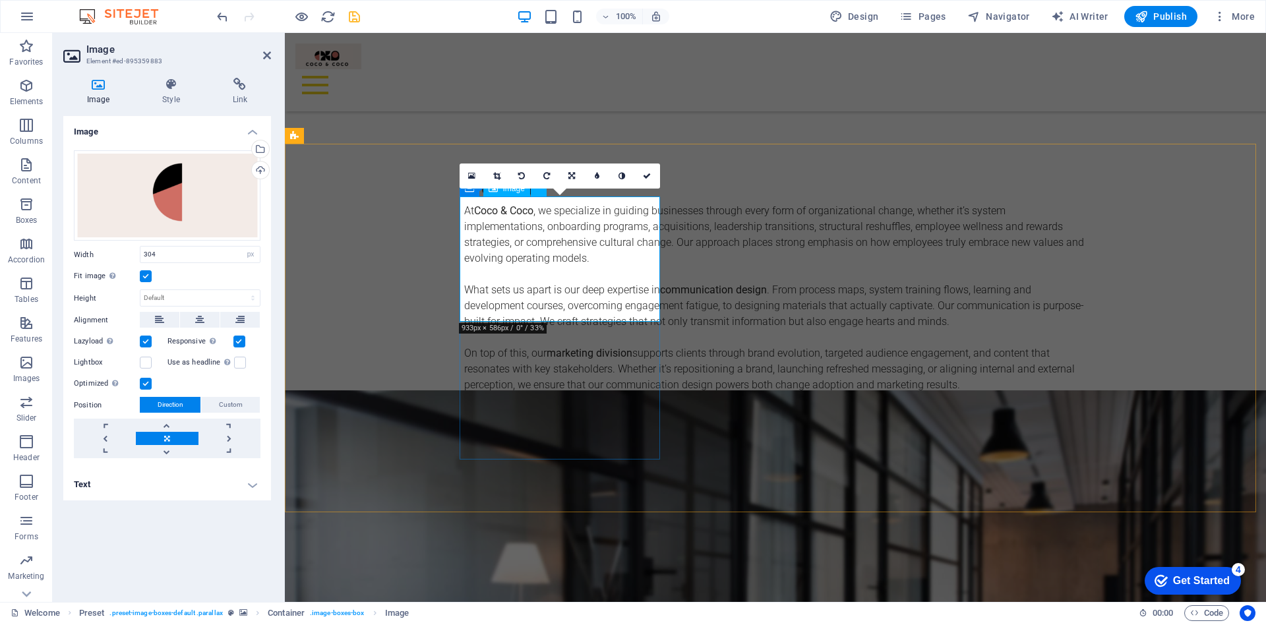
click at [211, 204] on div "Drag files here, click to choose files or select files from Files or our free s…" at bounding box center [167, 195] width 187 height 91
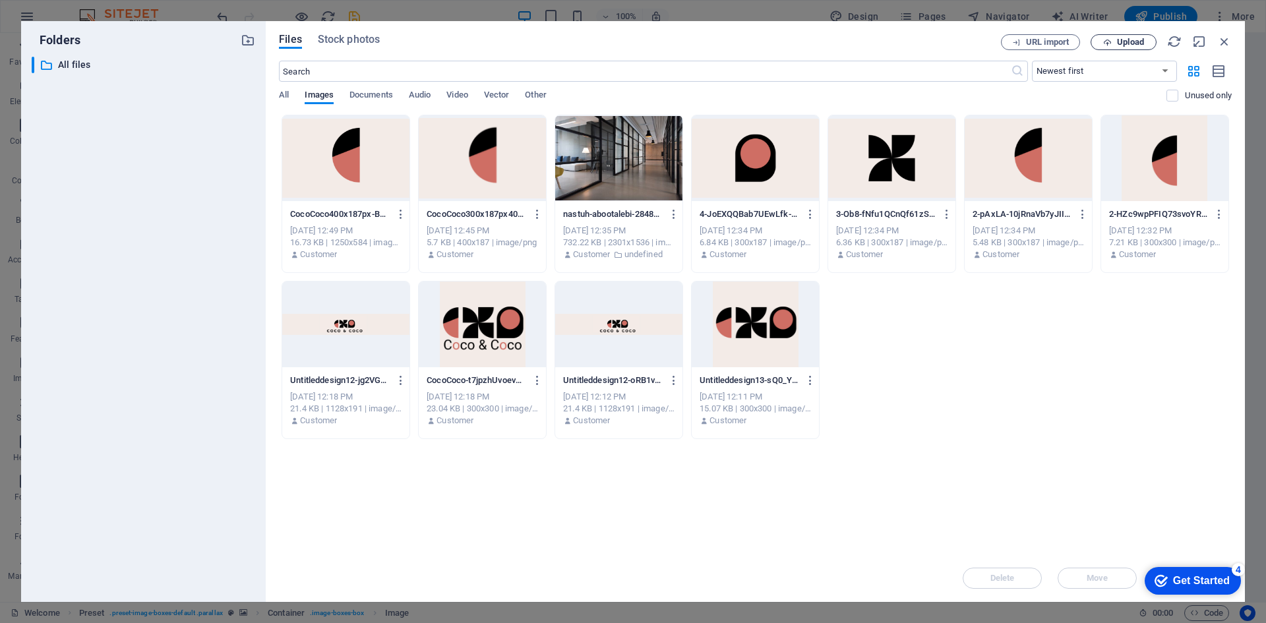
click at [1140, 38] on span "Upload" at bounding box center [1130, 42] width 27 height 8
click at [400, 213] on icon "button" at bounding box center [401, 214] width 13 height 12
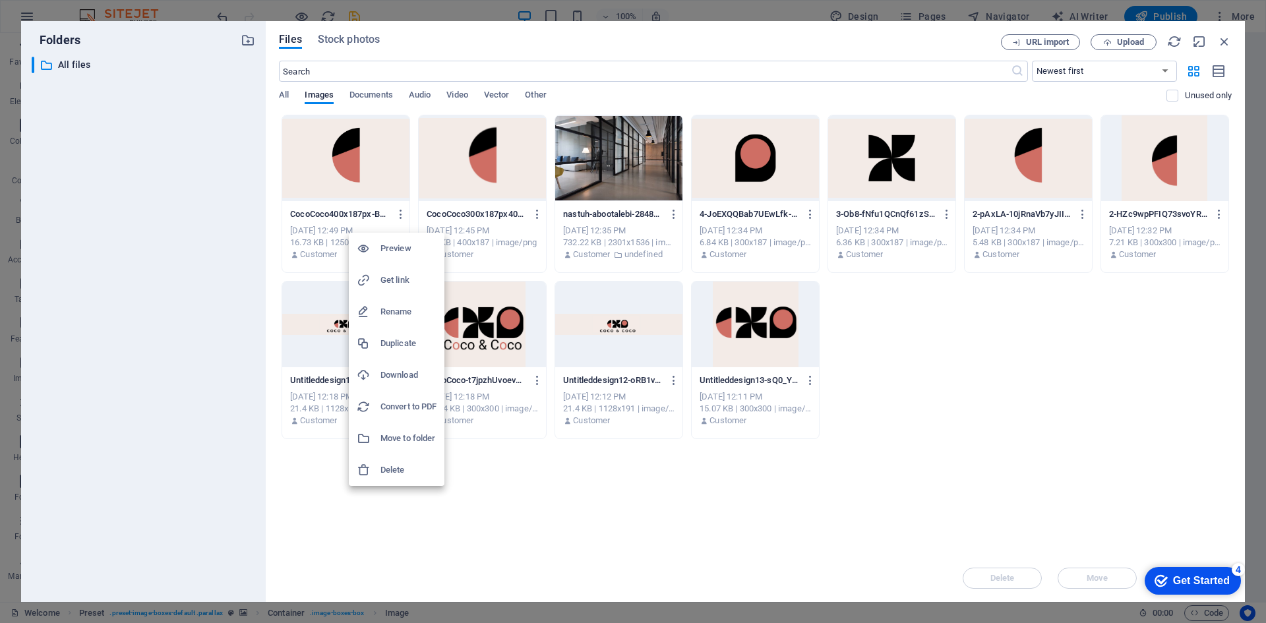
click at [418, 470] on h6 "Delete" at bounding box center [408, 470] width 56 height 16
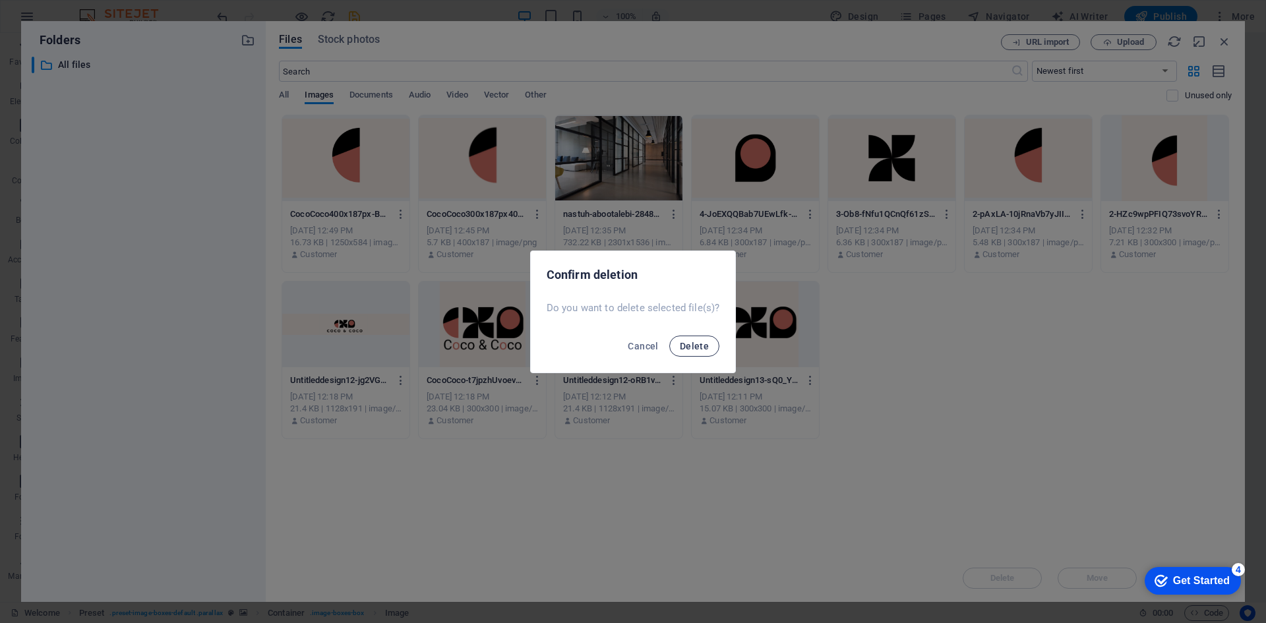
click at [706, 346] on span "Delete" at bounding box center [694, 346] width 29 height 11
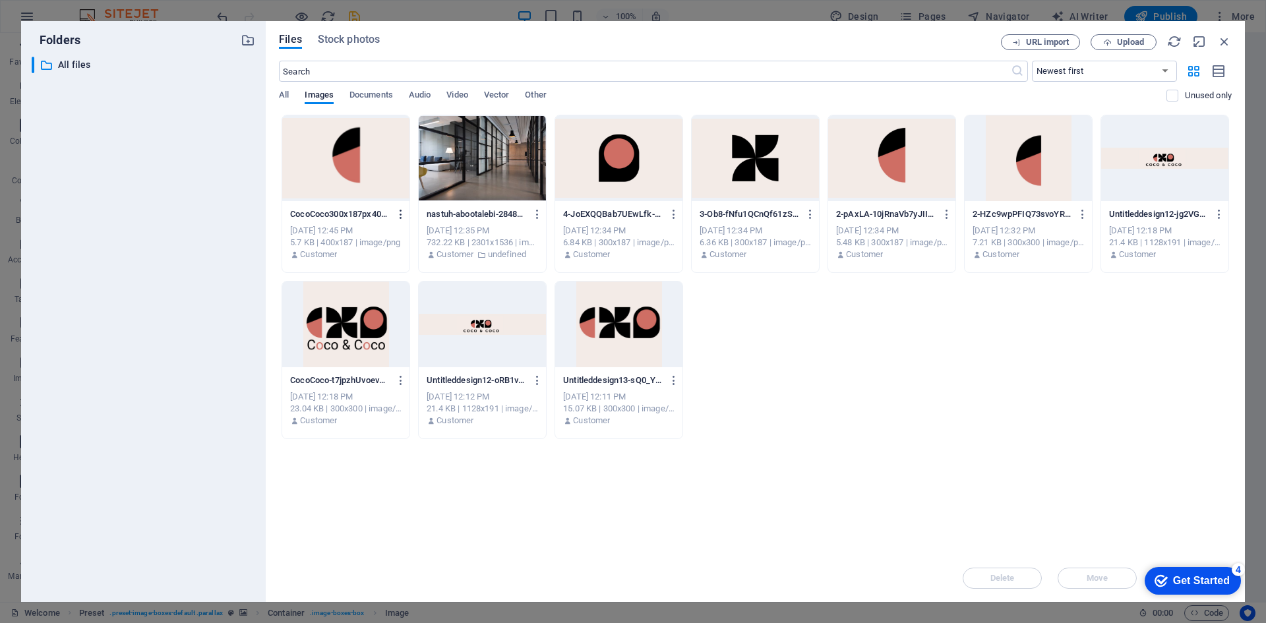
click at [397, 210] on icon "button" at bounding box center [401, 214] width 13 height 12
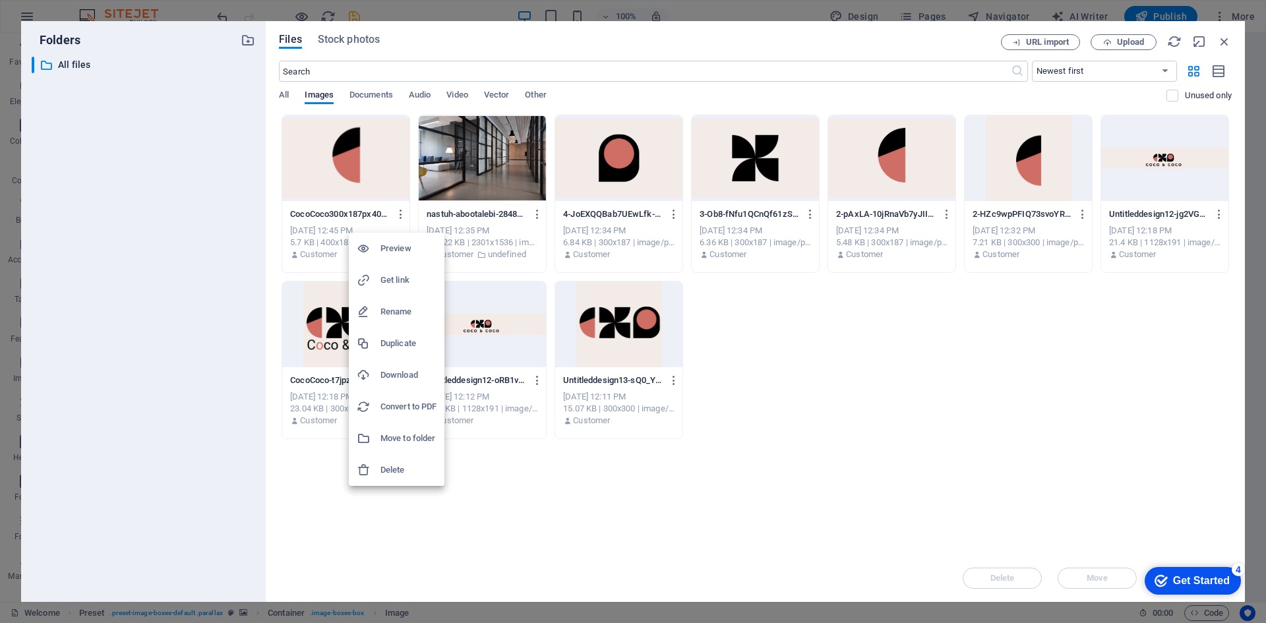
click at [377, 469] on div at bounding box center [369, 470] width 24 height 13
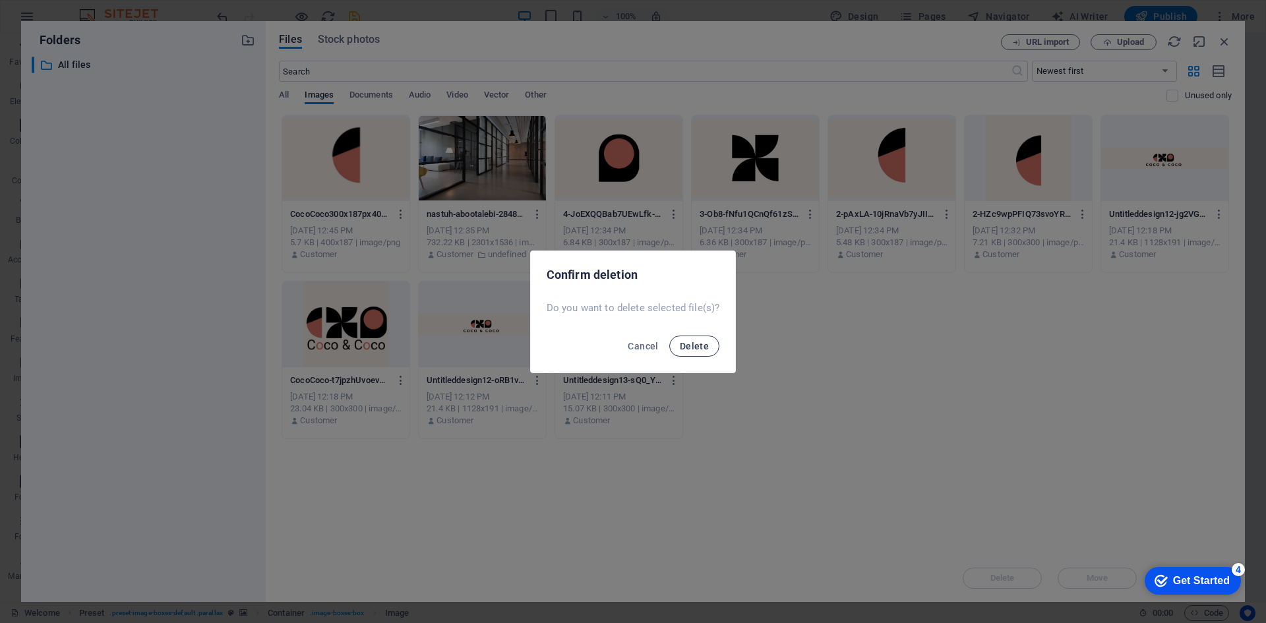
click at [692, 346] on span "Delete" at bounding box center [694, 346] width 29 height 11
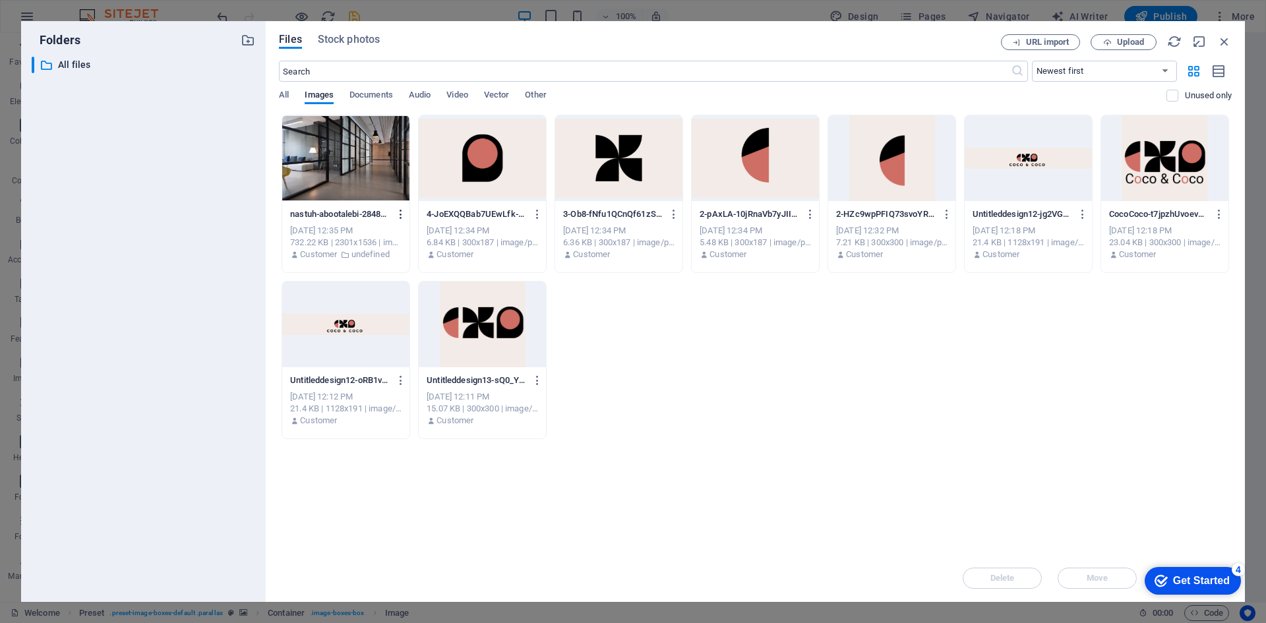
click at [396, 212] on icon "button" at bounding box center [401, 214] width 13 height 12
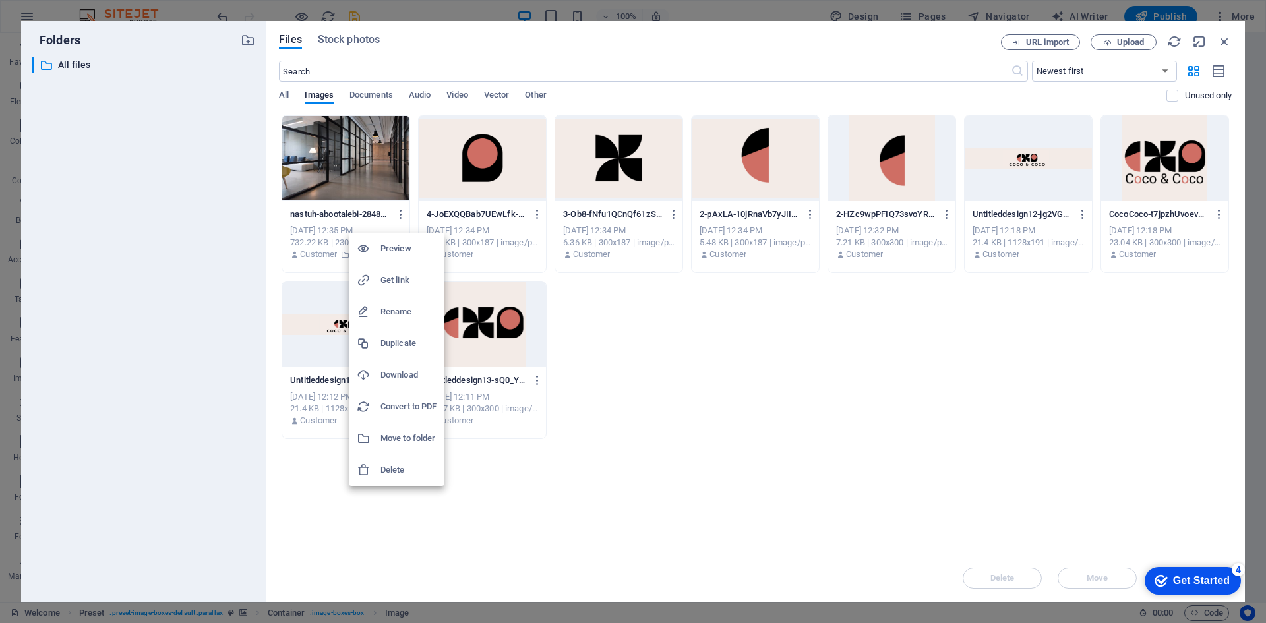
click at [383, 374] on h6 "Download" at bounding box center [408, 375] width 56 height 16
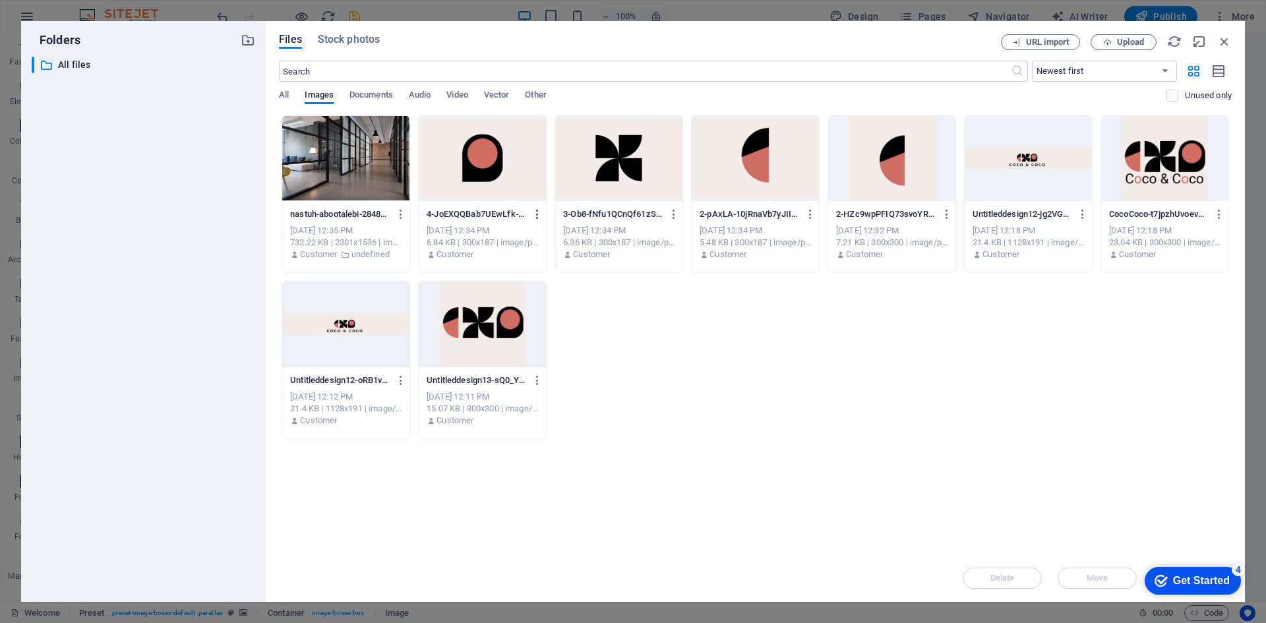
click at [538, 210] on icon "button" at bounding box center [537, 214] width 13 height 12
click at [547, 472] on h6 "Delete" at bounding box center [545, 470] width 56 height 16
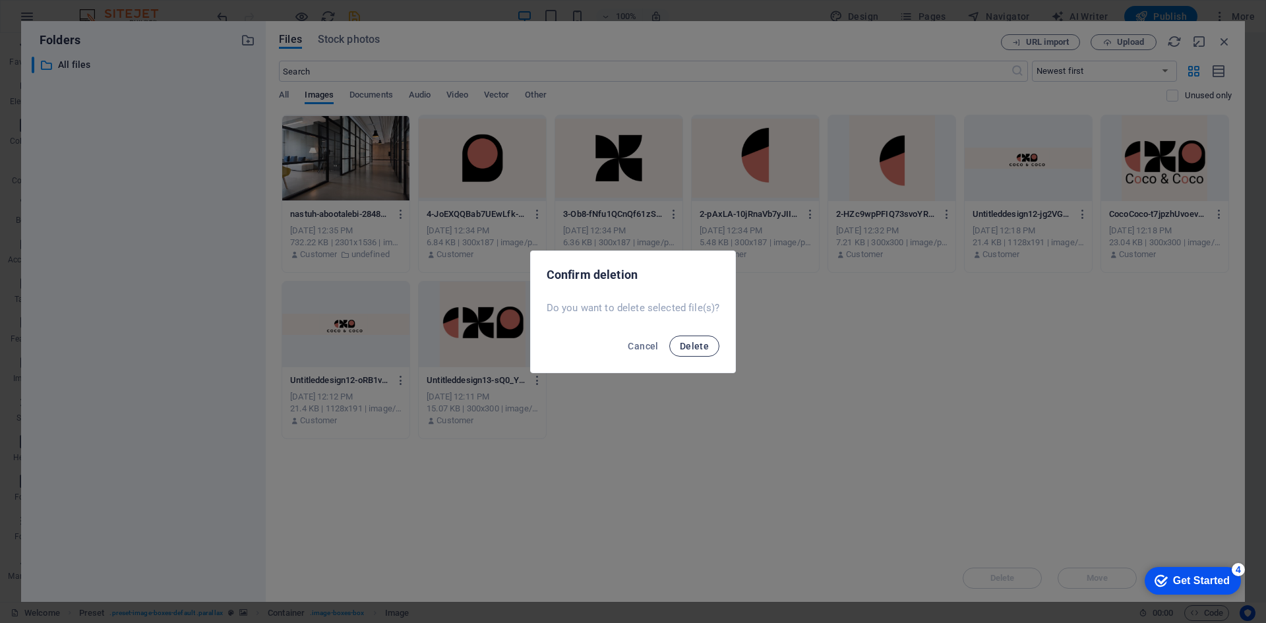
click at [697, 349] on span "Delete" at bounding box center [694, 346] width 29 height 11
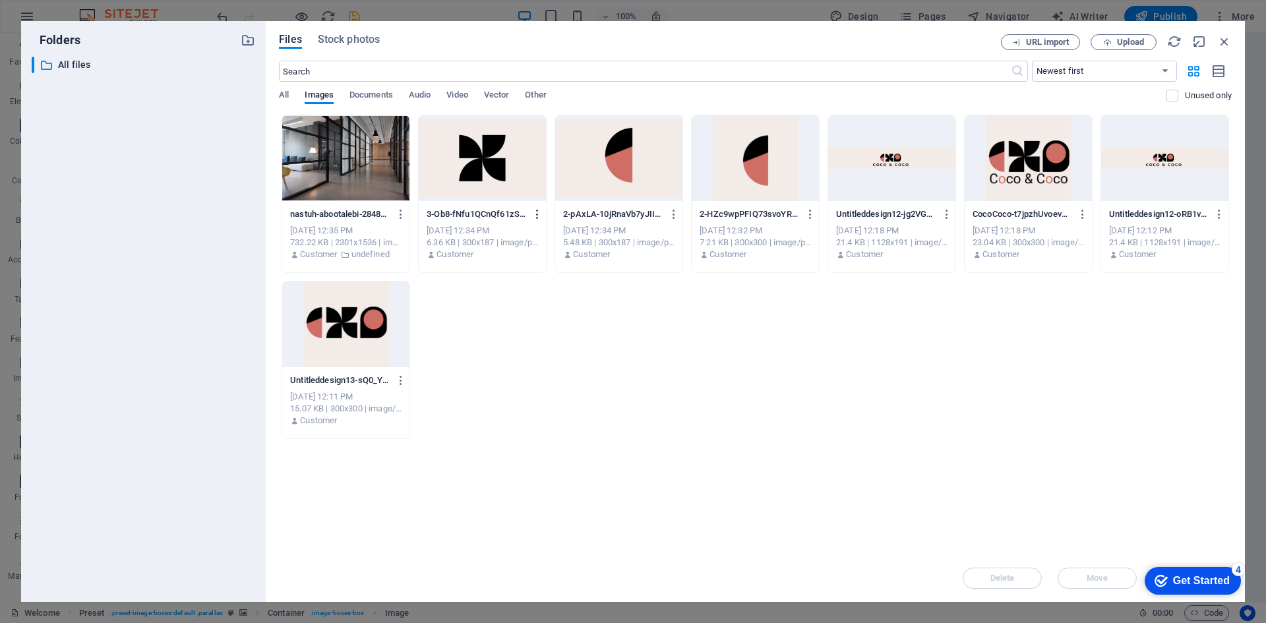
click at [533, 214] on icon "button" at bounding box center [537, 214] width 13 height 12
click at [524, 467] on h6 "Delete" at bounding box center [545, 470] width 56 height 16
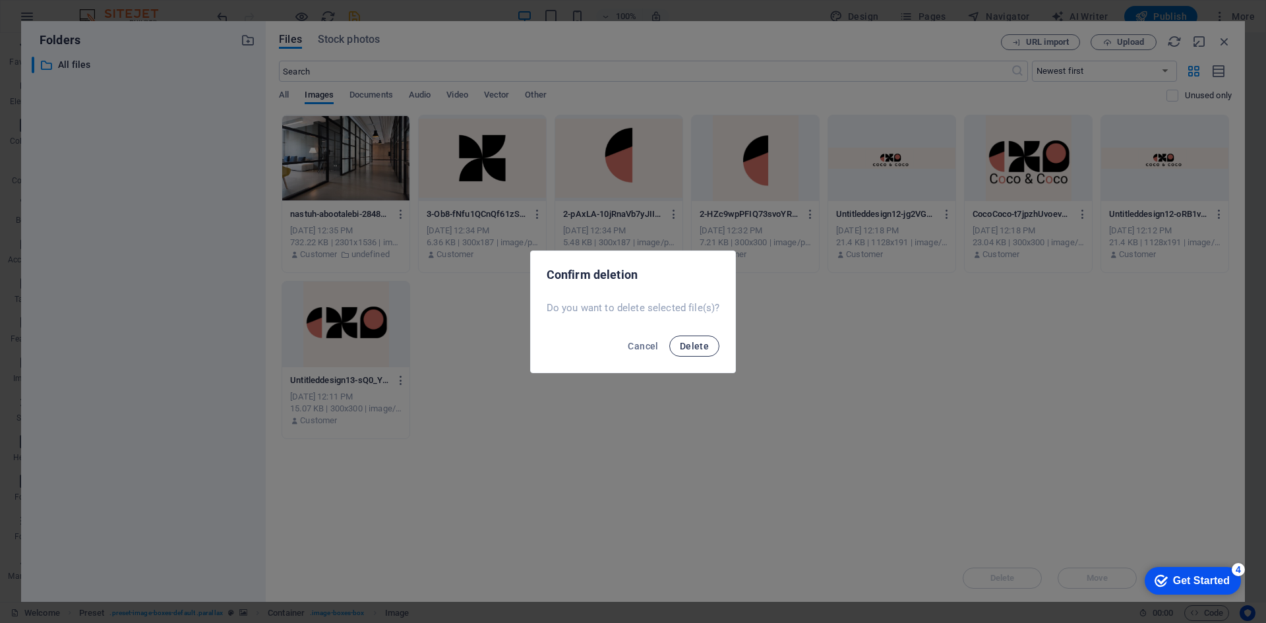
click at [684, 344] on span "Delete" at bounding box center [694, 346] width 29 height 11
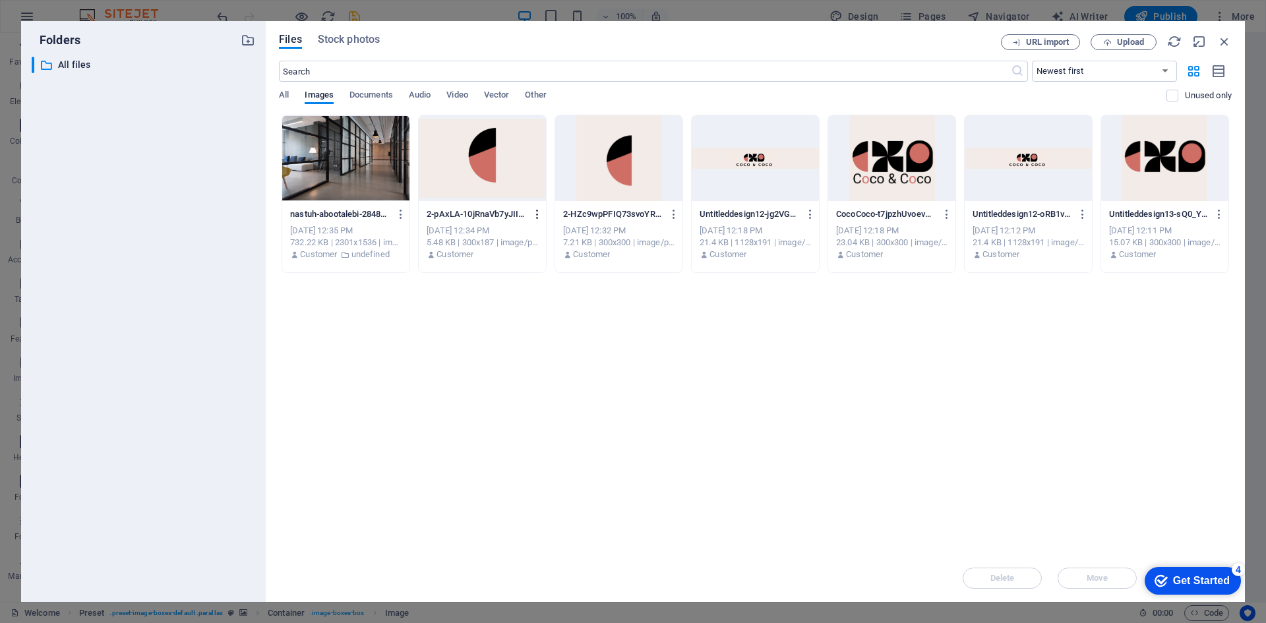
click at [537, 213] on icon "button" at bounding box center [537, 214] width 13 height 12
click at [522, 469] on h6 "Delete" at bounding box center [545, 470] width 56 height 16
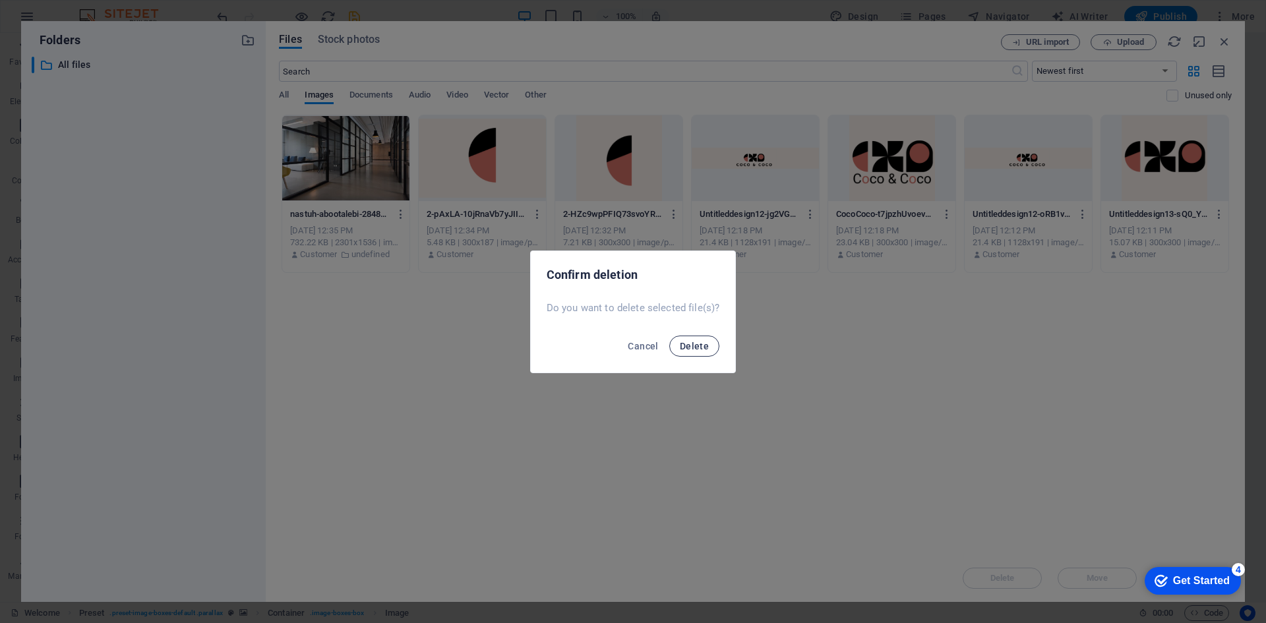
click at [690, 348] on span "Delete" at bounding box center [694, 346] width 29 height 11
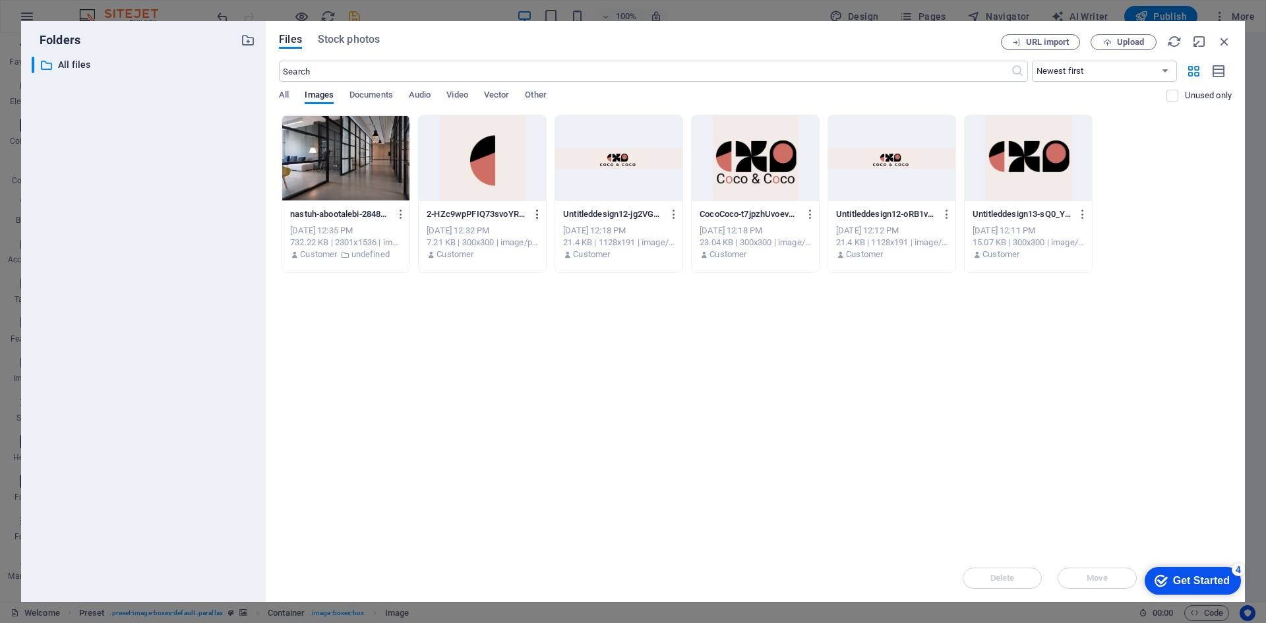
click at [537, 210] on icon "button" at bounding box center [537, 214] width 13 height 12
click at [523, 468] on h6 "Delete" at bounding box center [545, 470] width 56 height 16
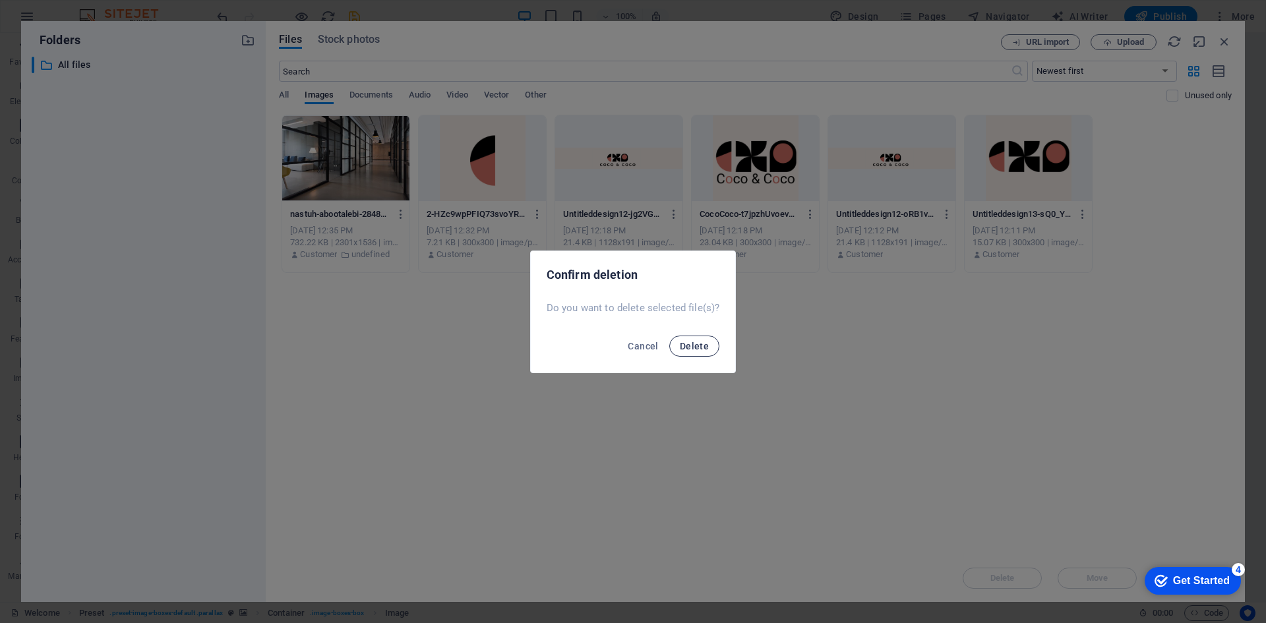
click at [698, 348] on span "Delete" at bounding box center [694, 346] width 29 height 11
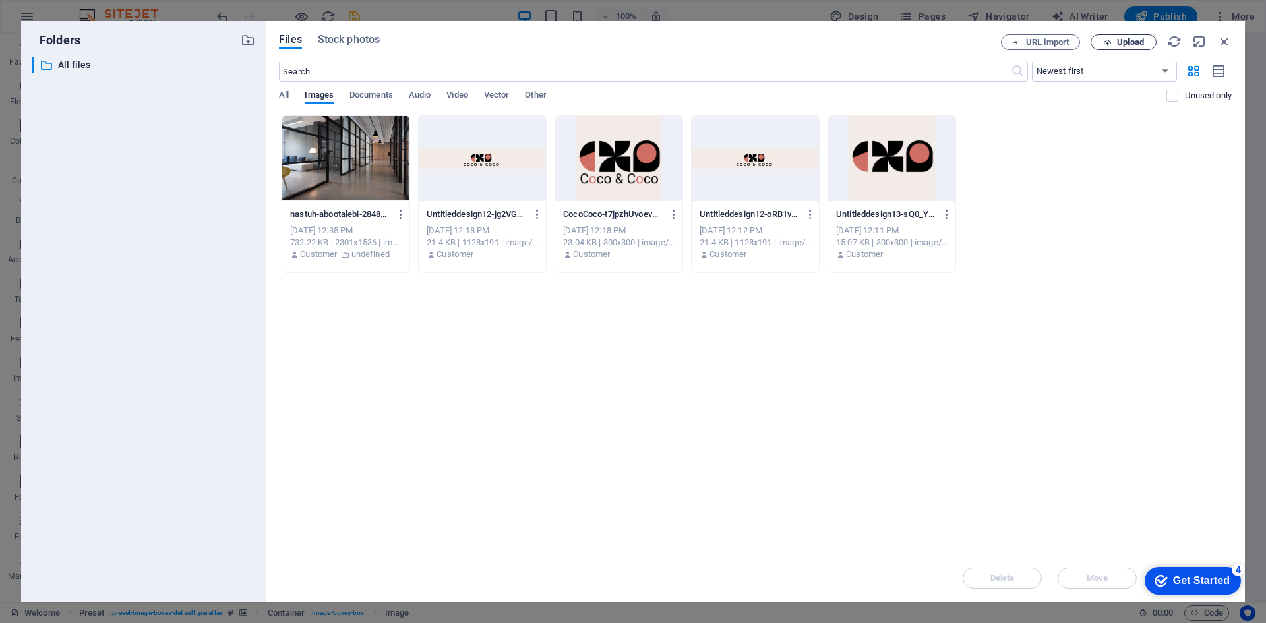
click at [1130, 42] on span "Upload" at bounding box center [1130, 42] width 27 height 8
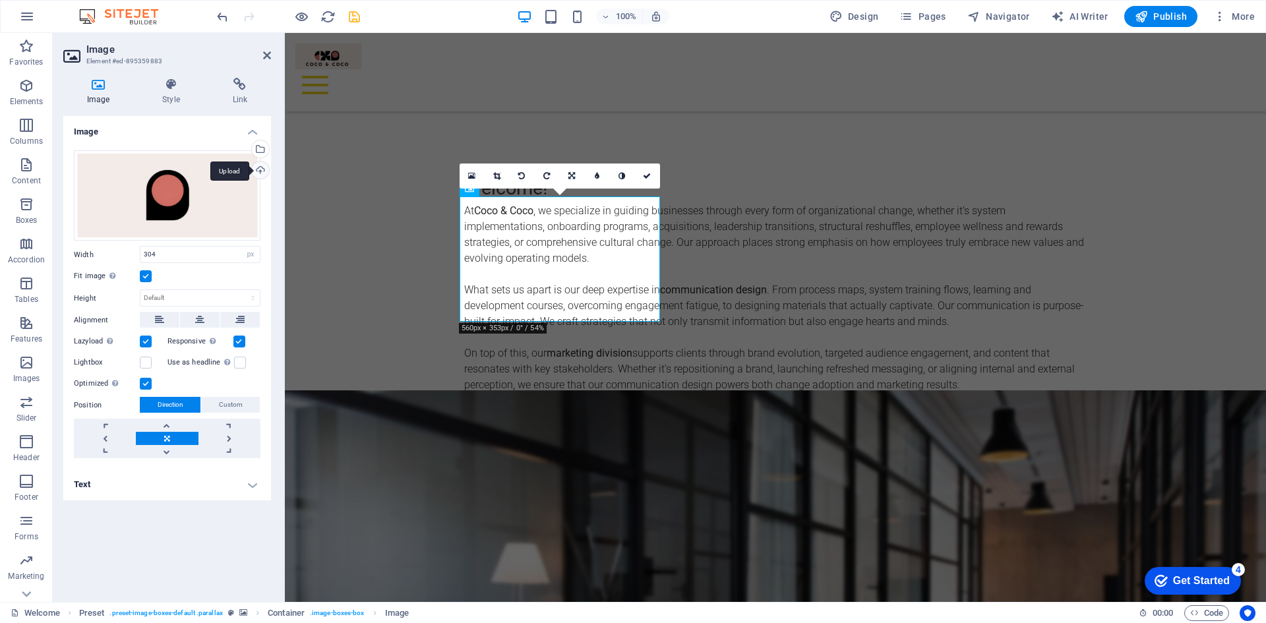
click at [262, 166] on div "Upload" at bounding box center [259, 172] width 20 height 20
click at [262, 149] on div "Select files from the file manager, stock photos, or upload file(s)" at bounding box center [259, 150] width 20 height 20
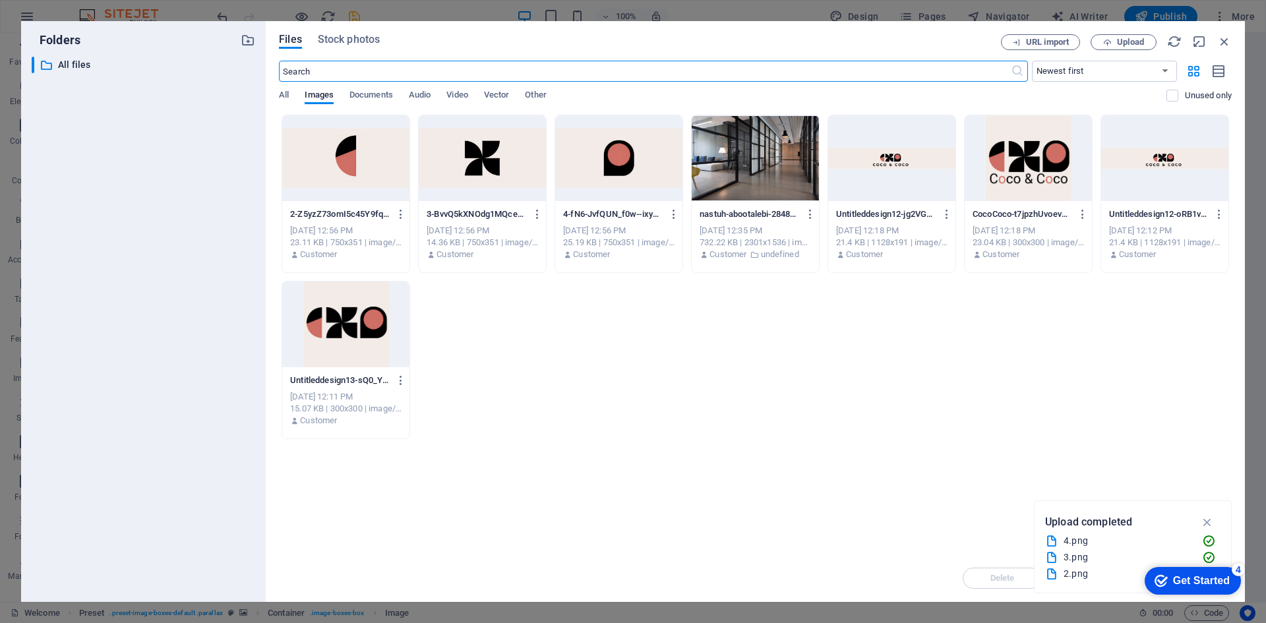
click at [366, 154] on div at bounding box center [345, 158] width 127 height 86
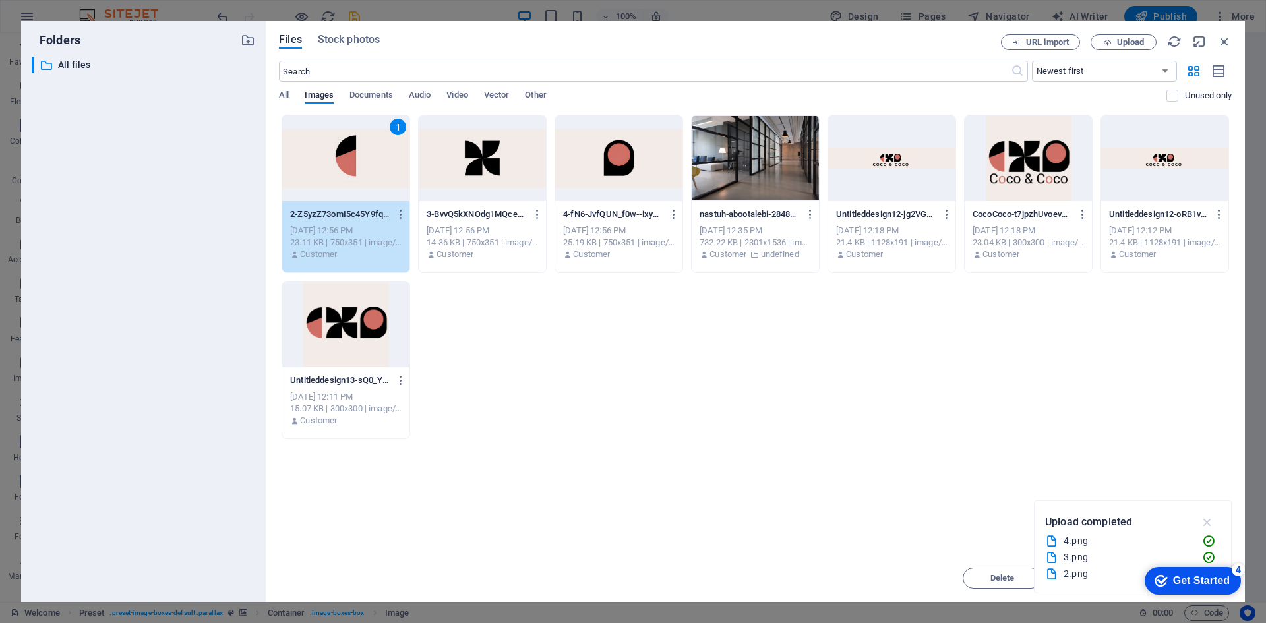
click at [1205, 519] on icon "button" at bounding box center [1207, 522] width 15 height 15
drag, startPoint x: 1185, startPoint y: 579, endPoint x: 1166, endPoint y: 457, distance: 123.5
click at [1166, 560] on html "checkmark Get Started 4 First Steps in the Editor Let's guide you through the t…" at bounding box center [1190, 580] width 112 height 40
click at [721, 402] on div "1 2-Z5yzZ73omI5c45Y9fq08BQ.png 2-Z5yzZ73omI5c45Y9fq08BQ.png [DATE] 12:56 PM 23.…" at bounding box center [755, 277] width 953 height 324
drag, startPoint x: 1212, startPoint y: 576, endPoint x: 2331, endPoint y: 1067, distance: 1221.8
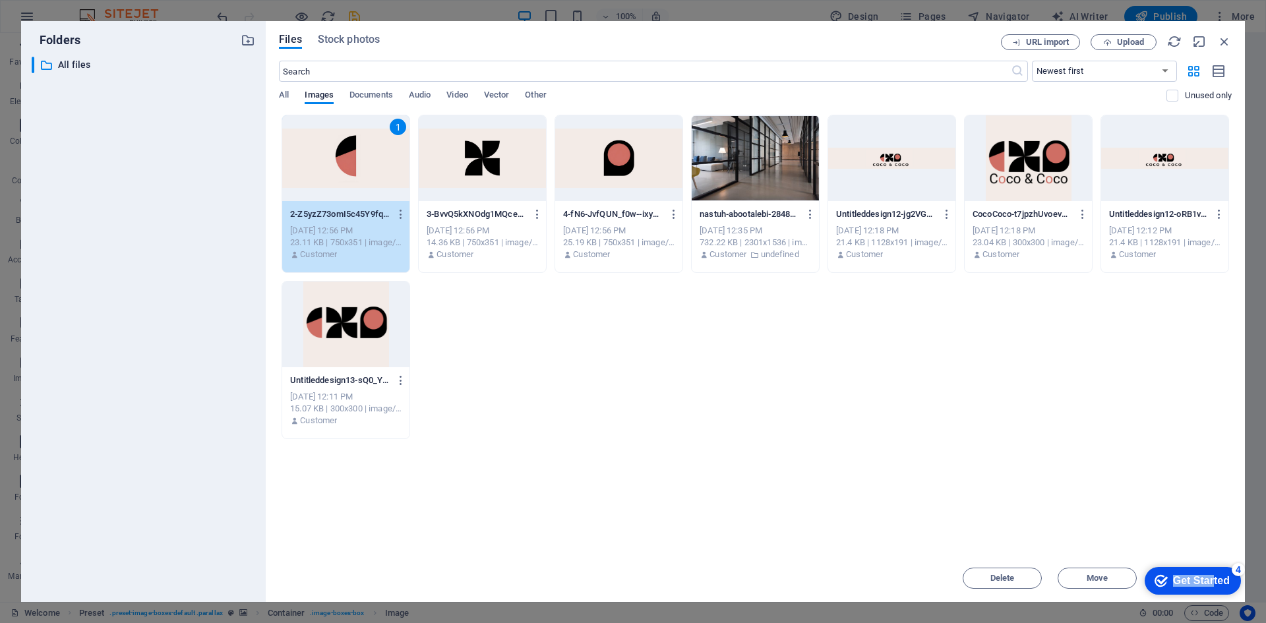
click at [1203, 560] on html "checkmark Get Started 4 First Steps in the Editor Let's guide you through the t…" at bounding box center [1190, 580] width 112 height 40
click at [1195, 42] on icon "button" at bounding box center [1199, 41] width 15 height 15
select select "image"
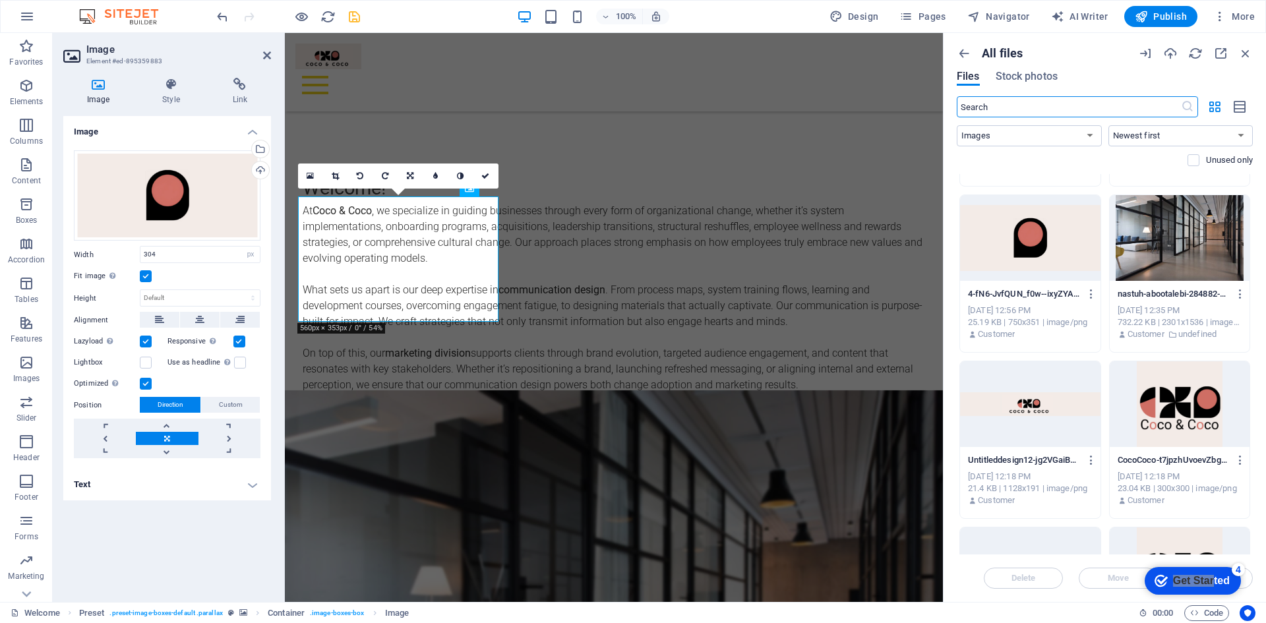
scroll to position [144, 0]
click at [1219, 575] on div "Get Started" at bounding box center [1201, 581] width 57 height 12
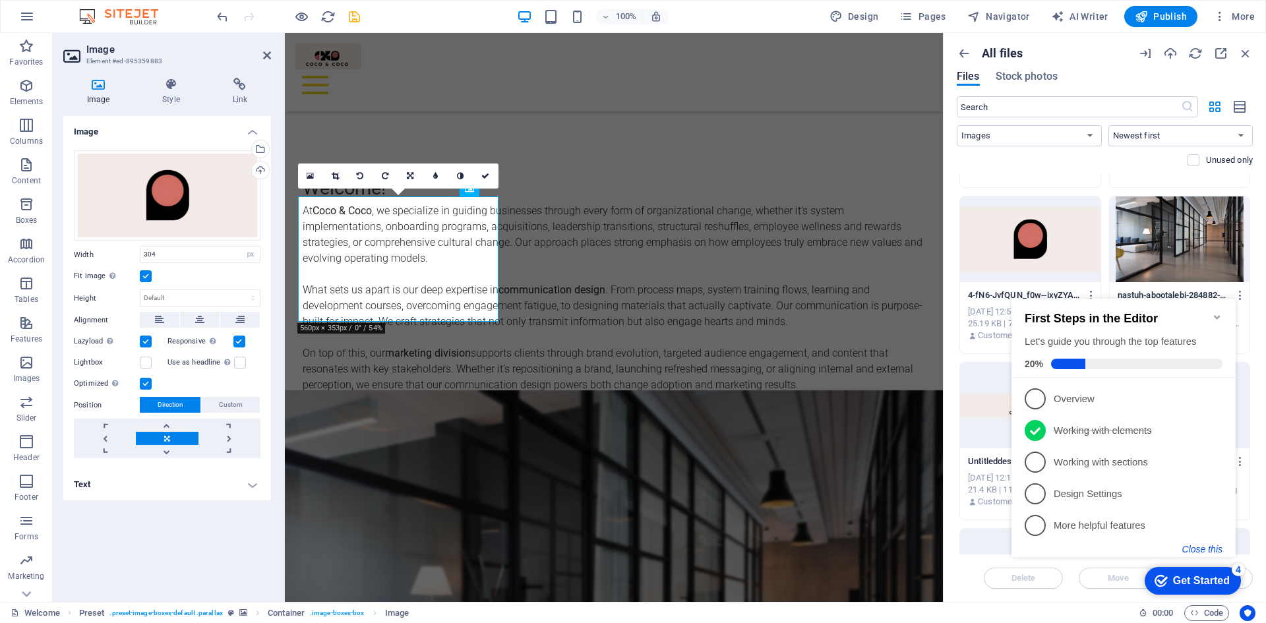
click at [1213, 549] on button "Close this" at bounding box center [1202, 549] width 40 height 11
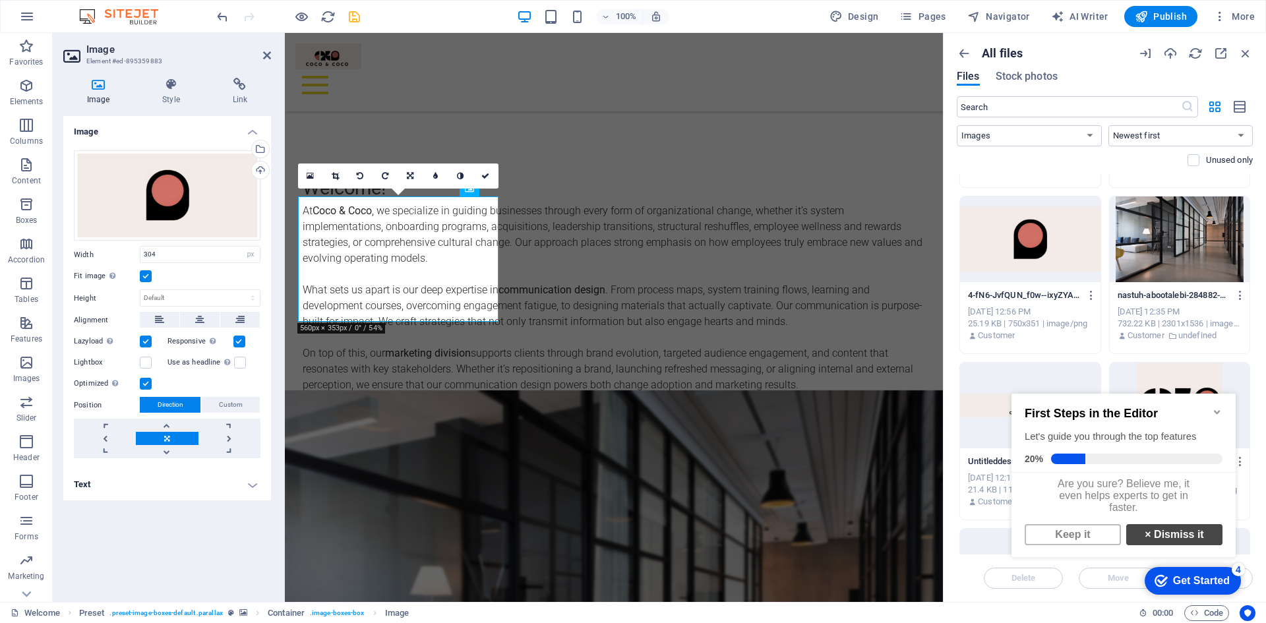
click at [1185, 541] on link "× Dismiss it" at bounding box center [1174, 534] width 96 height 21
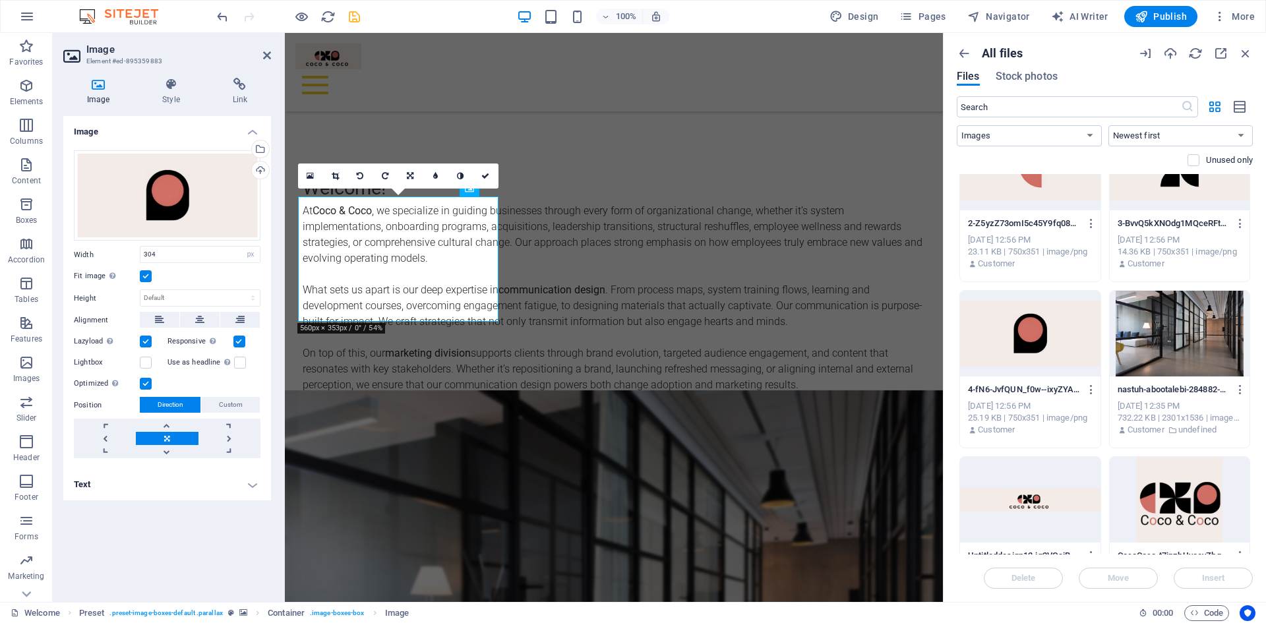
scroll to position [0, 0]
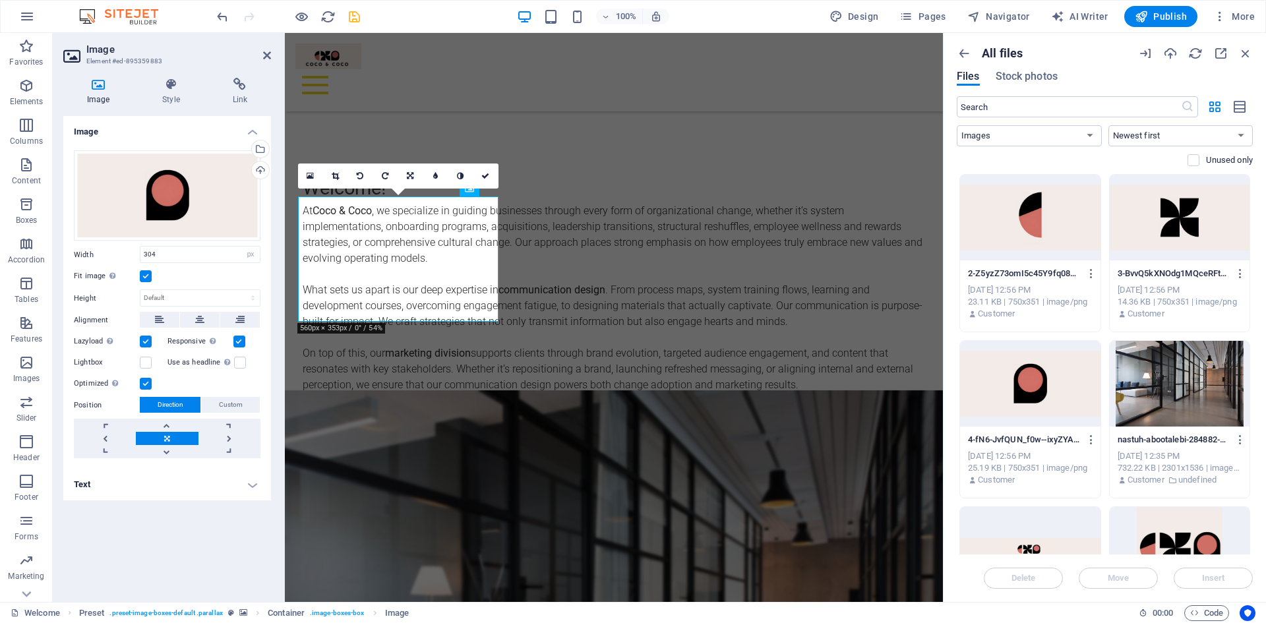
click at [1046, 208] on div at bounding box center [1030, 218] width 140 height 86
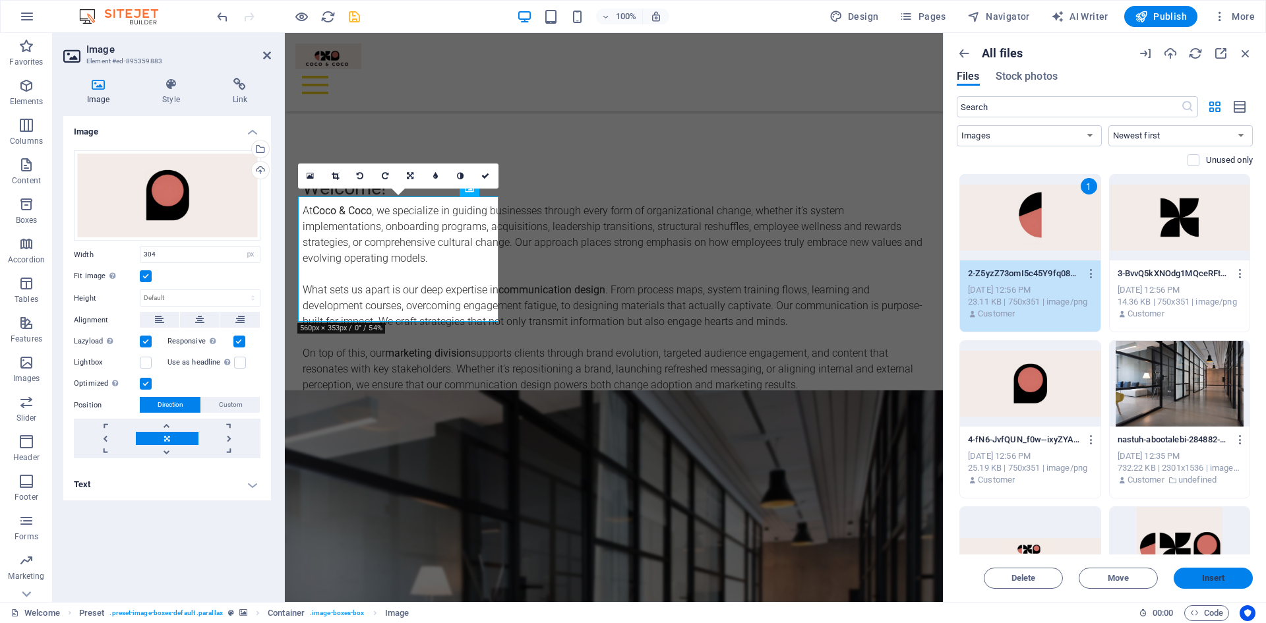
click at [1201, 581] on span "Insert" at bounding box center [1213, 578] width 69 height 8
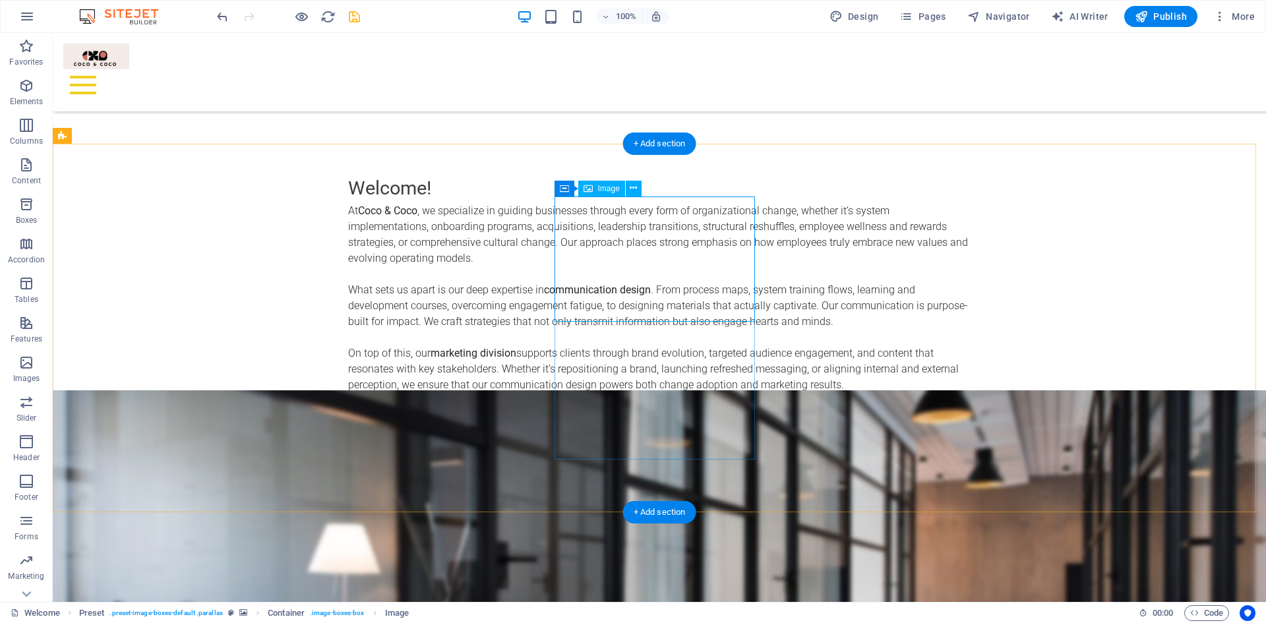
select select "px"
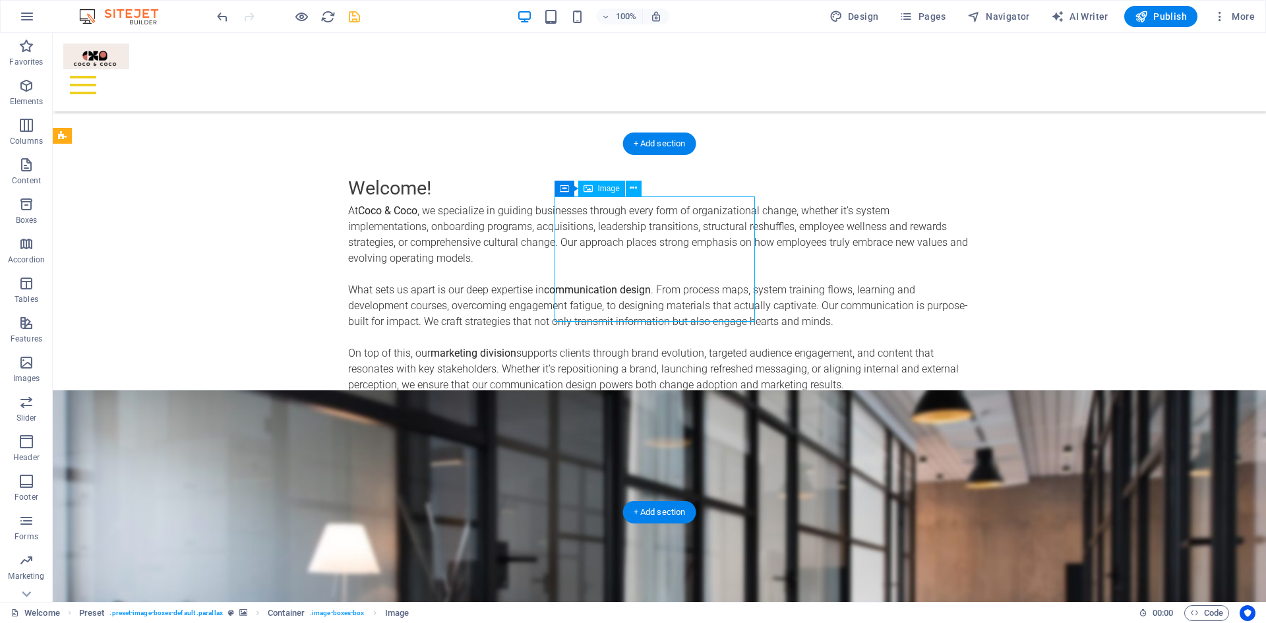
select select "px"
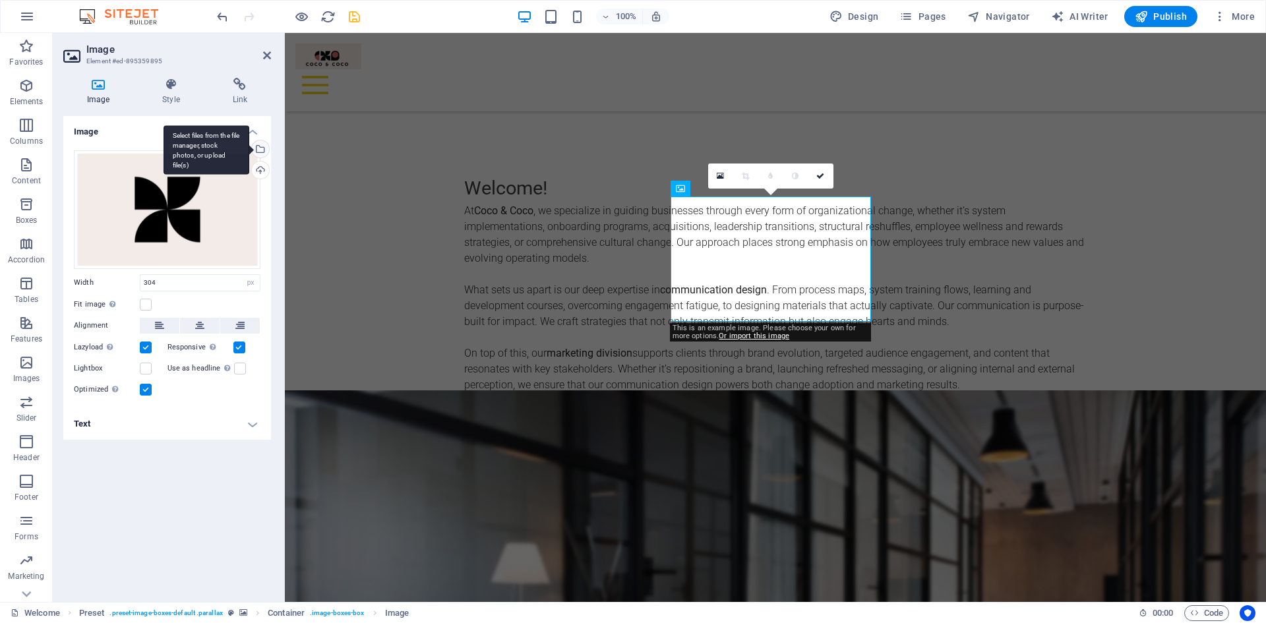
click at [260, 150] on div "Select files from the file manager, stock photos, or upload file(s)" at bounding box center [259, 150] width 20 height 20
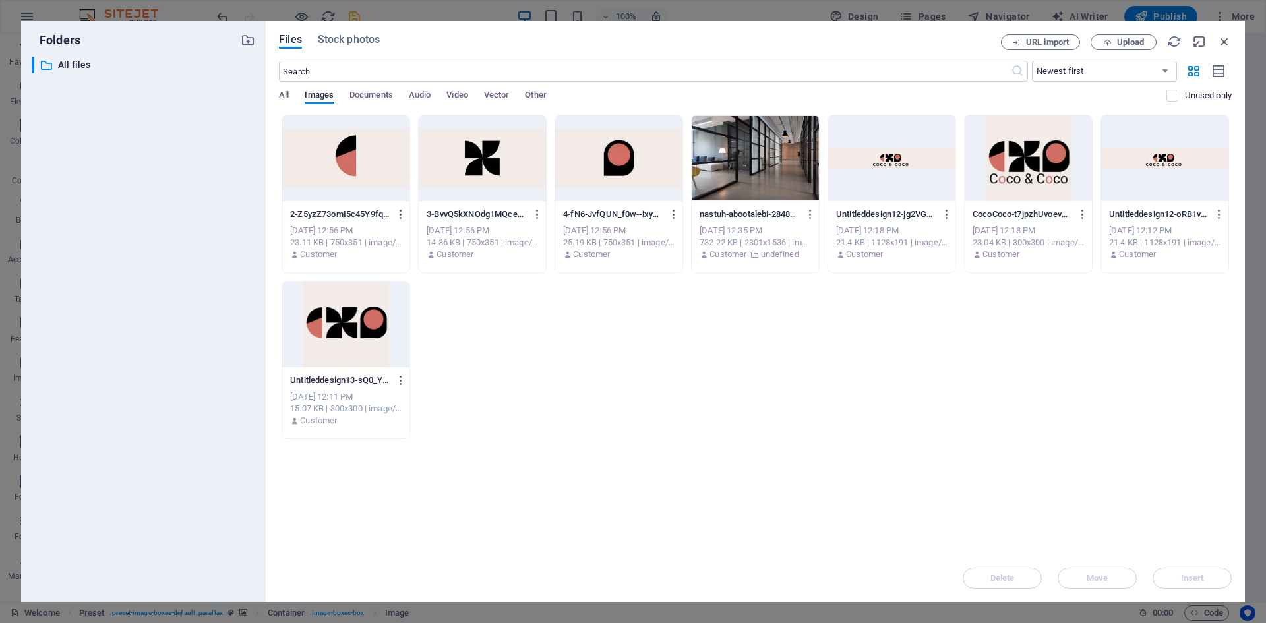
click at [491, 160] on div at bounding box center [482, 158] width 127 height 86
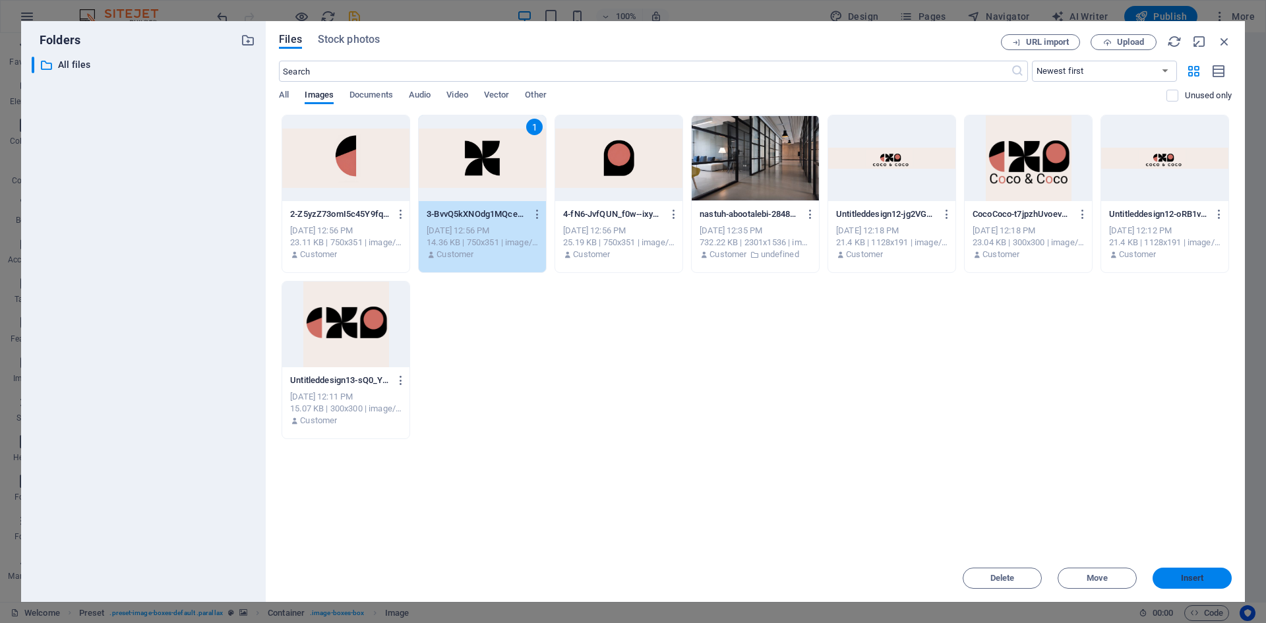
click at [1206, 582] on span "Insert" at bounding box center [1192, 578] width 69 height 8
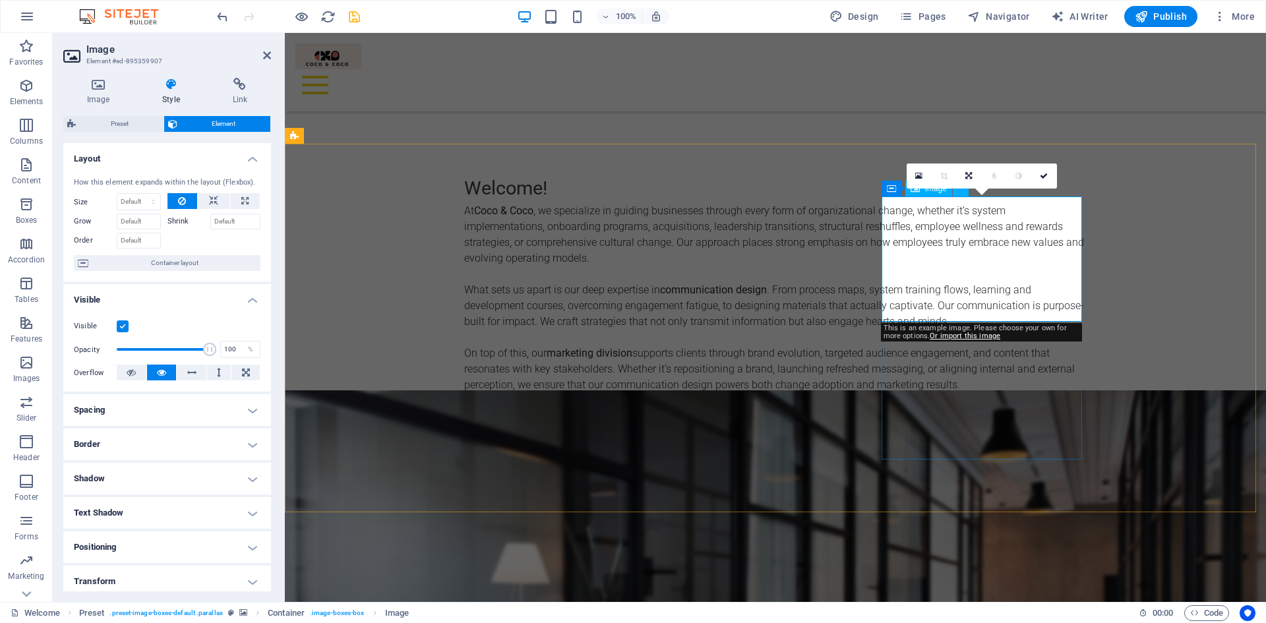
click at [96, 83] on icon at bounding box center [98, 84] width 70 height 13
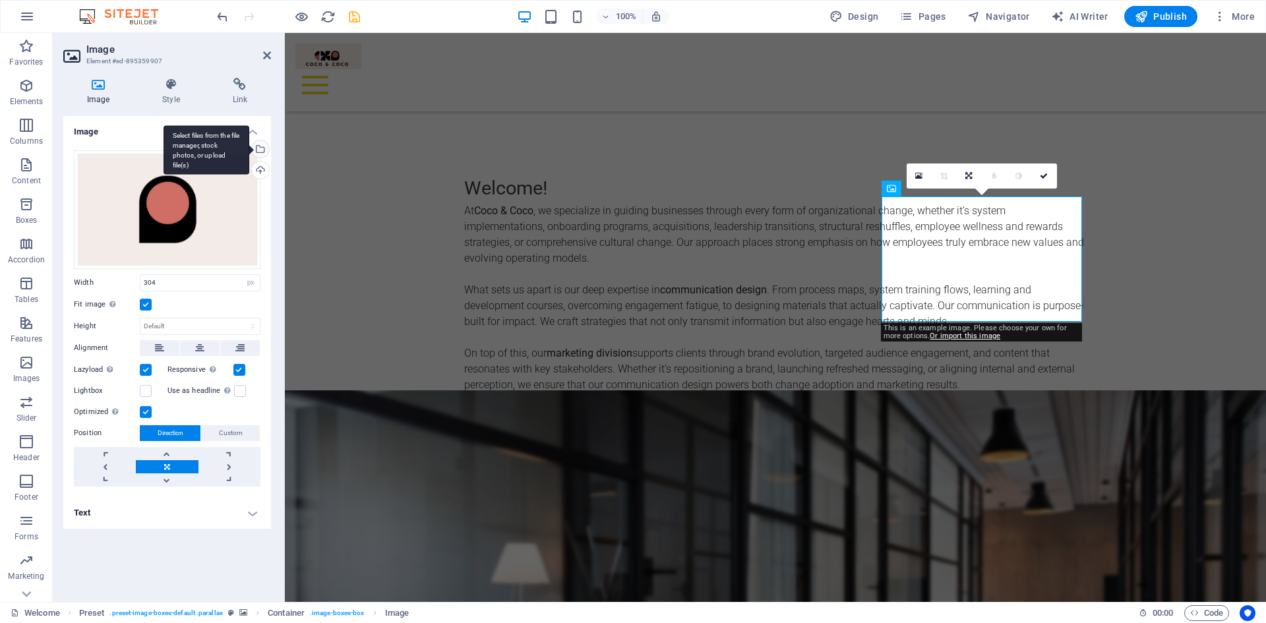
click at [249, 146] on div "Select files from the file manager, stock photos, or upload file(s)" at bounding box center [207, 149] width 86 height 49
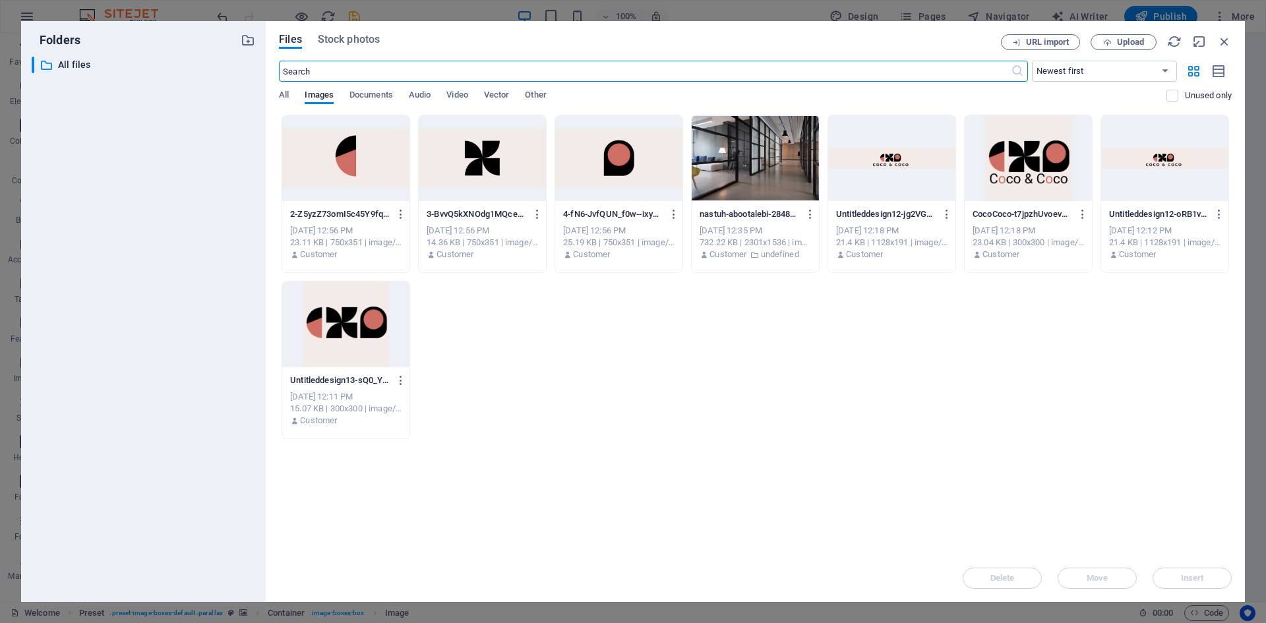
click at [619, 158] on div at bounding box center [618, 158] width 127 height 86
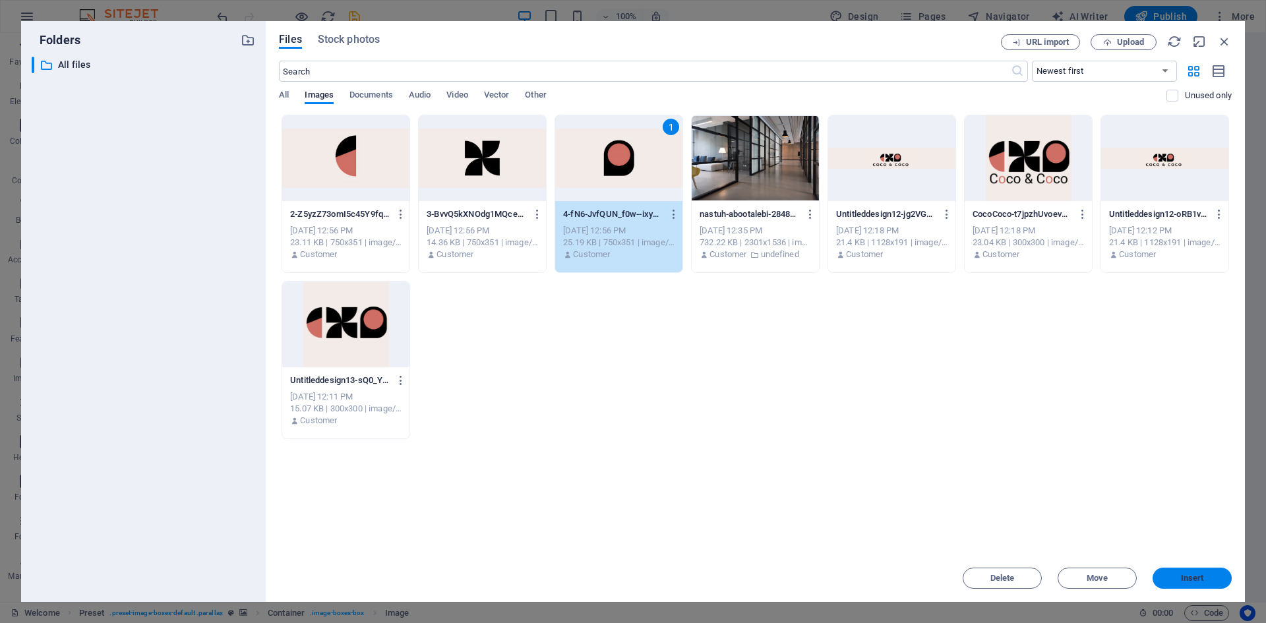
click at [1172, 578] on span "Insert" at bounding box center [1192, 578] width 69 height 8
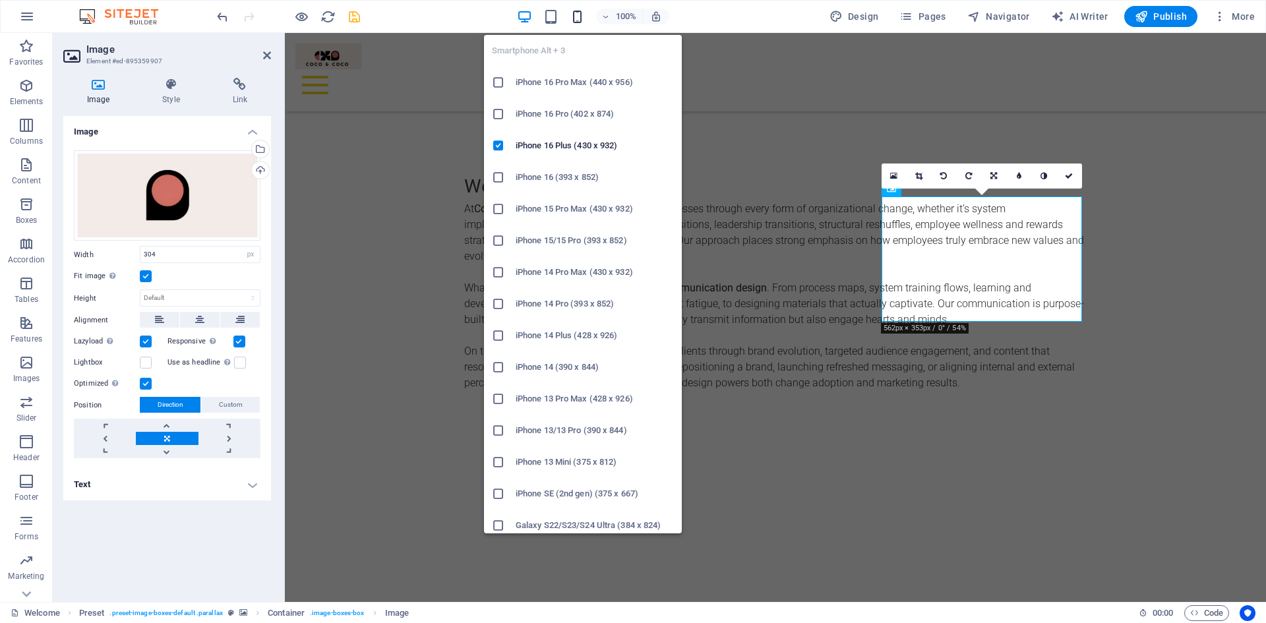
scroll to position [1384, 0]
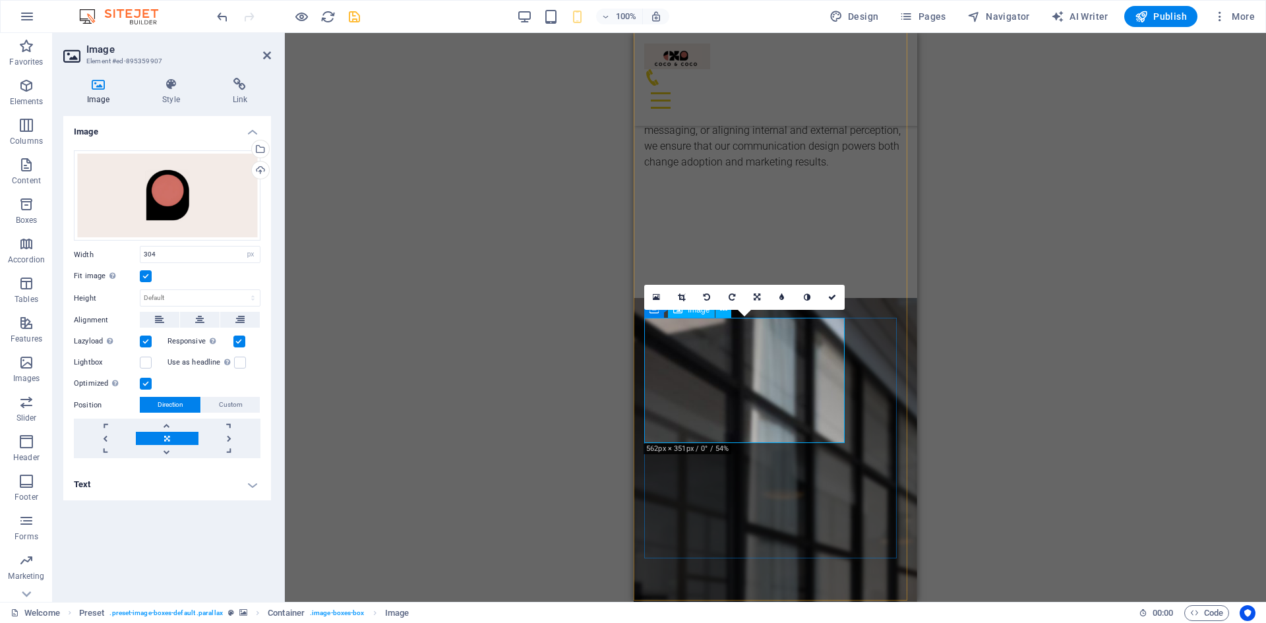
scroll to position [1120, 0]
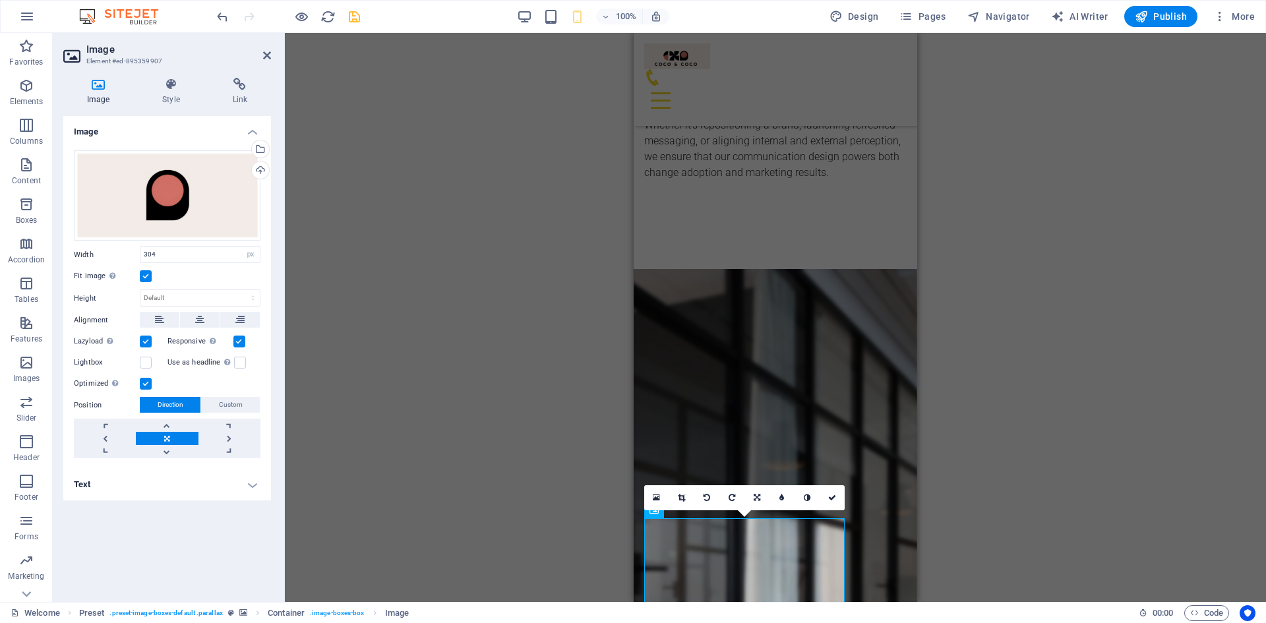
click at [1063, 308] on div "Drag here to replace the existing content. Press “Ctrl” if you want to create a…" at bounding box center [775, 317] width 981 height 569
click at [212, 251] on input "304" at bounding box center [199, 255] width 119 height 16
type input "3"
type input "400"
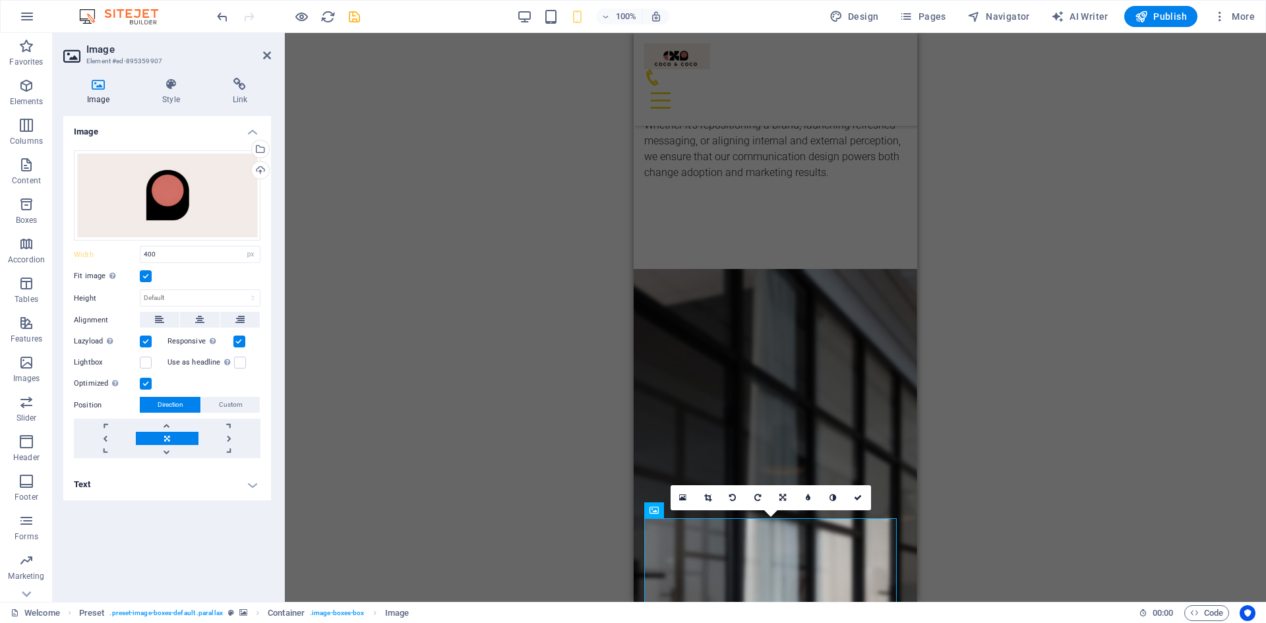
click at [1036, 282] on div "Drag here to replace the existing content. Press “Ctrl” if you want to create a…" at bounding box center [775, 317] width 981 height 569
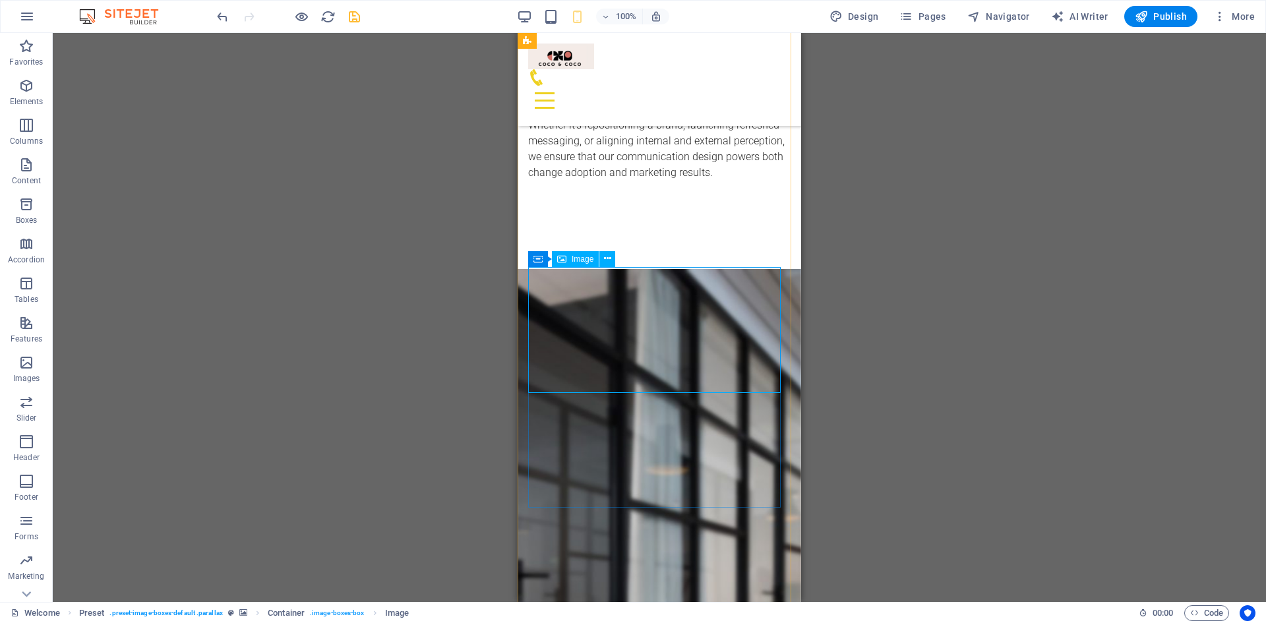
select select "px"
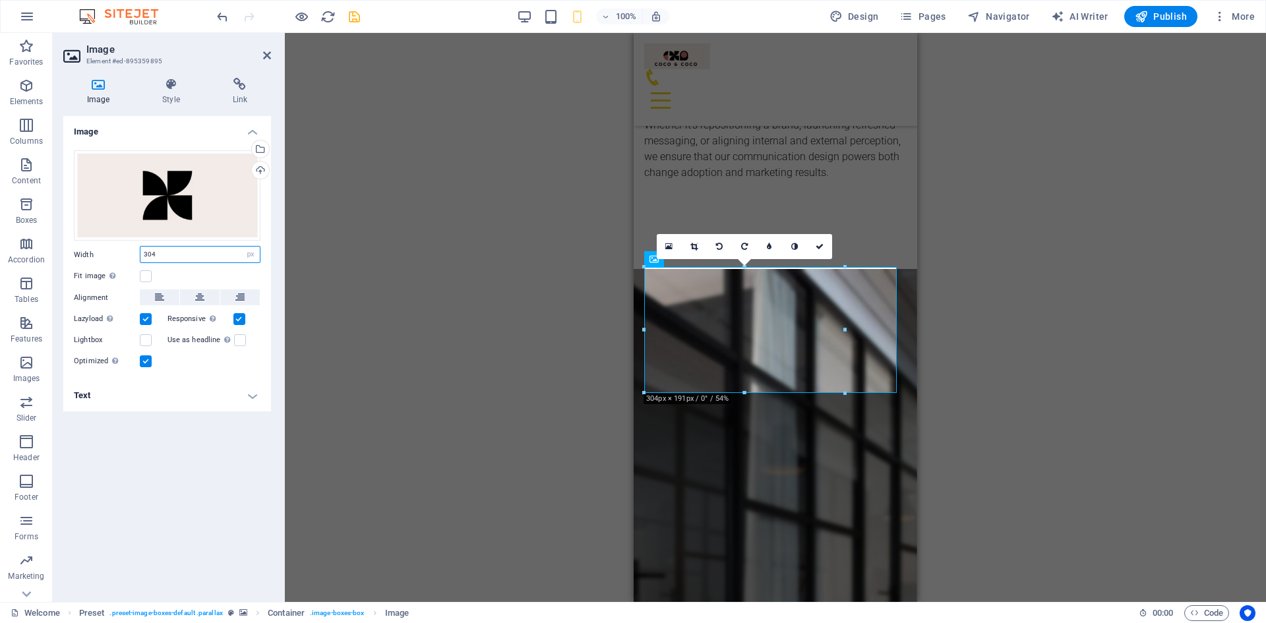
click at [166, 250] on input "304" at bounding box center [199, 255] width 119 height 16
type input "3"
type input "400"
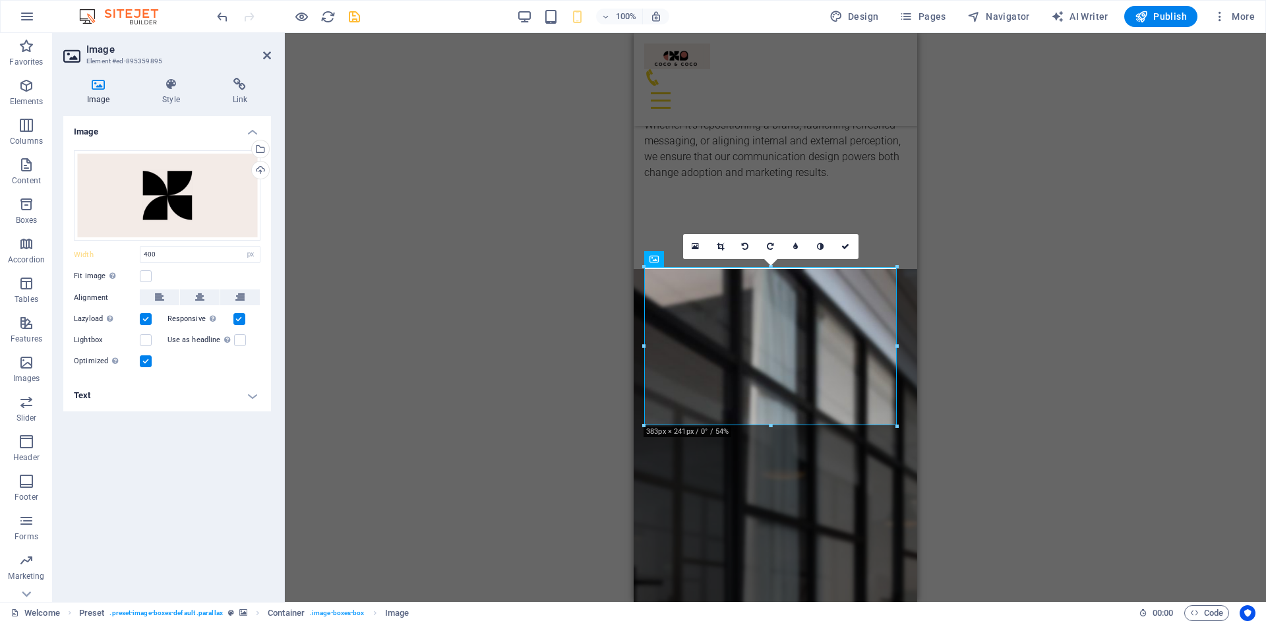
click at [1162, 266] on div "Drag here to replace the existing content. Press “Ctrl” if you want to create a…" at bounding box center [775, 317] width 981 height 569
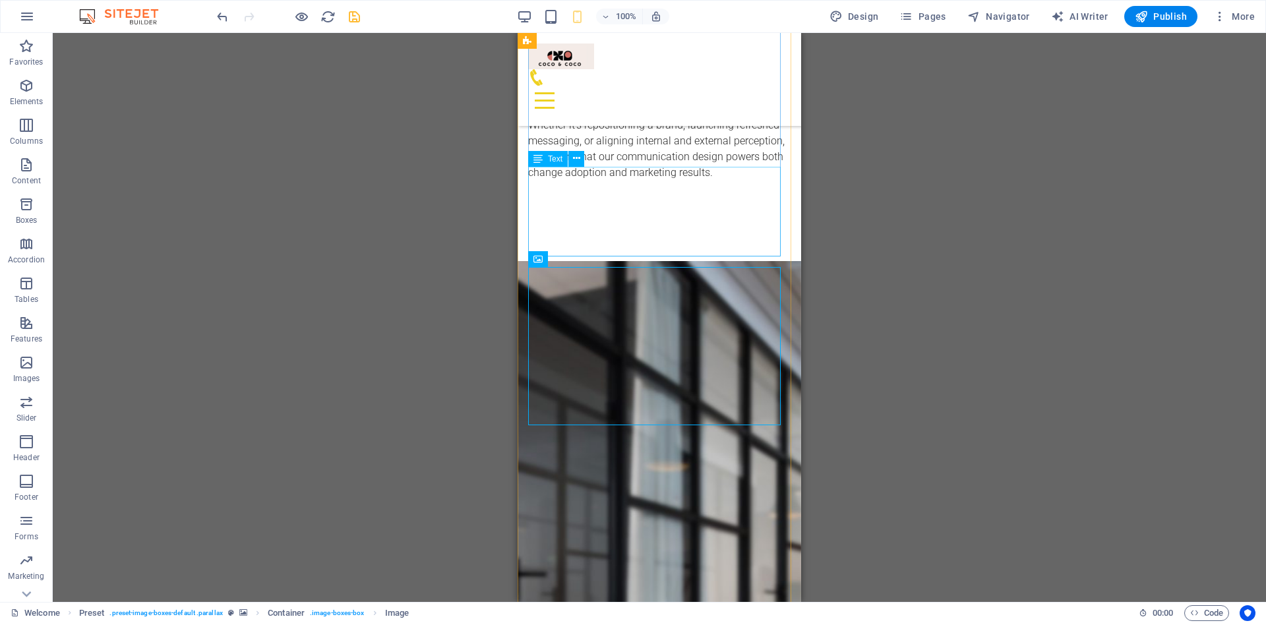
scroll to position [1054, 0]
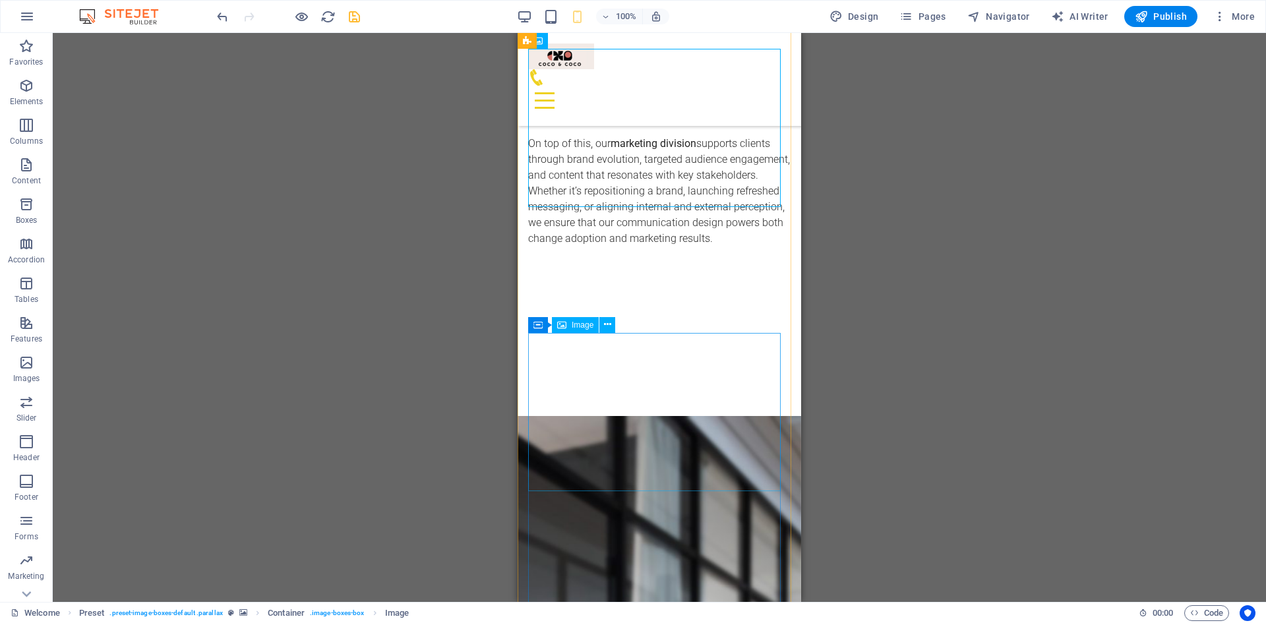
scroll to position [1450, 0]
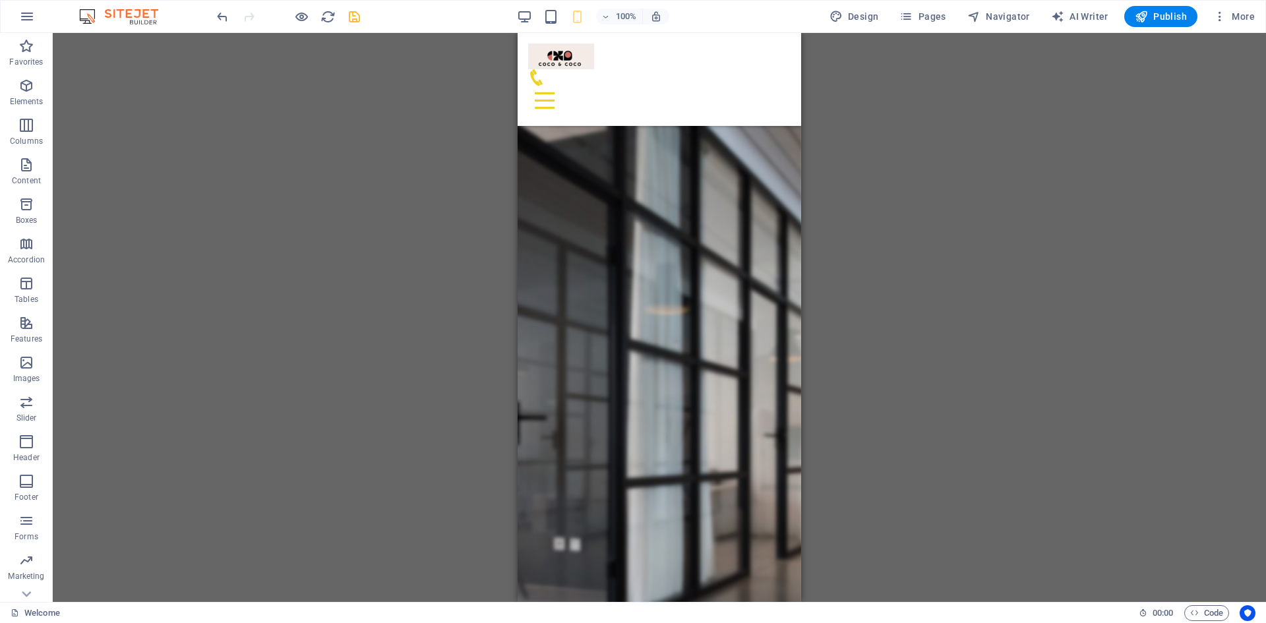
click at [984, 398] on div "Drag here to replace the existing content. Press “Ctrl” if you want to create a…" at bounding box center [659, 317] width 1213 height 569
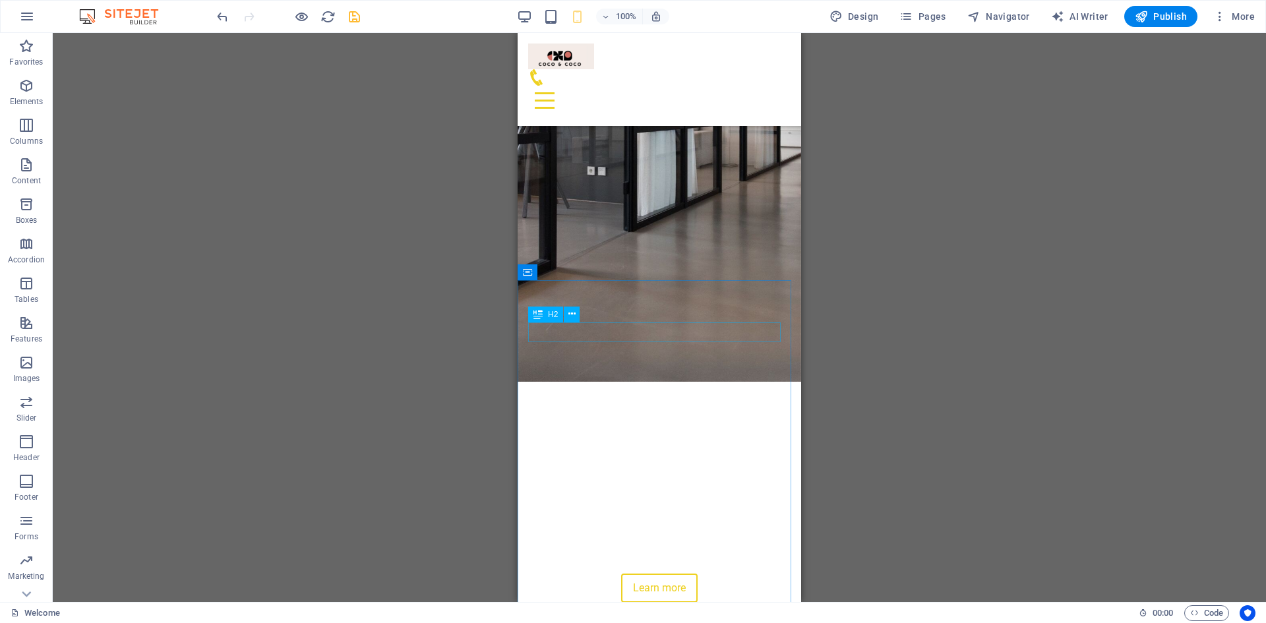
scroll to position [197, 0]
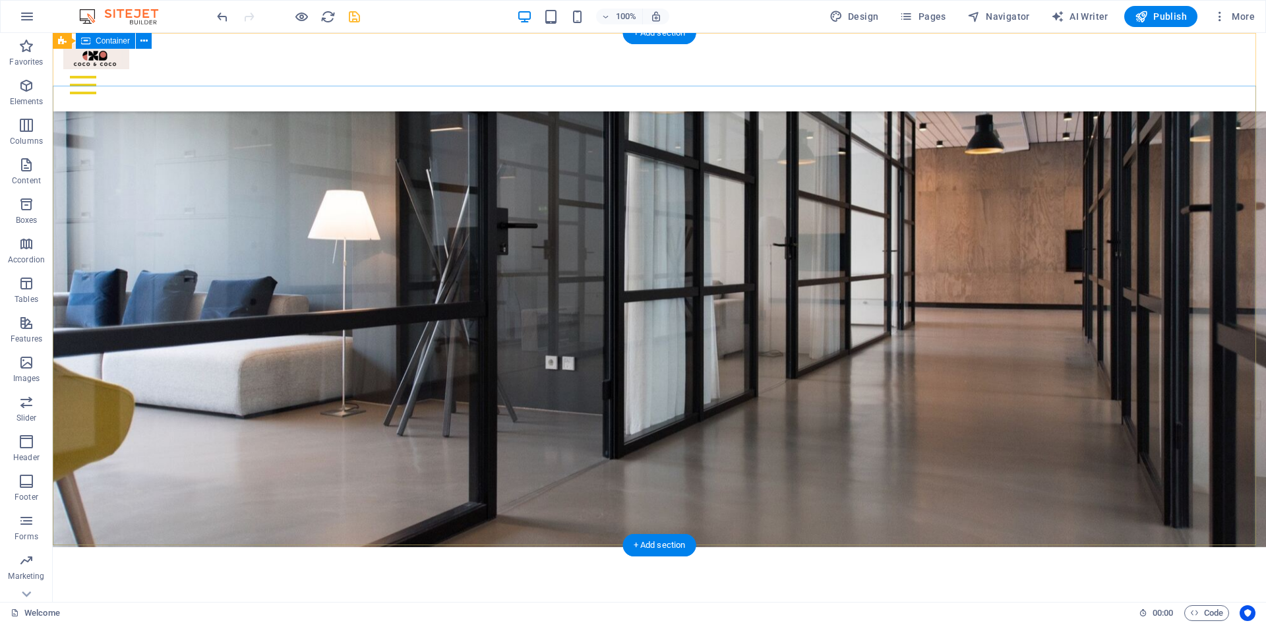
scroll to position [0, 0]
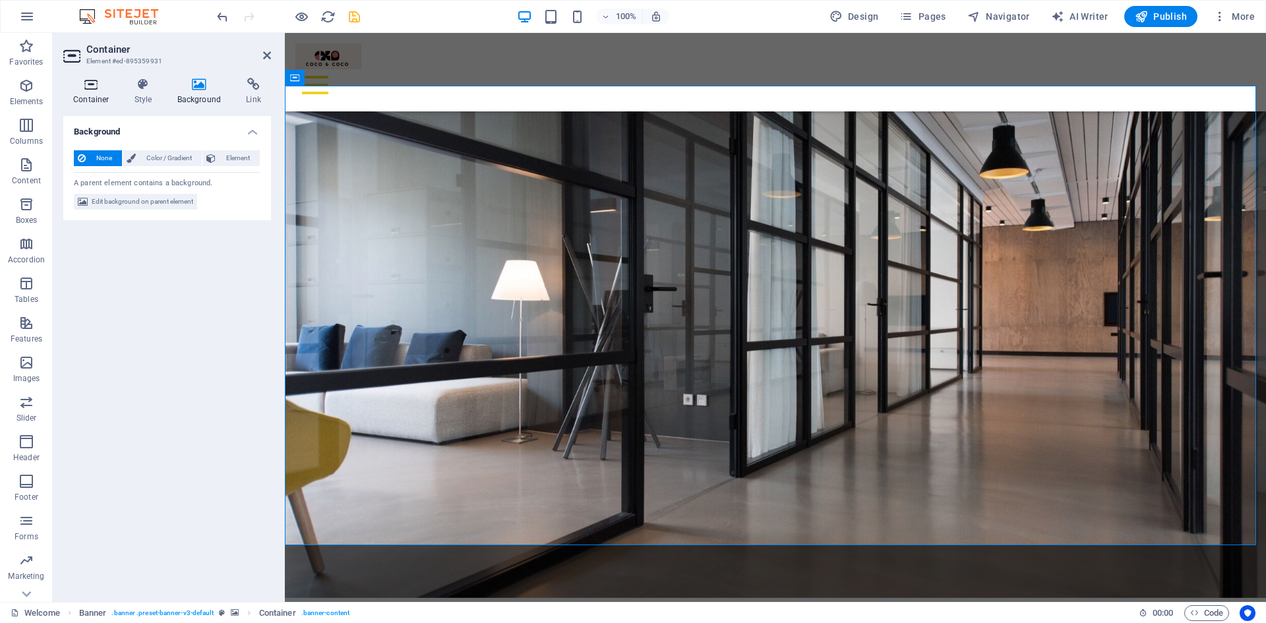
click at [91, 92] on h4 "Container" at bounding box center [93, 92] width 61 height 28
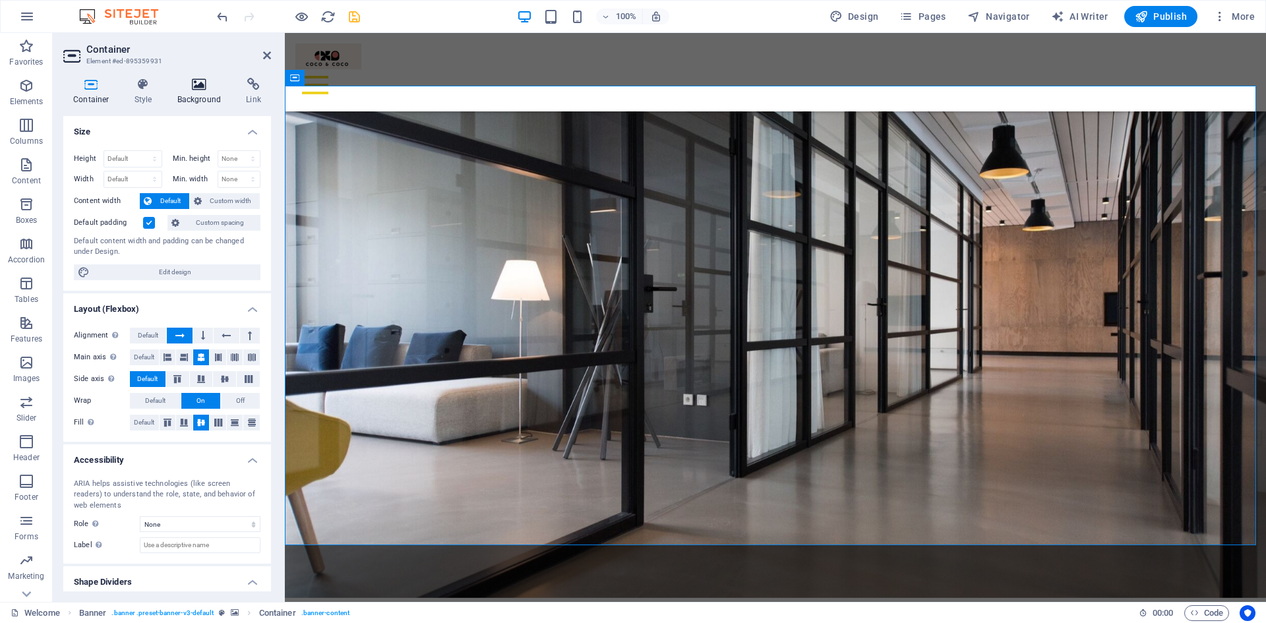
click at [187, 79] on icon at bounding box center [199, 84] width 64 height 13
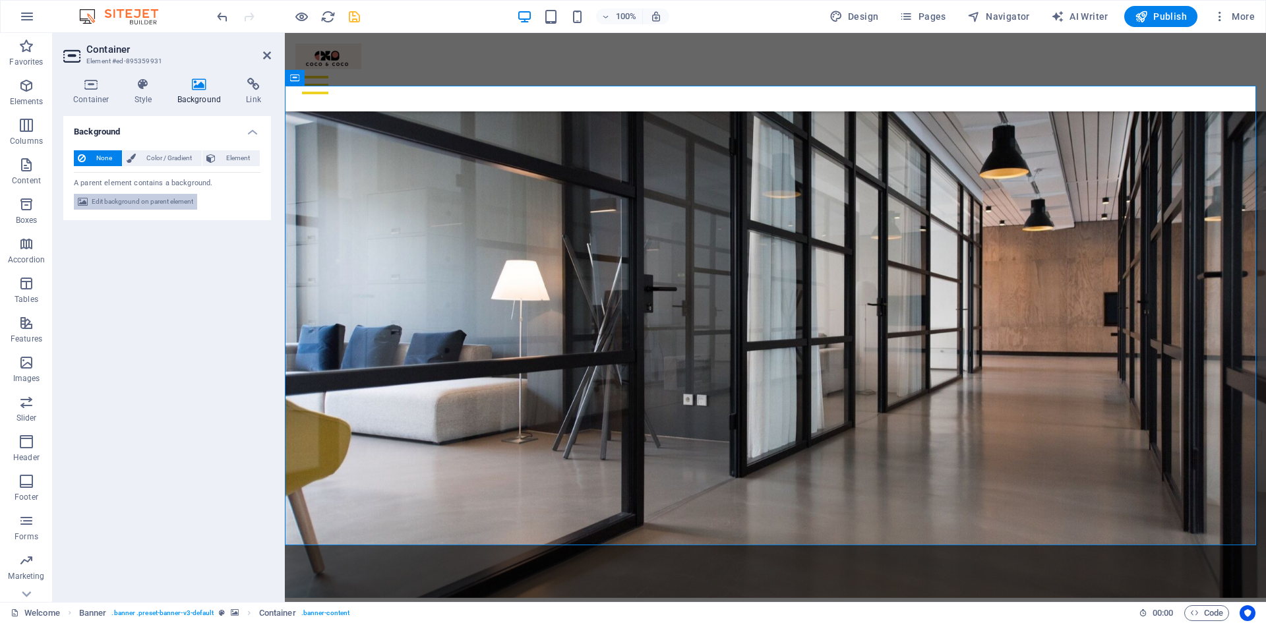
click at [143, 201] on span "Edit background on parent element" at bounding box center [143, 202] width 102 height 16
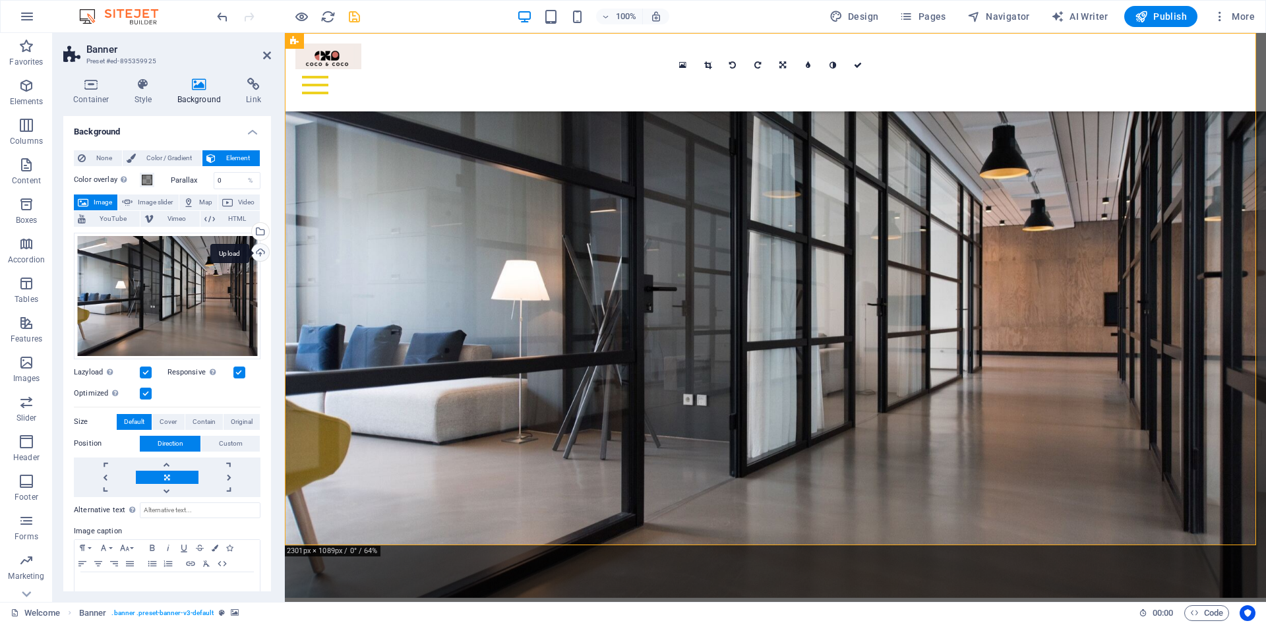
click at [260, 251] on div "Upload" at bounding box center [259, 254] width 20 height 20
click at [258, 253] on div "Upload" at bounding box center [259, 254] width 20 height 20
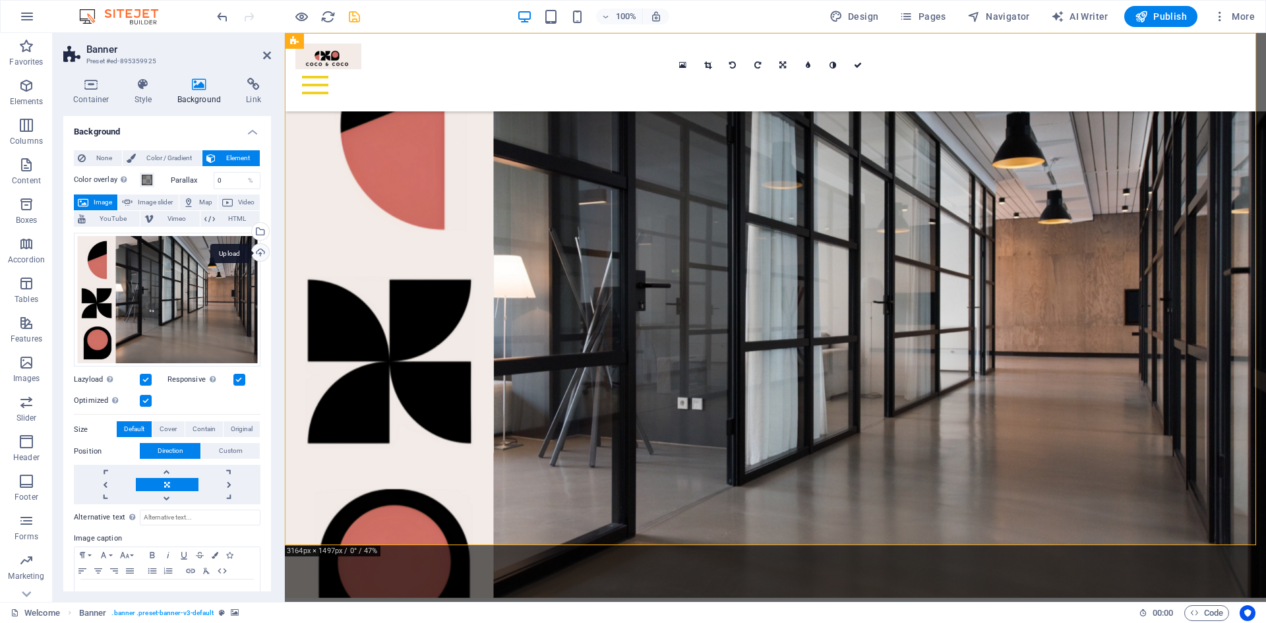
click at [258, 251] on div "Upload" at bounding box center [259, 254] width 20 height 20
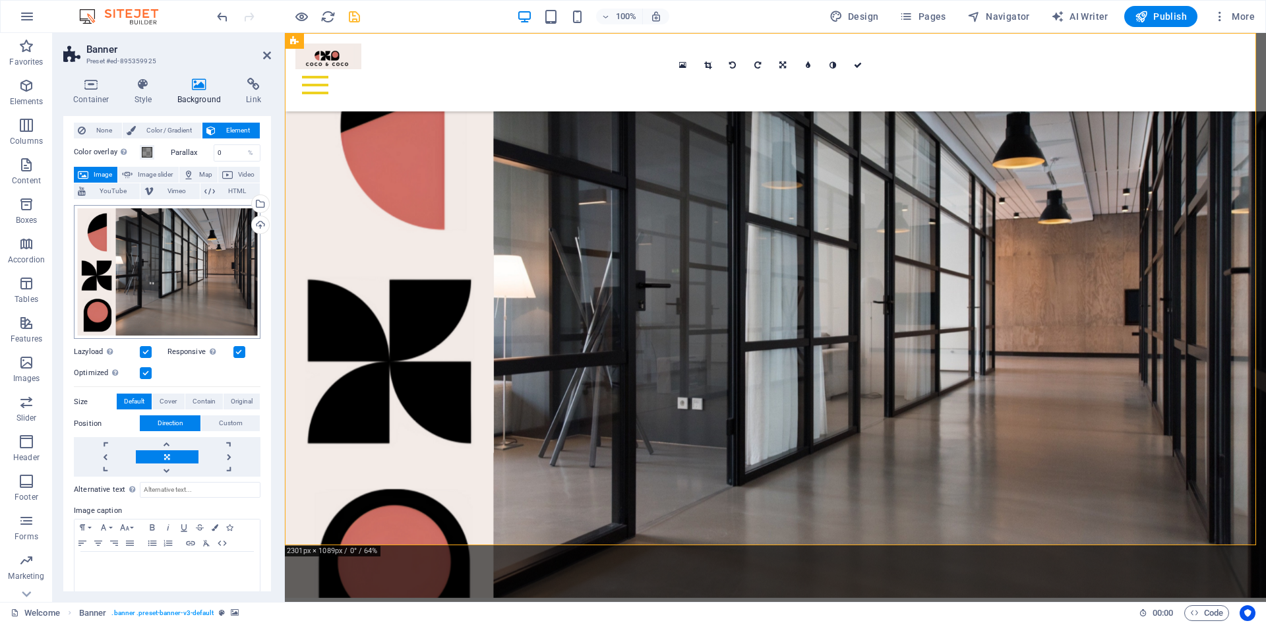
scroll to position [38, 0]
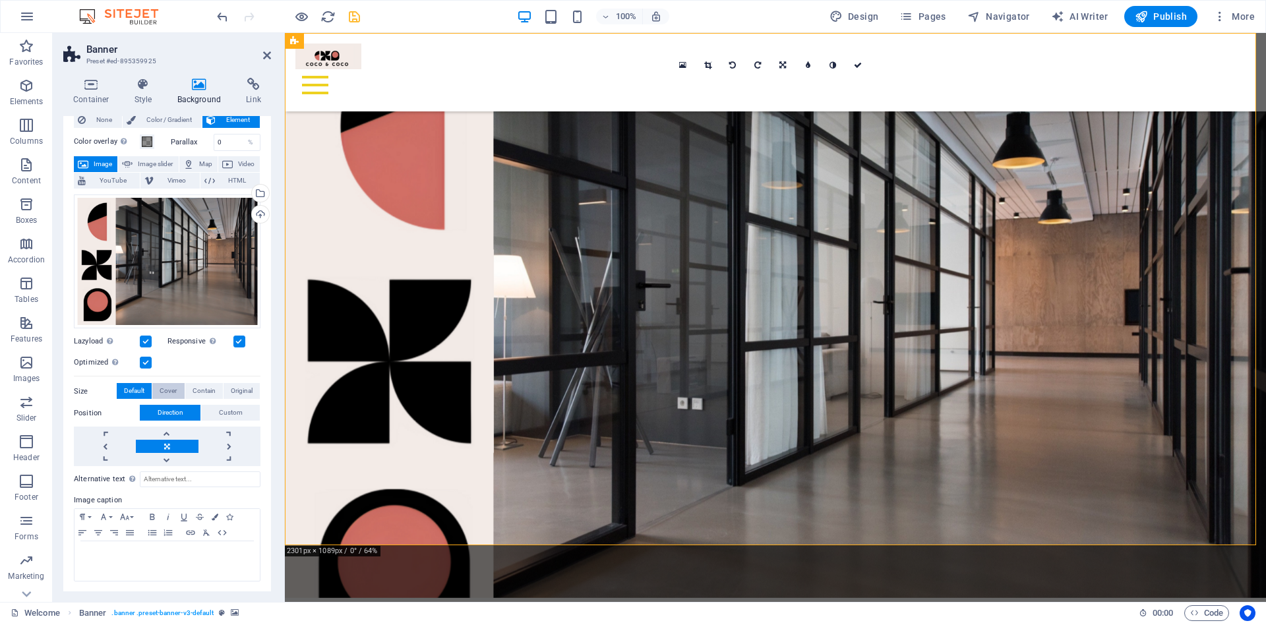
click at [173, 388] on span "Cover" at bounding box center [168, 391] width 17 height 16
click at [196, 386] on span "Contain" at bounding box center [204, 391] width 23 height 16
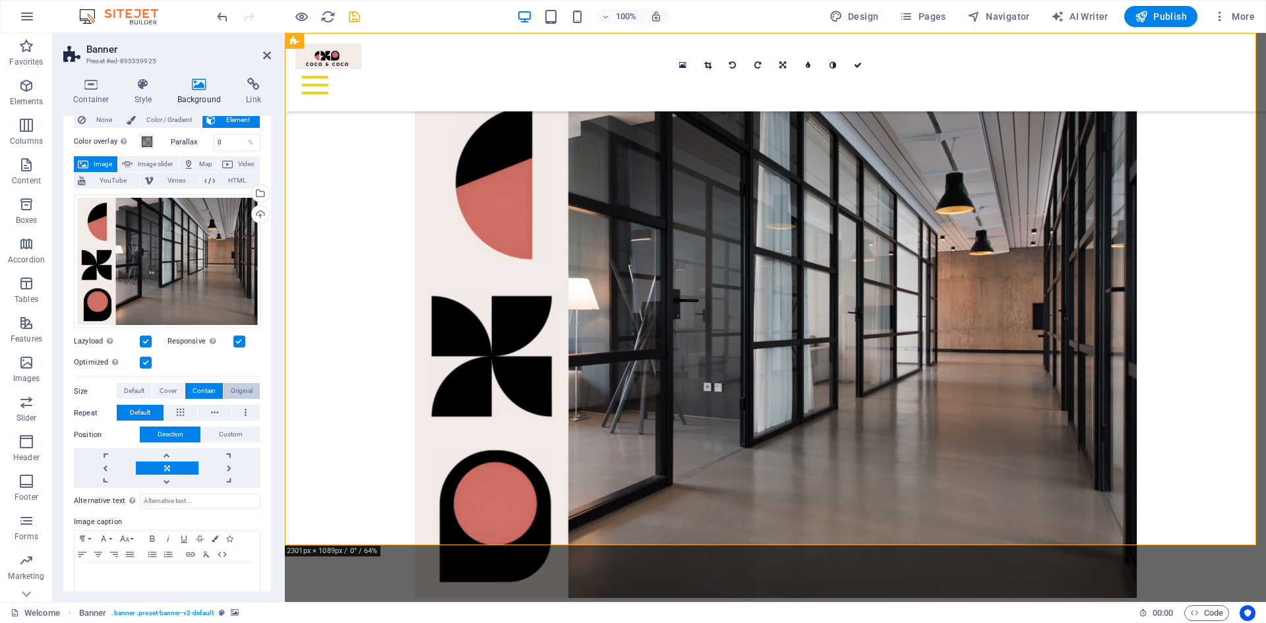
click at [247, 392] on span "Original" at bounding box center [242, 391] width 22 height 16
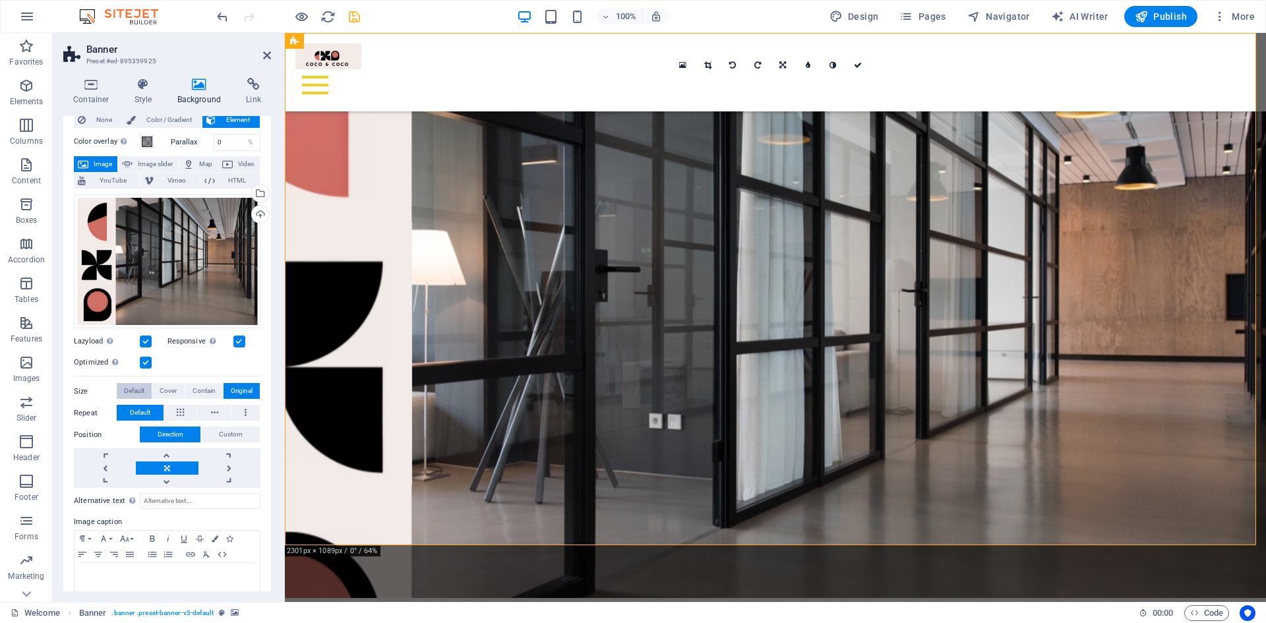
click at [136, 388] on span "Default" at bounding box center [134, 391] width 20 height 16
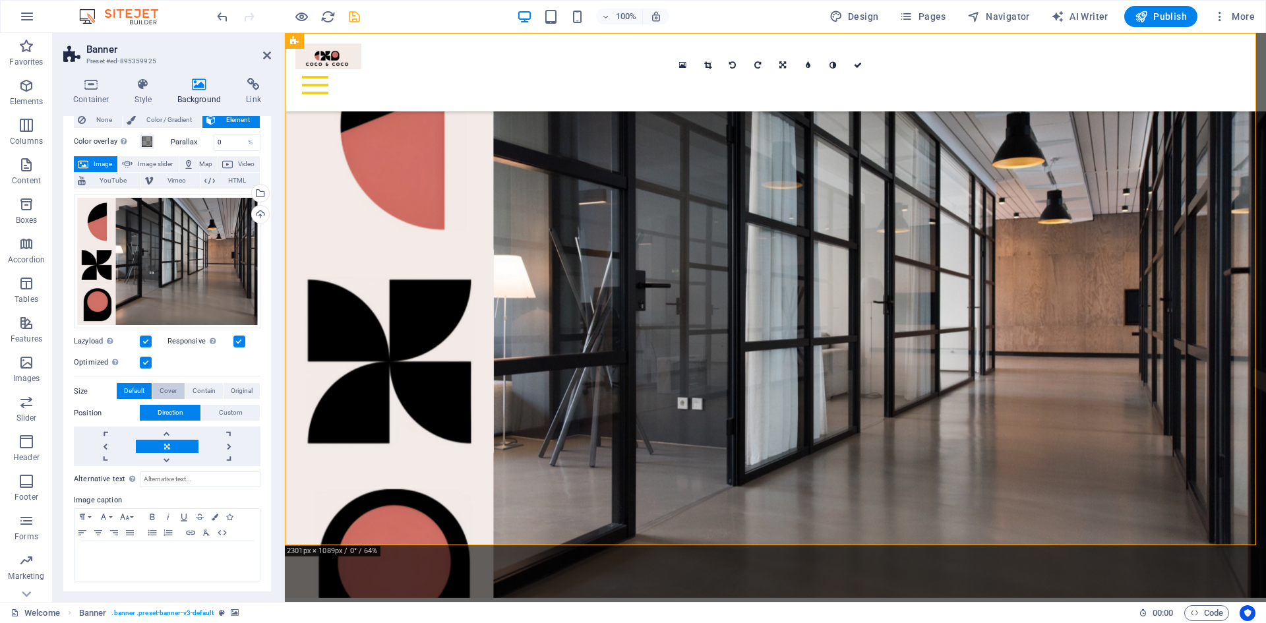
click at [164, 391] on span "Cover" at bounding box center [168, 391] width 17 height 16
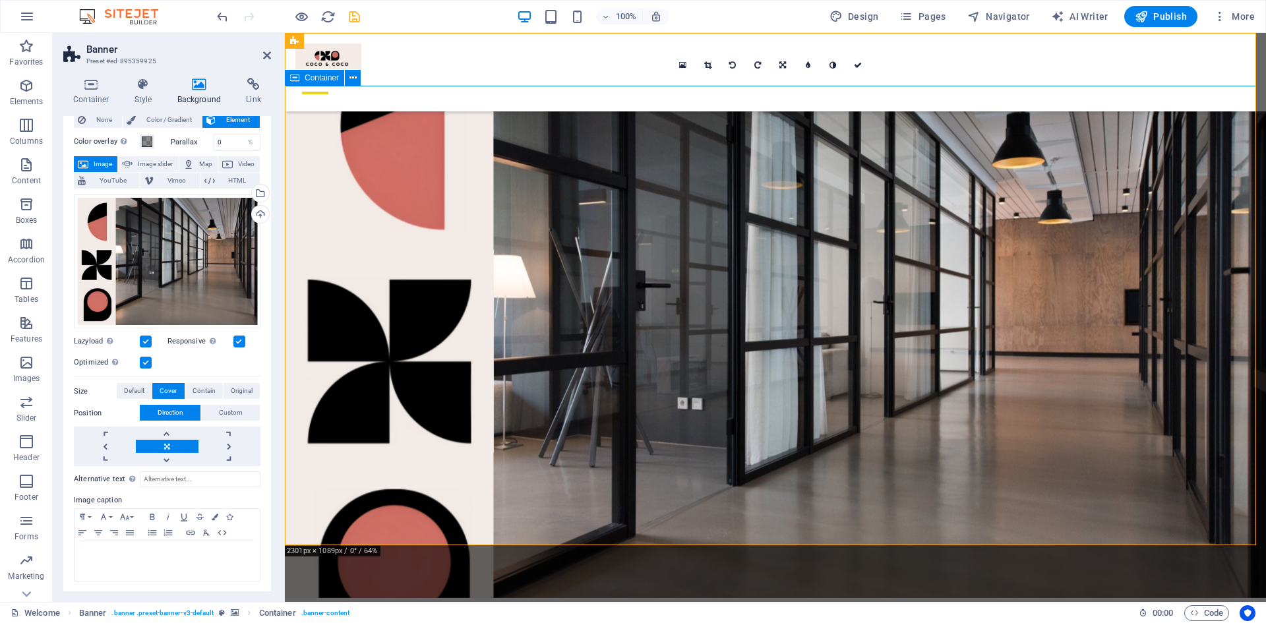
click at [255, 211] on div "Upload" at bounding box center [259, 216] width 20 height 20
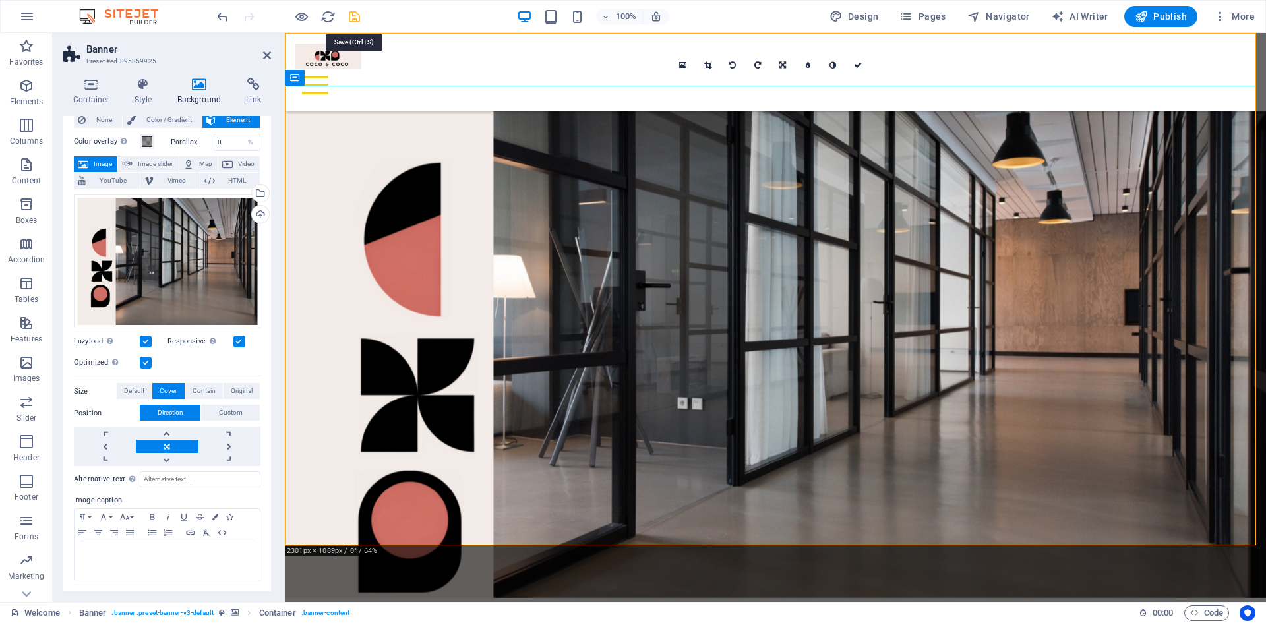
click at [353, 15] on icon "save" at bounding box center [354, 16] width 15 height 15
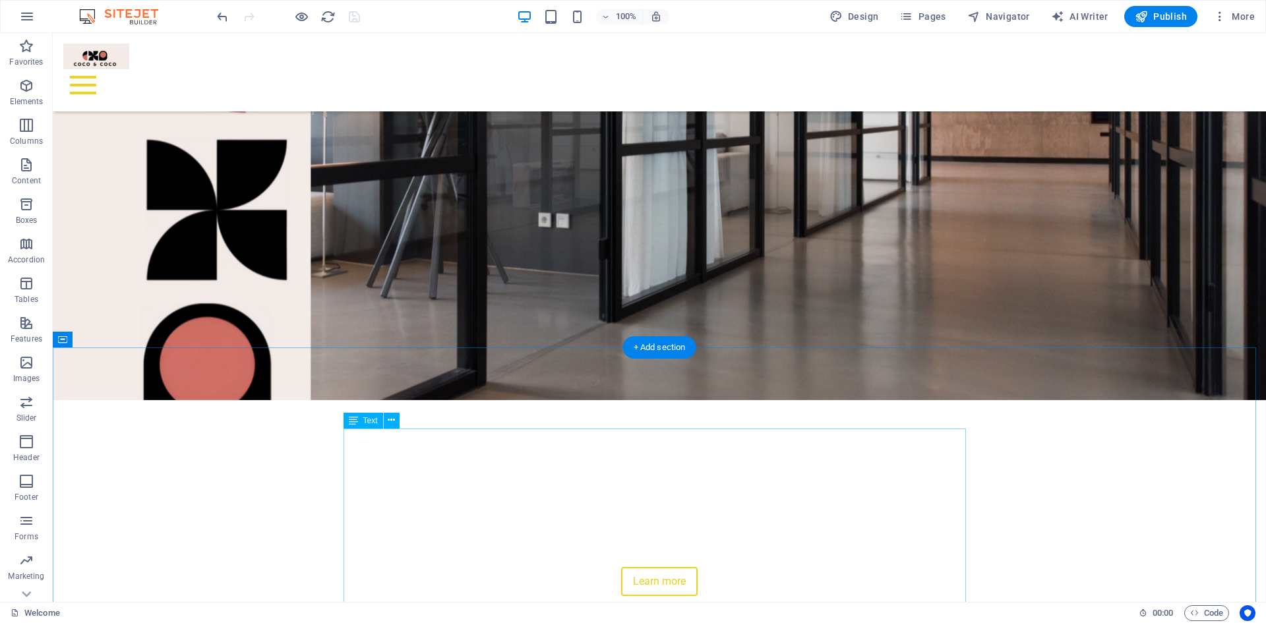
scroll to position [0, 0]
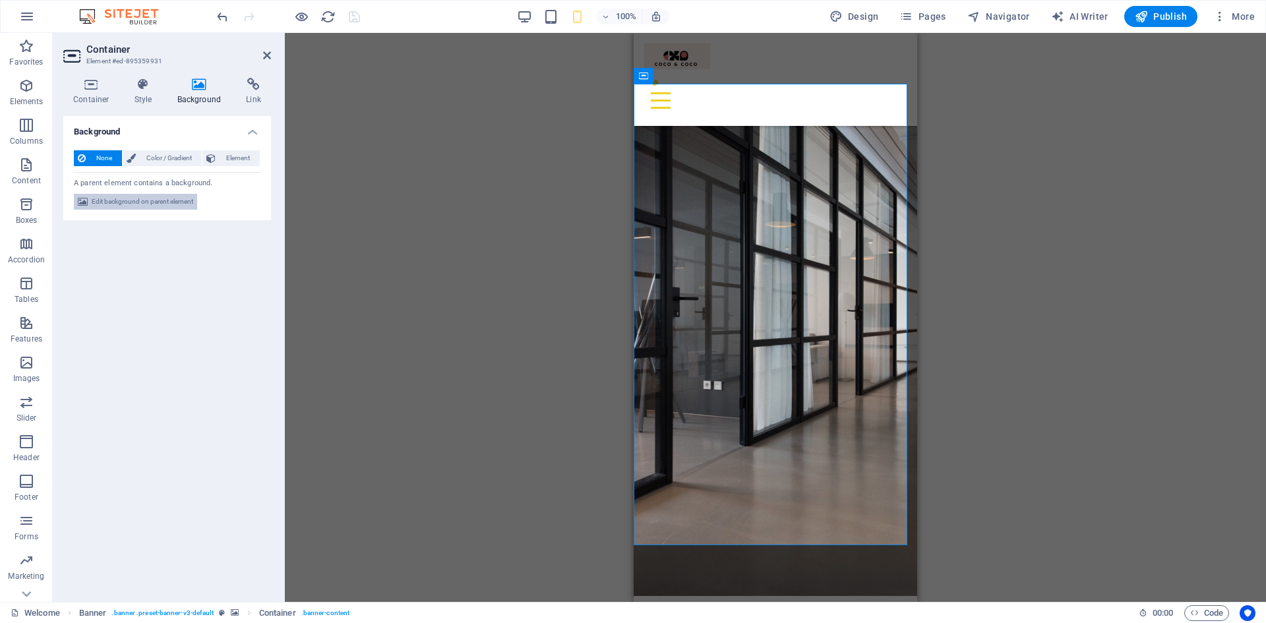
click at [165, 197] on span "Edit background on parent element" at bounding box center [143, 202] width 102 height 16
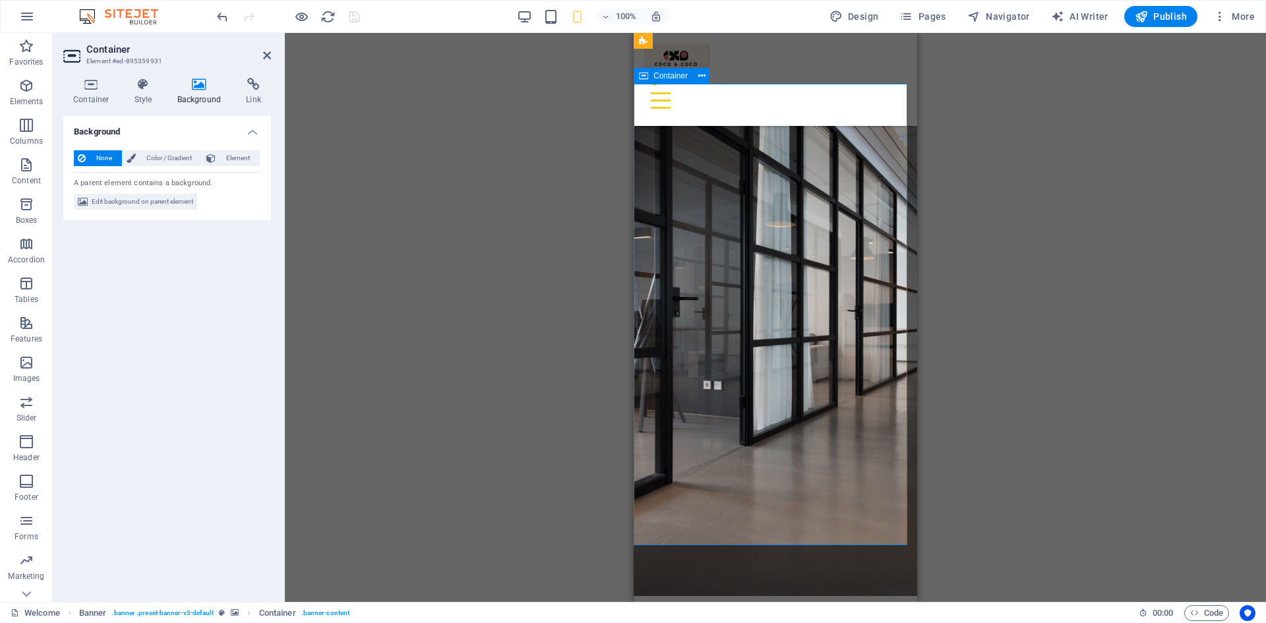
click at [222, 158] on span "Element" at bounding box center [238, 158] width 36 height 16
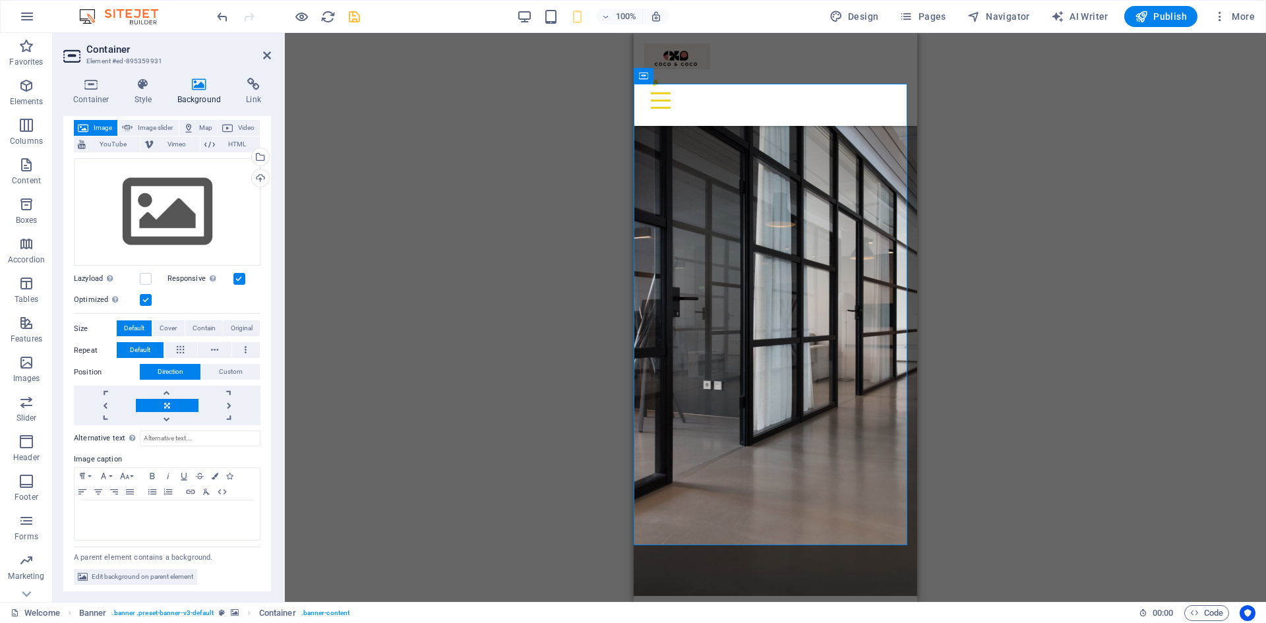
scroll to position [76, 0]
click at [238, 369] on span "Custom" at bounding box center [231, 370] width 24 height 16
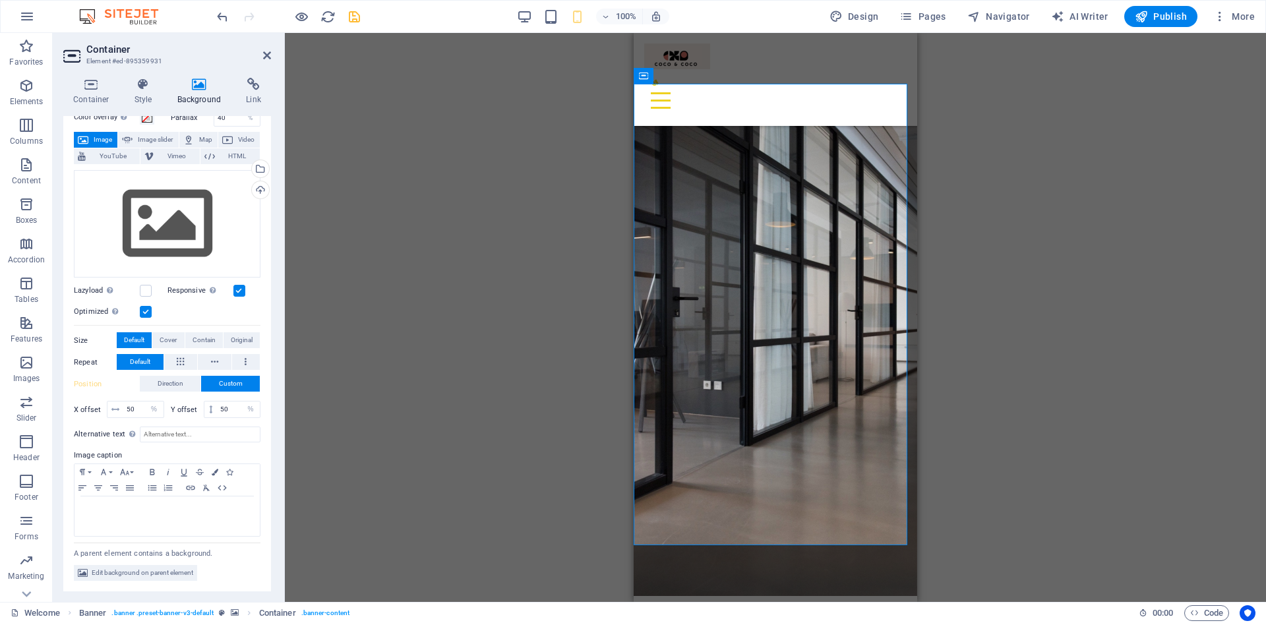
scroll to position [61, 0]
click at [135, 406] on input "50" at bounding box center [143, 411] width 40 height 16
click at [153, 407] on select "px rem % vh vw" at bounding box center [154, 411] width 18 height 16
click at [145, 403] on select "px rem % vh vw" at bounding box center [154, 411] width 18 height 16
click at [135, 409] on input "50" at bounding box center [143, 411] width 40 height 16
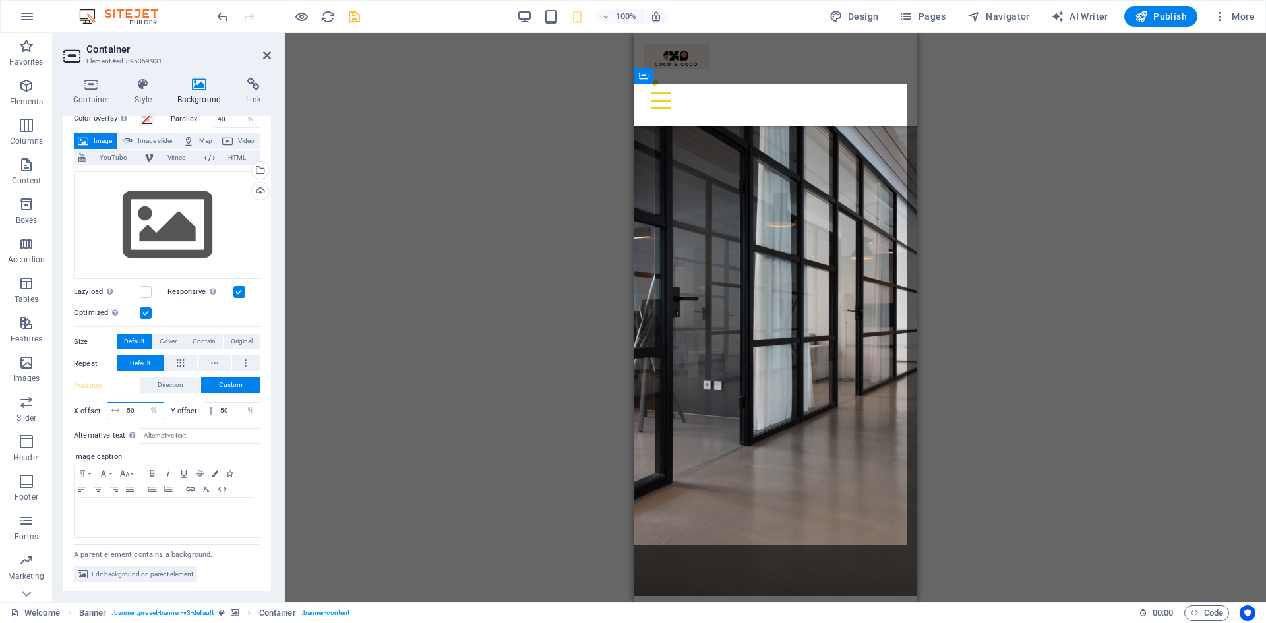
drag, startPoint x: 136, startPoint y: 408, endPoint x: 127, endPoint y: 407, distance: 9.3
click at [127, 407] on input "50" at bounding box center [143, 411] width 40 height 16
click at [133, 404] on input "25" at bounding box center [143, 411] width 40 height 16
click at [136, 404] on input "25" at bounding box center [143, 411] width 40 height 16
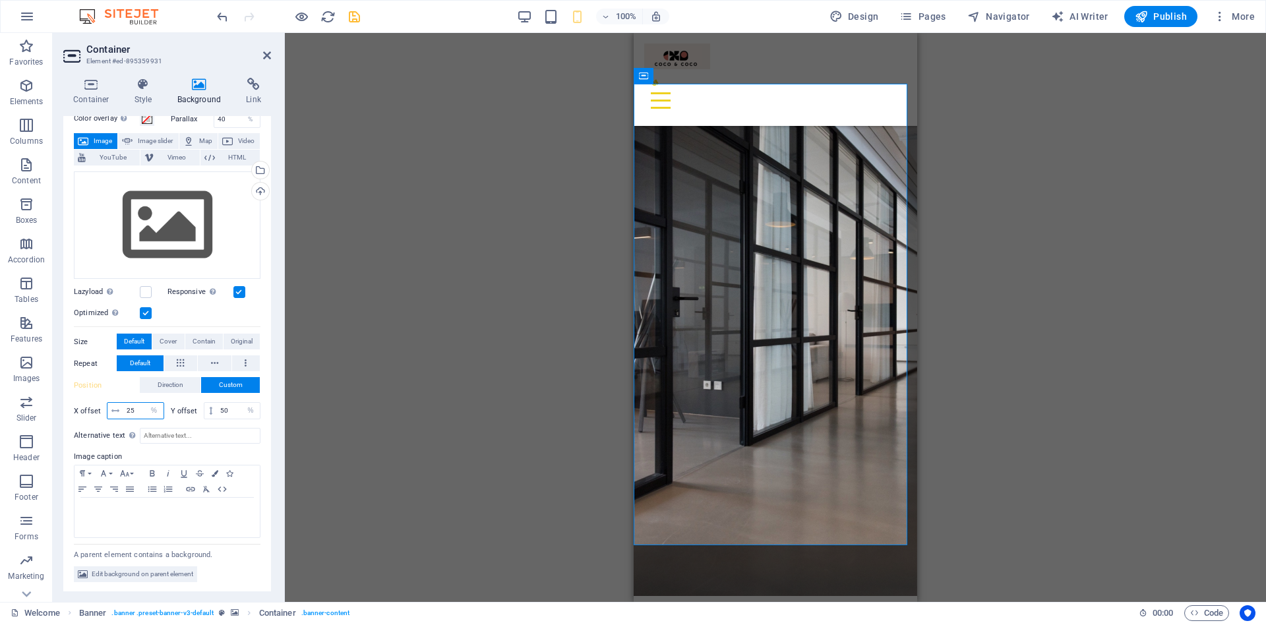
drag, startPoint x: 136, startPoint y: 408, endPoint x: 126, endPoint y: 408, distance: 10.6
click at [126, 408] on input "25" at bounding box center [143, 411] width 40 height 16
type input "50"
click at [489, 388] on div "Drag here to replace the existing content. Press “Ctrl” if you want to create a…" at bounding box center [775, 317] width 981 height 569
click at [1122, 235] on div "Drag here to replace the existing content. Press “Ctrl” if you want to create a…" at bounding box center [775, 317] width 981 height 569
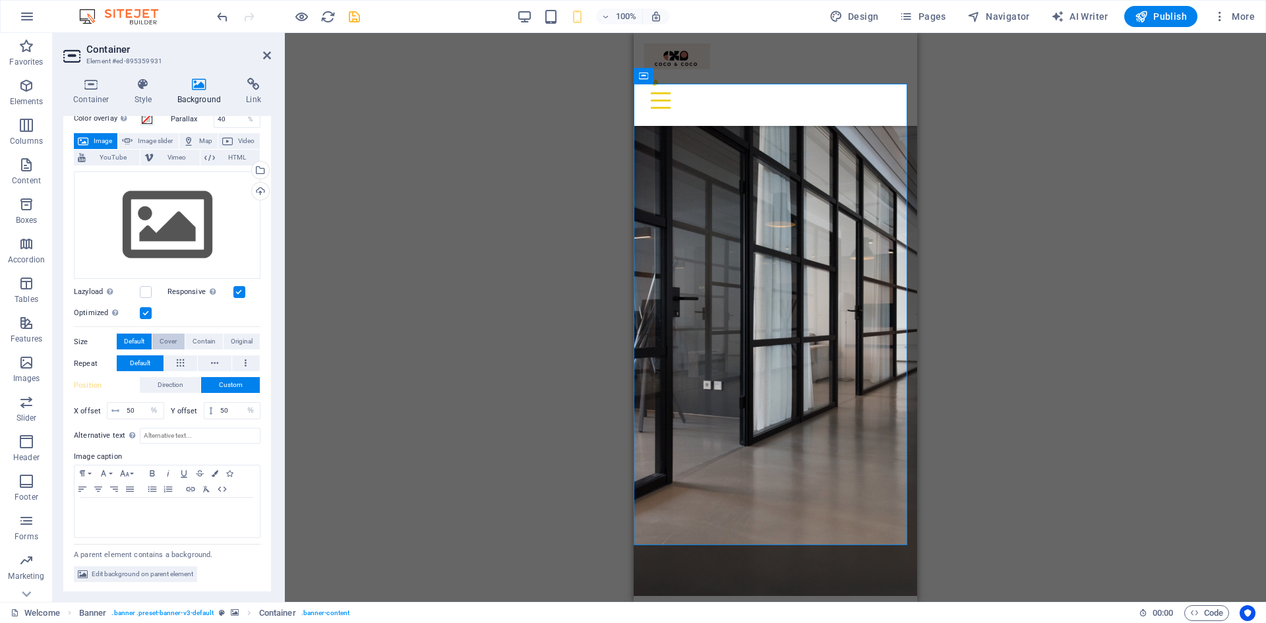
click at [173, 340] on span "Cover" at bounding box center [168, 342] width 17 height 16
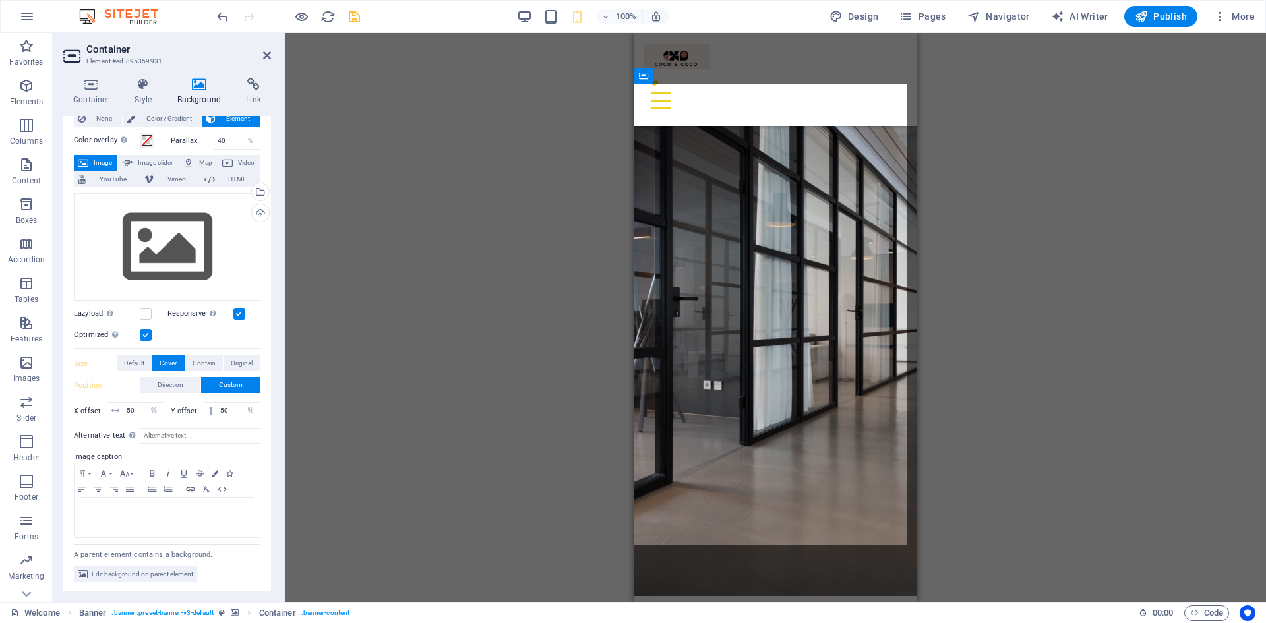
drag, startPoint x: 149, startPoint y: 331, endPoint x: 440, endPoint y: 396, distance: 298.7
click at [440, 396] on div "Drag here to replace the existing content. Press “Ctrl” if you want to create a…" at bounding box center [775, 317] width 981 height 569
click at [247, 359] on span "Original" at bounding box center [242, 363] width 22 height 16
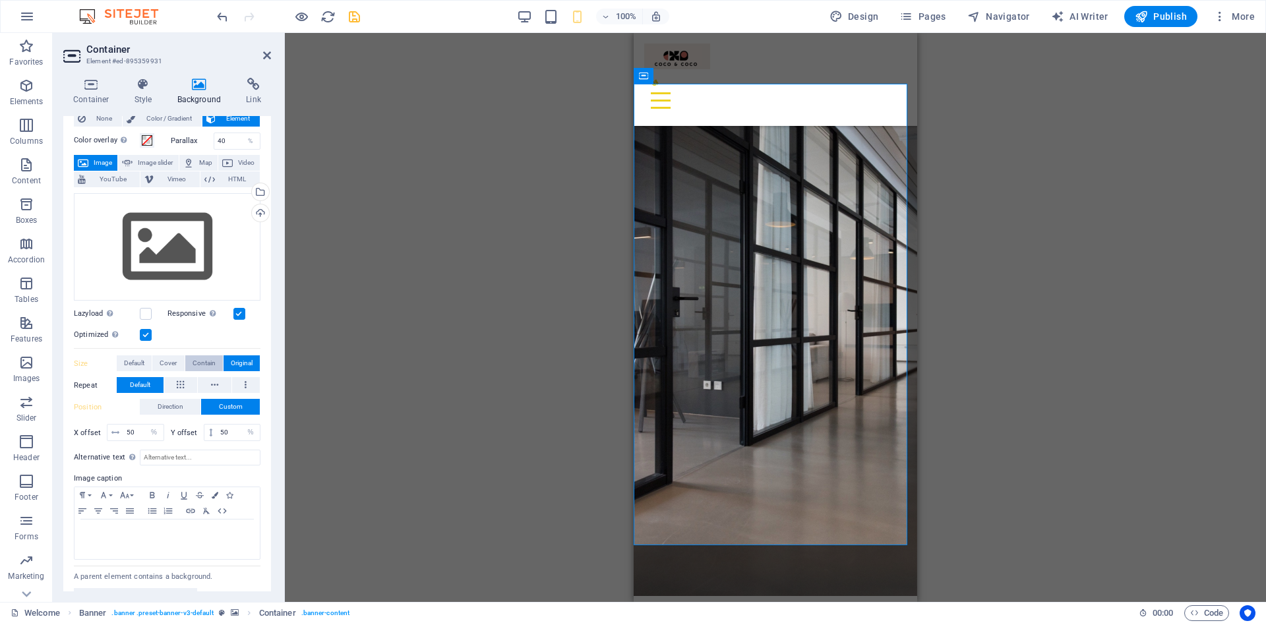
click at [204, 358] on span "Contain" at bounding box center [204, 363] width 23 height 16
click at [162, 355] on span "Cover" at bounding box center [168, 363] width 17 height 16
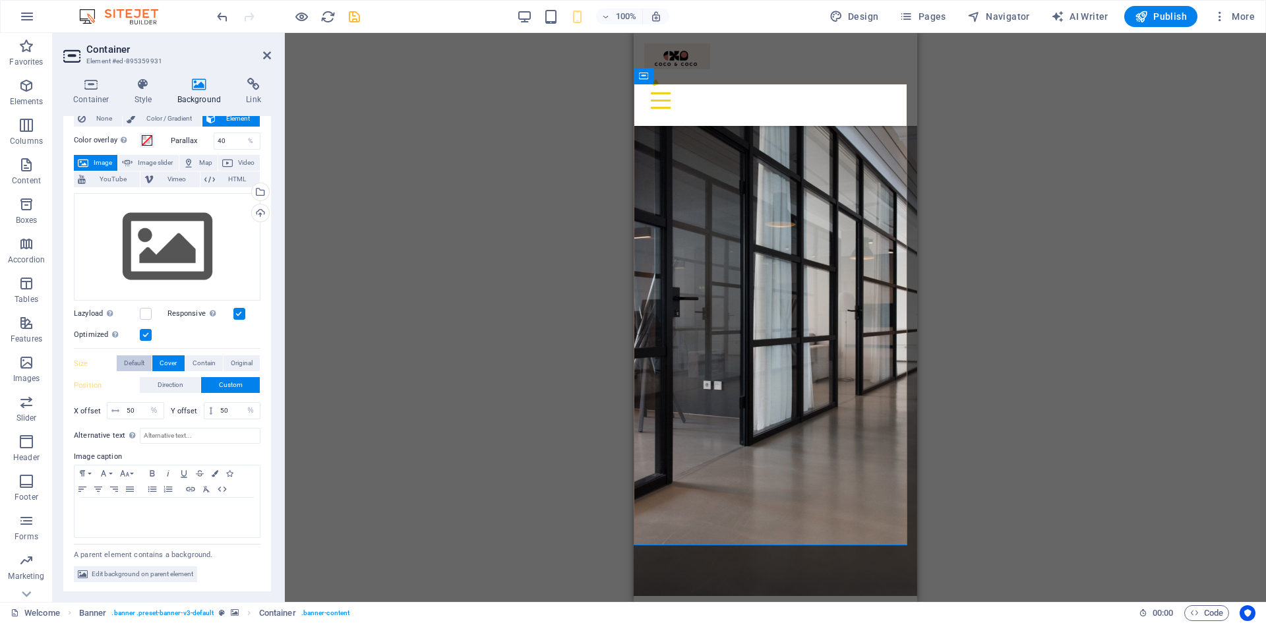
click at [136, 357] on span "Default" at bounding box center [134, 363] width 20 height 16
click at [234, 355] on span "Original" at bounding box center [242, 363] width 22 height 16
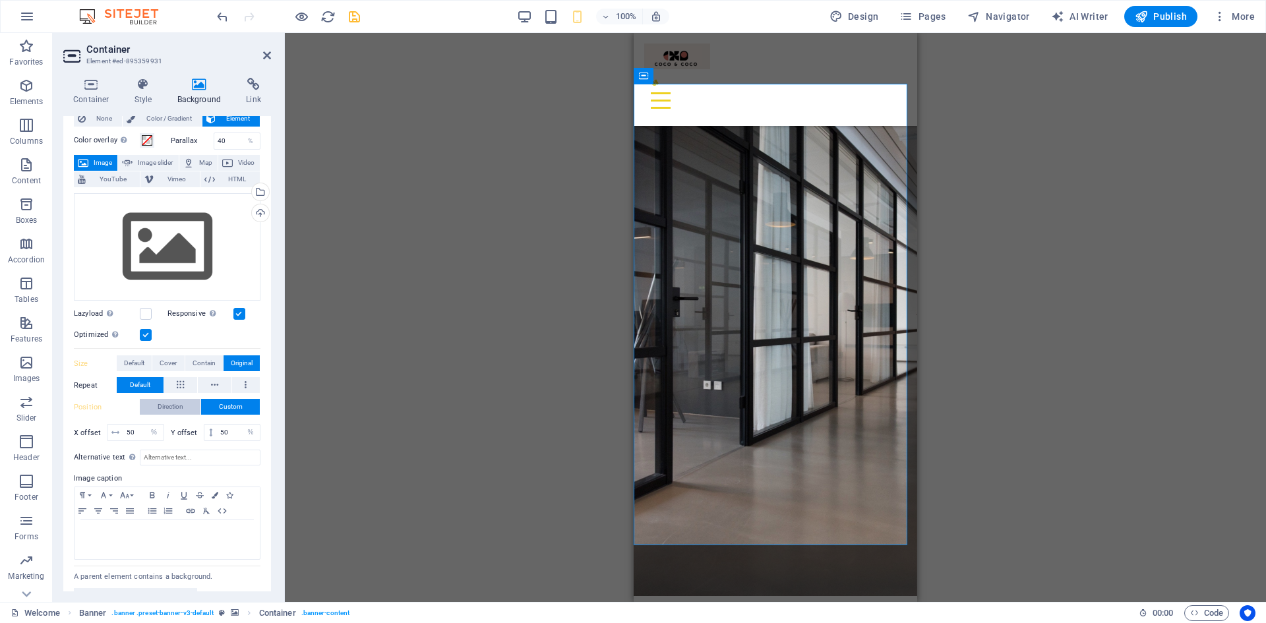
click at [160, 408] on span "Direction" at bounding box center [171, 407] width 26 height 16
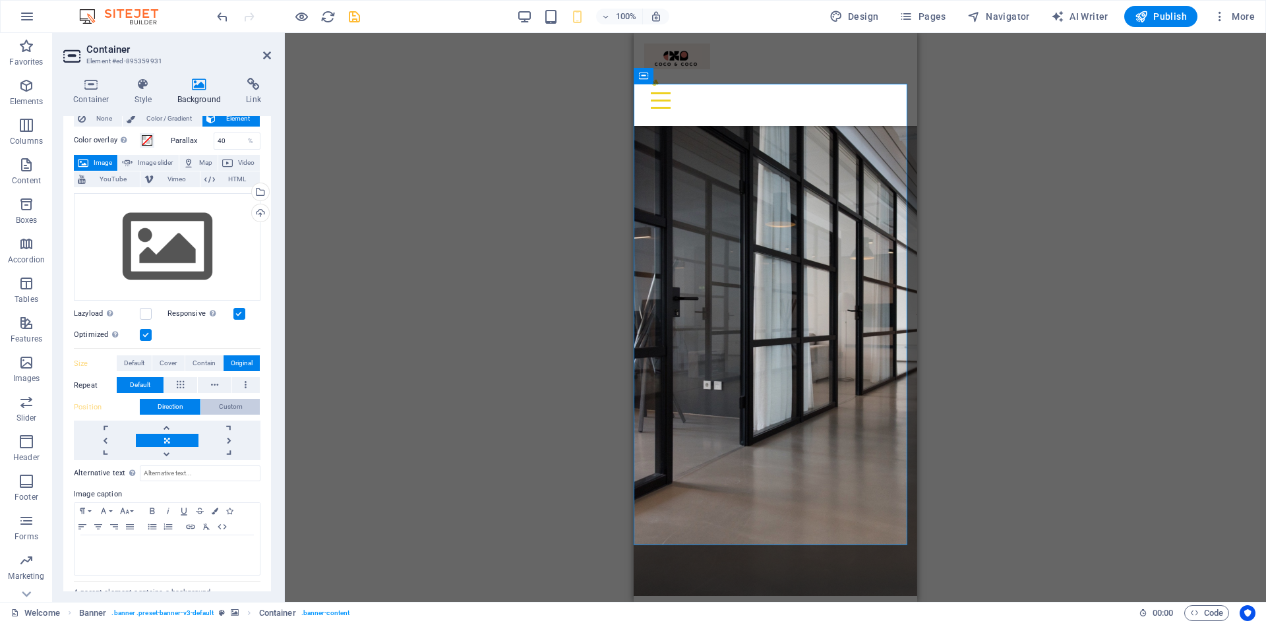
click at [229, 410] on span "Custom" at bounding box center [231, 407] width 24 height 16
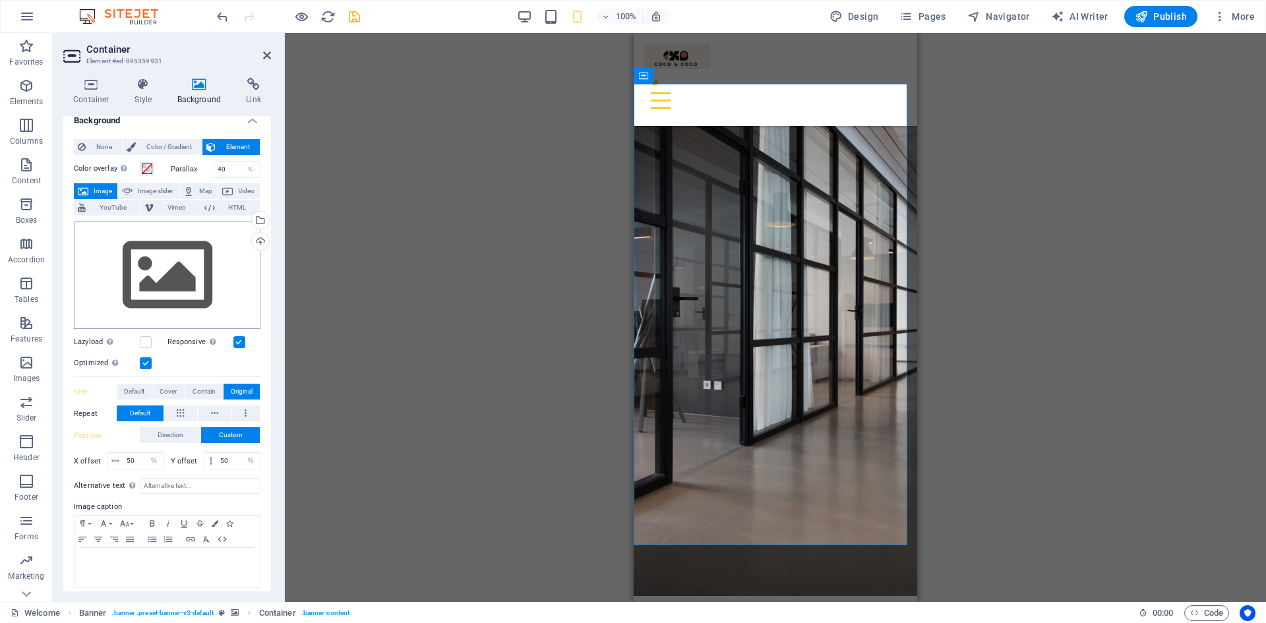
scroll to position [0, 0]
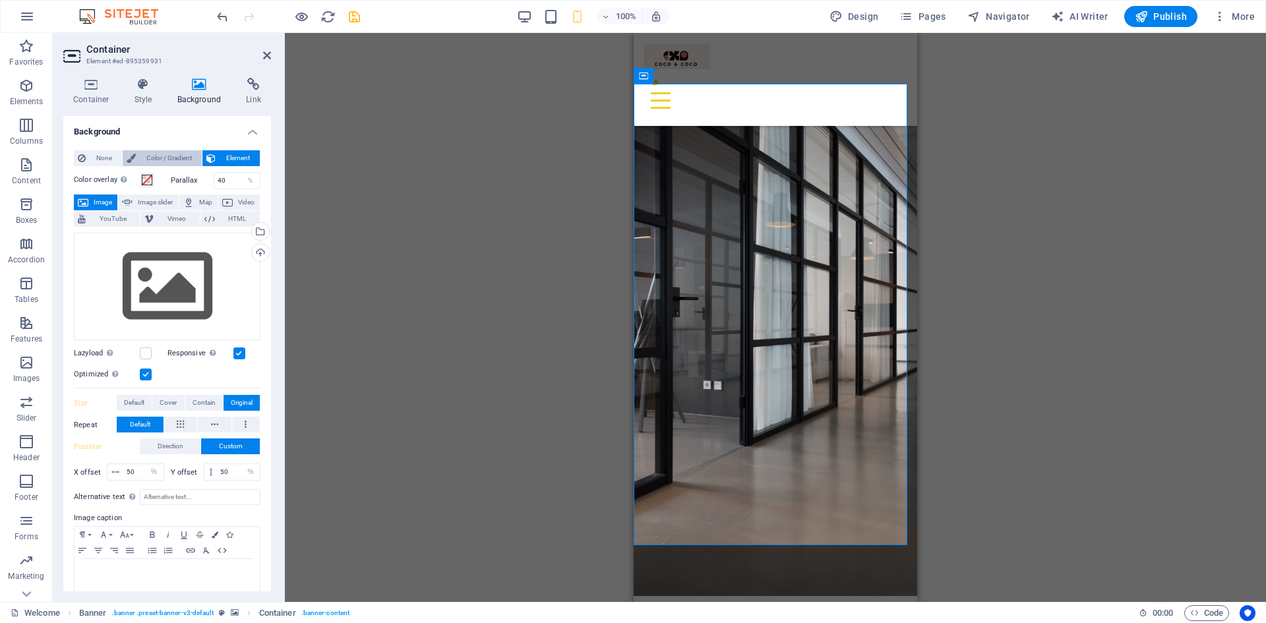
click at [171, 160] on span "Color / Gradient" at bounding box center [169, 158] width 58 height 16
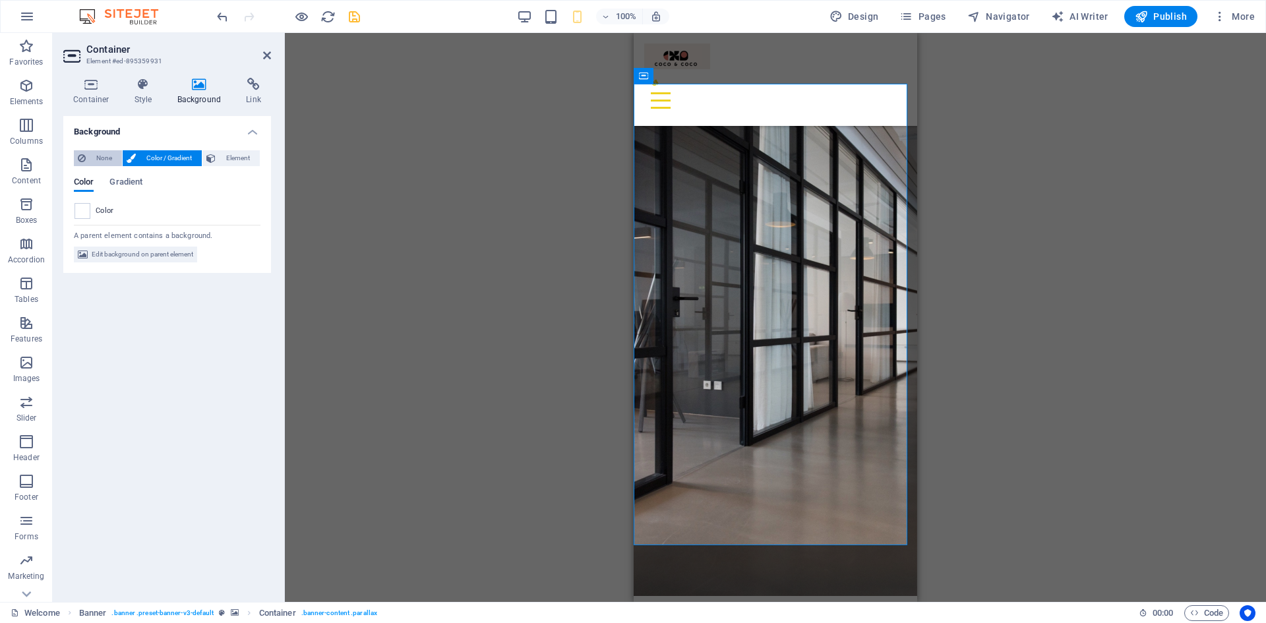
click at [96, 152] on span "None" at bounding box center [104, 158] width 28 height 16
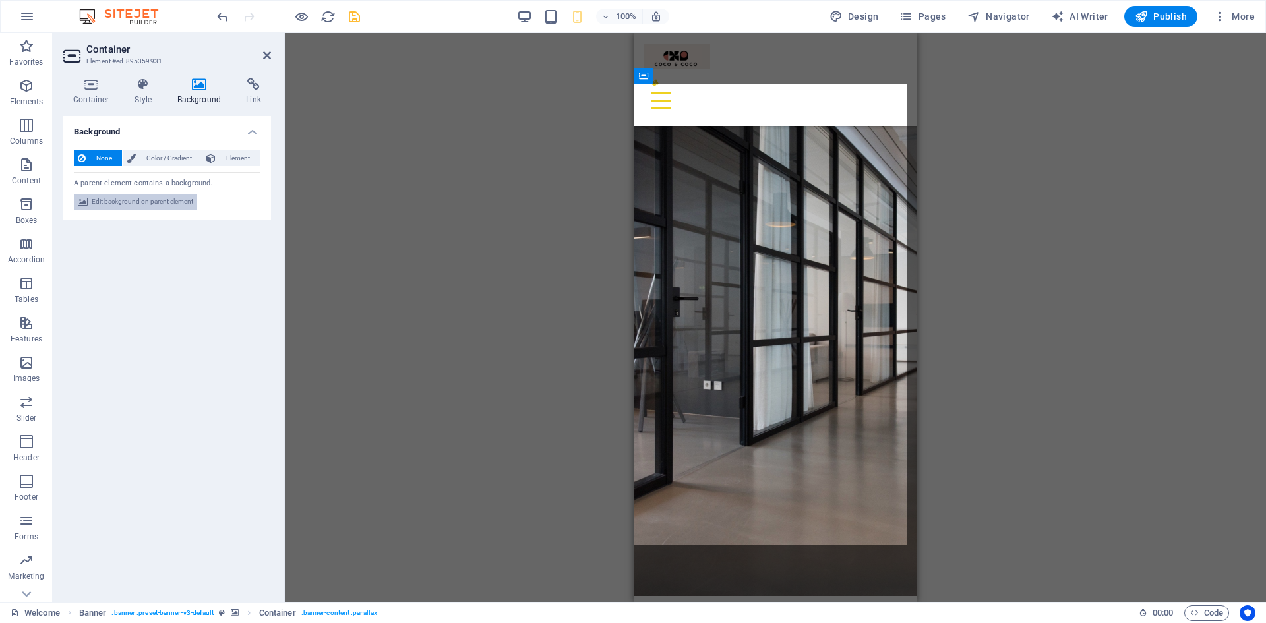
click at [117, 201] on span "Edit background on parent element" at bounding box center [143, 202] width 102 height 16
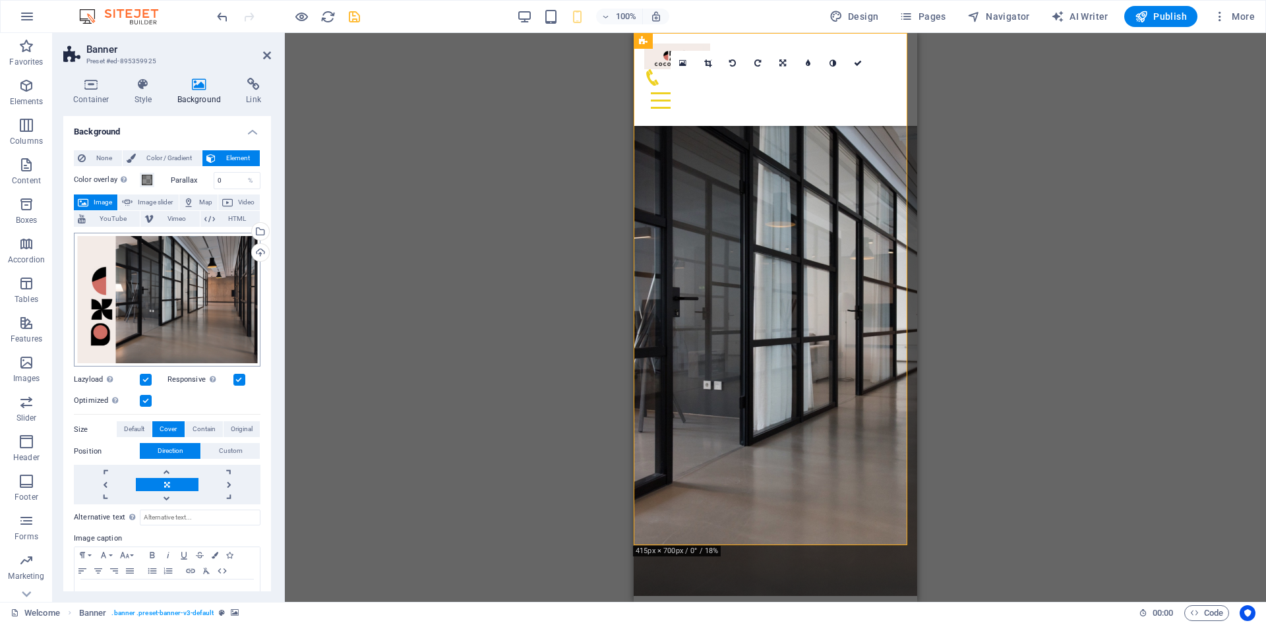
scroll to position [38, 0]
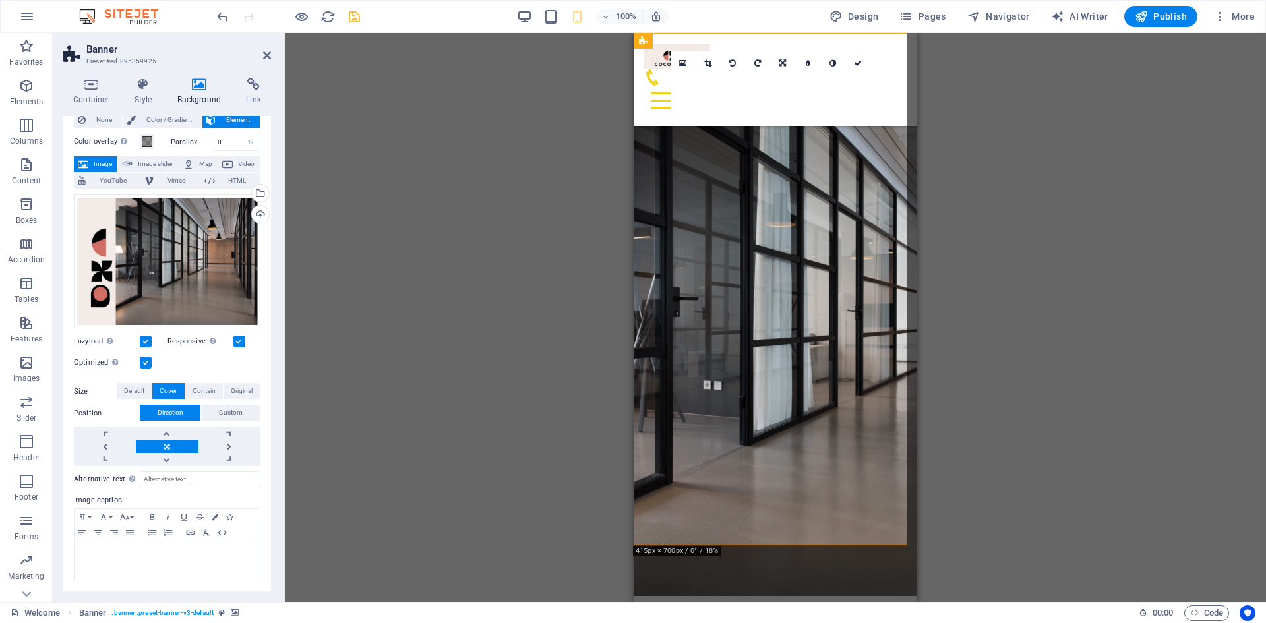
click at [144, 339] on label at bounding box center [146, 342] width 12 height 12
click at [0, 0] on input "Lazyload Loading images after the page loads improves page speed." at bounding box center [0, 0] width 0 height 0
click at [144, 339] on label at bounding box center [146, 342] width 12 height 12
click at [0, 0] on input "Lazyload Loading images after the page loads improves page speed." at bounding box center [0, 0] width 0 height 0
click at [143, 361] on label at bounding box center [146, 363] width 12 height 12
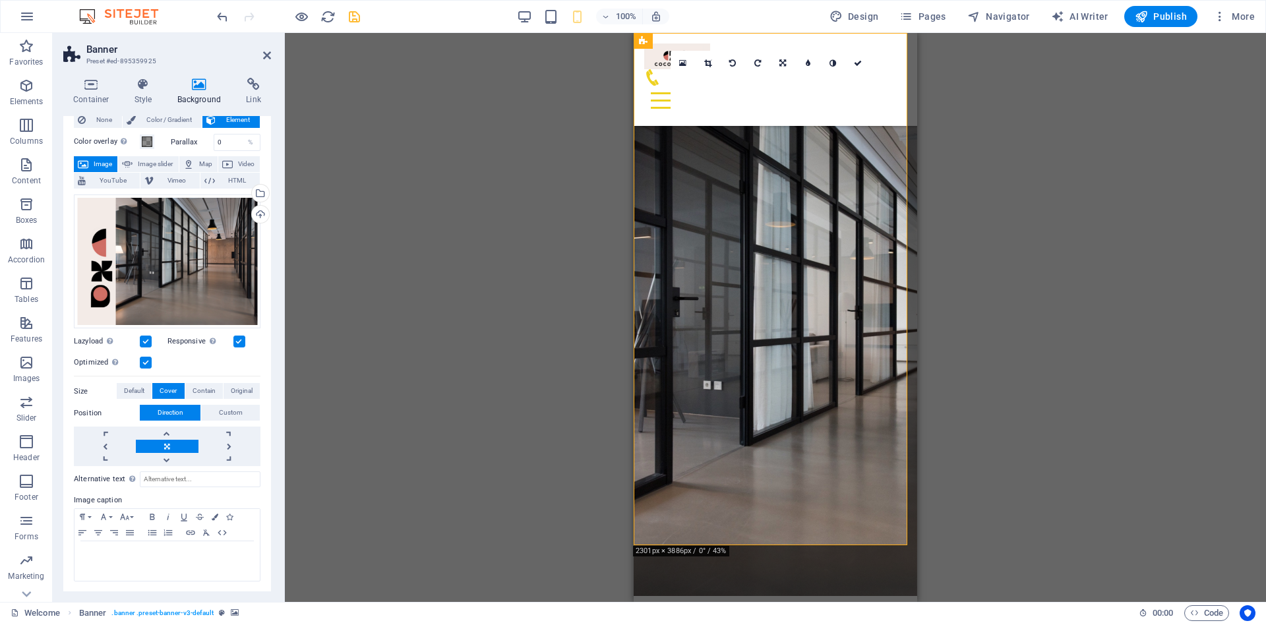
click at [0, 0] on input "Optimized Images are compressed to improve page speed." at bounding box center [0, 0] width 0 height 0
click at [143, 361] on label at bounding box center [146, 363] width 12 height 12
click at [0, 0] on input "Optimized Images are compressed to improve page speed." at bounding box center [0, 0] width 0 height 0
click at [240, 338] on label at bounding box center [239, 342] width 12 height 12
click at [0, 0] on input "Responsive Automatically load retina image and smartphone optimized sizes." at bounding box center [0, 0] width 0 height 0
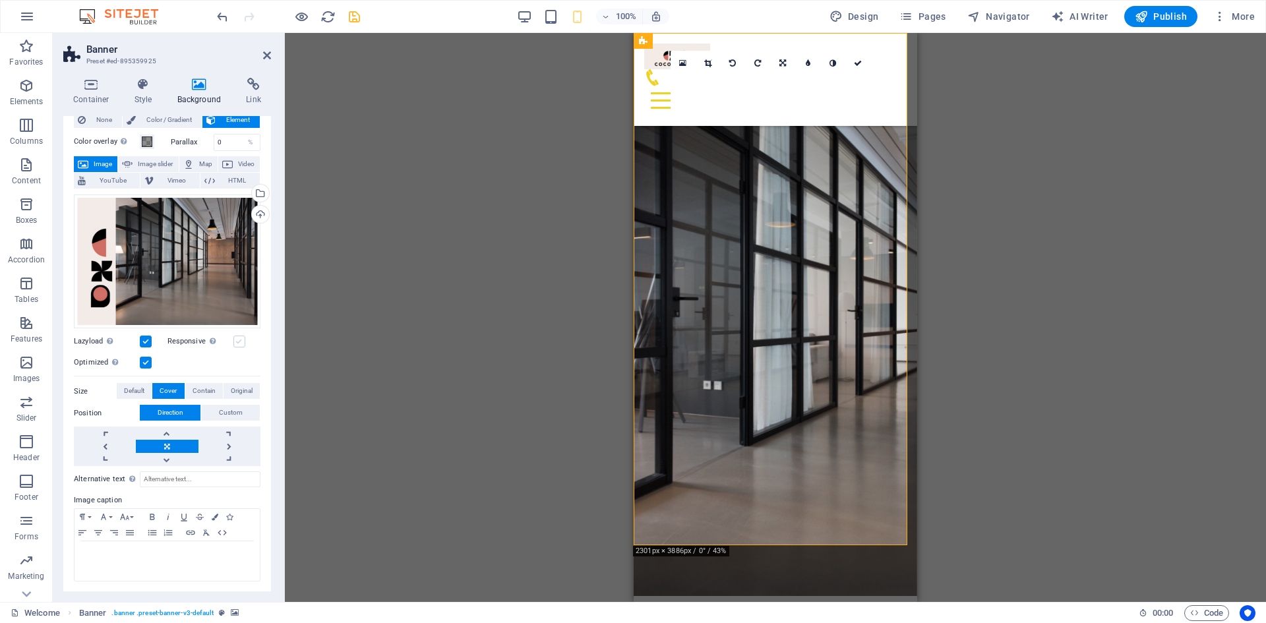
click at [241, 339] on label at bounding box center [239, 342] width 12 height 12
click at [0, 0] on input "Responsive Automatically load retina image and smartphone optimized sizes." at bounding box center [0, 0] width 0 height 0
click at [258, 212] on div "Upload" at bounding box center [259, 216] width 20 height 20
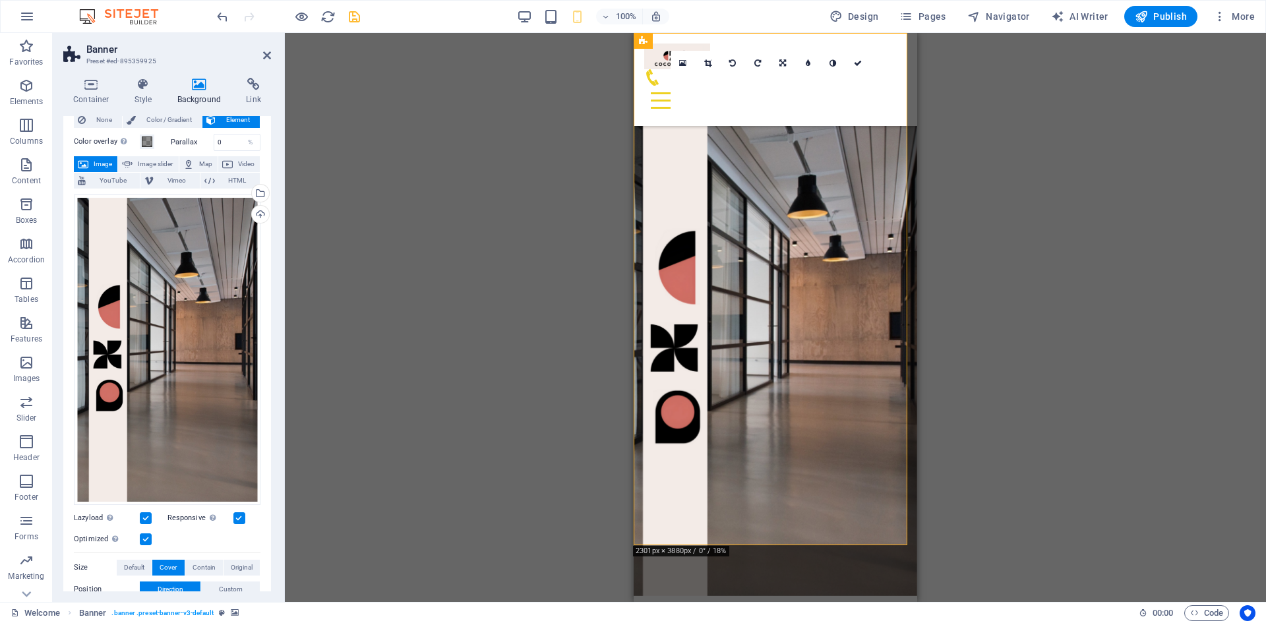
click at [1070, 315] on div "Drag here to replace the existing content. Press “Ctrl” if you want to create a…" at bounding box center [775, 317] width 981 height 569
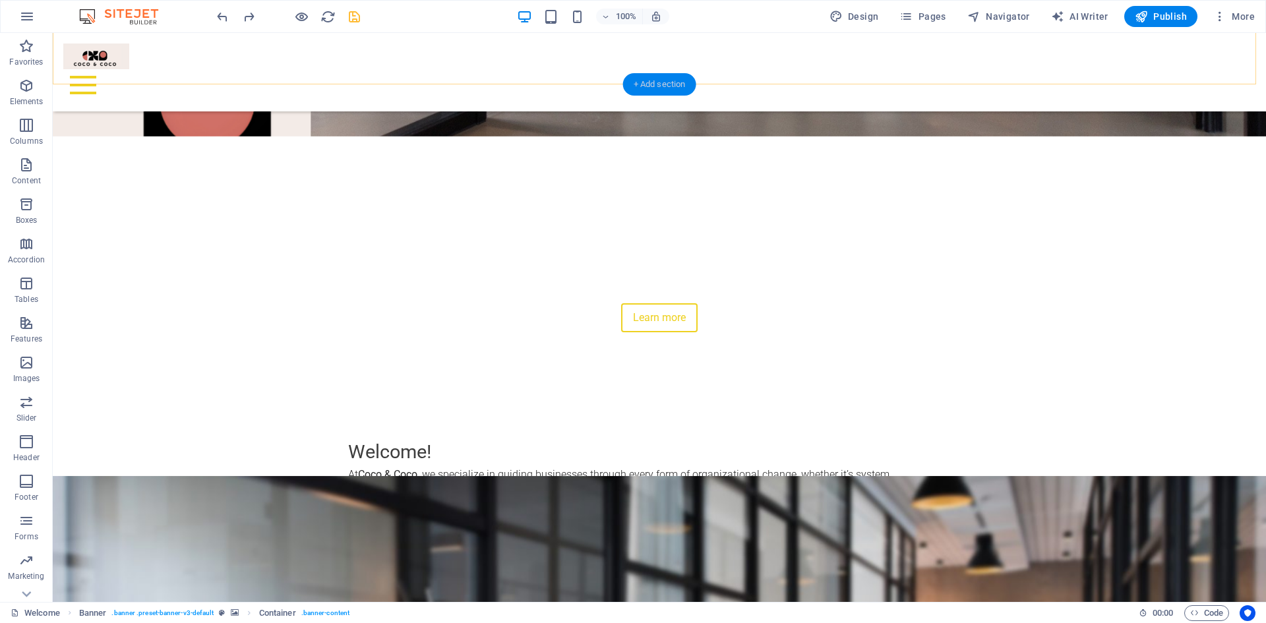
scroll to position [0, 0]
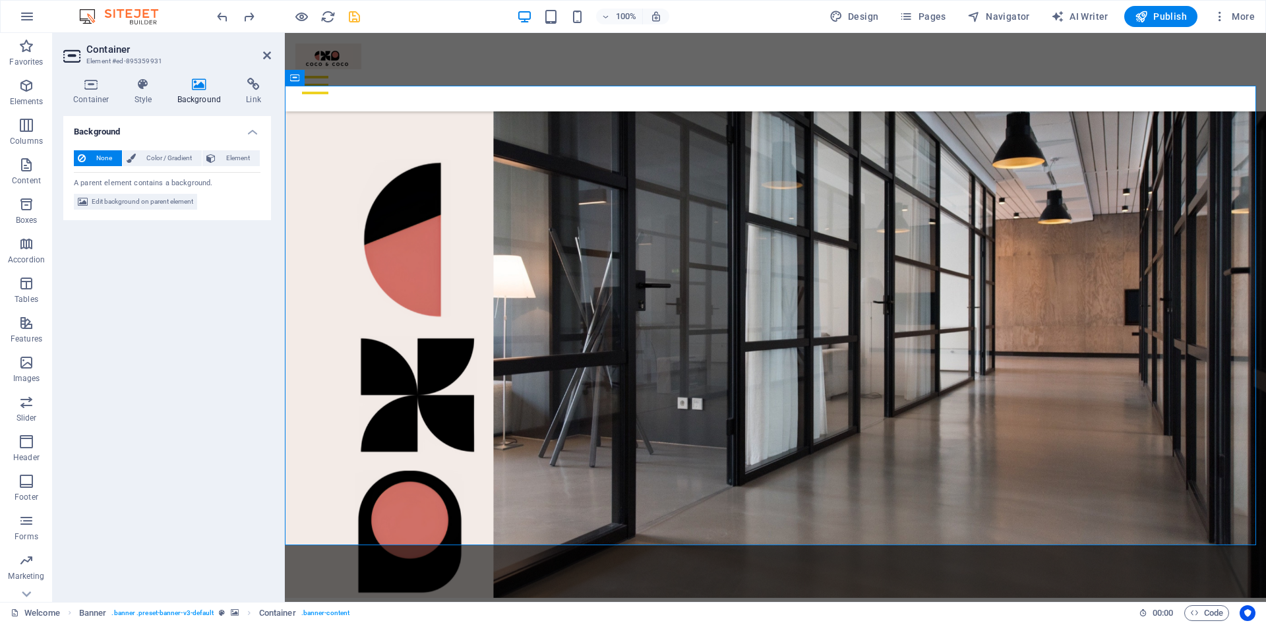
click at [136, 193] on div "None Color / Gradient Element Stretch background to full-width Color overlay Pl…" at bounding box center [167, 180] width 208 height 81
click at [136, 205] on span "Edit background on parent element" at bounding box center [143, 202] width 102 height 16
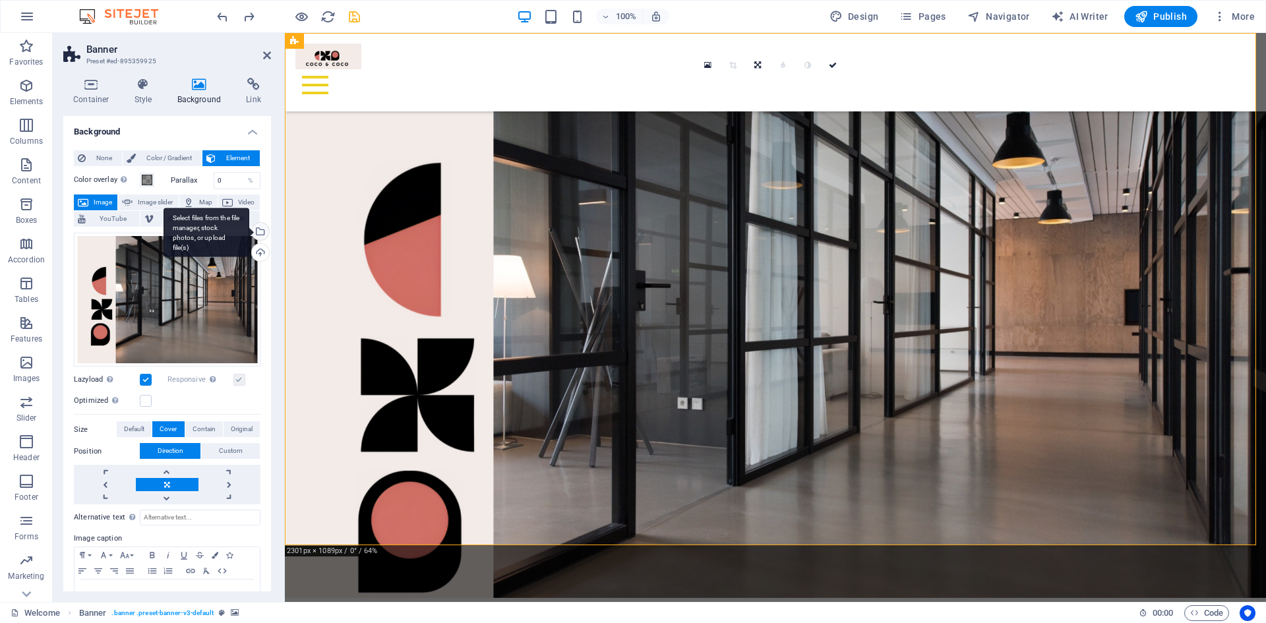
click at [249, 232] on div "Select files from the file manager, stock photos, or upload file(s)" at bounding box center [207, 232] width 86 height 49
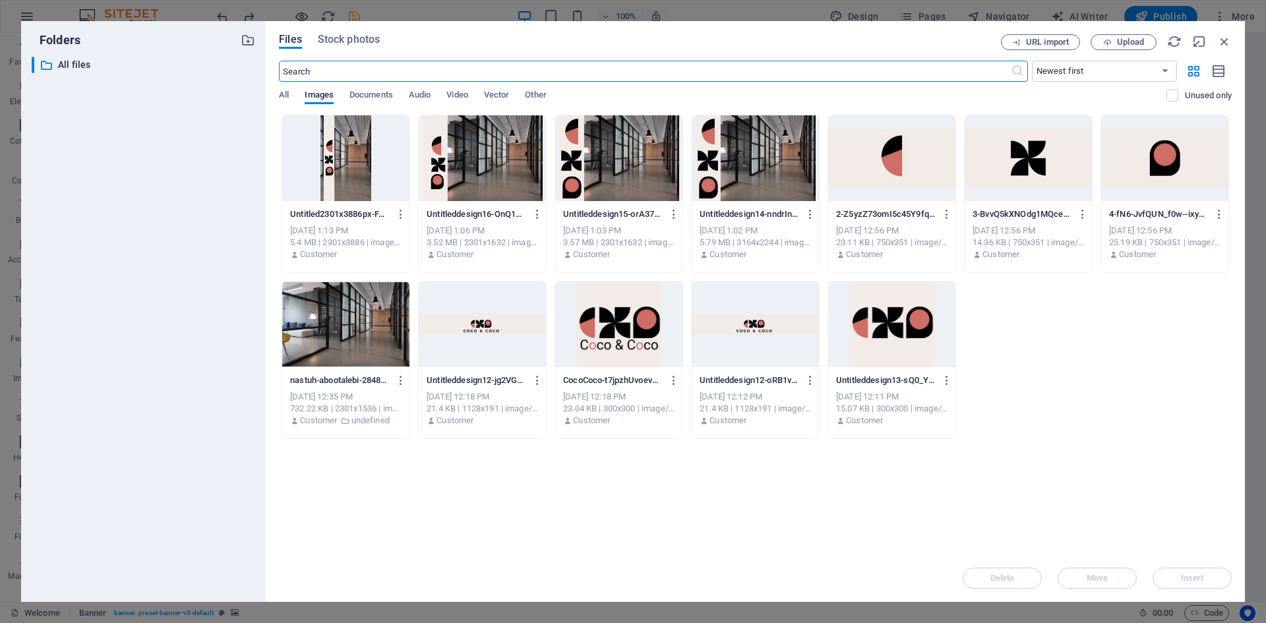
click at [522, 179] on div at bounding box center [482, 158] width 127 height 86
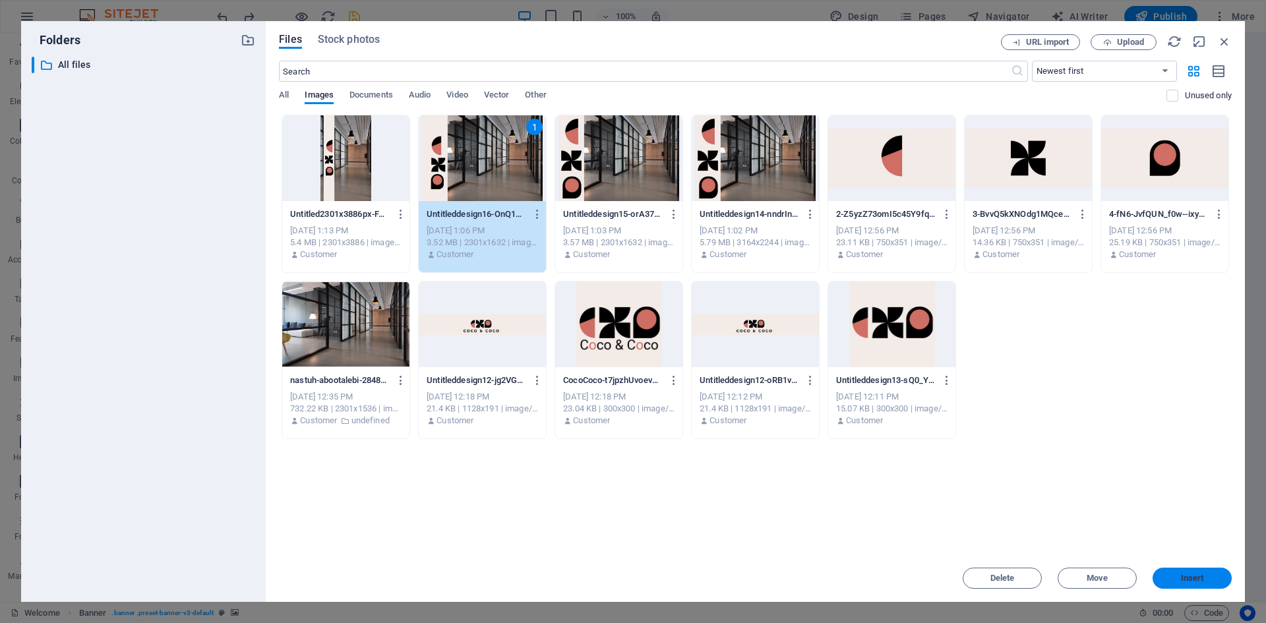
click at [1192, 582] on span "Insert" at bounding box center [1192, 578] width 23 height 8
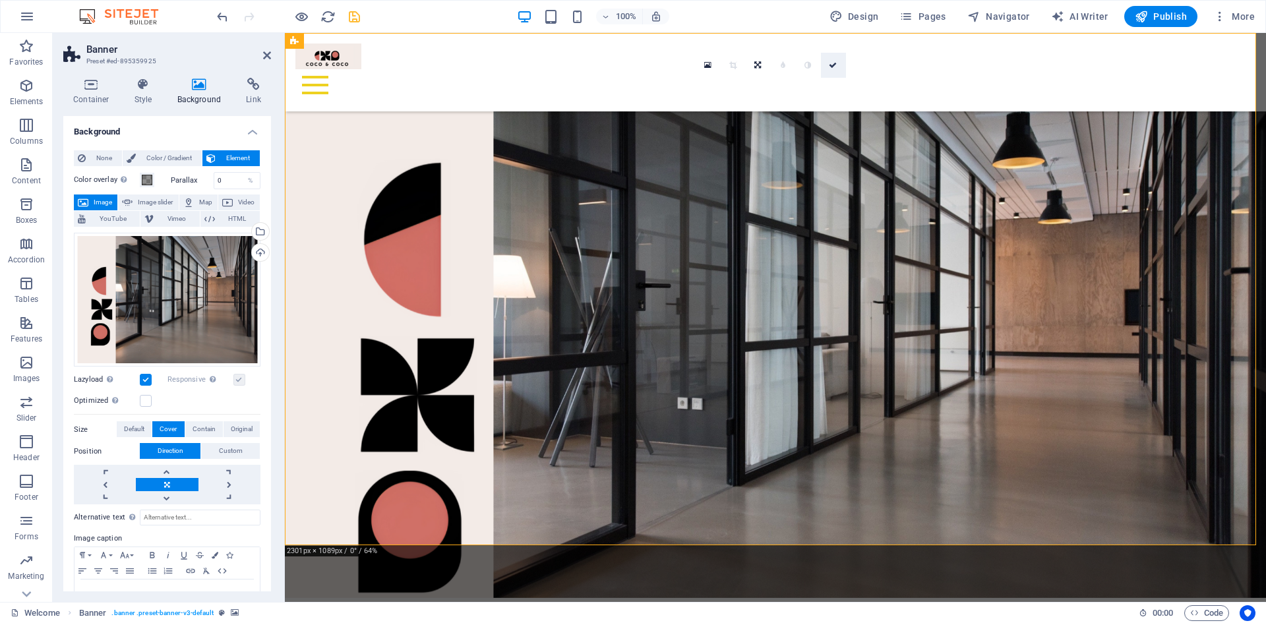
click at [829, 65] on icon at bounding box center [833, 65] width 8 height 8
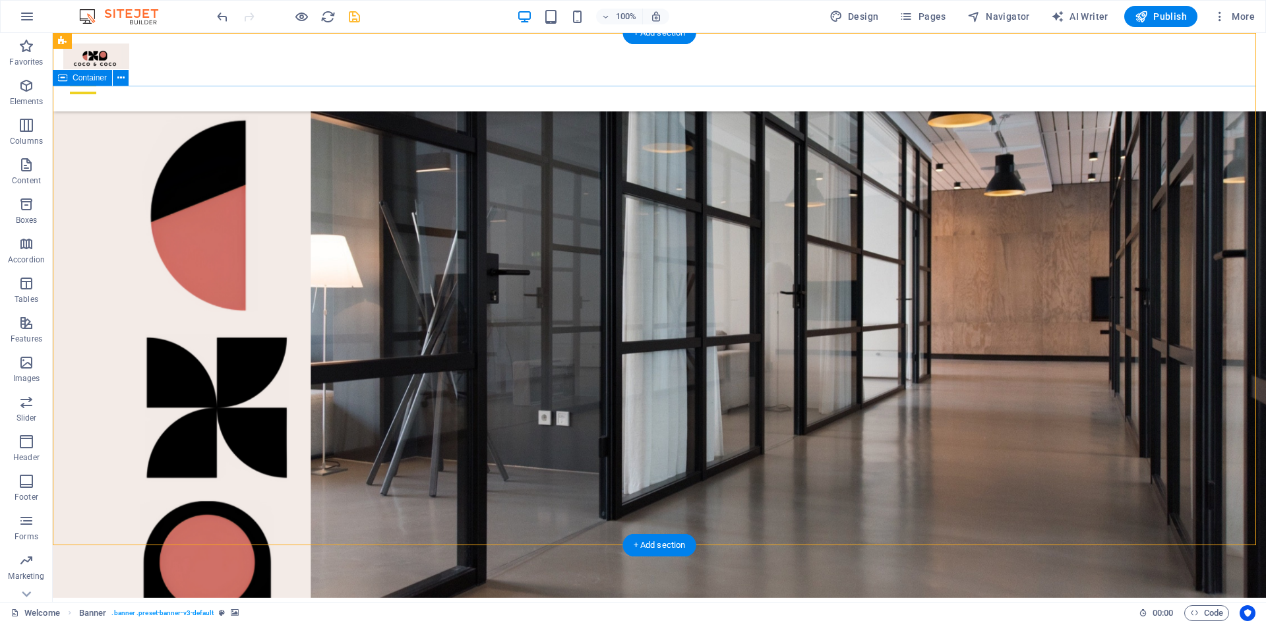
click at [90, 79] on span "Container" at bounding box center [90, 78] width 34 height 8
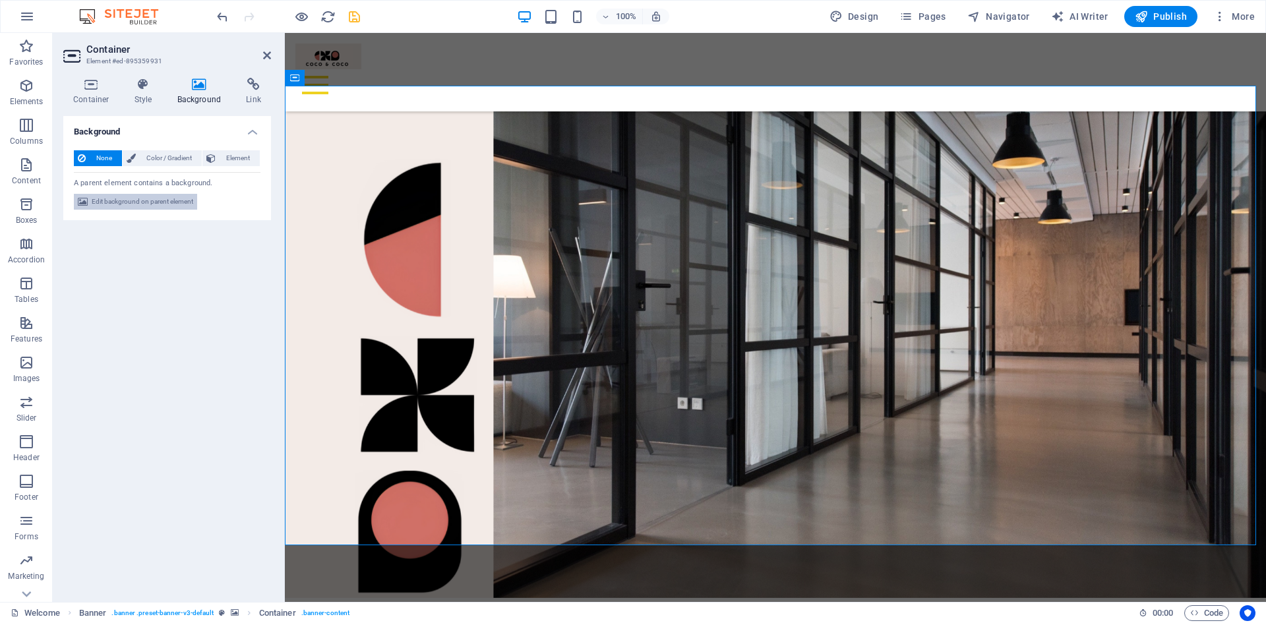
click at [141, 202] on span "Edit background on parent element" at bounding box center [143, 202] width 102 height 16
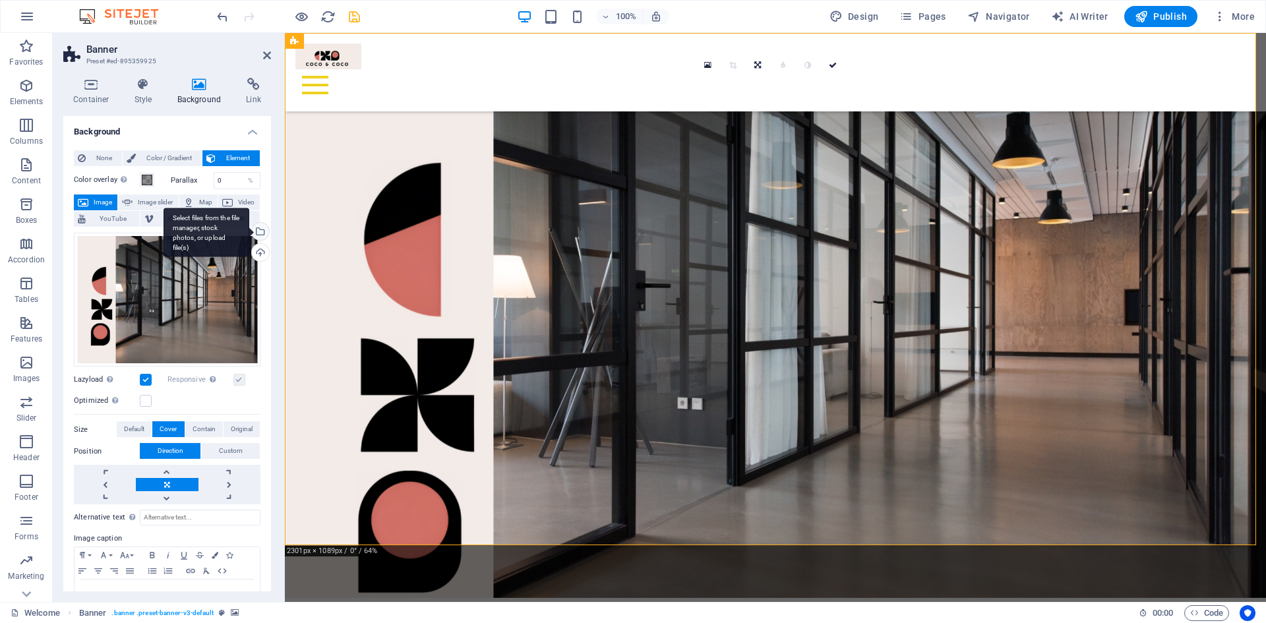
click at [249, 230] on div "Select files from the file manager, stock photos, or upload file(s)" at bounding box center [207, 232] width 86 height 49
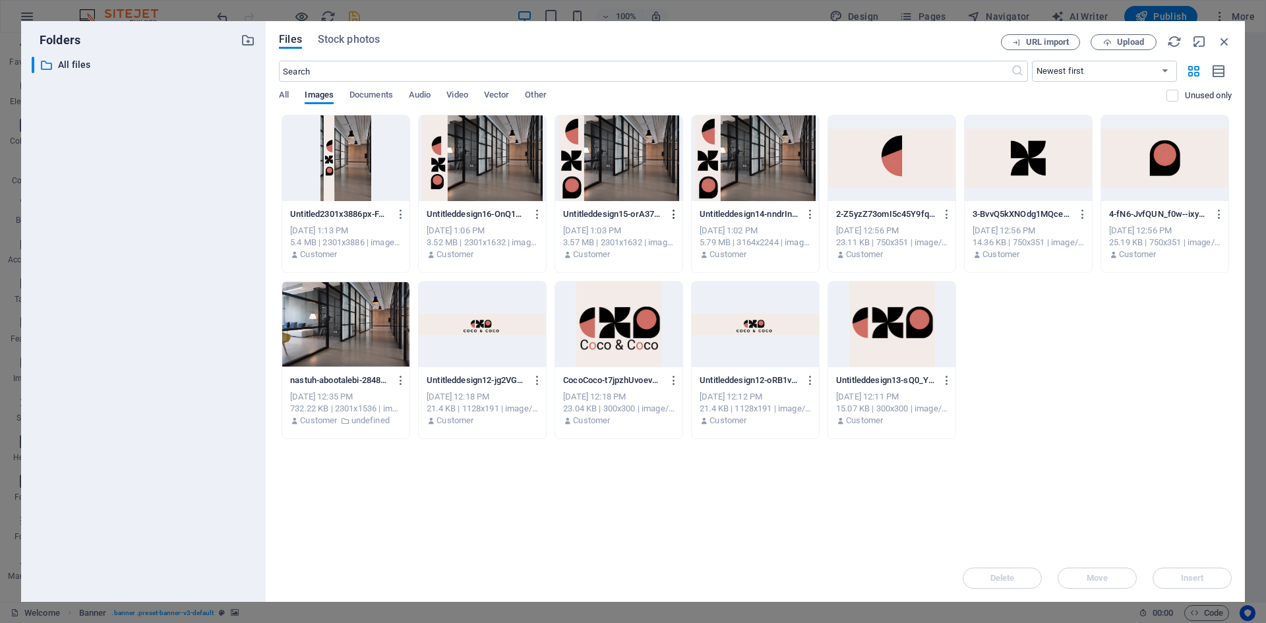
click at [677, 217] on icon "button" at bounding box center [674, 214] width 13 height 12
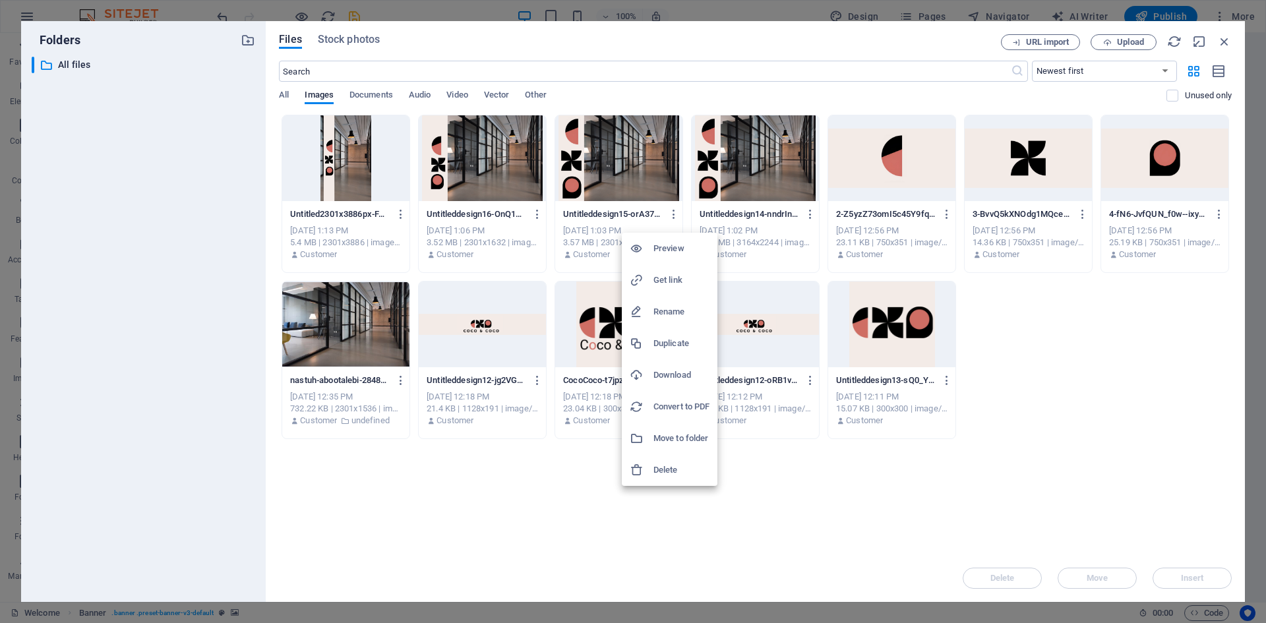
click at [665, 473] on h6 "Delete" at bounding box center [681, 470] width 56 height 16
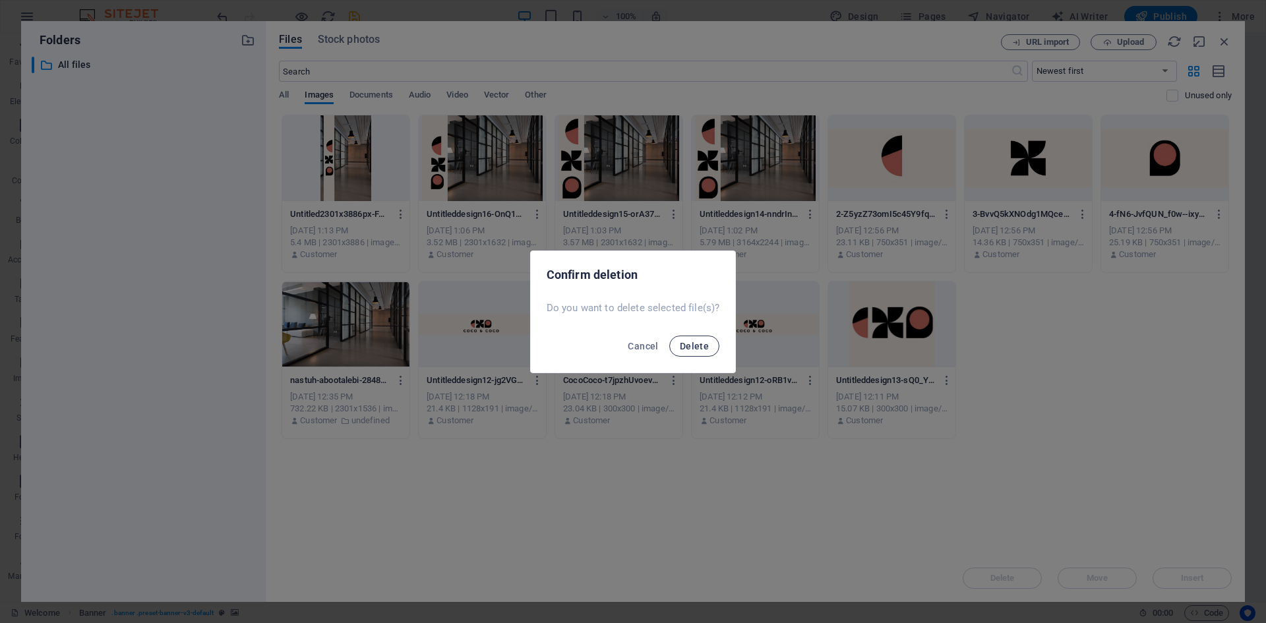
click at [697, 342] on span "Delete" at bounding box center [694, 346] width 29 height 11
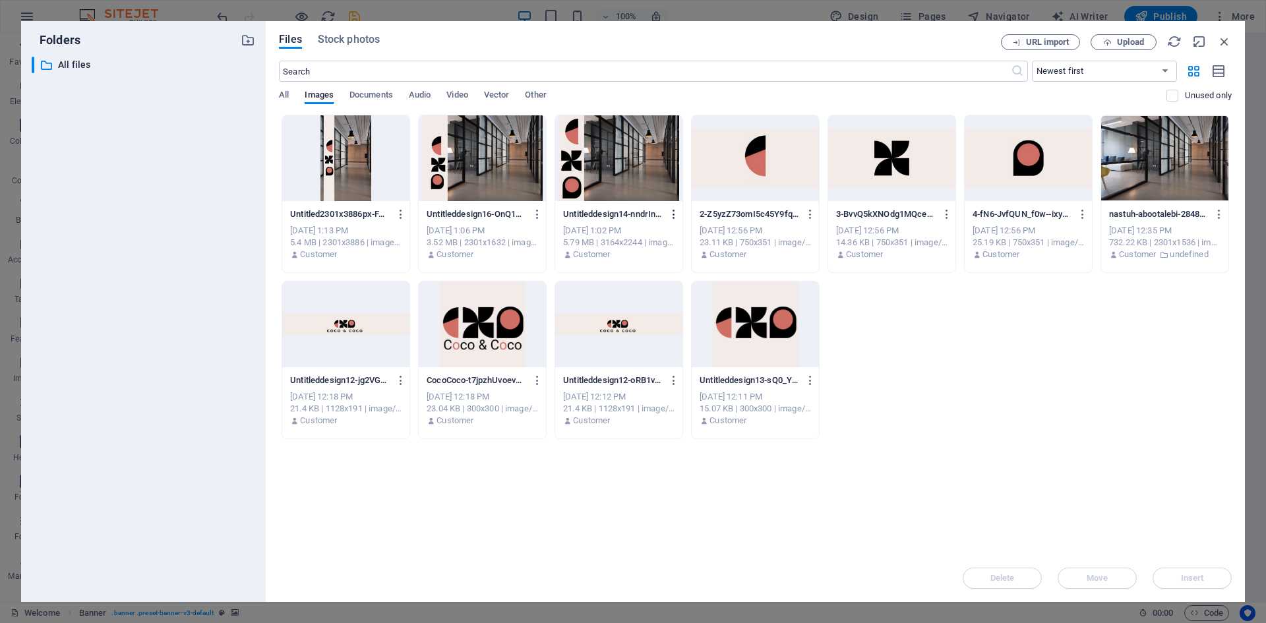
click at [669, 209] on icon "button" at bounding box center [674, 214] width 13 height 12
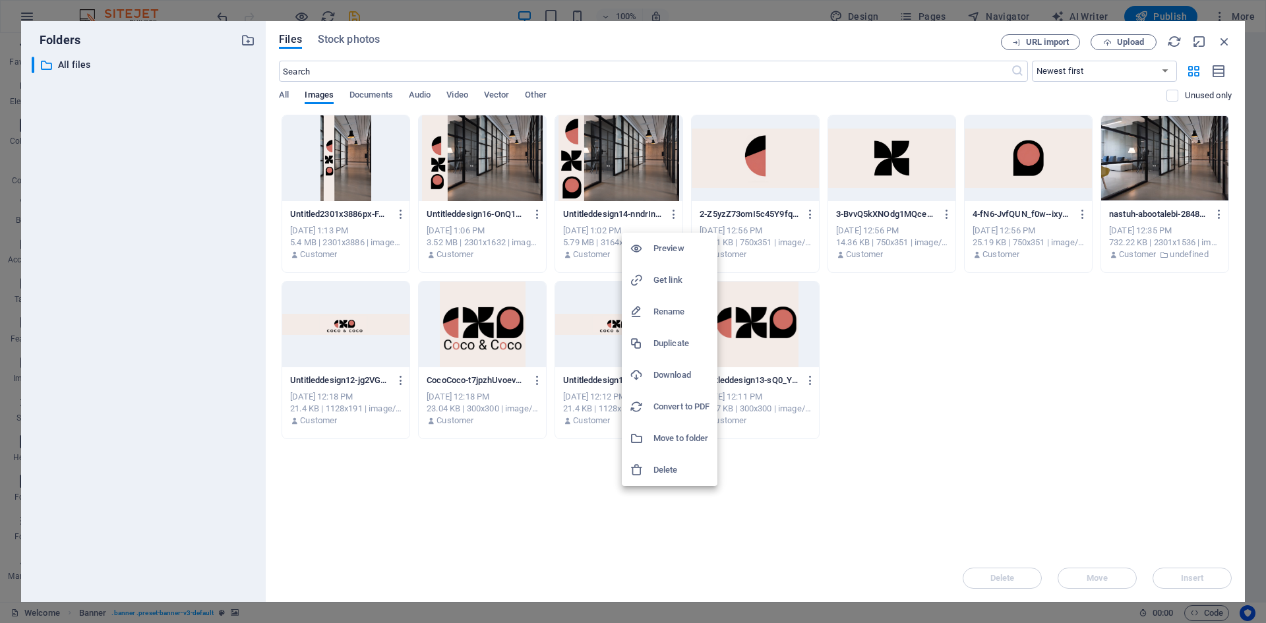
click at [677, 473] on h6 "Delete" at bounding box center [681, 470] width 56 height 16
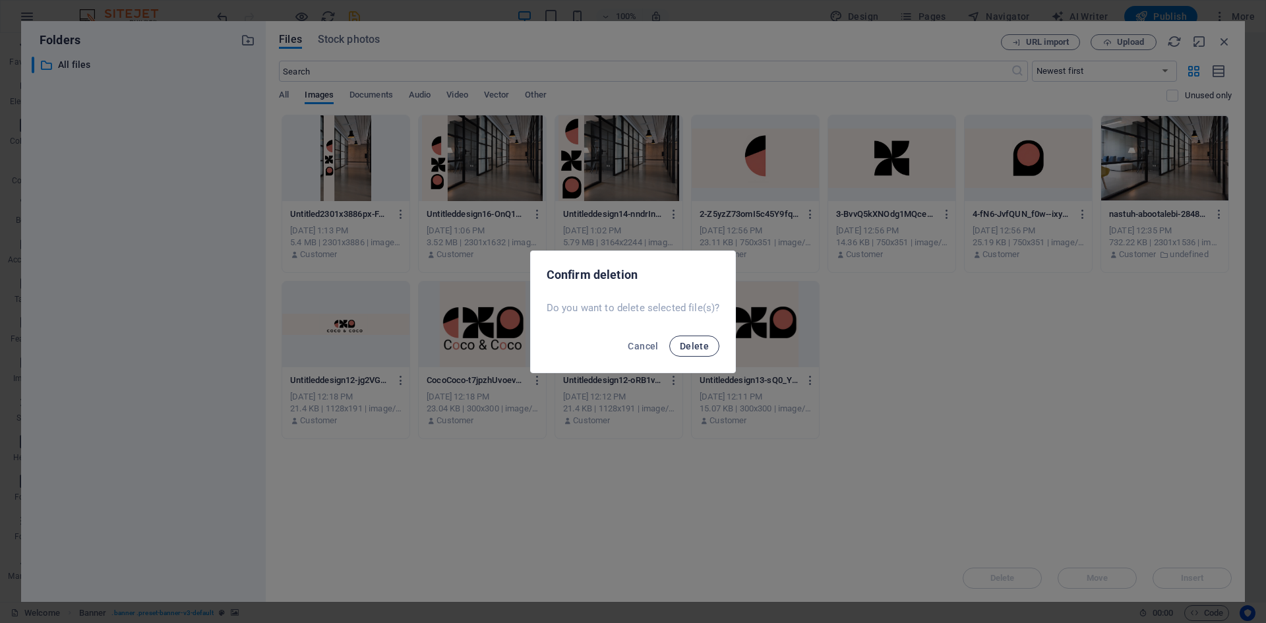
click at [687, 352] on button "Delete" at bounding box center [694, 346] width 50 height 21
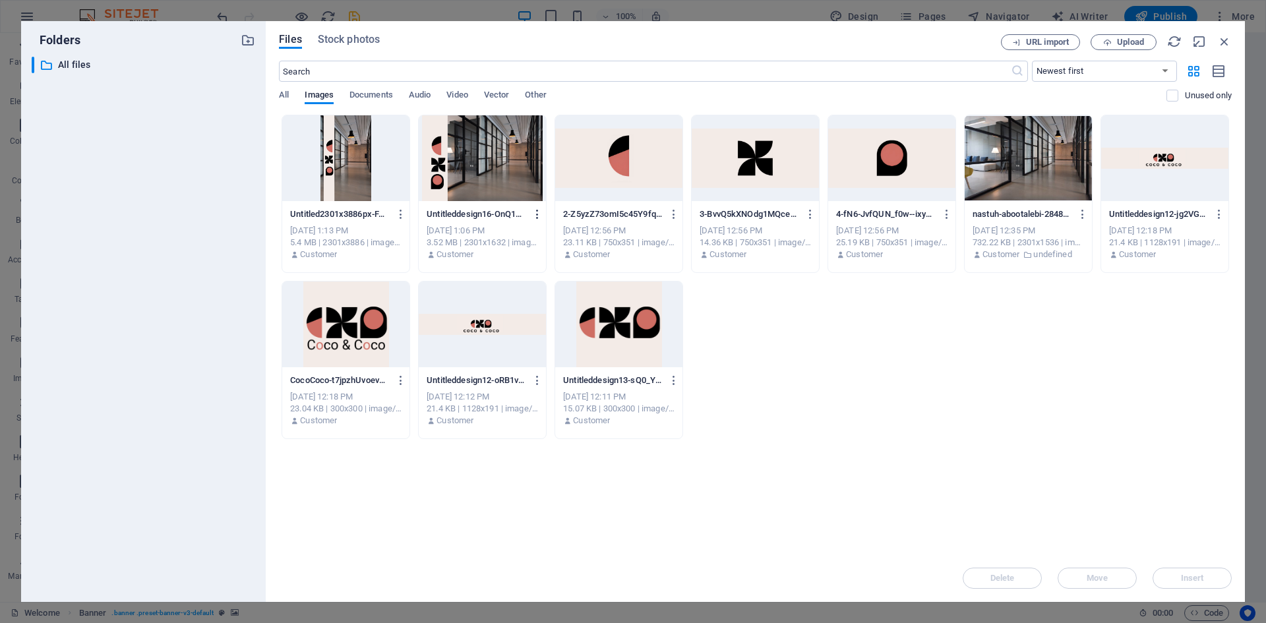
click at [542, 204] on button "button" at bounding box center [535, 214] width 18 height 21
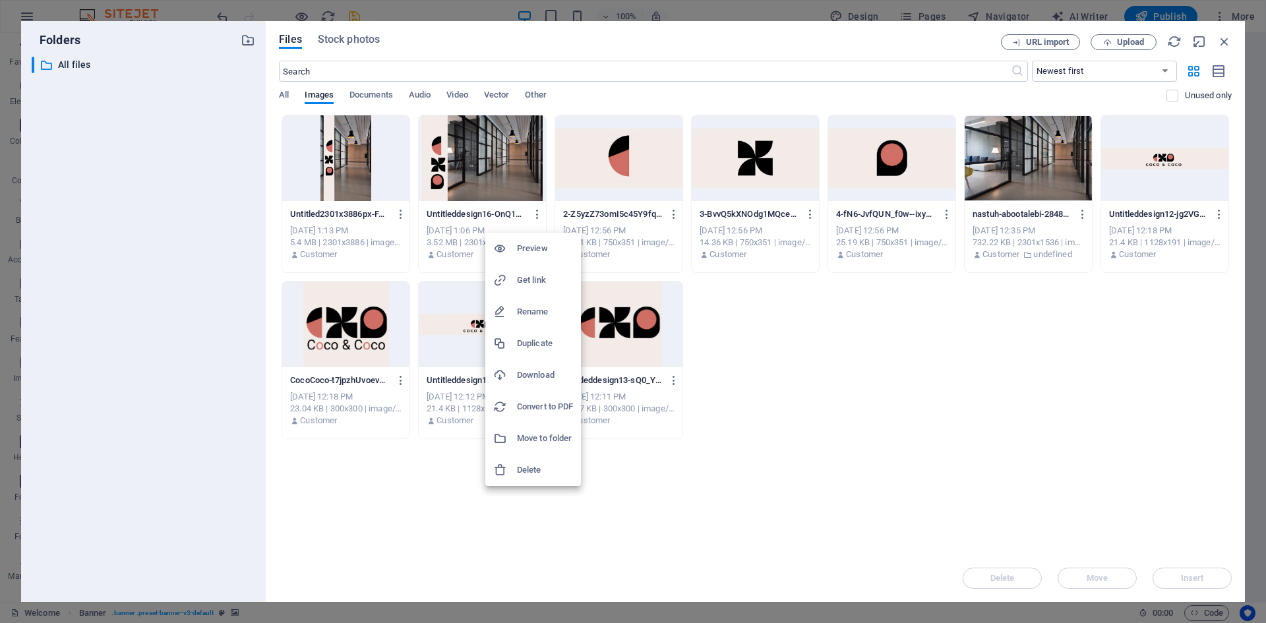
click at [530, 465] on h6 "Delete" at bounding box center [545, 470] width 56 height 16
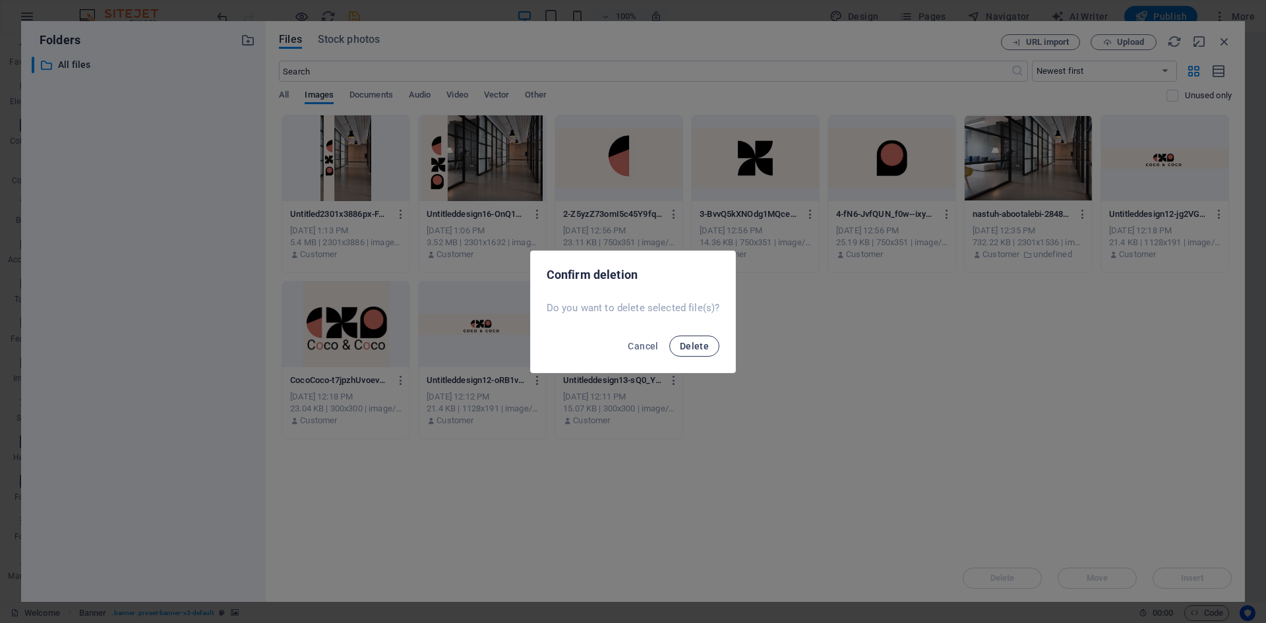
click at [690, 344] on span "Delete" at bounding box center [694, 346] width 29 height 11
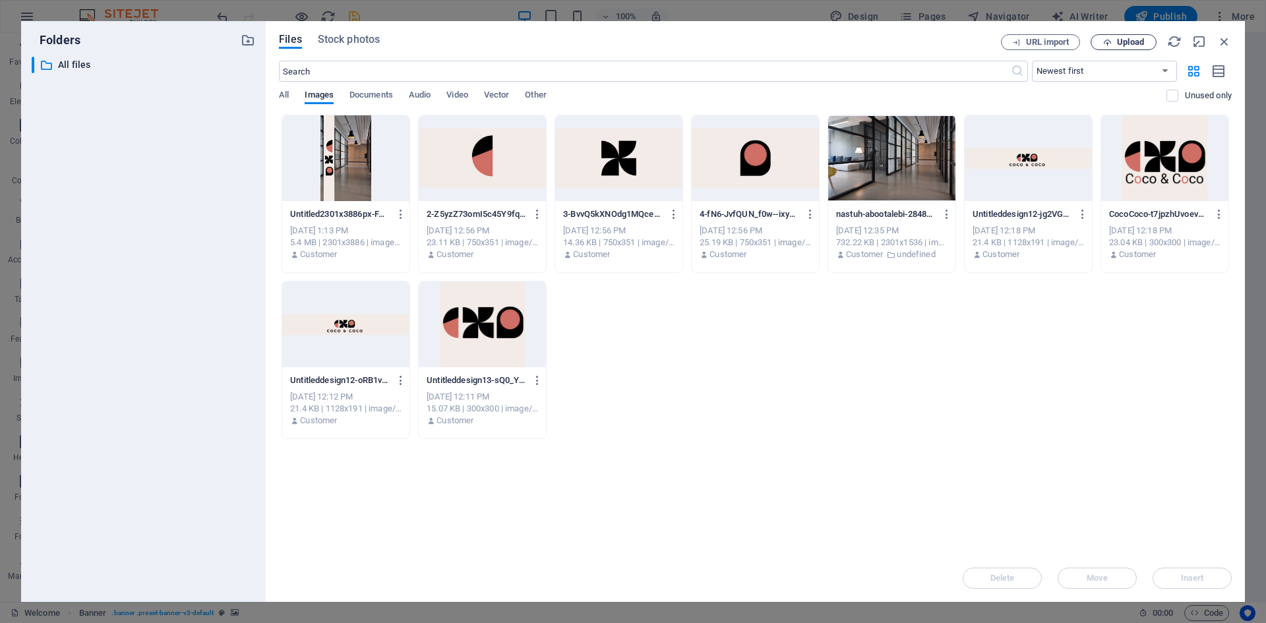
click at [1130, 39] on span "Upload" at bounding box center [1130, 42] width 27 height 8
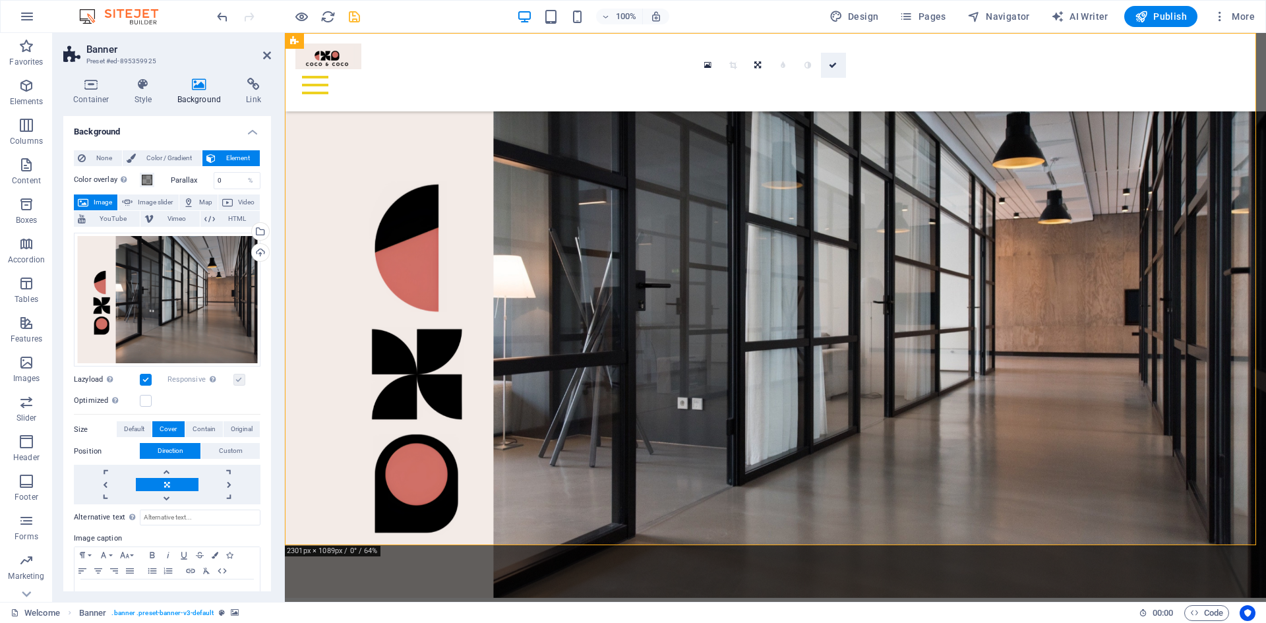
click at [833, 67] on icon at bounding box center [833, 65] width 8 height 8
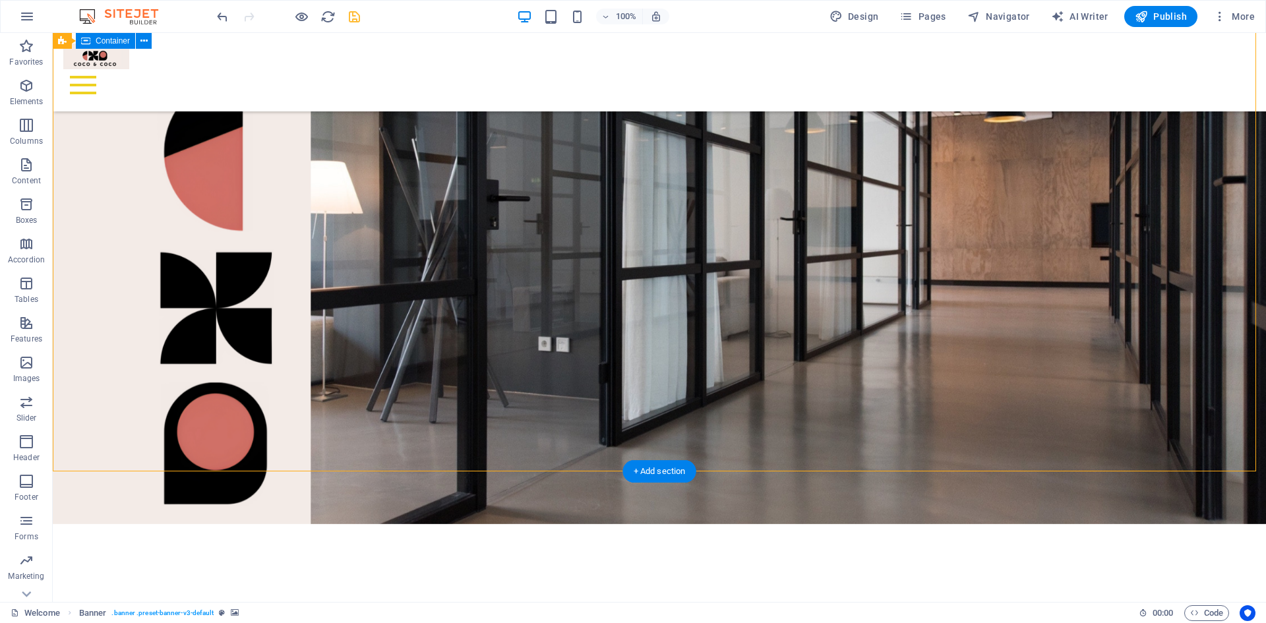
scroll to position [198, 0]
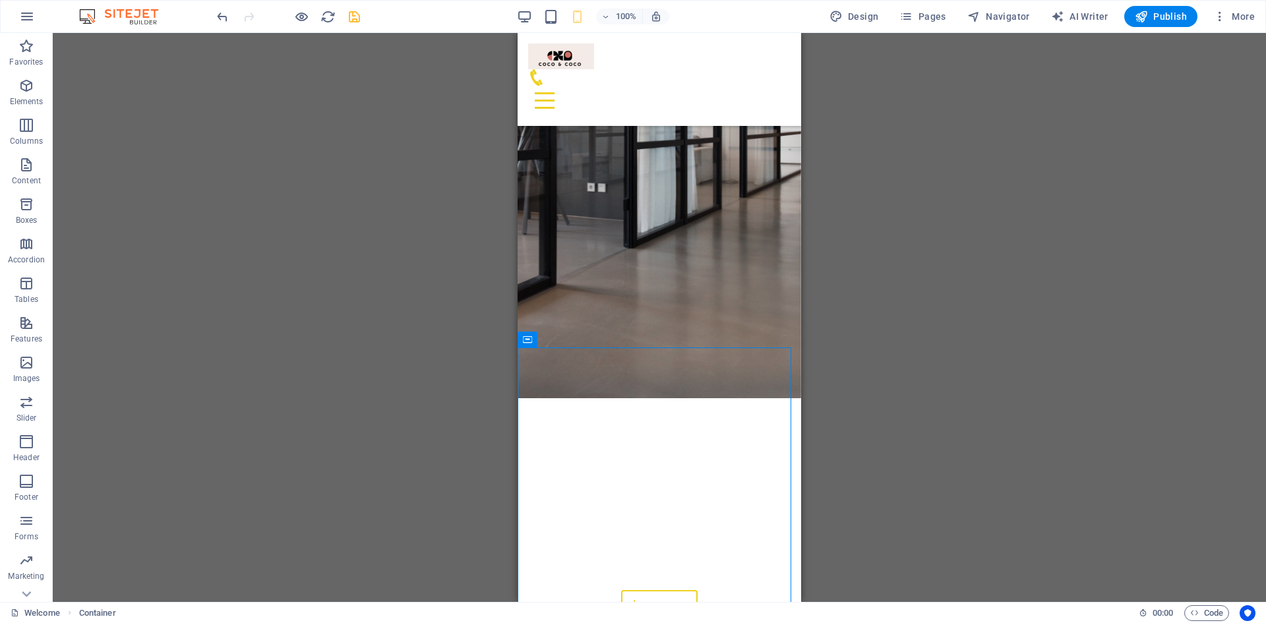
click at [1065, 236] on div "Drag here to replace the existing content. Press “Ctrl” if you want to create a…" at bounding box center [659, 317] width 1213 height 569
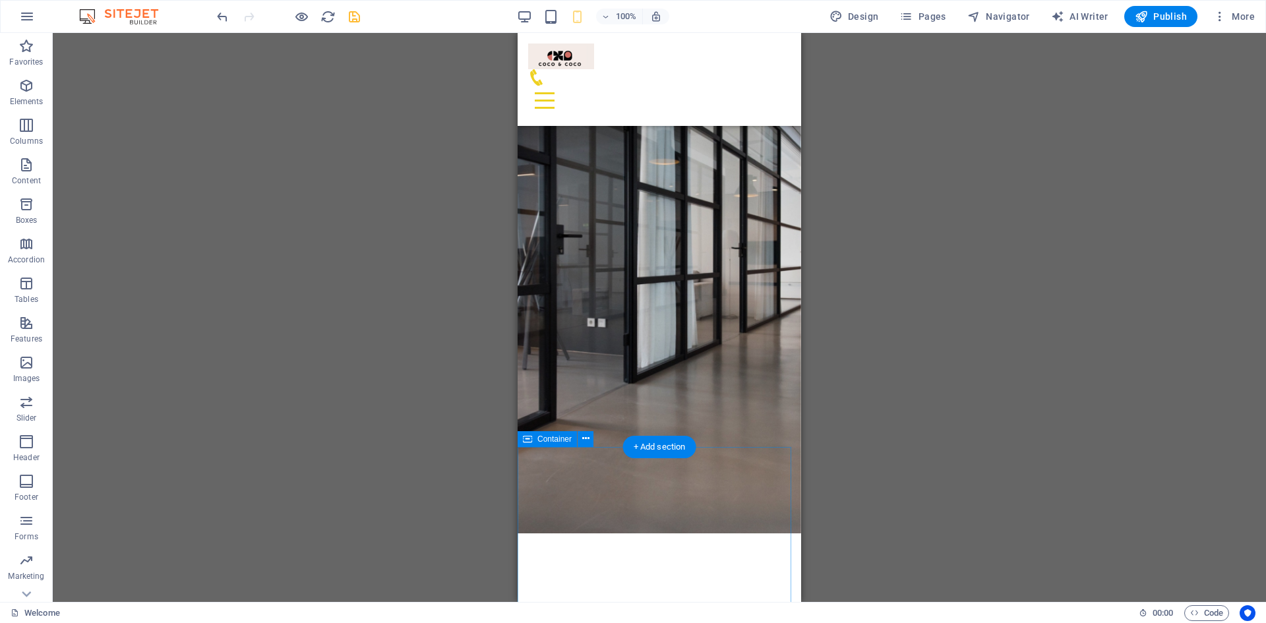
scroll to position [0, 0]
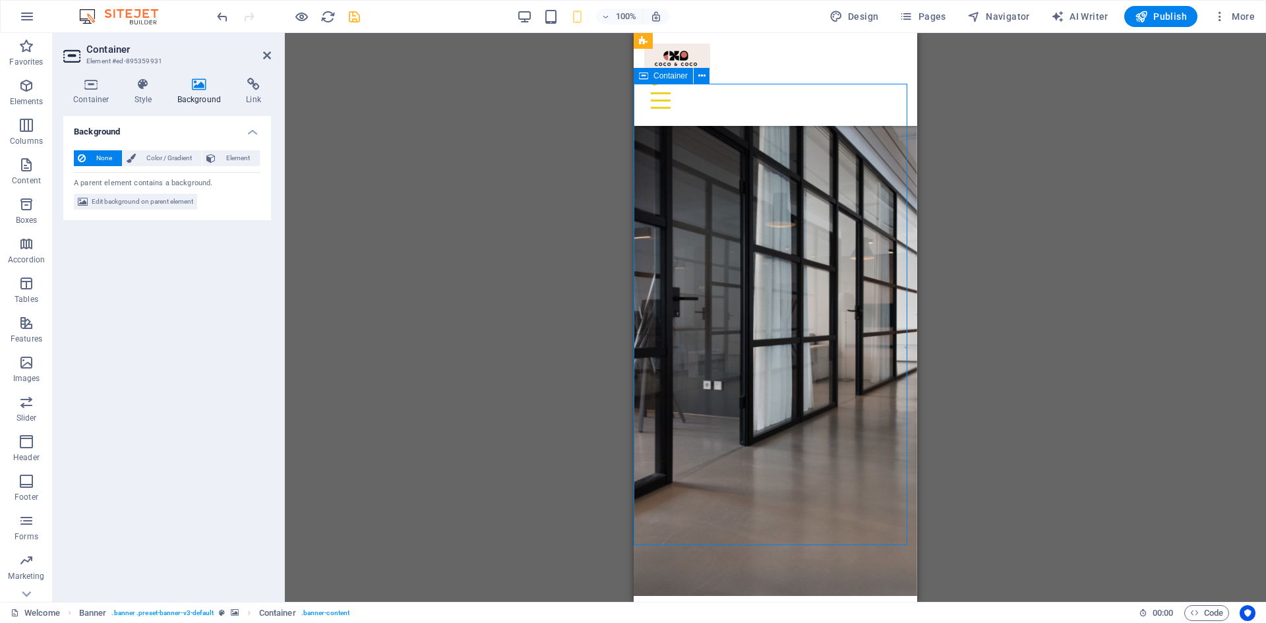
drag, startPoint x: 680, startPoint y: 135, endPoint x: 731, endPoint y: 135, distance: 51.4
click at [90, 87] on icon at bounding box center [91, 84] width 56 height 13
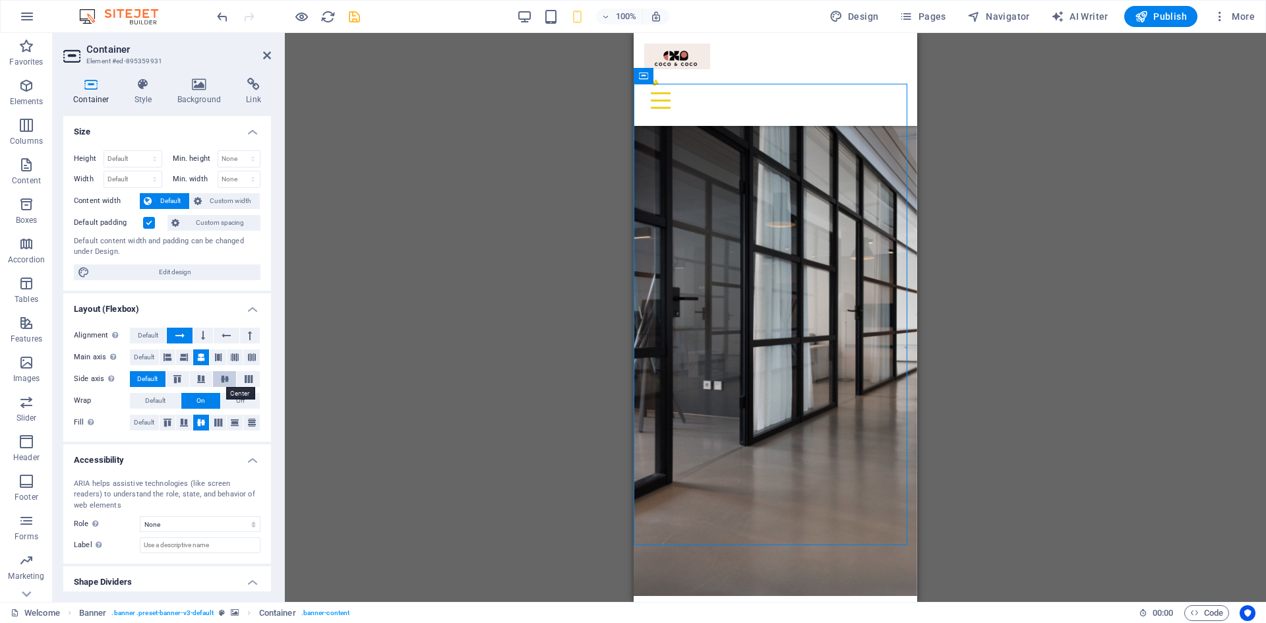
scroll to position [36, 0]
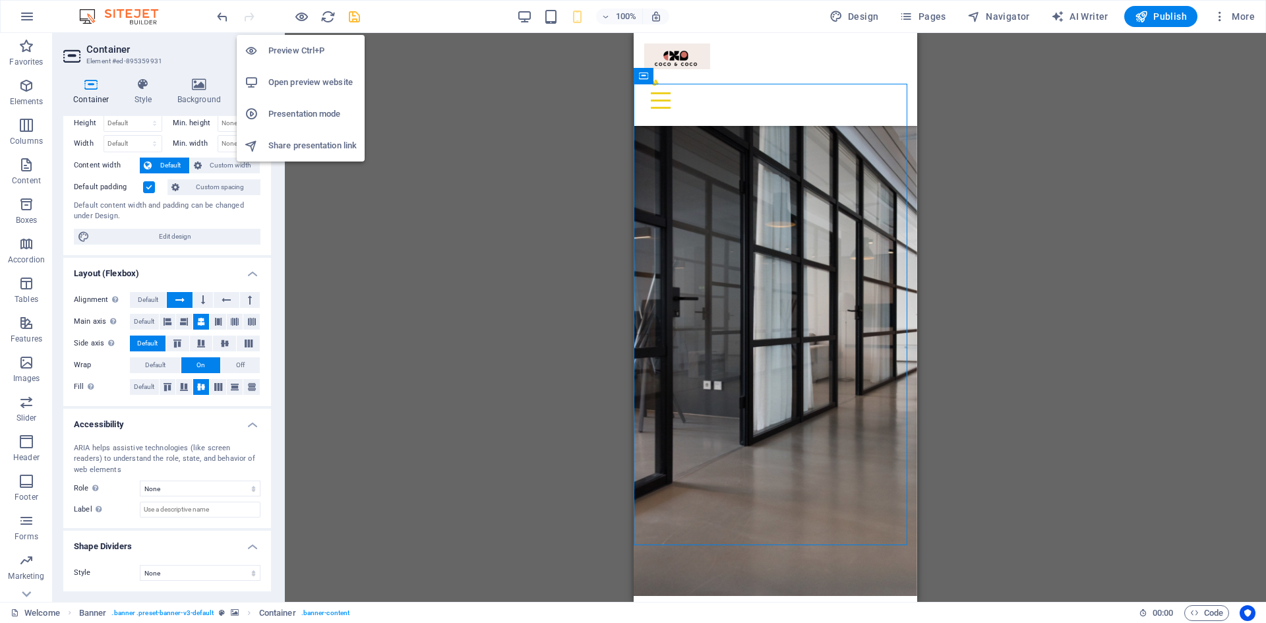
click at [313, 77] on h6 "Open preview website" at bounding box center [312, 83] width 88 height 16
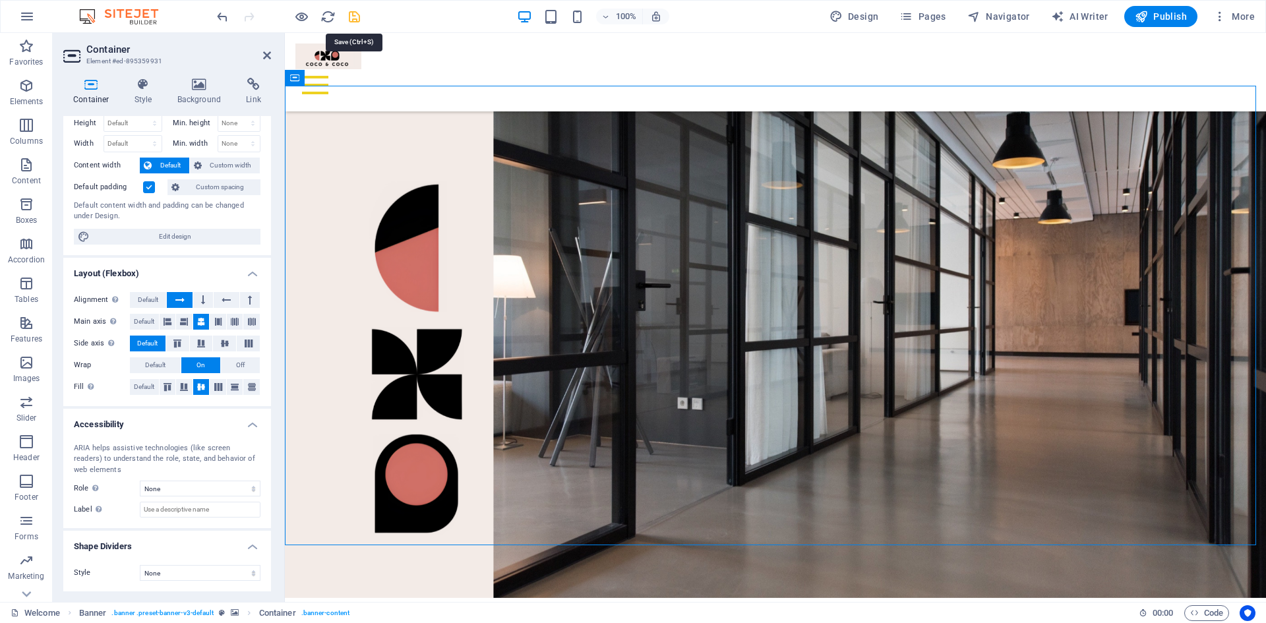
click at [353, 17] on icon "save" at bounding box center [354, 16] width 15 height 15
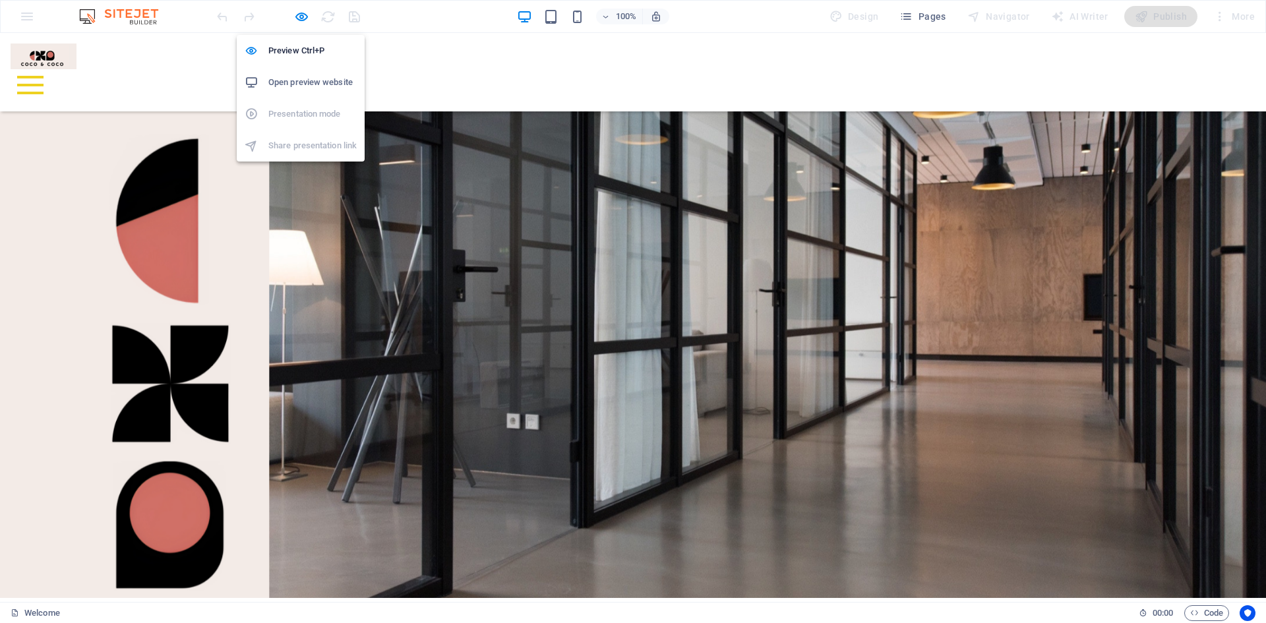
click at [311, 86] on h6 "Open preview website" at bounding box center [312, 83] width 88 height 16
click at [304, 73] on li "Open preview website" at bounding box center [301, 83] width 128 height 32
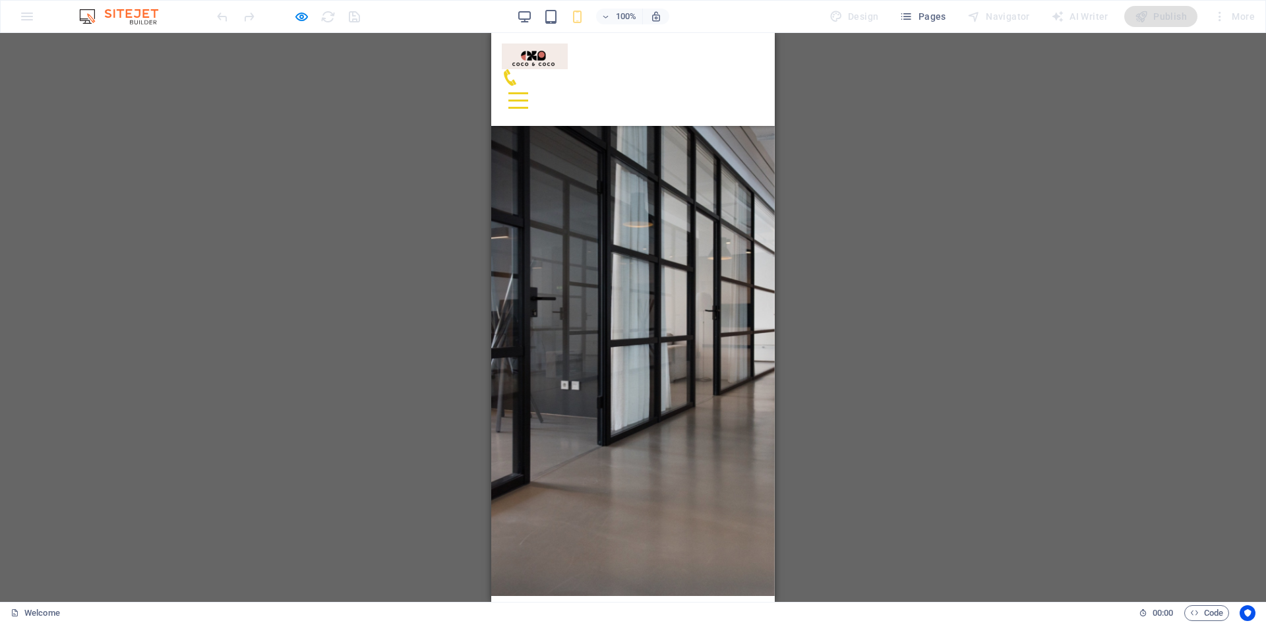
click at [942, 199] on div "Drag here to replace the existing content. Press “Ctrl” if you want to create a…" at bounding box center [633, 317] width 1266 height 569
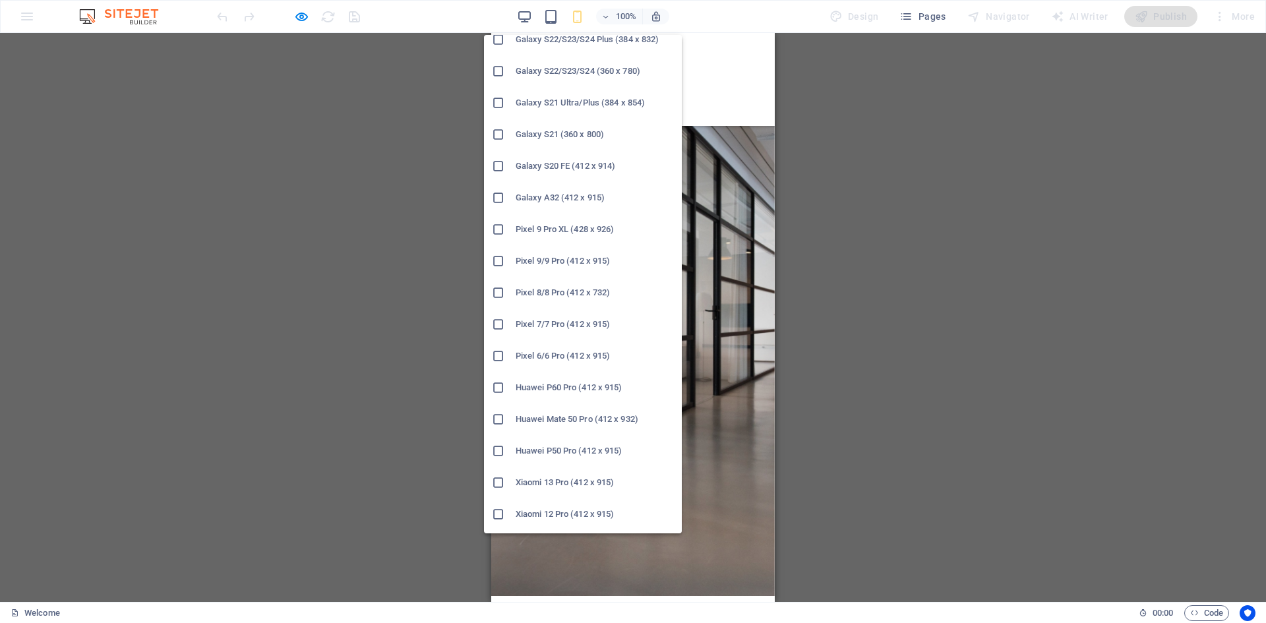
scroll to position [546, 0]
click at [497, 457] on icon at bounding box center [498, 454] width 13 height 13
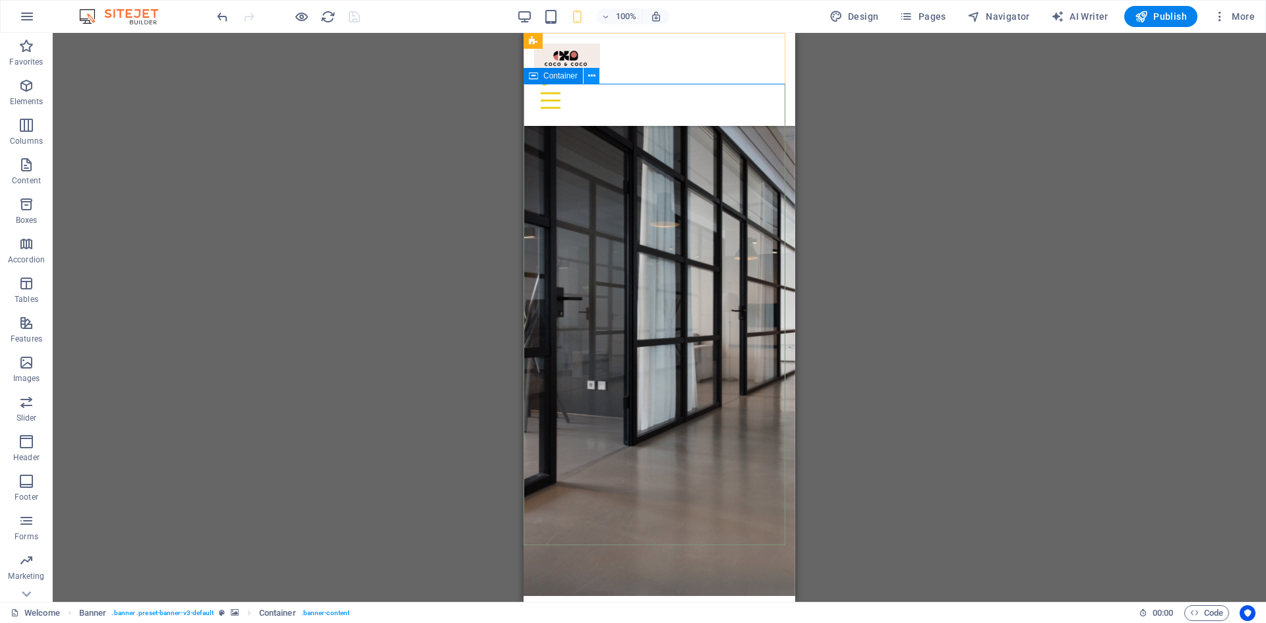
click at [593, 76] on icon at bounding box center [591, 76] width 7 height 14
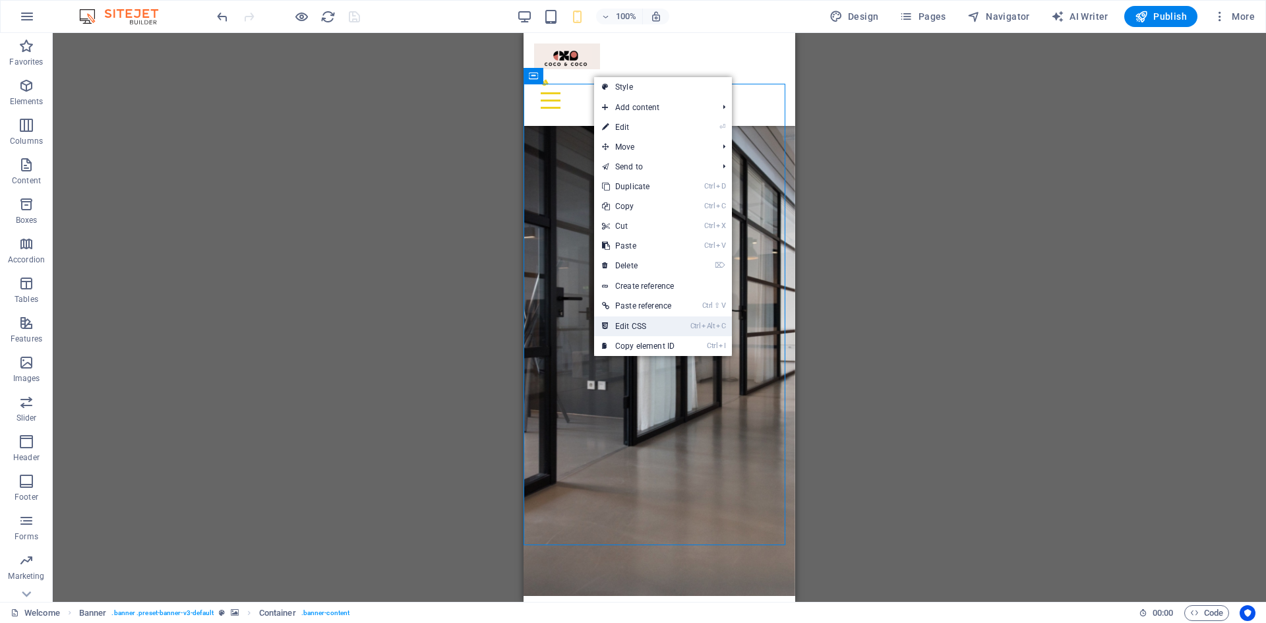
click at [657, 328] on link "Ctrl Alt C Edit CSS" at bounding box center [638, 327] width 88 height 20
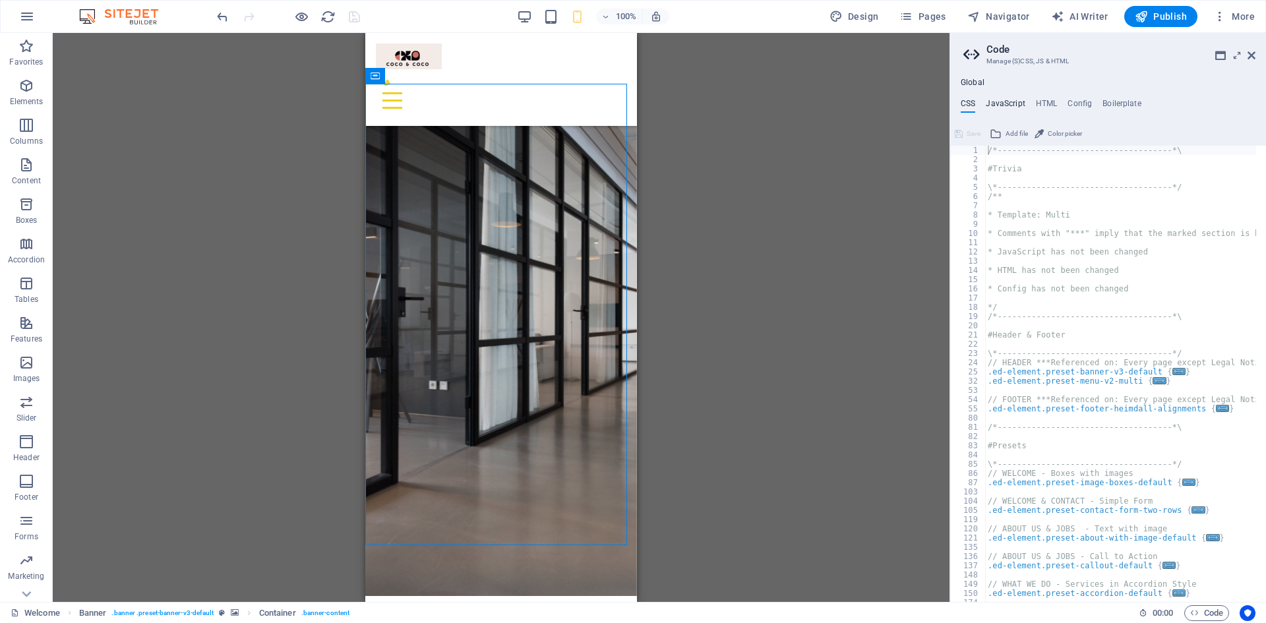
click at [1012, 99] on h4 "JavaScript" at bounding box center [1005, 106] width 39 height 15
type textarea "/* JS for preset "Menu V2" */"
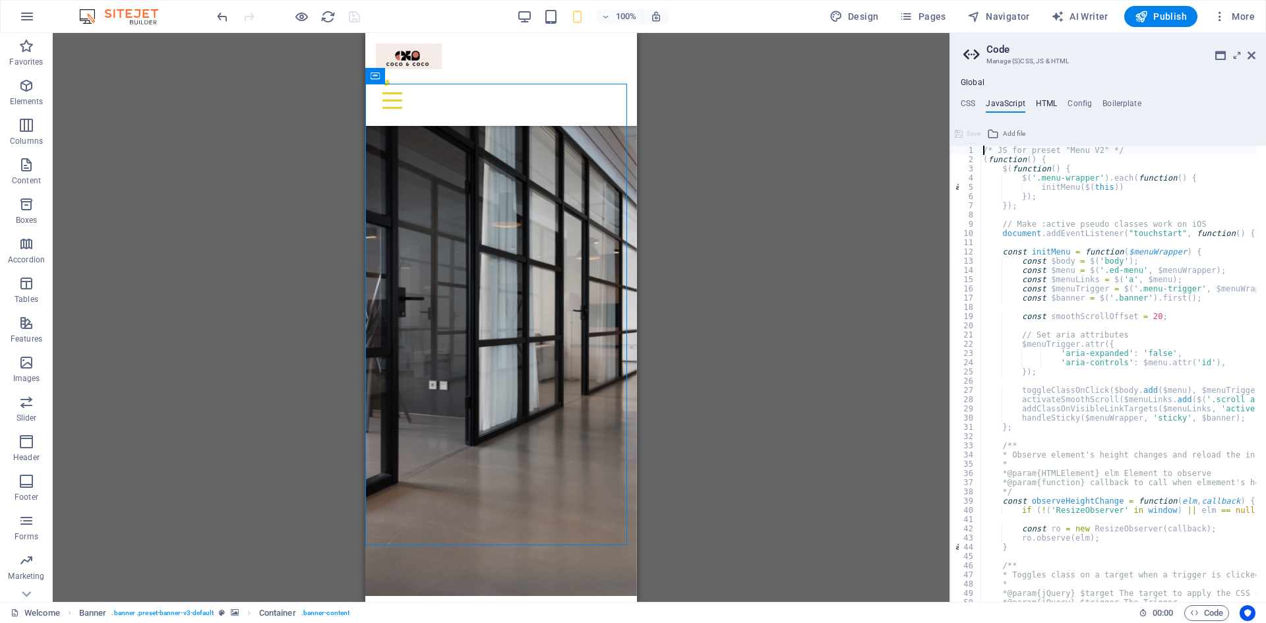
click at [1049, 100] on h4 "HTML" at bounding box center [1047, 106] width 22 height 15
type textarea "<a href="#main-content" class="wv-link-content button">Skip to main content</a>"
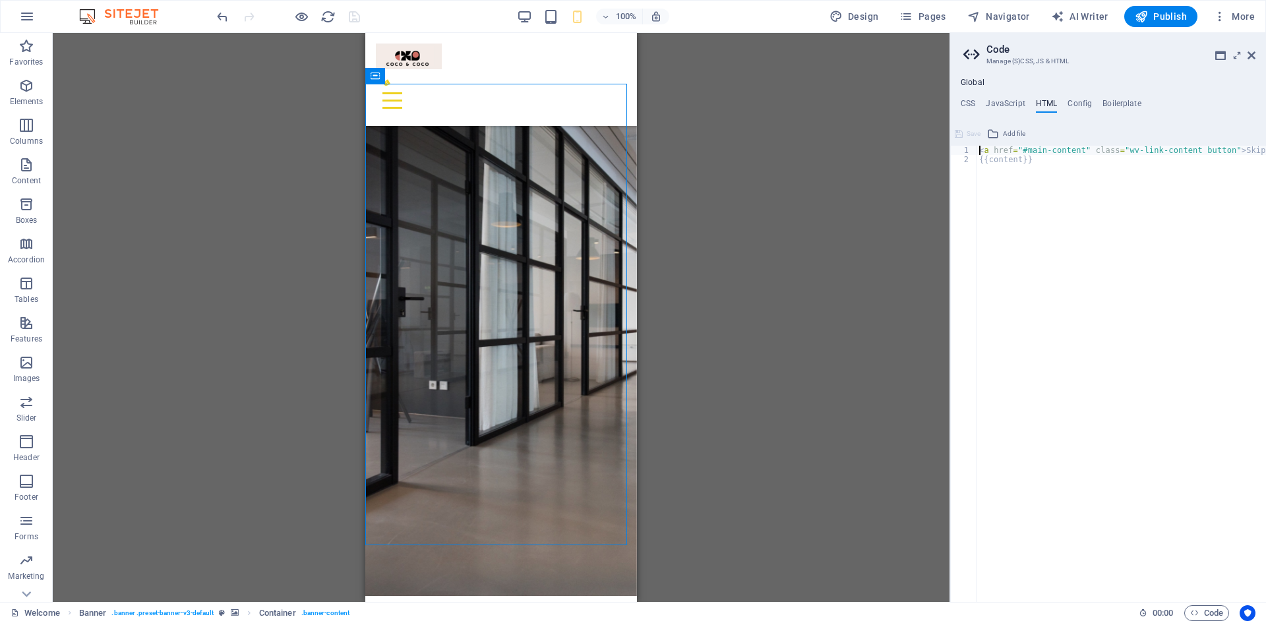
click at [1079, 98] on div "Global CSS JavaScript HTML Config Boilerplate /*-------------------------------…" at bounding box center [1108, 340] width 316 height 524
click at [1122, 106] on h4 "Boilerplate" at bounding box center [1122, 106] width 39 height 15
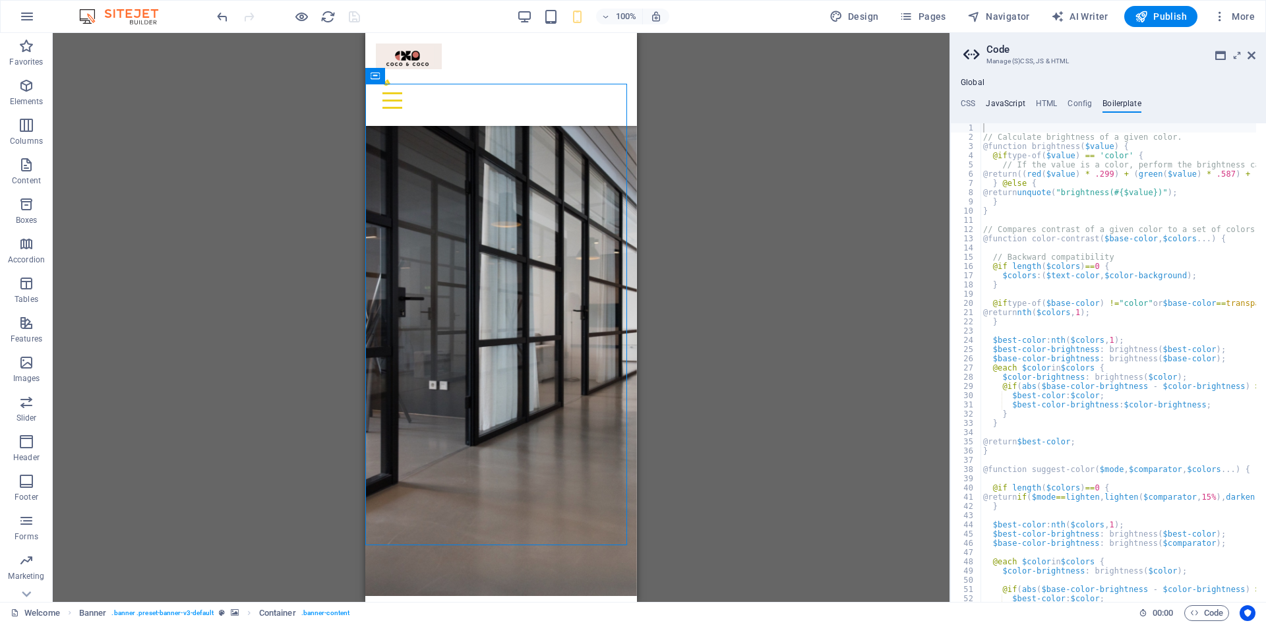
click at [1011, 103] on h4 "JavaScript" at bounding box center [1005, 106] width 39 height 15
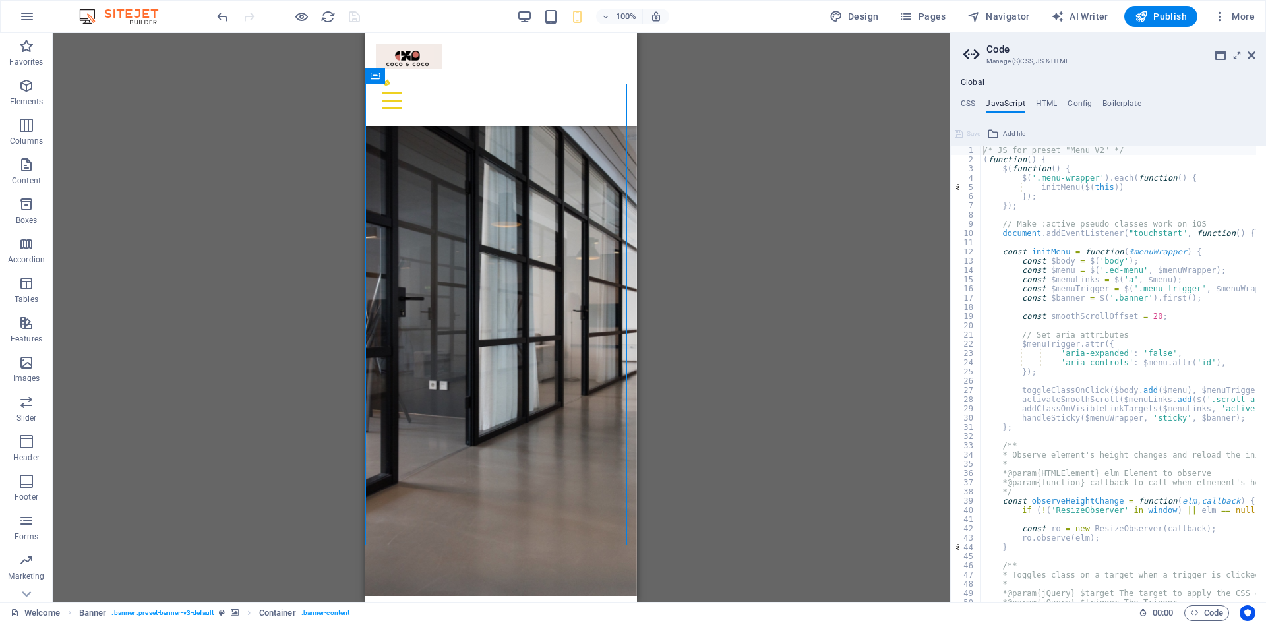
click at [958, 102] on ul "CSS JavaScript HTML Config Boilerplate" at bounding box center [1108, 106] width 316 height 15
click at [1252, 53] on icon at bounding box center [1252, 55] width 8 height 11
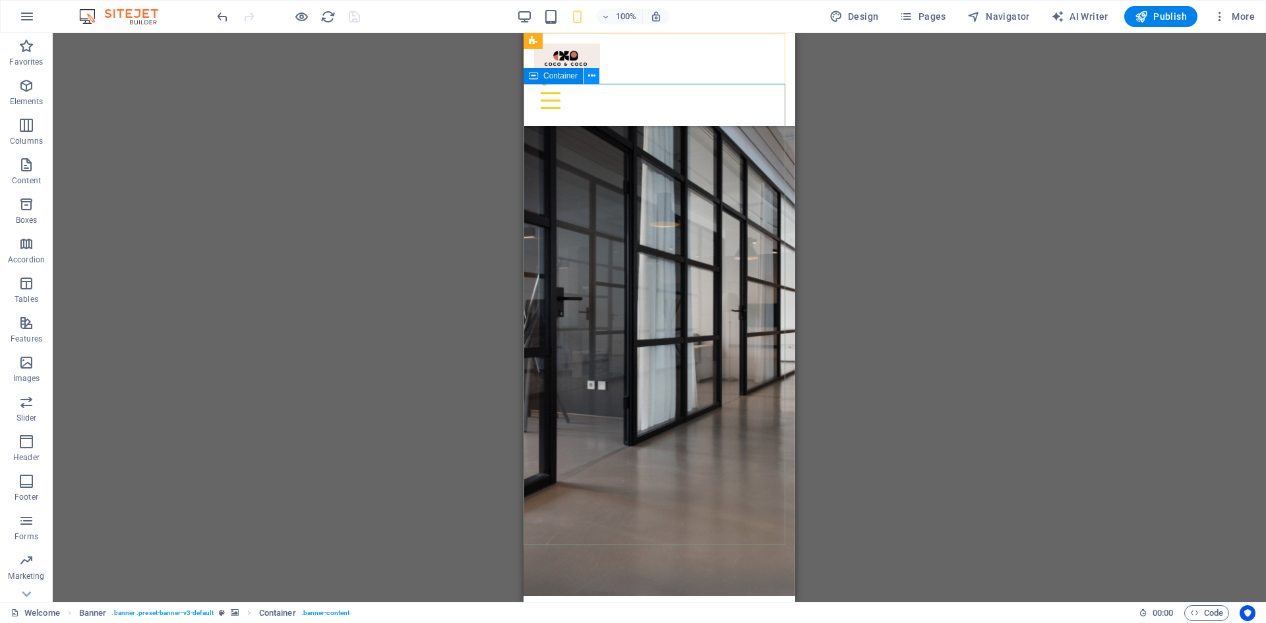
click at [590, 74] on icon at bounding box center [591, 76] width 7 height 14
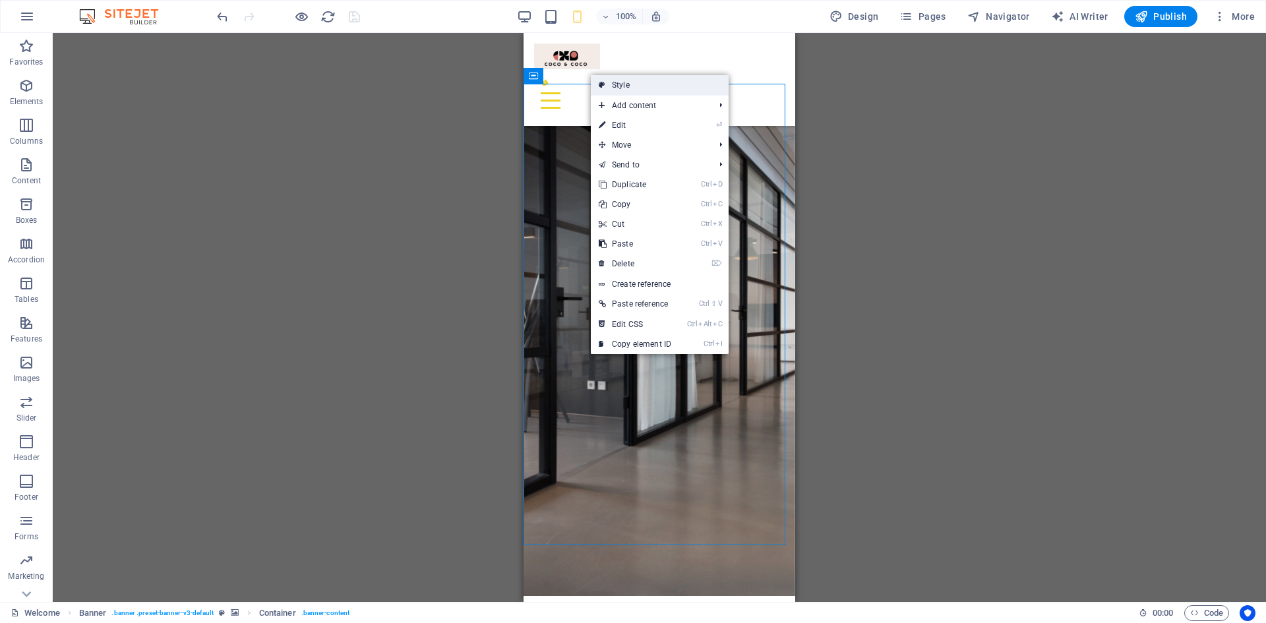
click at [623, 86] on link "Style" at bounding box center [660, 85] width 138 height 20
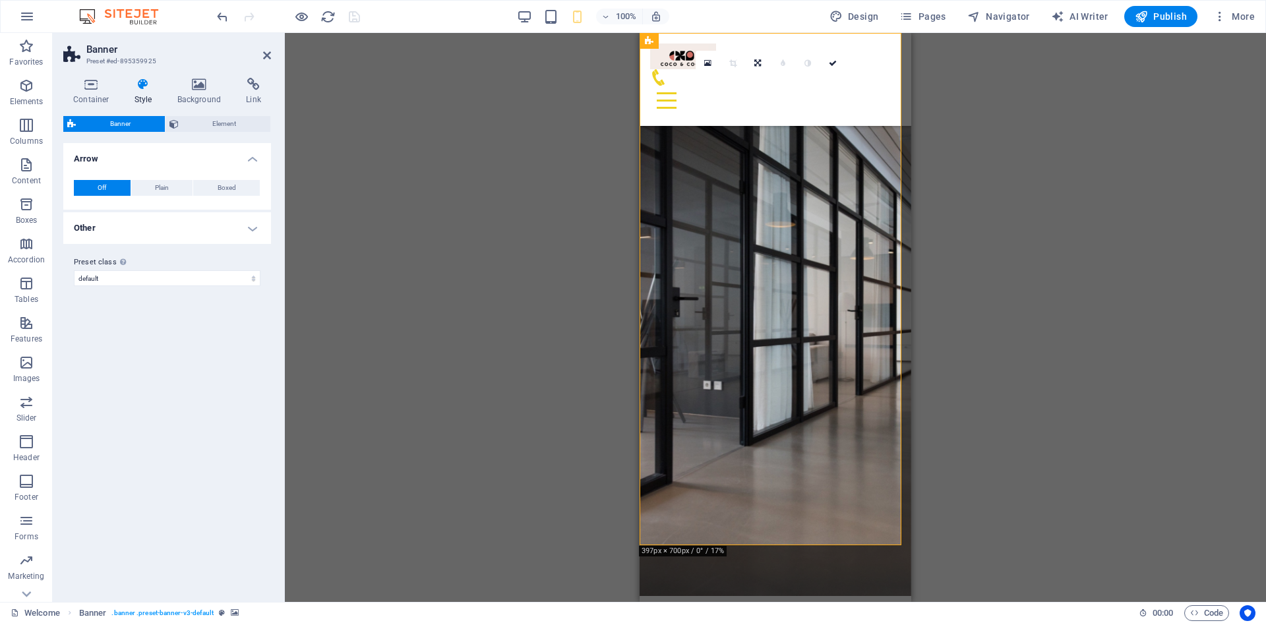
click at [253, 227] on h4 "Other" at bounding box center [167, 228] width 208 height 32
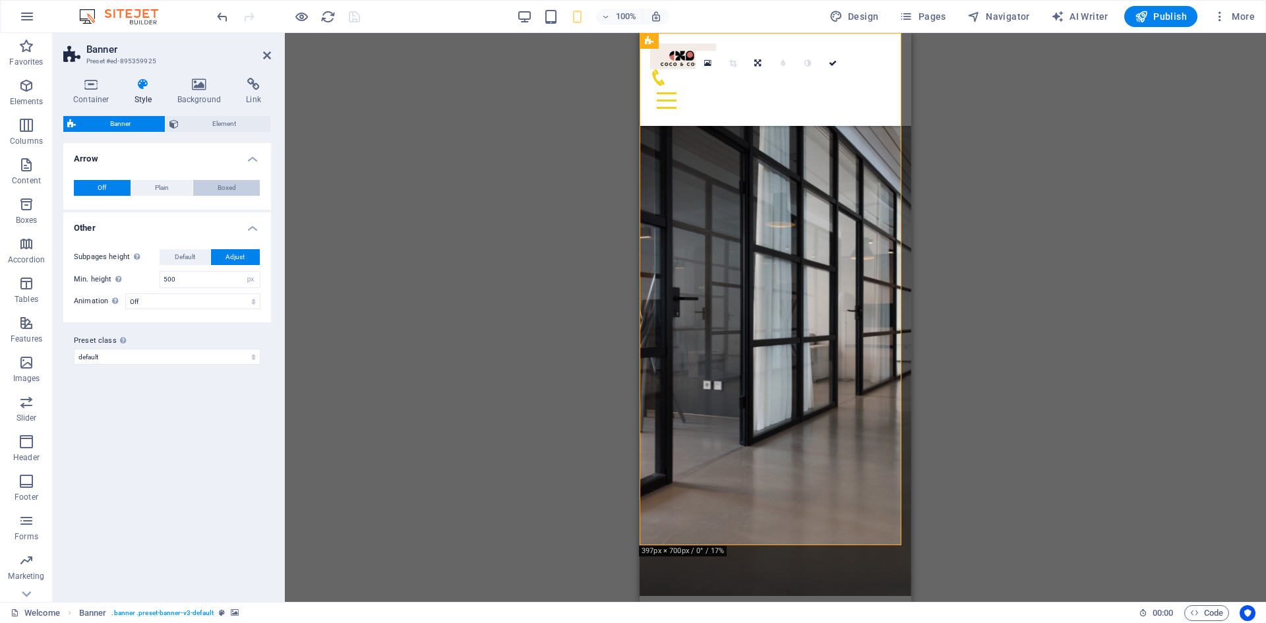
click at [230, 186] on span "Boxed" at bounding box center [227, 188] width 18 height 16
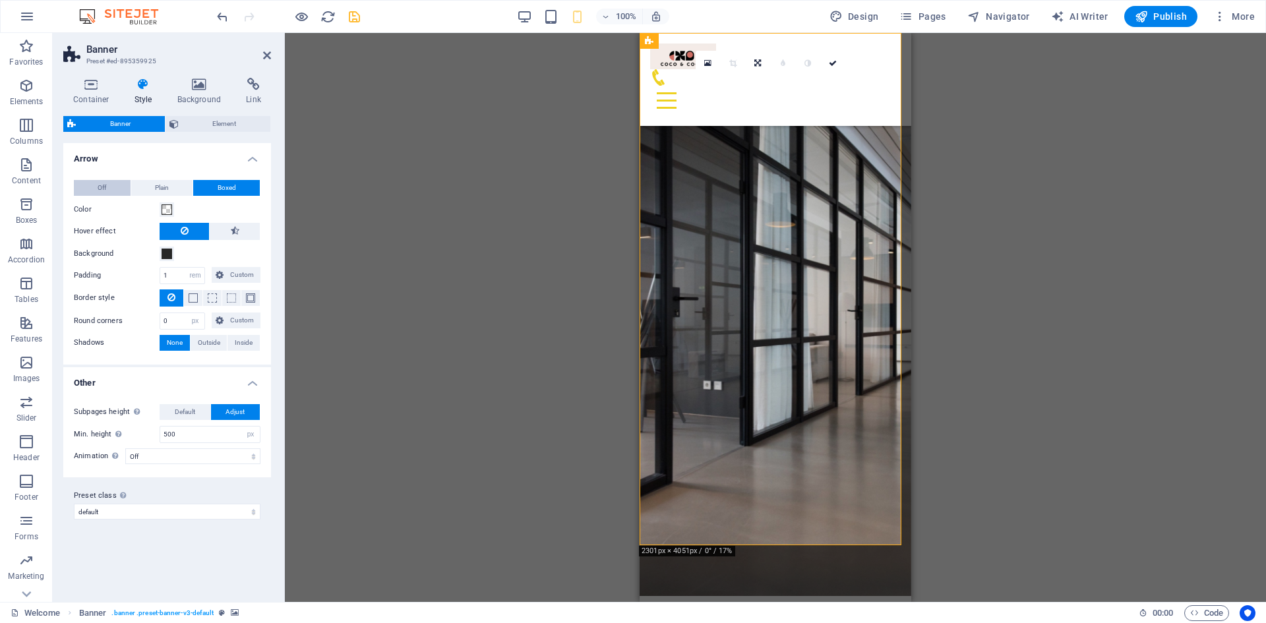
click at [103, 187] on span "Off" at bounding box center [102, 188] width 9 height 16
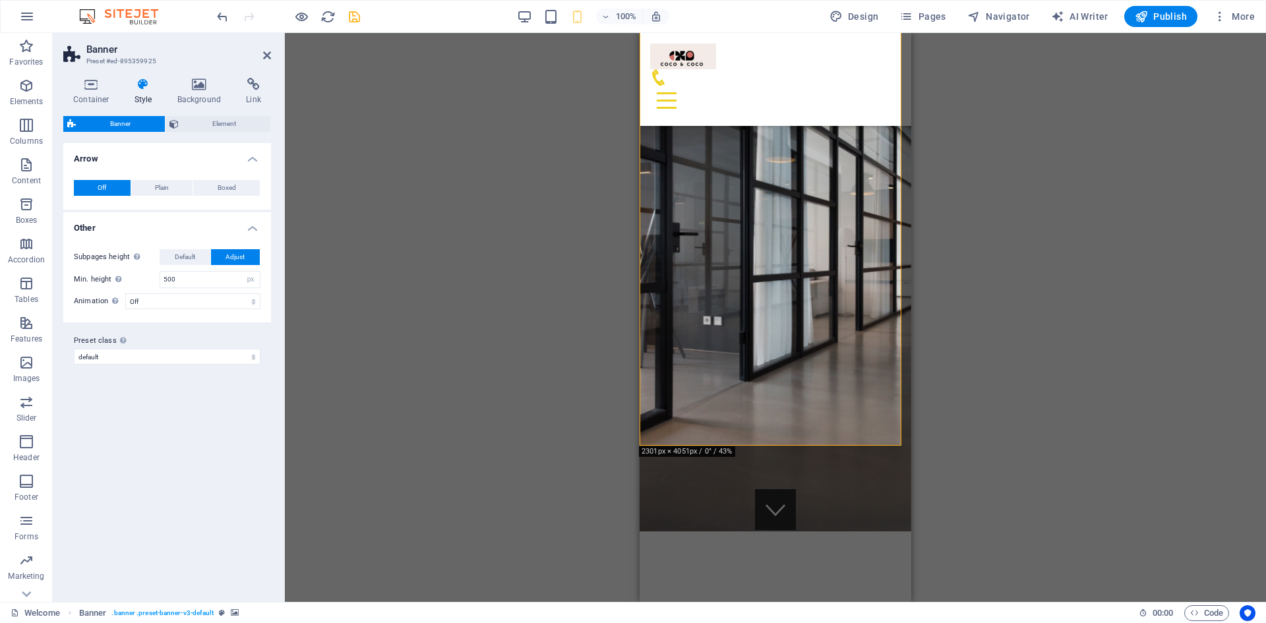
scroll to position [132, 0]
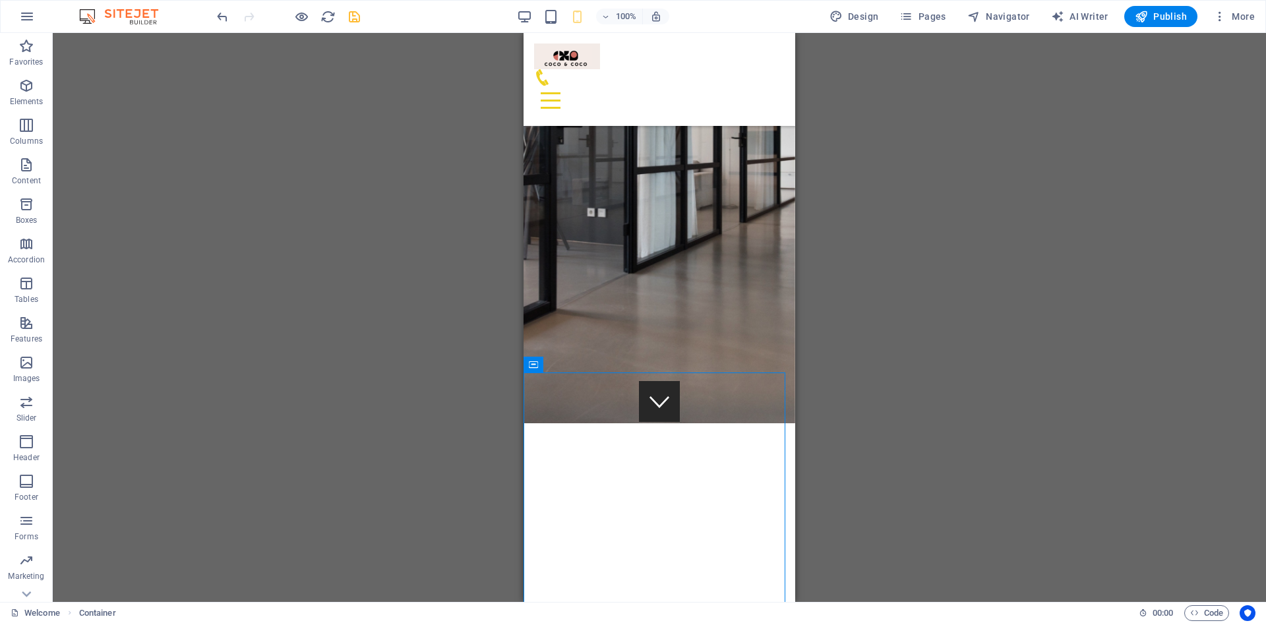
scroll to position [0, 0]
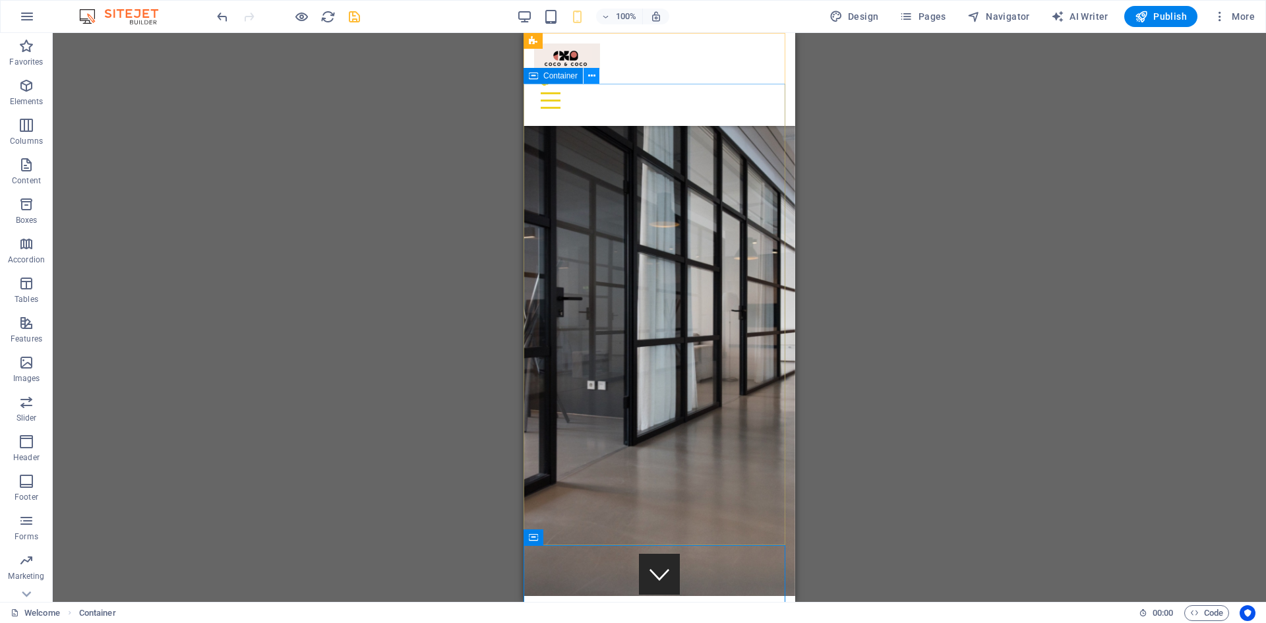
click at [591, 76] on icon at bounding box center [591, 76] width 7 height 14
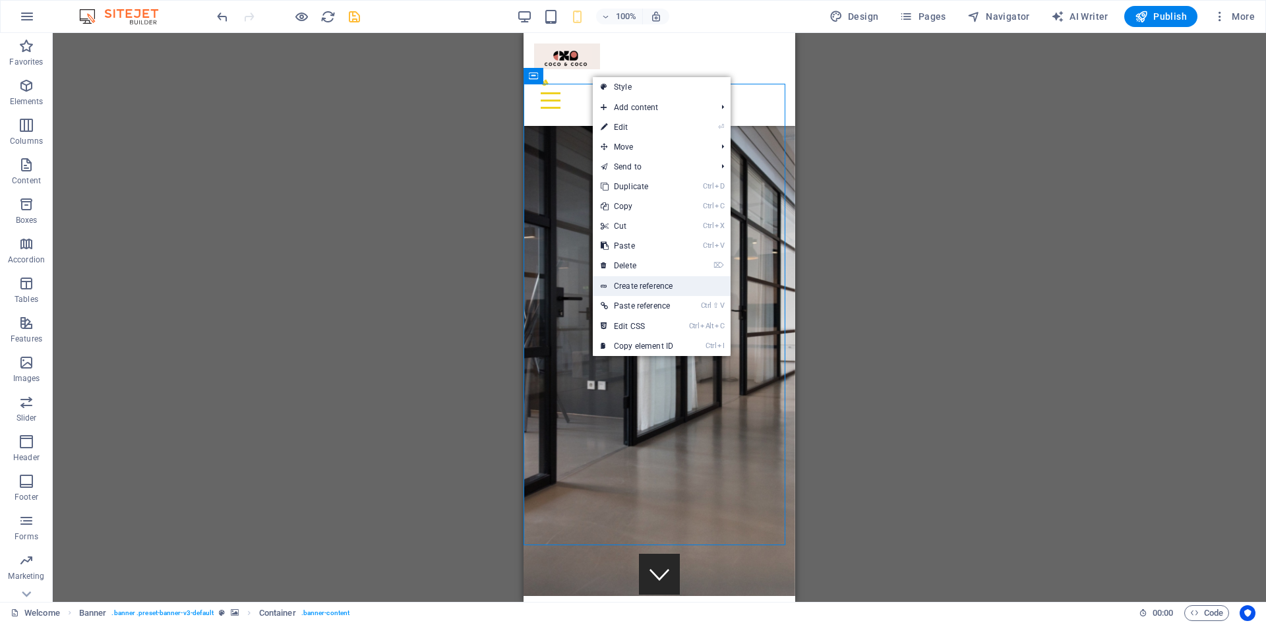
click at [639, 284] on link "Create reference" at bounding box center [662, 286] width 138 height 20
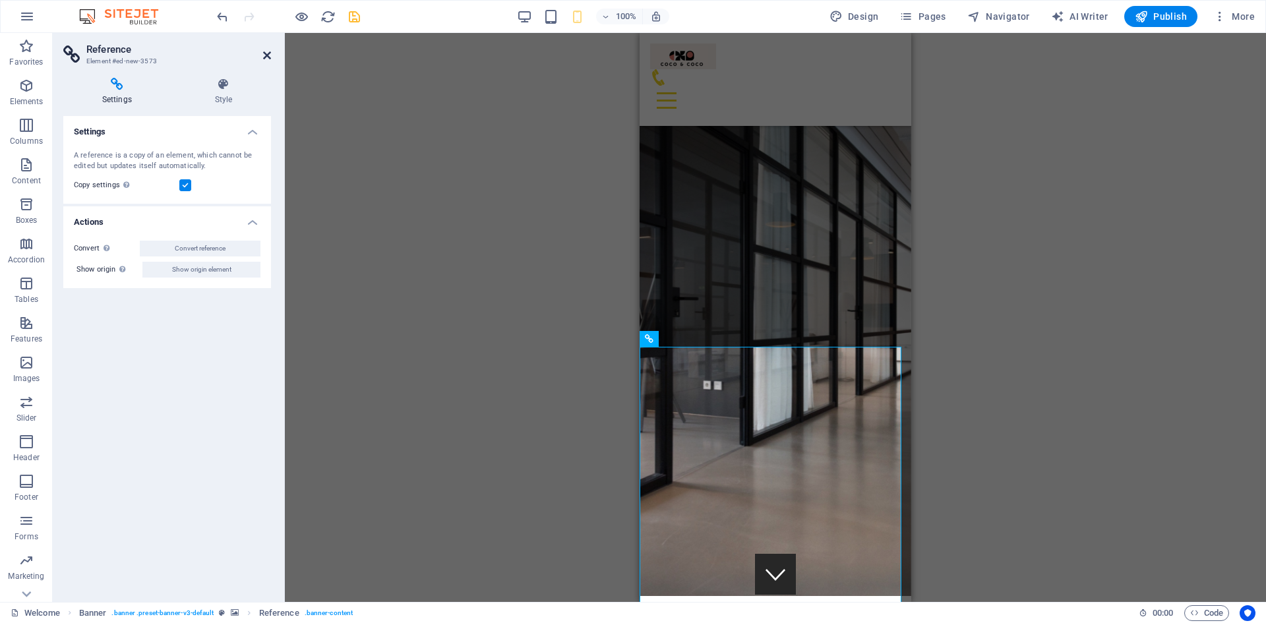
click at [270, 54] on icon at bounding box center [267, 55] width 8 height 11
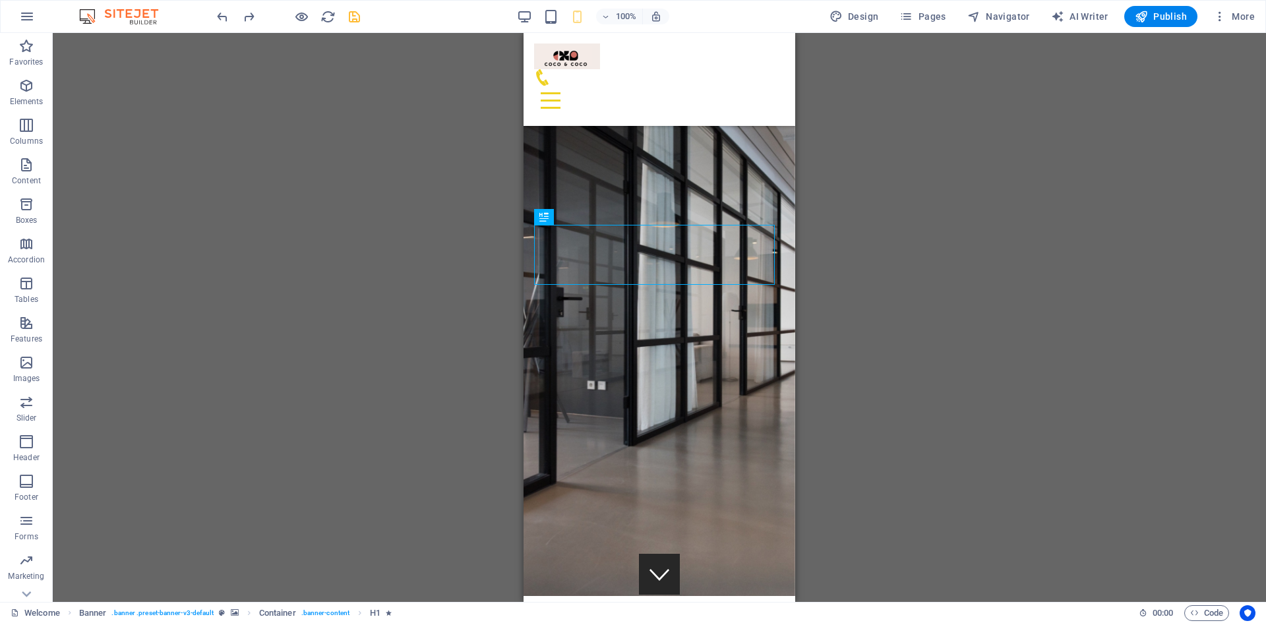
click at [892, 335] on div "Drag here to replace the existing content. Press “Ctrl” if you want to create a…" at bounding box center [659, 317] width 1213 height 569
click at [682, 488] on icon at bounding box center [682, 489] width 7 height 14
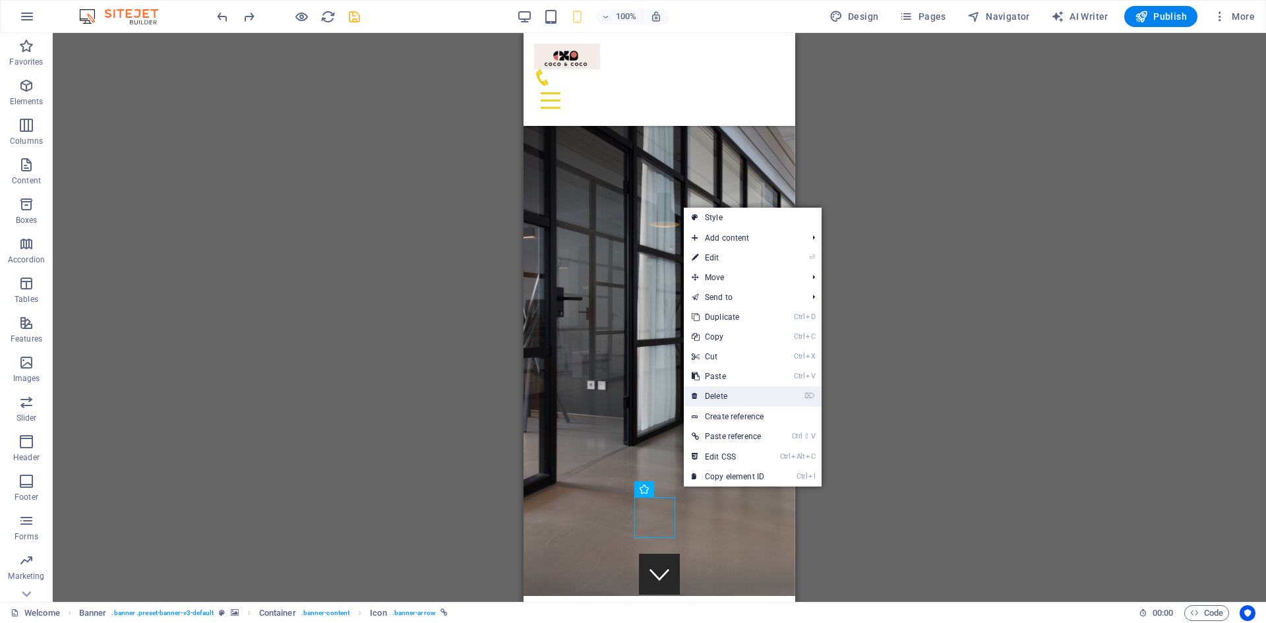
click at [720, 394] on link "⌦ Delete" at bounding box center [728, 396] width 88 height 20
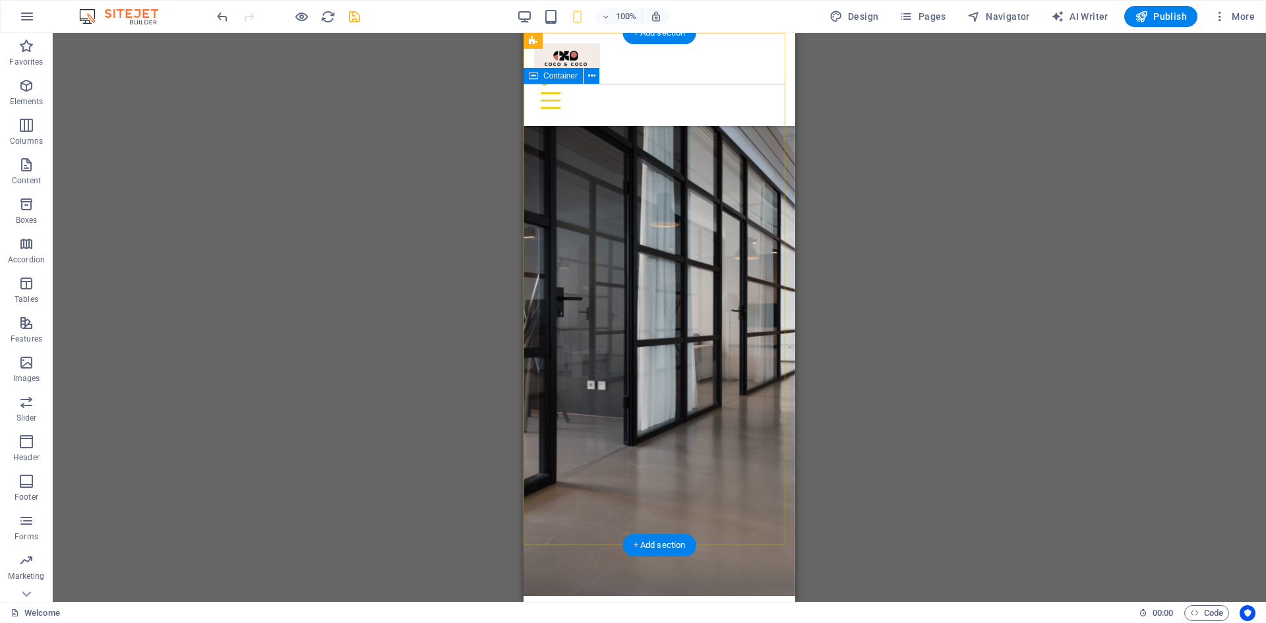
click at [549, 72] on span "Container" at bounding box center [560, 76] width 34 height 8
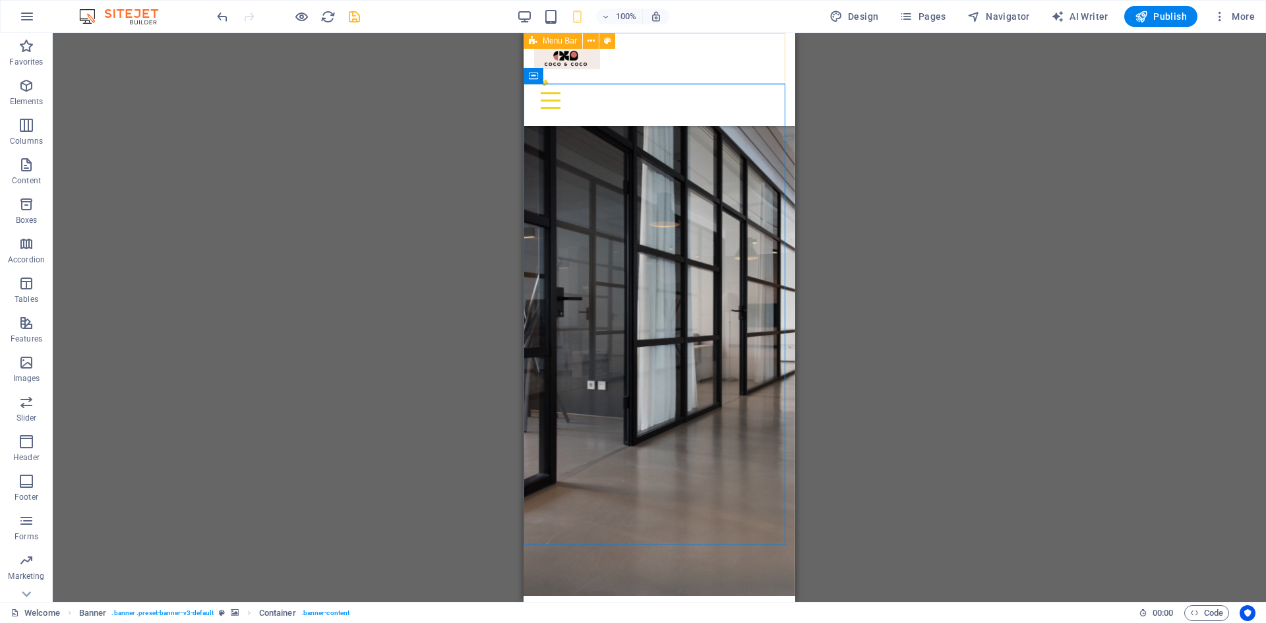
click at [593, 72] on div "Welcome About us What we do Jobs Contact" at bounding box center [660, 79] width 272 height 93
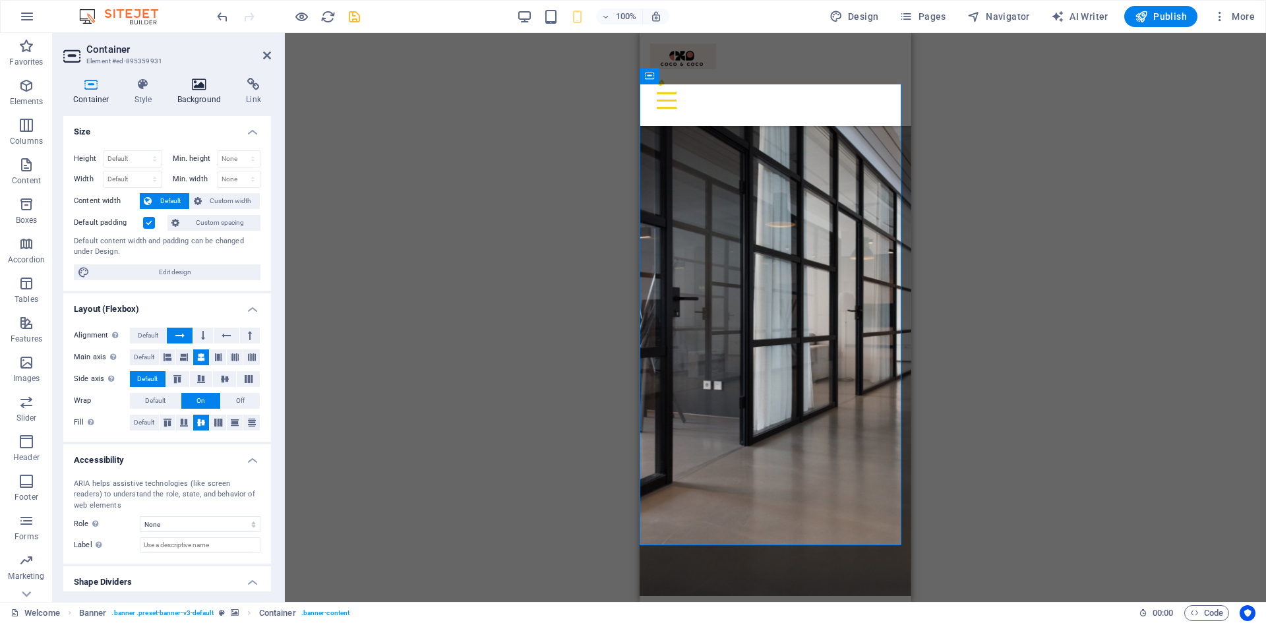
click at [195, 80] on icon at bounding box center [199, 84] width 64 height 13
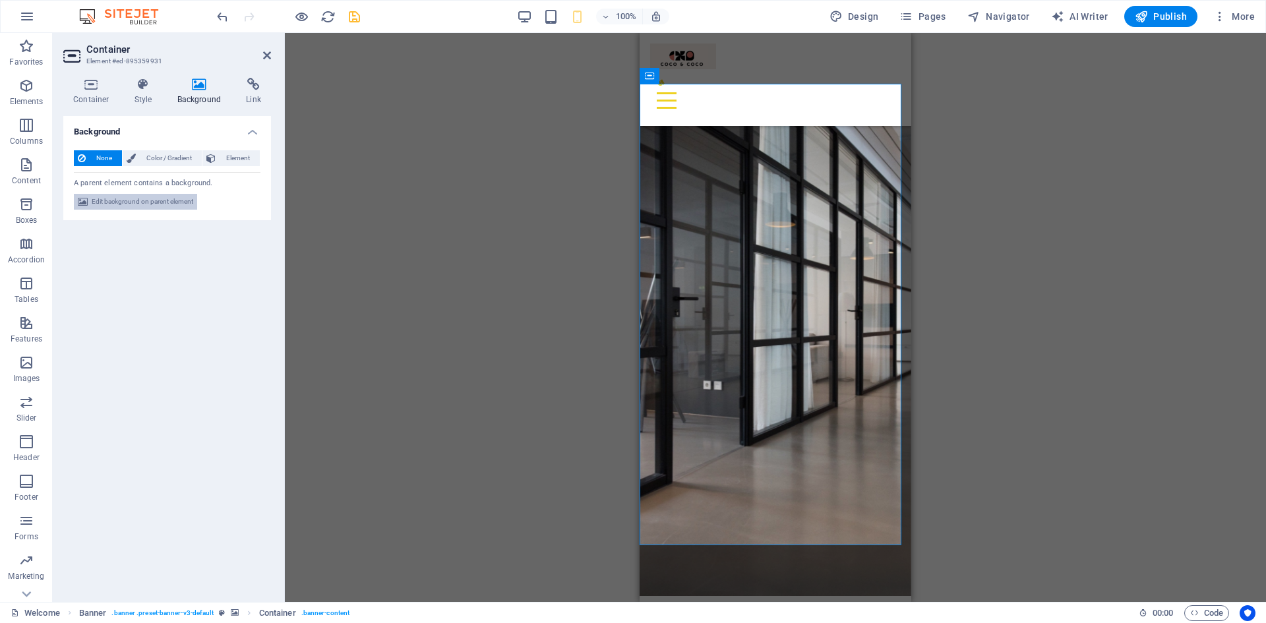
click at [139, 200] on span "Edit background on parent element" at bounding box center [143, 202] width 102 height 16
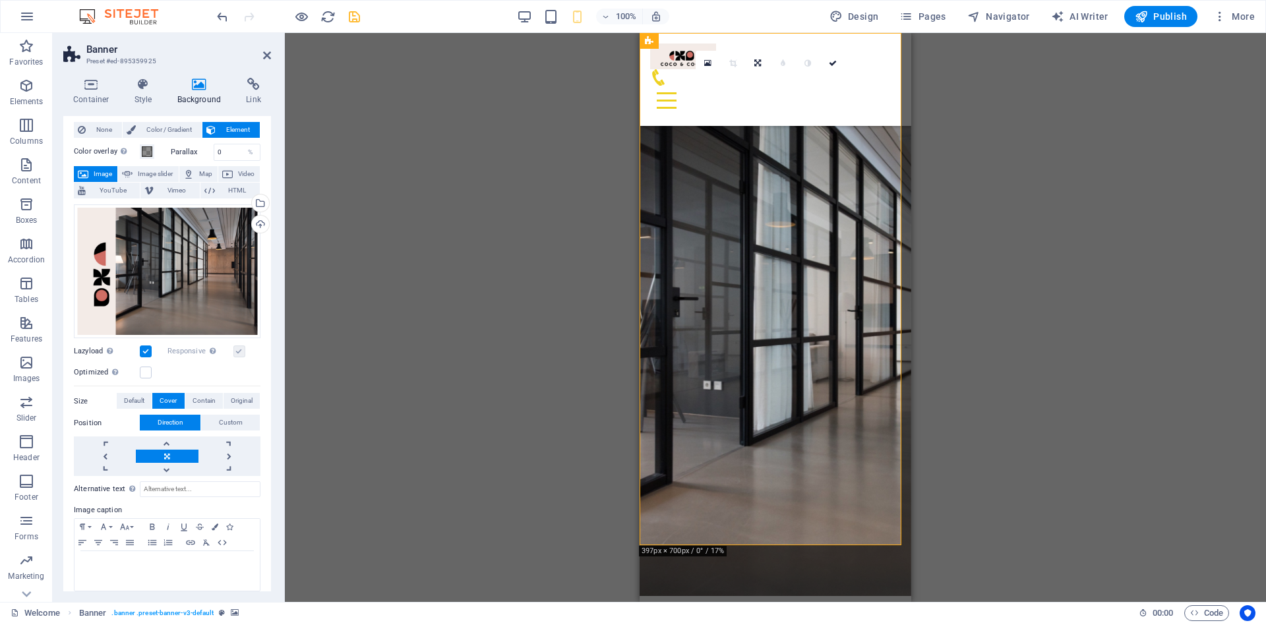
scroll to position [38, 0]
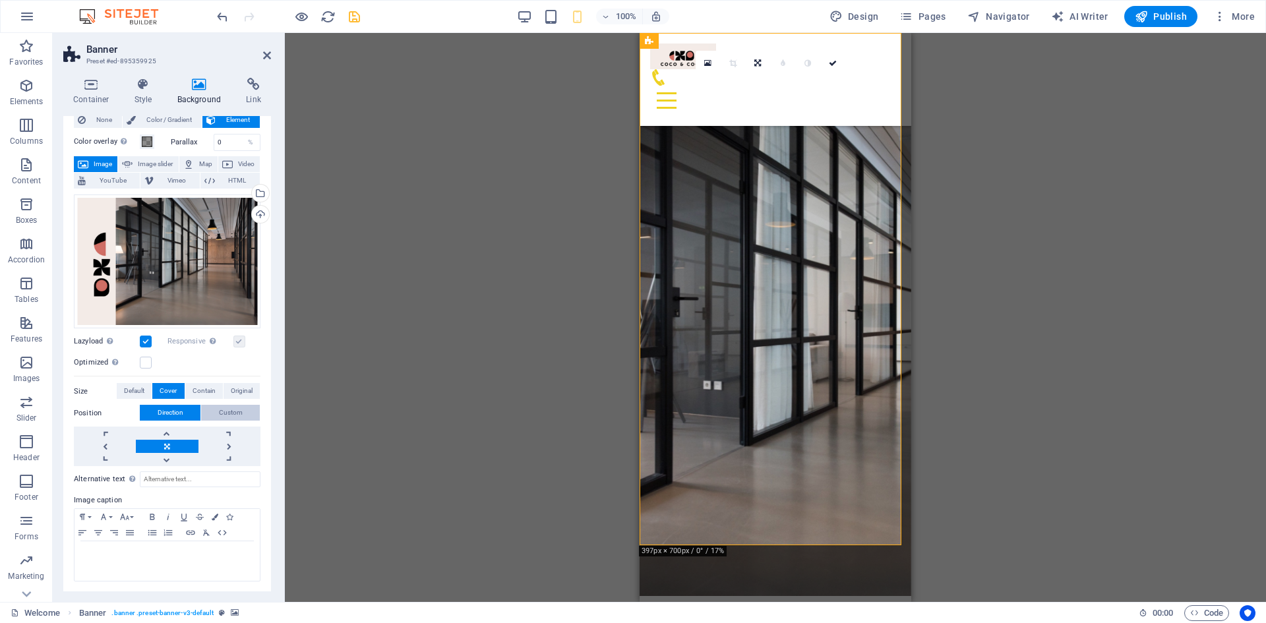
click at [226, 409] on span "Custom" at bounding box center [231, 413] width 24 height 16
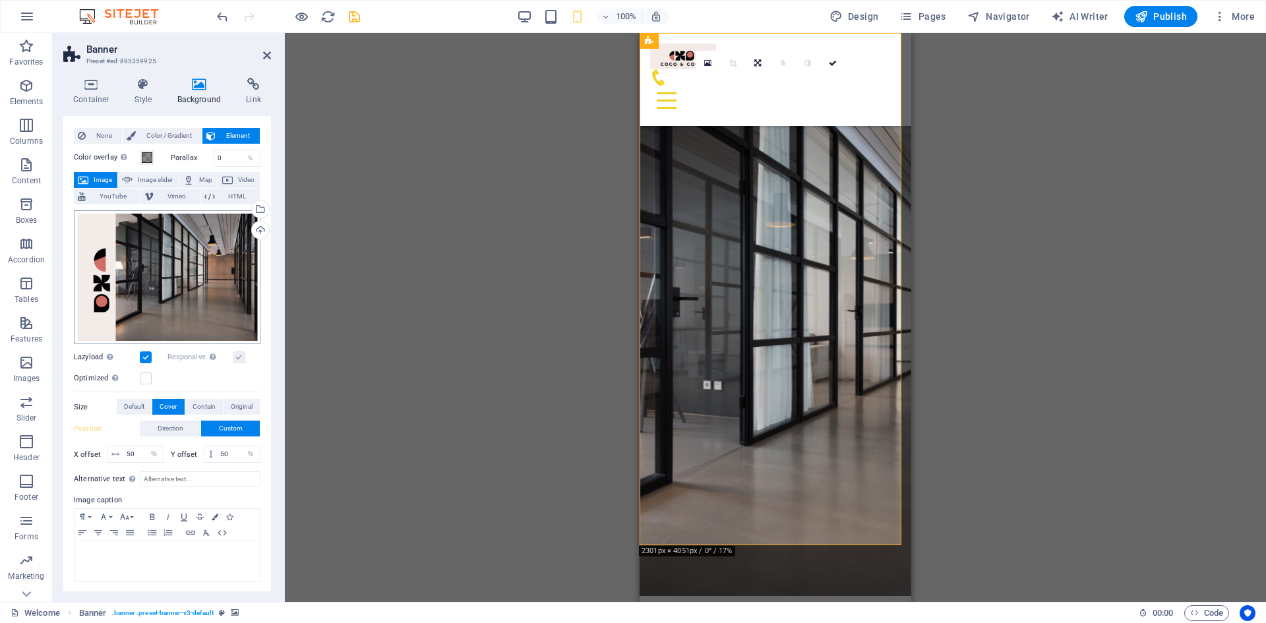
scroll to position [0, 0]
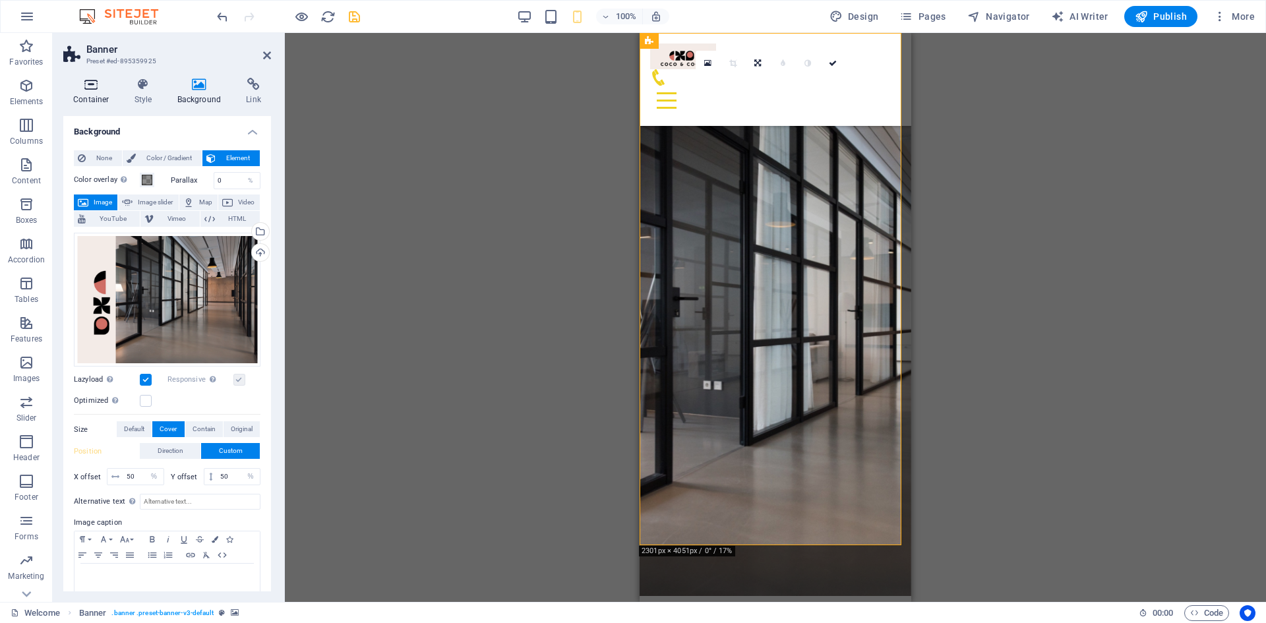
click at [87, 88] on icon at bounding box center [91, 84] width 56 height 13
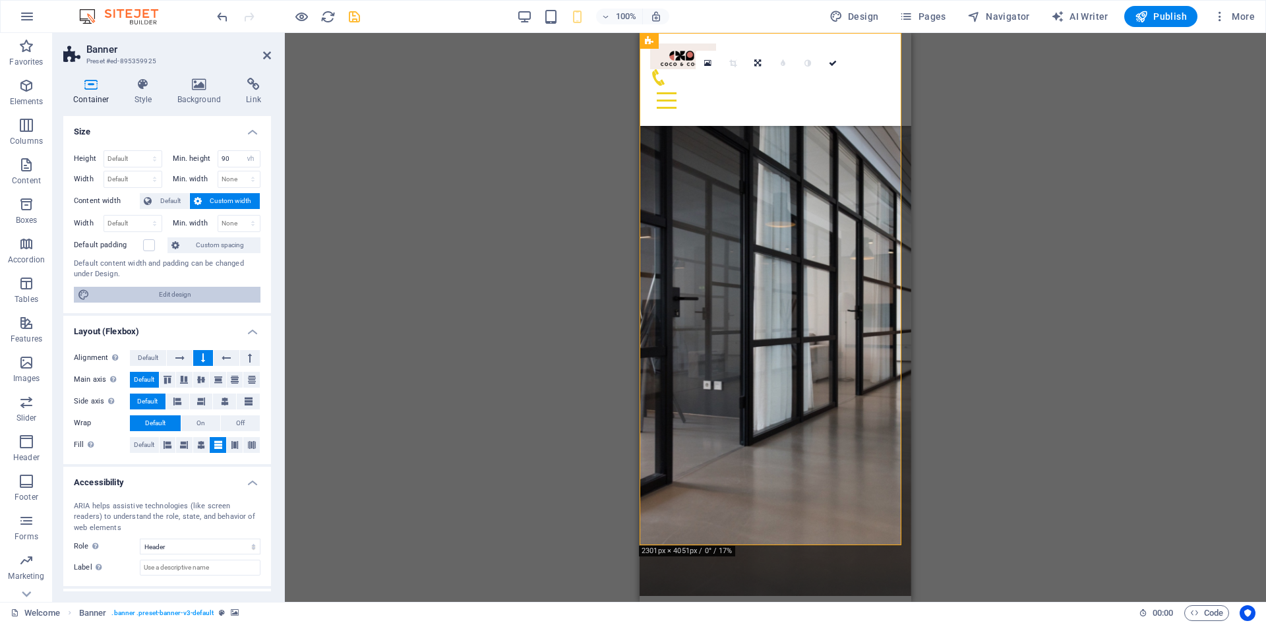
click at [193, 289] on span "Edit design" at bounding box center [175, 295] width 163 height 16
select select "rem"
select select "ease-in-out"
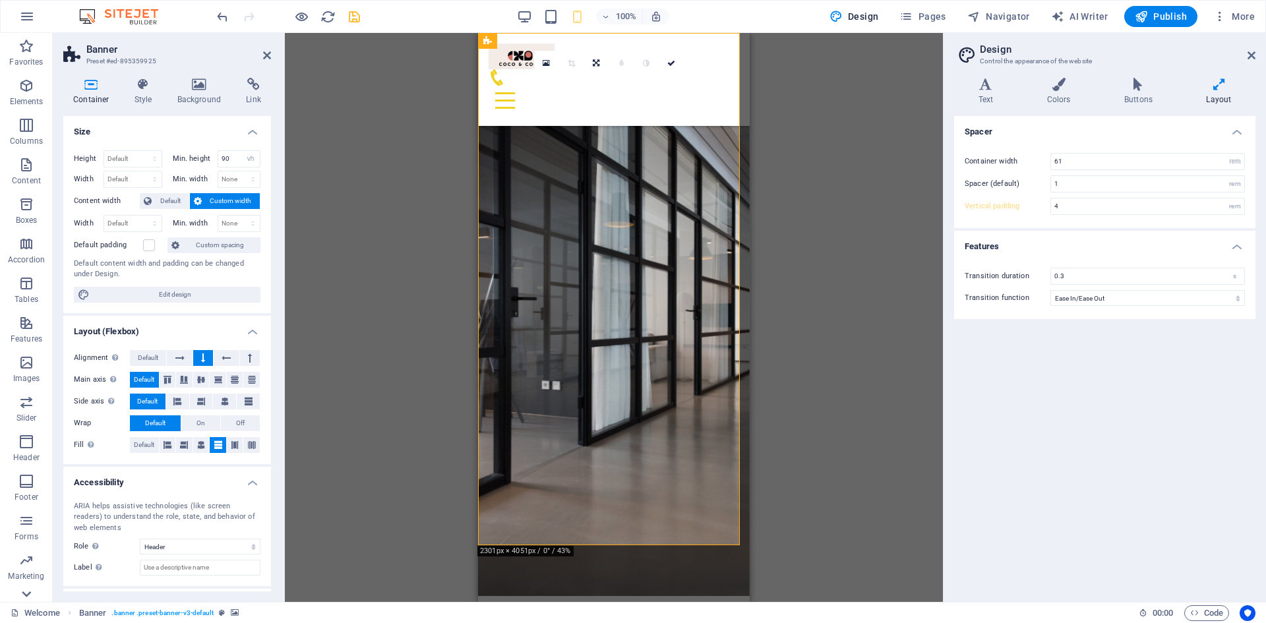
click at [24, 597] on icon at bounding box center [26, 594] width 18 height 18
click at [265, 62] on header "Banner Preset #ed-895359925" at bounding box center [167, 50] width 208 height 34
click at [265, 50] on icon at bounding box center [267, 55] width 8 height 11
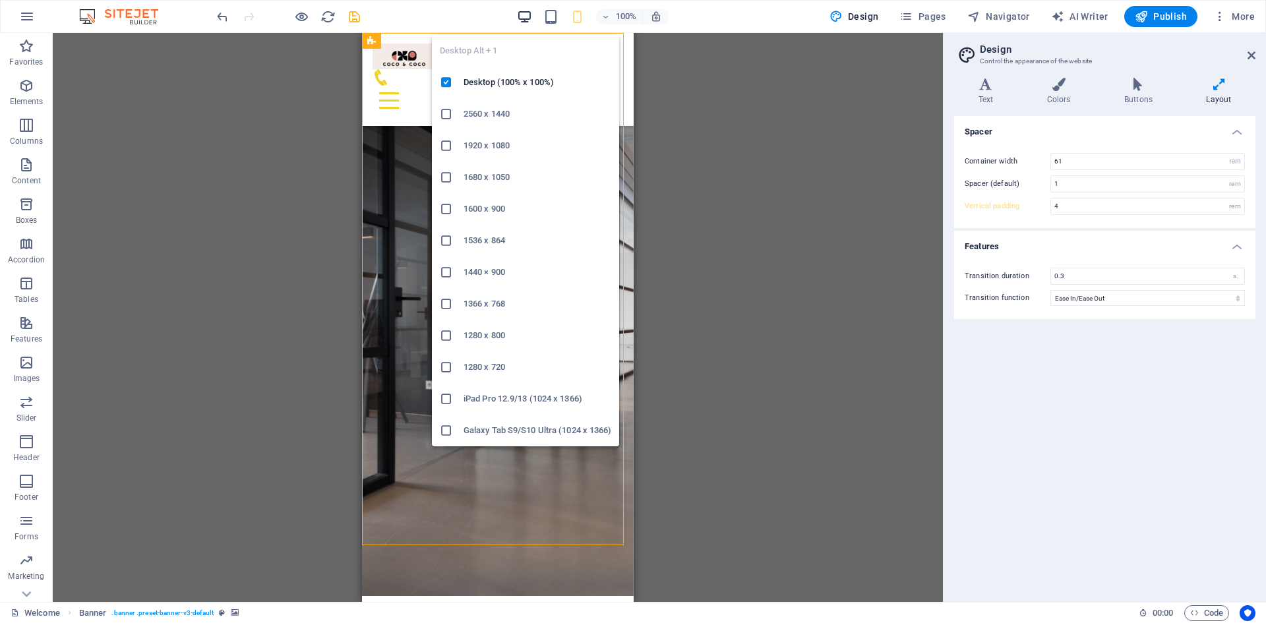
type input "5"
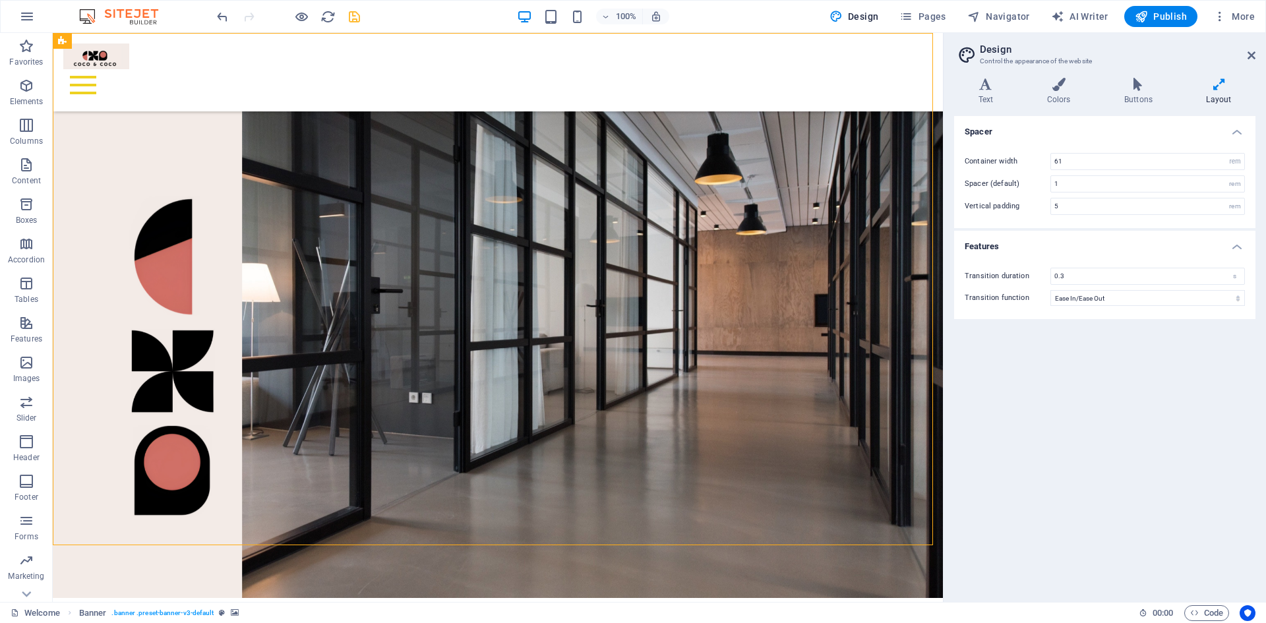
click at [1225, 87] on icon at bounding box center [1218, 84] width 73 height 13
click at [1219, 85] on icon at bounding box center [1218, 84] width 73 height 13
click at [1249, 54] on icon at bounding box center [1252, 55] width 8 height 11
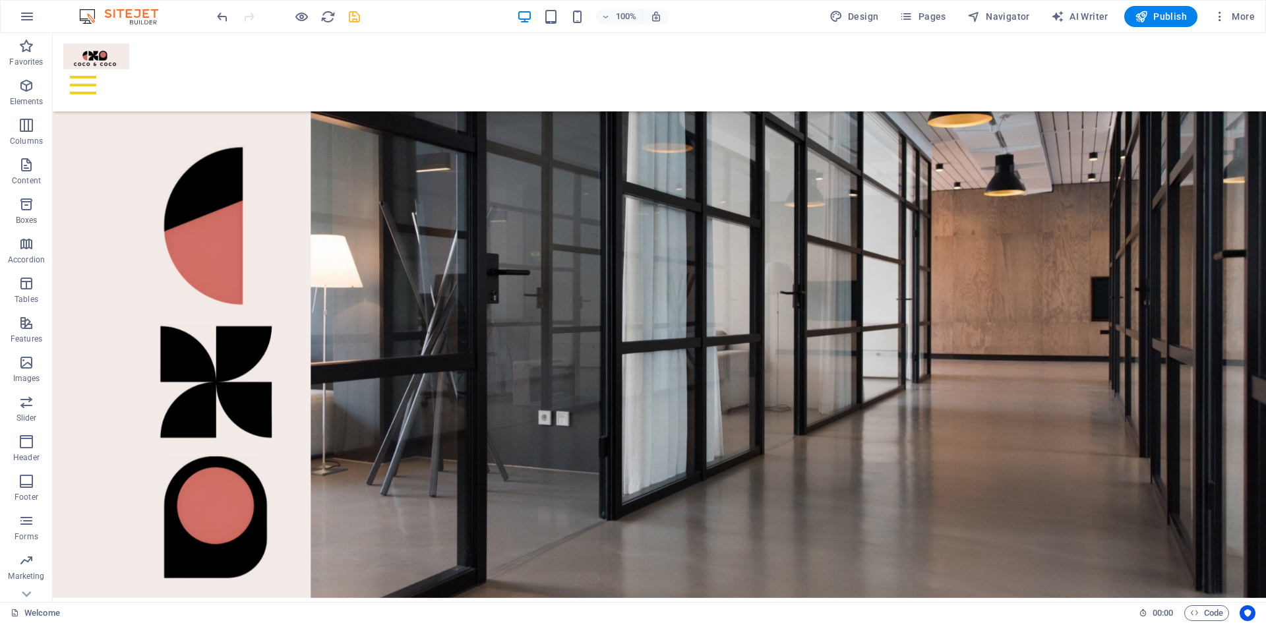
click at [351, 7] on div at bounding box center [288, 16] width 148 height 21
click at [350, 15] on icon "save" at bounding box center [354, 16] width 15 height 15
click at [369, 348] on span "Button" at bounding box center [374, 350] width 23 height 8
click at [379, 350] on span "Button" at bounding box center [374, 350] width 23 height 8
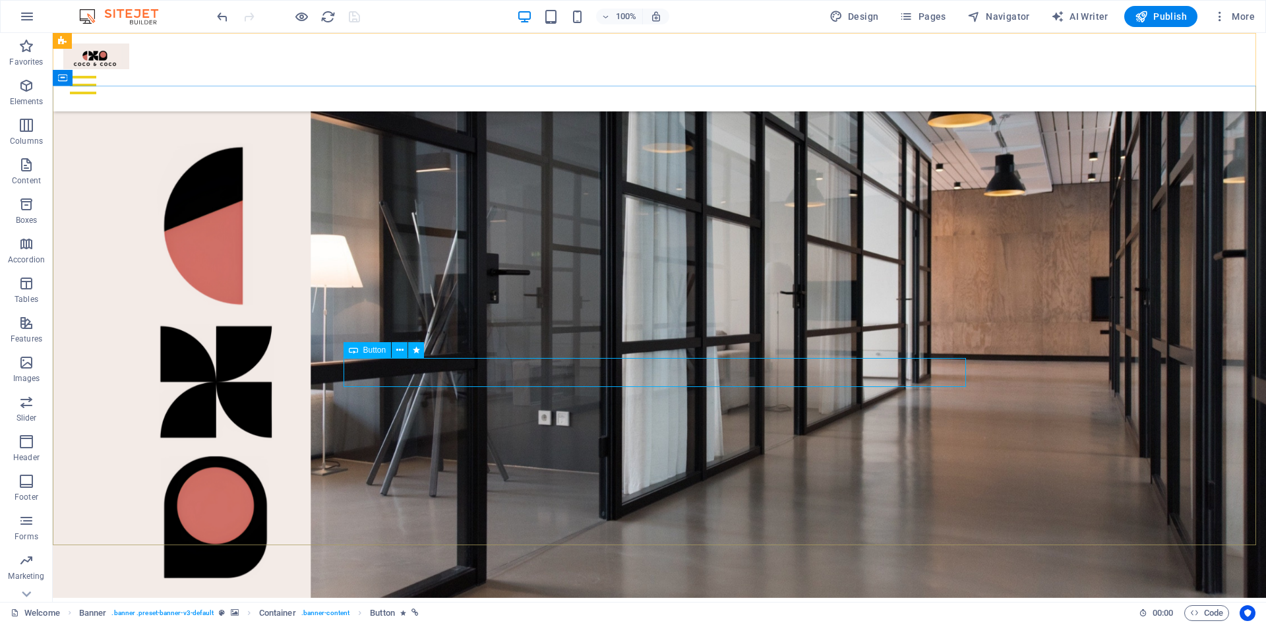
click at [379, 350] on span "Button" at bounding box center [374, 350] width 23 height 8
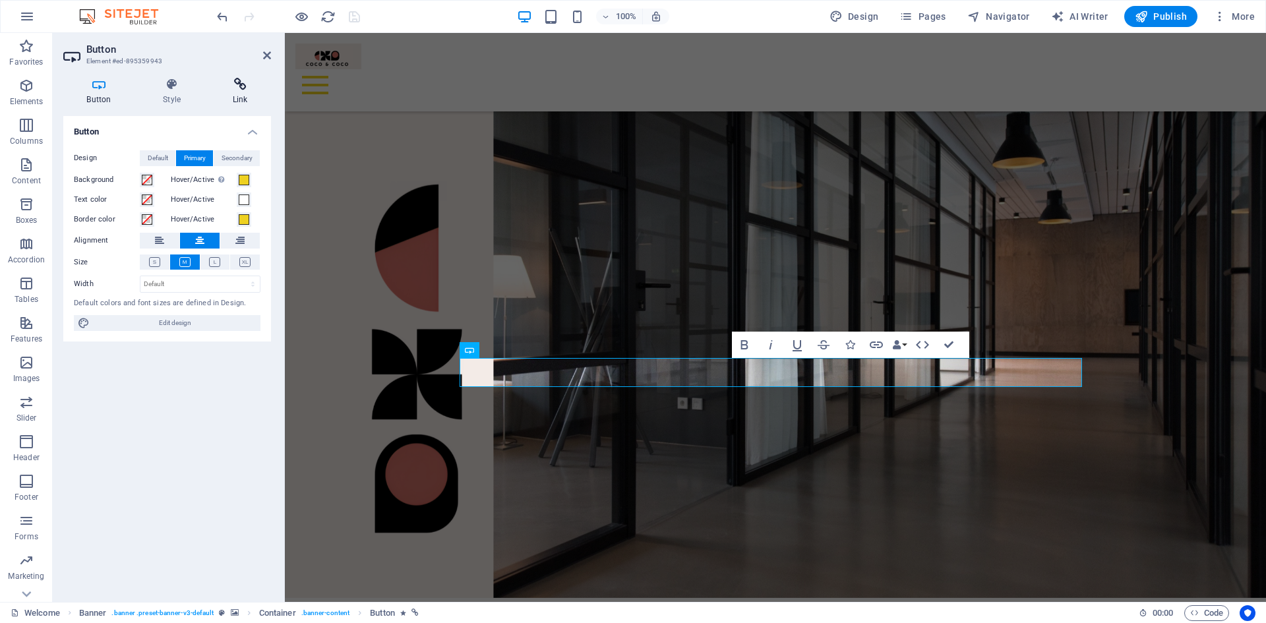
click at [237, 82] on icon at bounding box center [240, 84] width 62 height 13
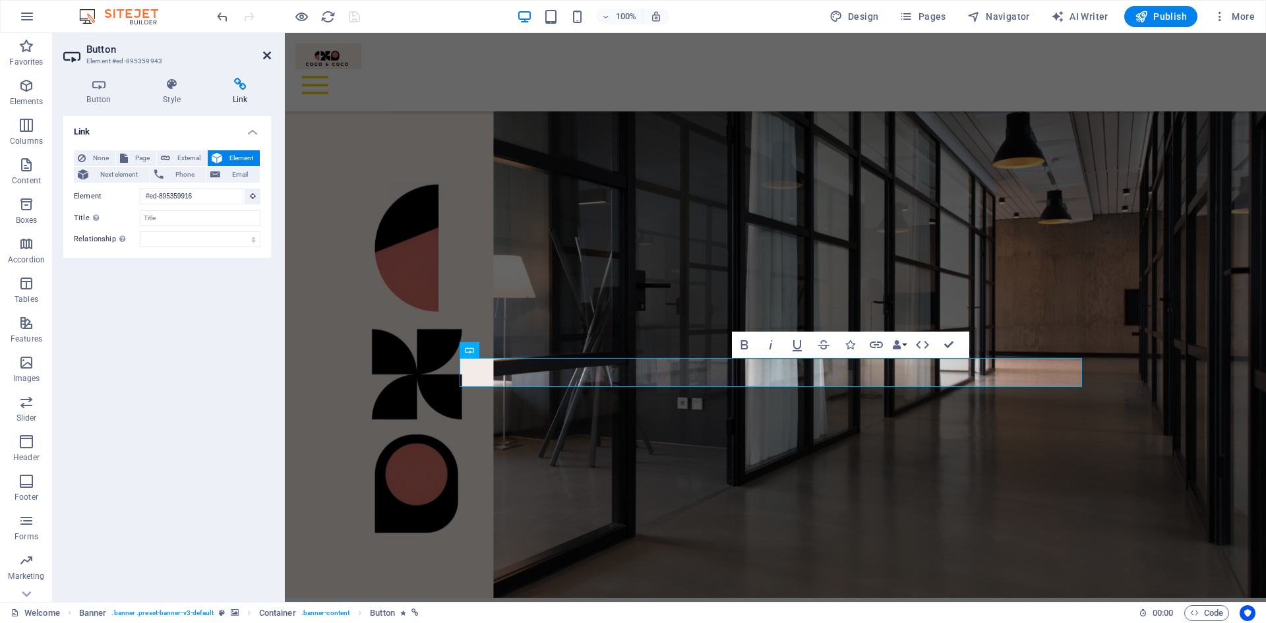
click at [268, 54] on icon at bounding box center [267, 55] width 8 height 11
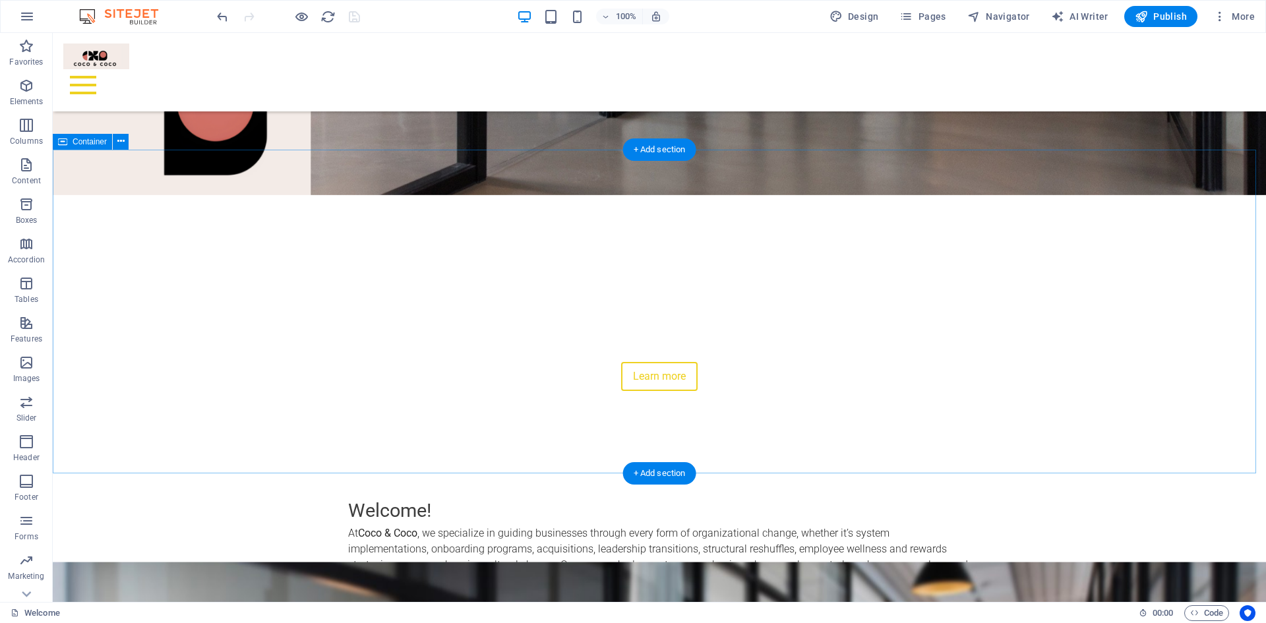
scroll to position [396, 0]
